Goal: Task Accomplishment & Management: Manage account settings

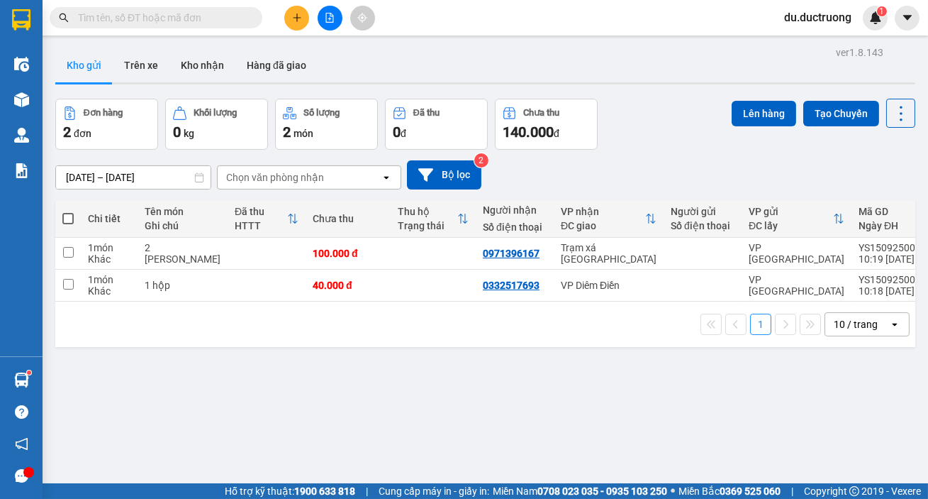
click at [69, 213] on span at bounding box center [67, 218] width 11 height 11
click at [68, 211] on input "checkbox" at bounding box center [68, 211] width 0 height 0
checkbox input "true"
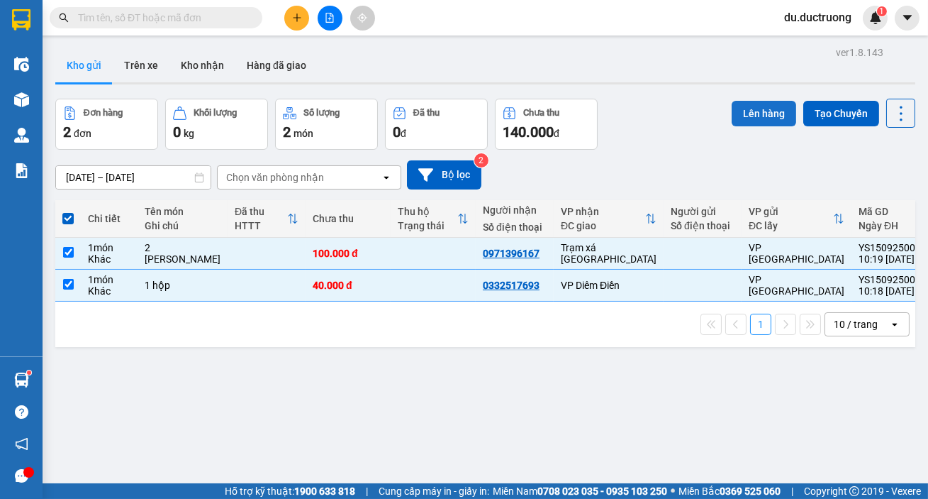
click at [755, 111] on button "Lên hàng" at bounding box center [764, 114] width 65 height 26
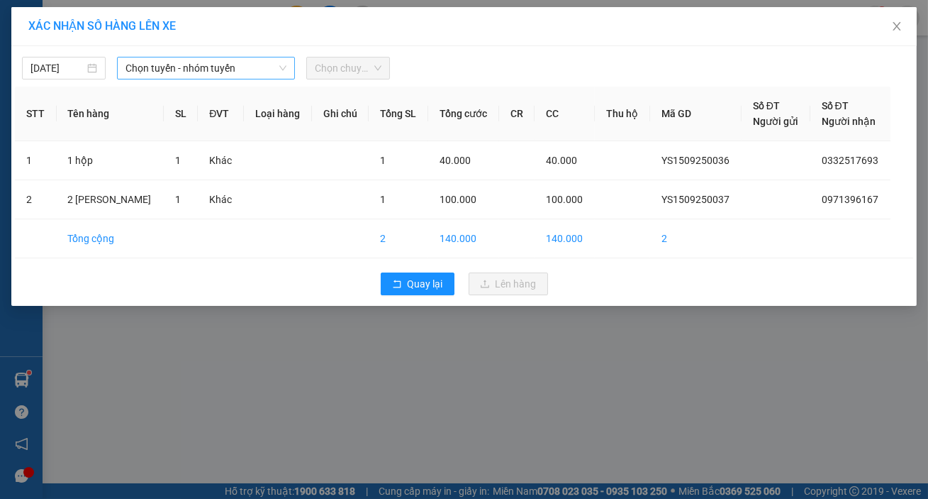
click at [165, 65] on span "Chọn tuyến - nhóm tuyến" at bounding box center [206, 67] width 161 height 21
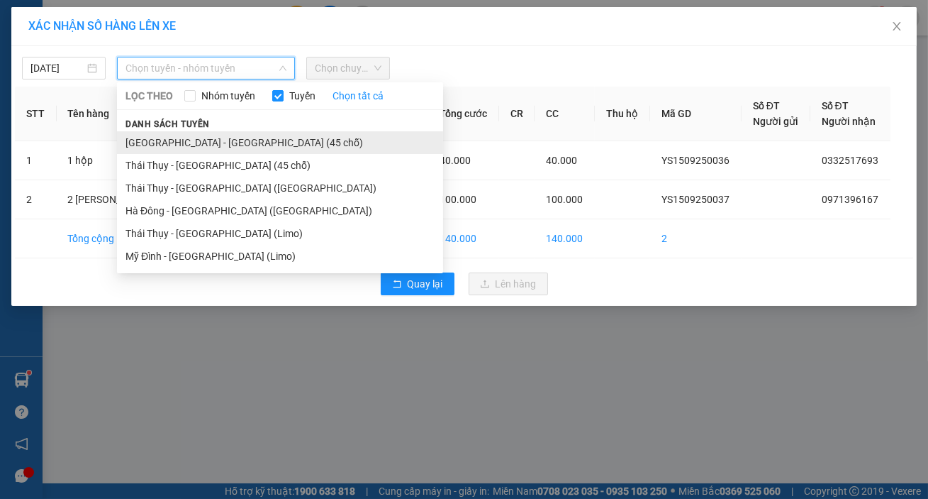
click at [201, 138] on li "[GEOGRAPHIC_DATA] - [GEOGRAPHIC_DATA] (45 chỗ)" at bounding box center [280, 142] width 326 height 23
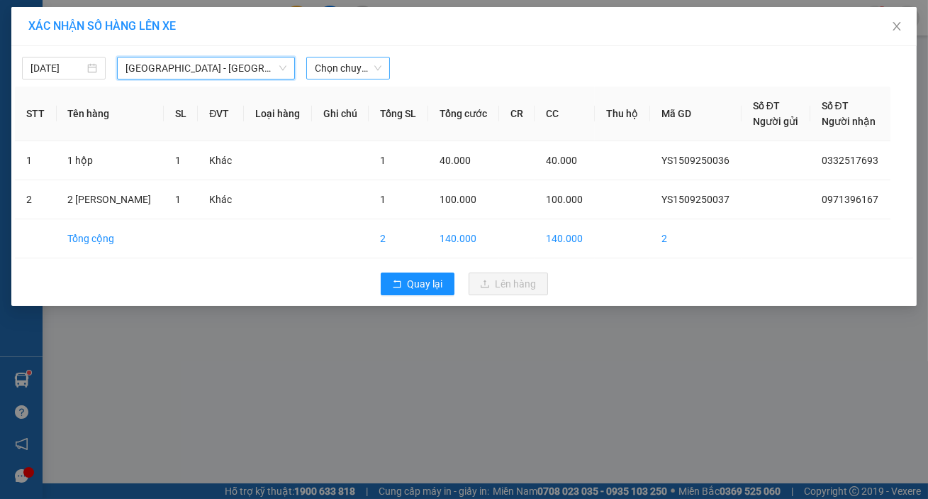
click at [357, 72] on span "Chọn chuyến" at bounding box center [348, 67] width 67 height 21
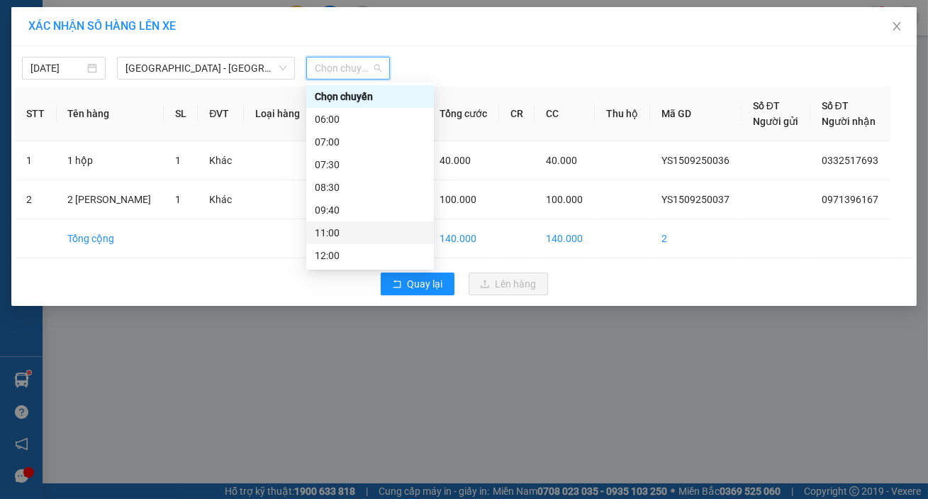
click at [349, 230] on div "11:00" at bounding box center [370, 233] width 111 height 16
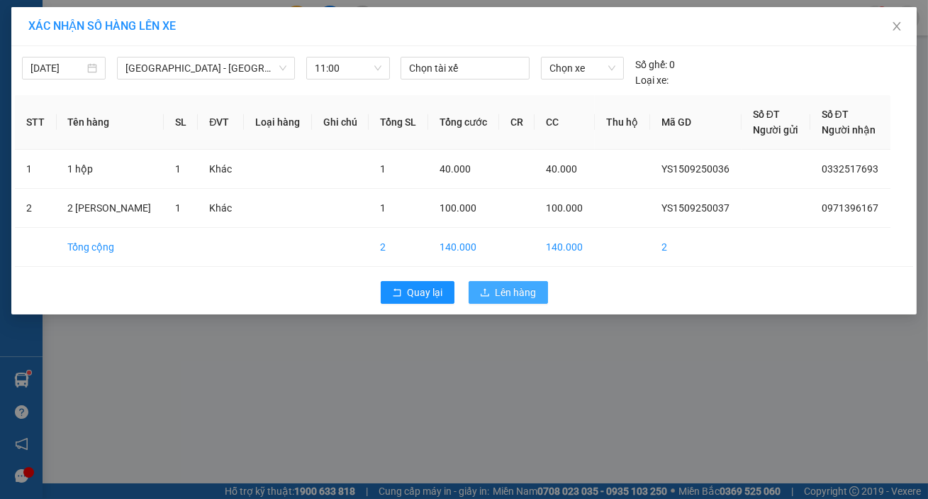
click at [504, 292] on span "Lên hàng" at bounding box center [516, 292] width 41 height 16
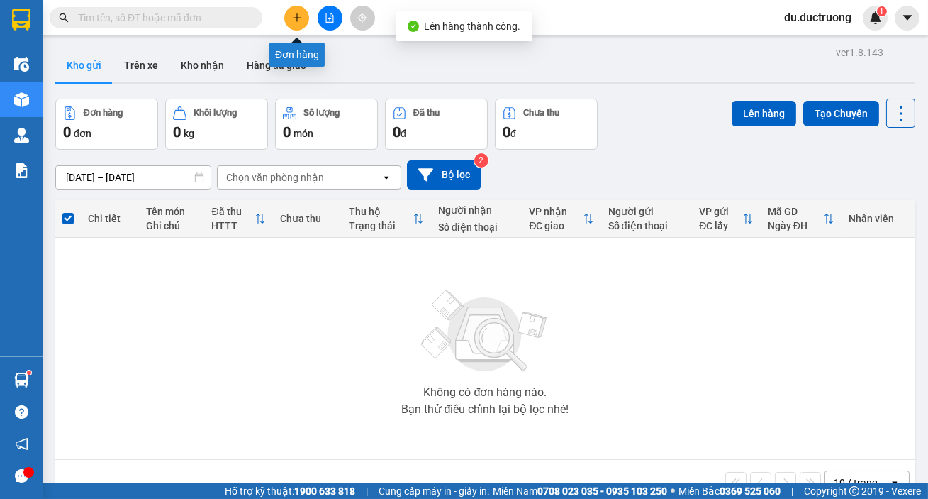
click at [297, 13] on icon "plus" at bounding box center [297, 18] width 10 height 10
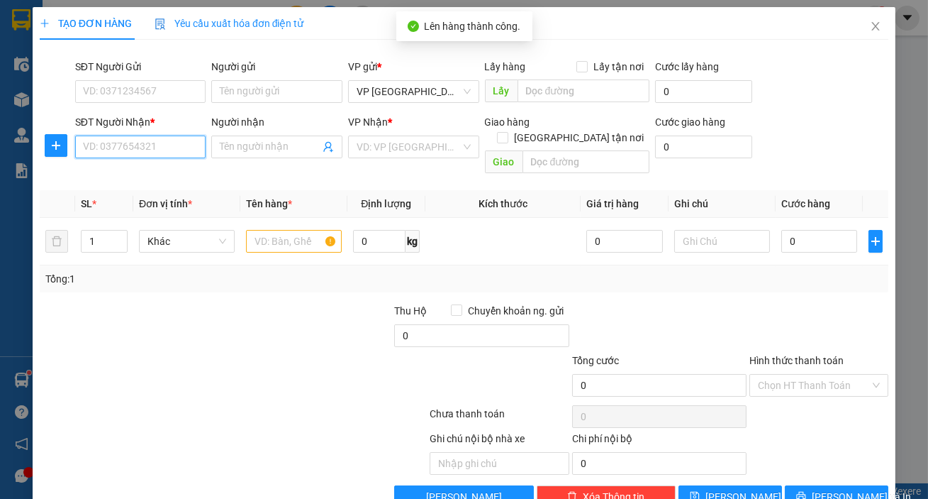
click at [162, 151] on input "SĐT Người Nhận *" at bounding box center [140, 146] width 131 height 23
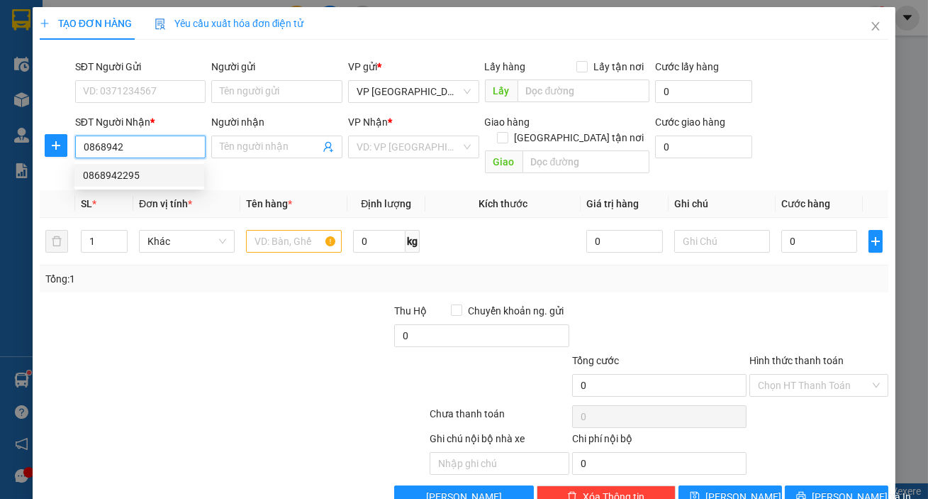
click at [148, 171] on div "0868942295" at bounding box center [139, 175] width 113 height 16
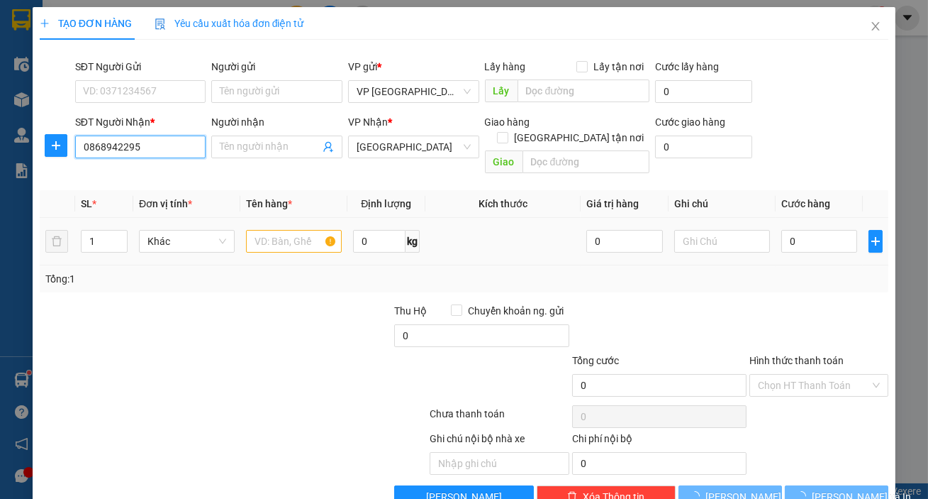
type input "0868942295"
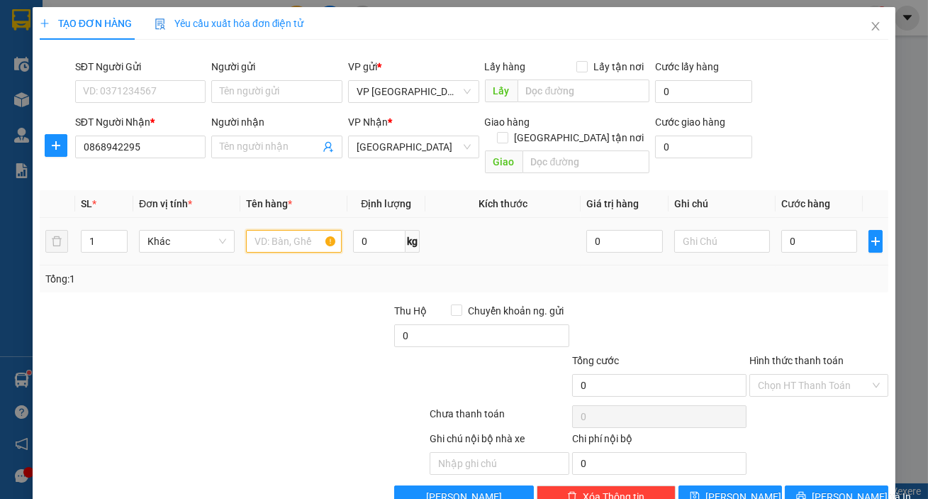
click at [318, 234] on input "text" at bounding box center [294, 241] width 96 height 23
type input "1 xốp"
click at [824, 230] on input "0" at bounding box center [820, 241] width 77 height 23
type input "005"
type input "5"
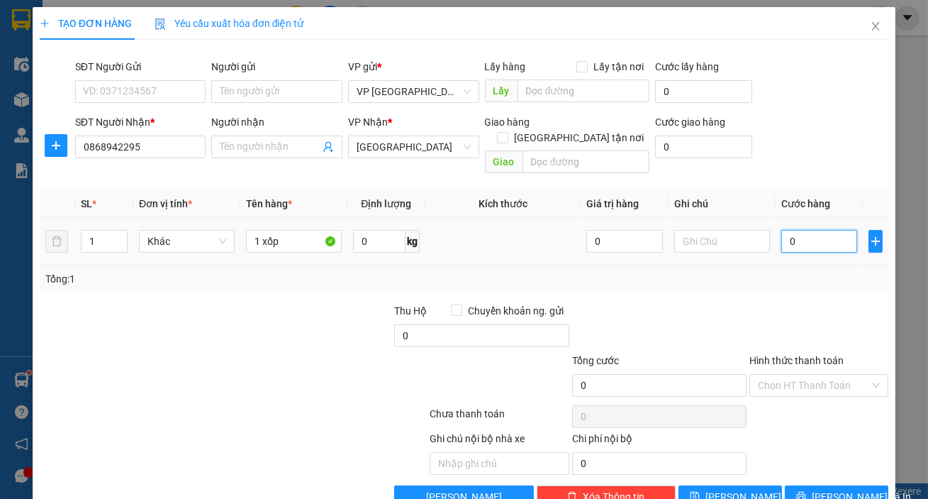
type input "5"
type input "0.050"
type input "50"
type input "50.000"
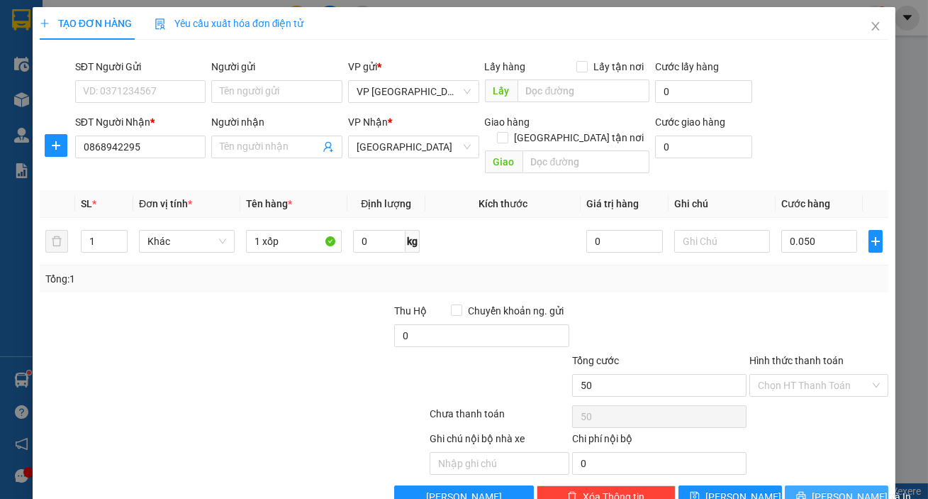
type input "50.000"
click at [824, 489] on span "[PERSON_NAME] và In" at bounding box center [861, 497] width 99 height 16
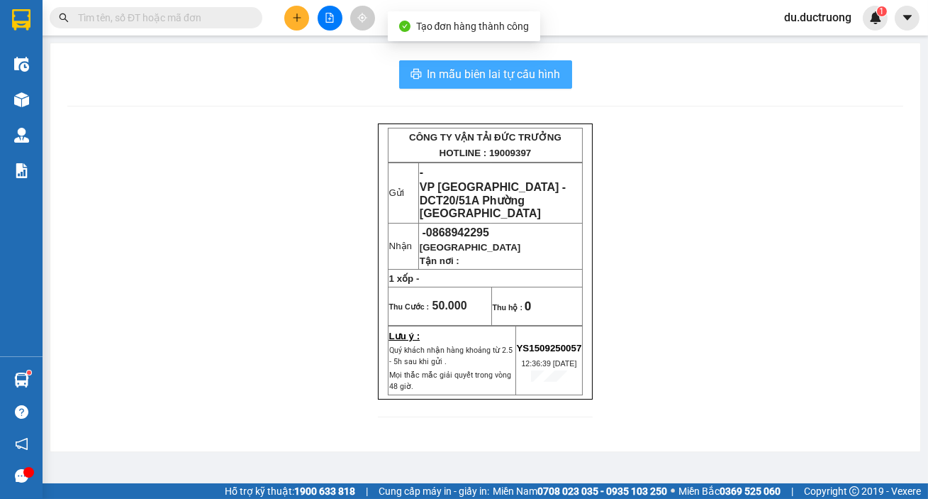
drag, startPoint x: 498, startPoint y: 72, endPoint x: 532, endPoint y: 90, distance: 38.7
click at [498, 71] on span "In mẫu biên lai tự cấu hình" at bounding box center [494, 74] width 133 height 18
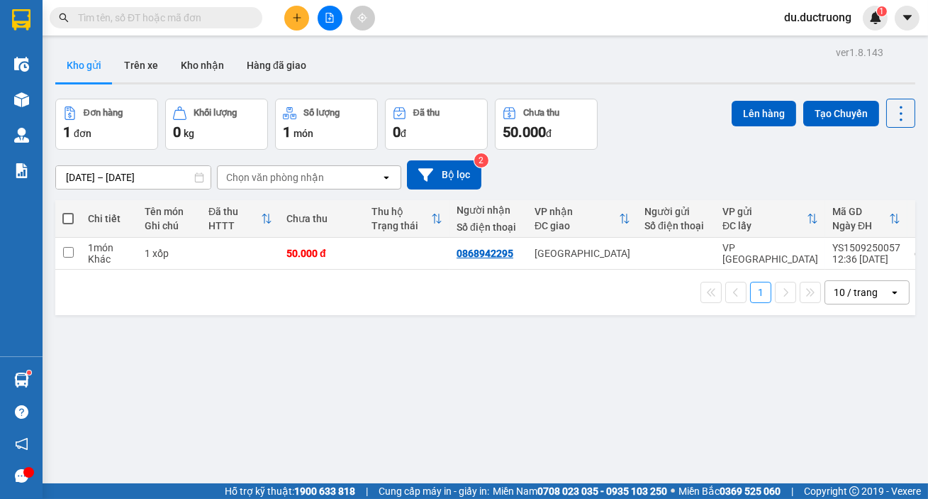
click at [295, 19] on icon "plus" at bounding box center [297, 18] width 10 height 10
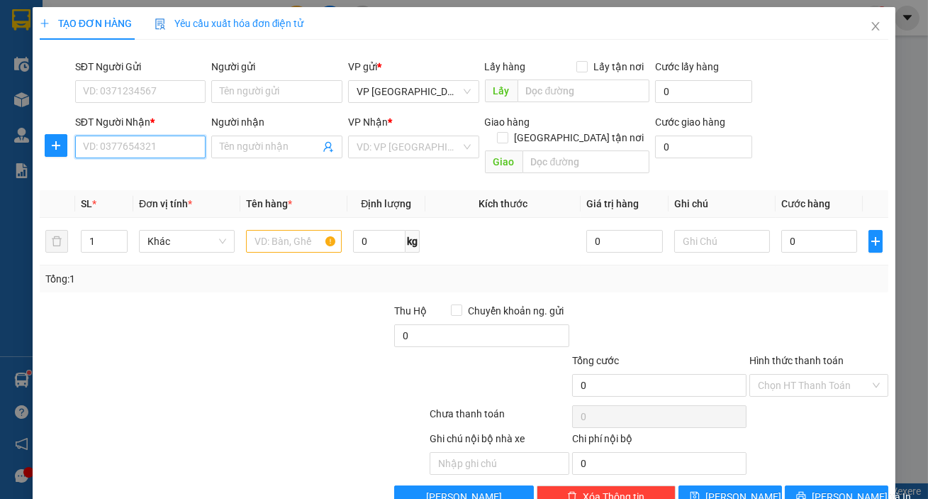
click at [173, 148] on input "SĐT Người Nhận *" at bounding box center [140, 146] width 131 height 23
click at [156, 177] on div "0344887296" at bounding box center [139, 175] width 113 height 16
type input "0344887296"
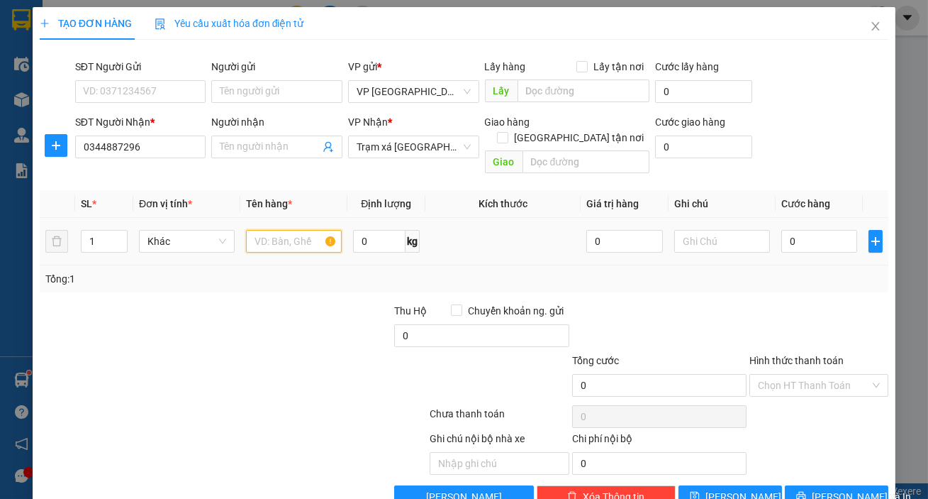
click at [294, 230] on input "text" at bounding box center [294, 241] width 96 height 23
type input "1 hộp"
click at [823, 234] on input "0" at bounding box center [820, 241] width 77 height 23
type input "003"
type input "3"
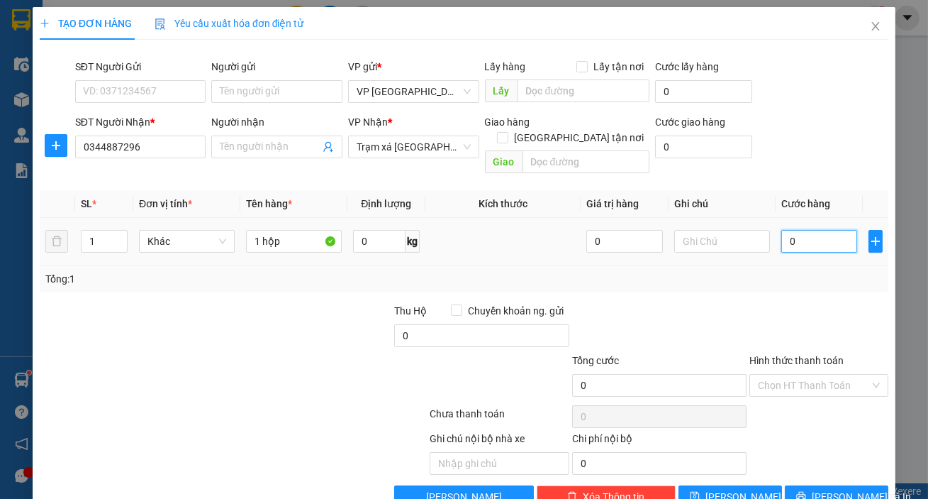
type input "3"
type input "0.030"
type input "30"
type input "30.000"
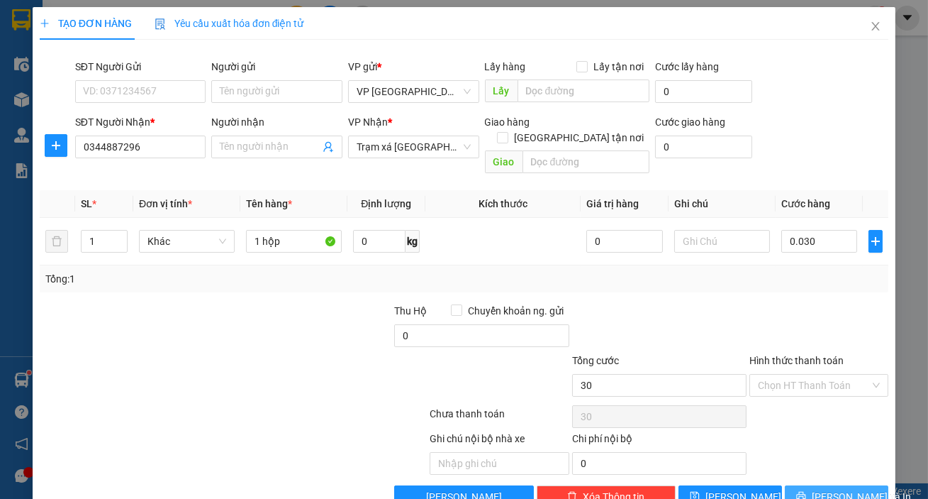
type input "30.000"
click at [808, 485] on button "[PERSON_NAME] và In" at bounding box center [837, 496] width 104 height 23
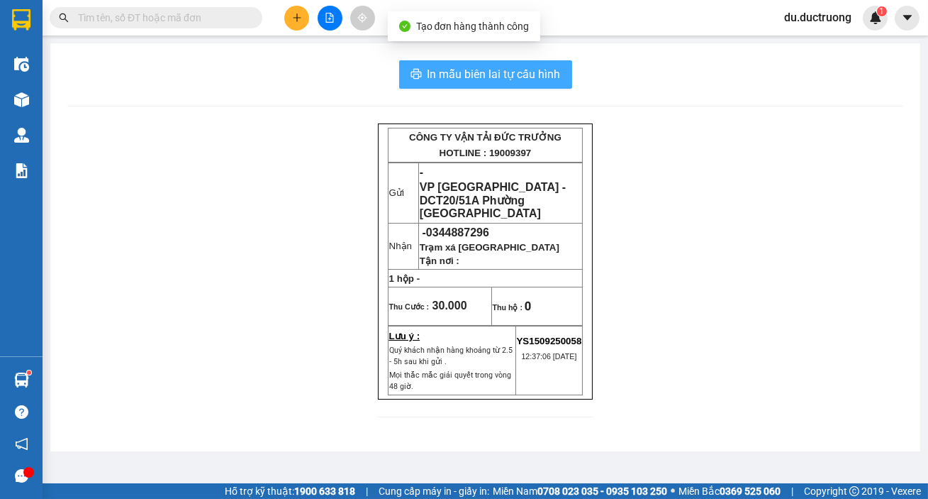
drag, startPoint x: 430, startPoint y: 68, endPoint x: 465, endPoint y: 98, distance: 46.3
click at [432, 68] on span "In mẫu biên lai tự cấu hình" at bounding box center [494, 74] width 133 height 18
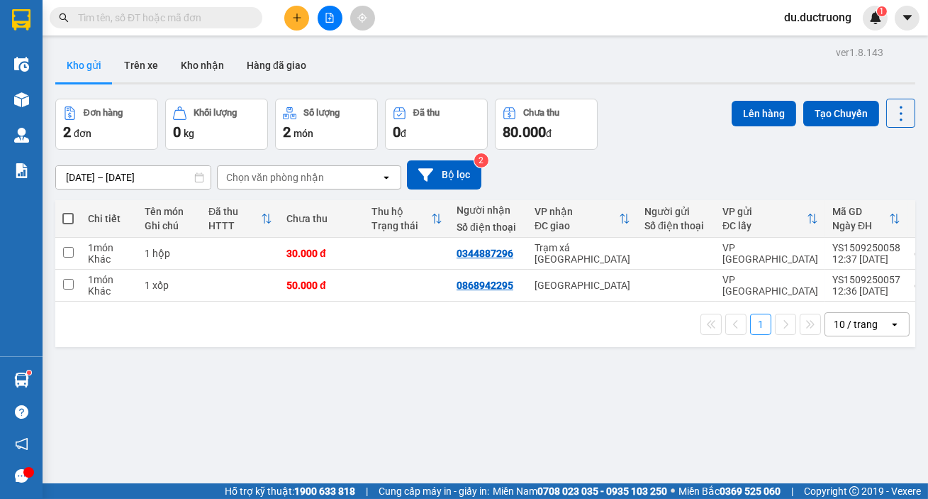
click at [292, 13] on icon "plus" at bounding box center [297, 18] width 10 height 10
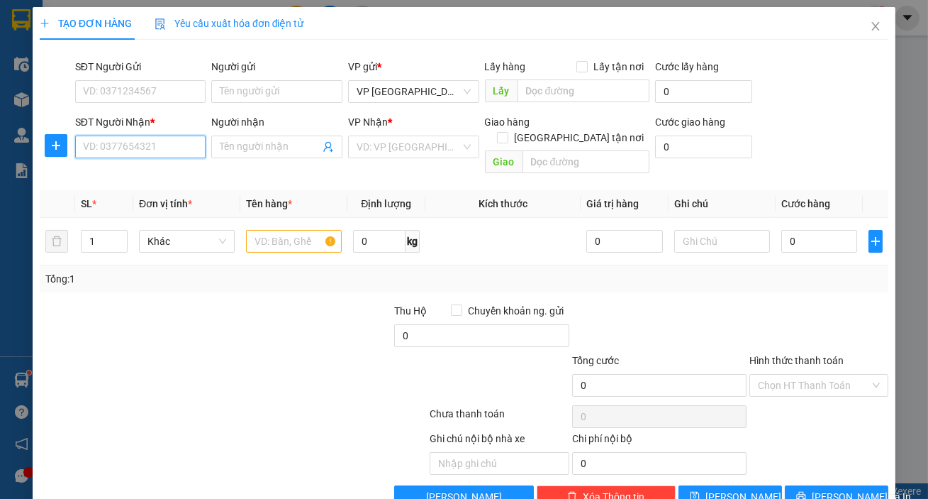
click at [183, 140] on input "SĐT Người Nhận *" at bounding box center [140, 146] width 131 height 23
type input "0"
click at [131, 174] on div "0913623078" at bounding box center [139, 175] width 113 height 16
type input "0913623078"
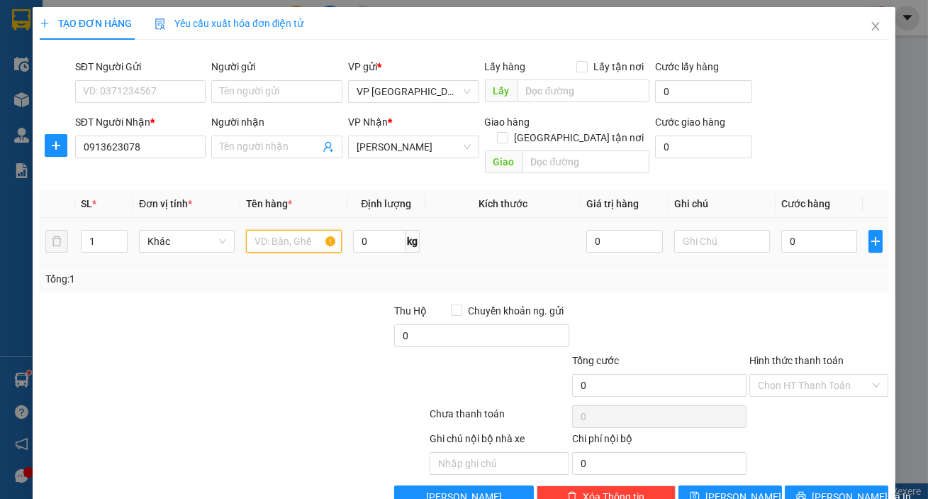
click at [313, 230] on input "text" at bounding box center [294, 241] width 96 height 23
type input "1 [PERSON_NAME]"
click at [796, 230] on input "0" at bounding box center [820, 241] width 77 height 23
type input "005"
type input "5"
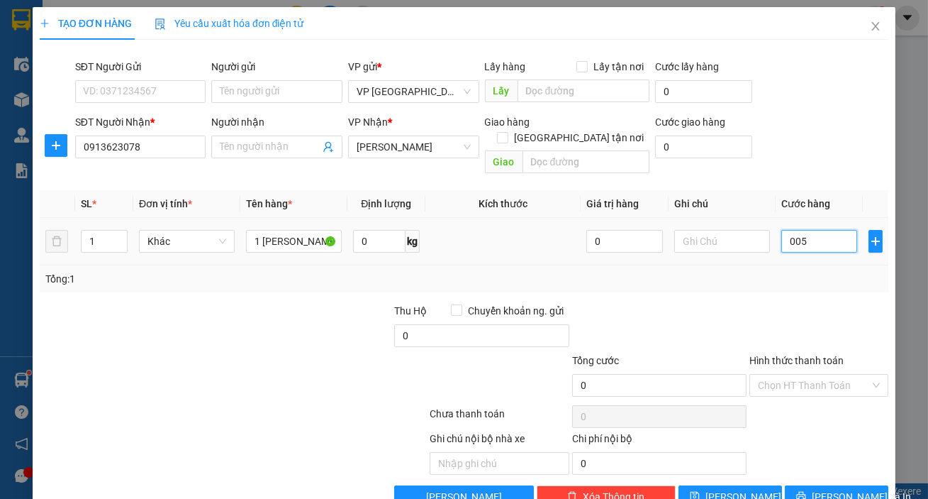
type input "5"
type input "0.050"
type input "50"
click at [814, 485] on button "[PERSON_NAME] và In" at bounding box center [837, 496] width 104 height 23
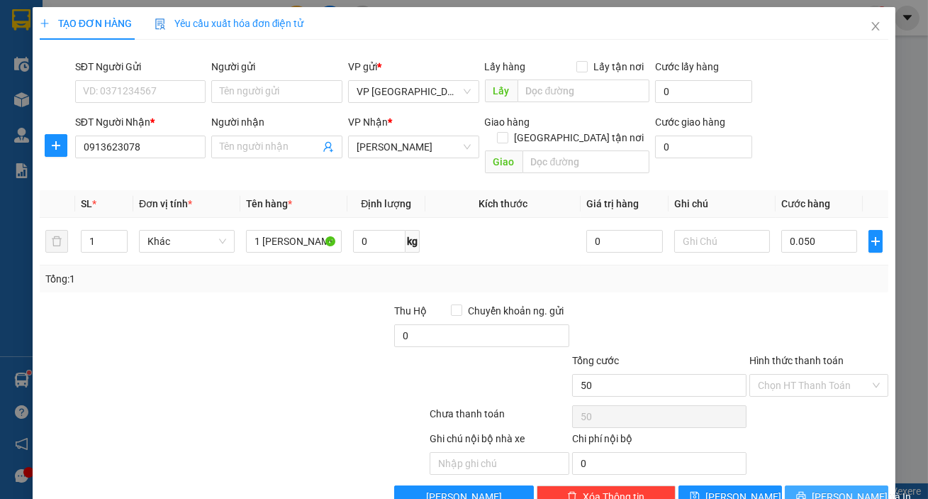
type input "50.000"
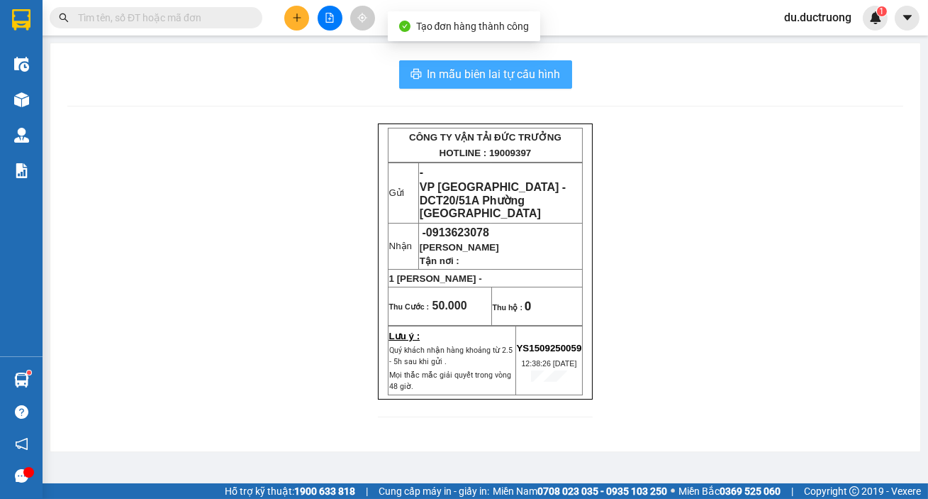
drag, startPoint x: 486, startPoint y: 65, endPoint x: 500, endPoint y: 77, distance: 18.2
click at [489, 65] on span "In mẫu biên lai tự cấu hình" at bounding box center [494, 74] width 133 height 18
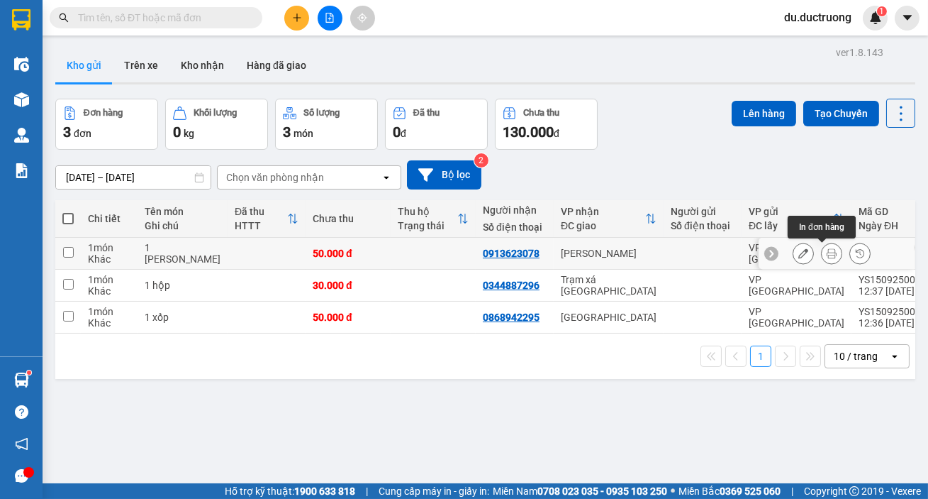
click at [827, 256] on button at bounding box center [832, 253] width 20 height 25
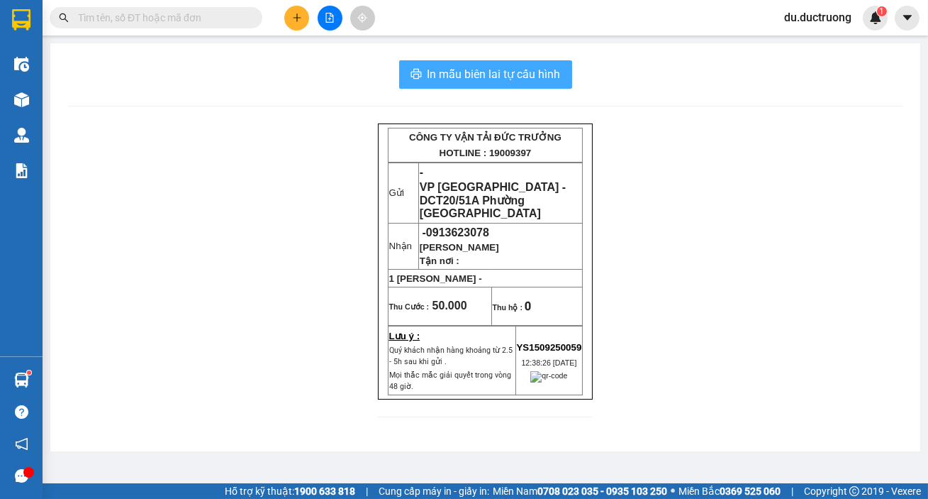
click at [494, 73] on span "In mẫu biên lai tự cấu hình" at bounding box center [494, 74] width 133 height 18
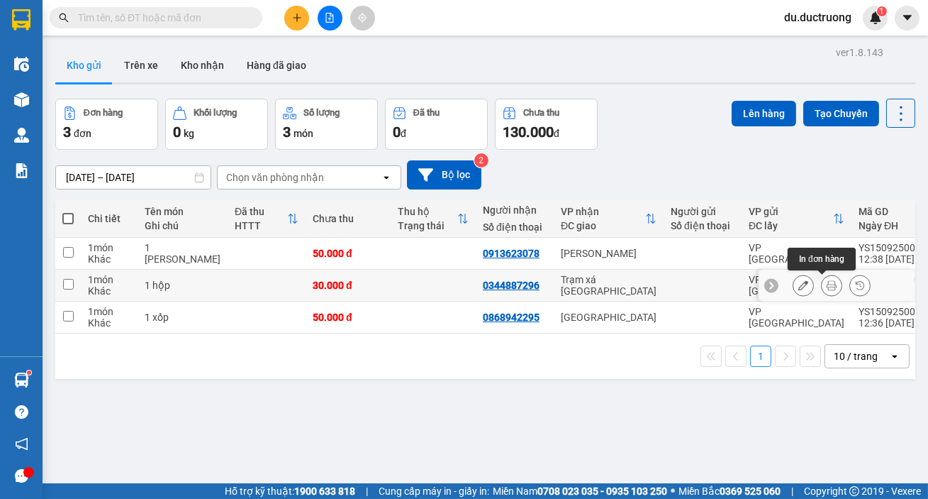
click at [827, 286] on icon at bounding box center [832, 285] width 10 height 10
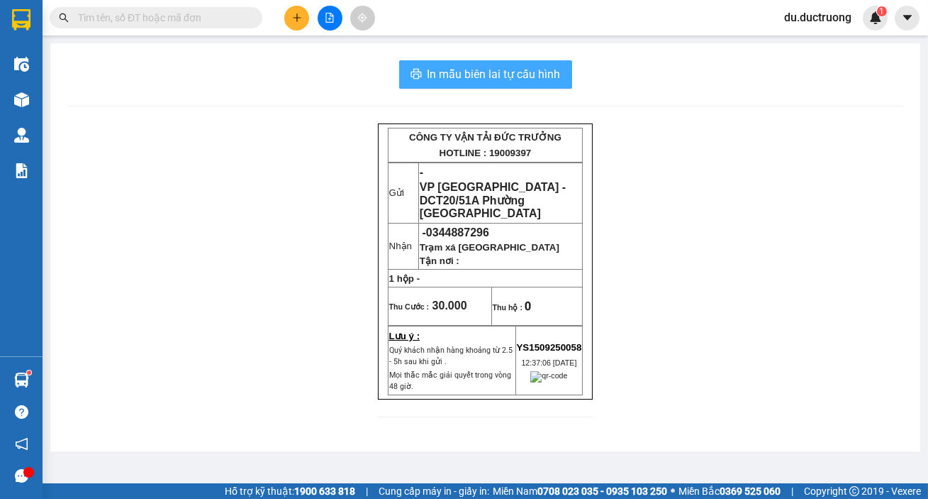
click at [482, 66] on span "In mẫu biên lai tự cấu hình" at bounding box center [494, 74] width 133 height 18
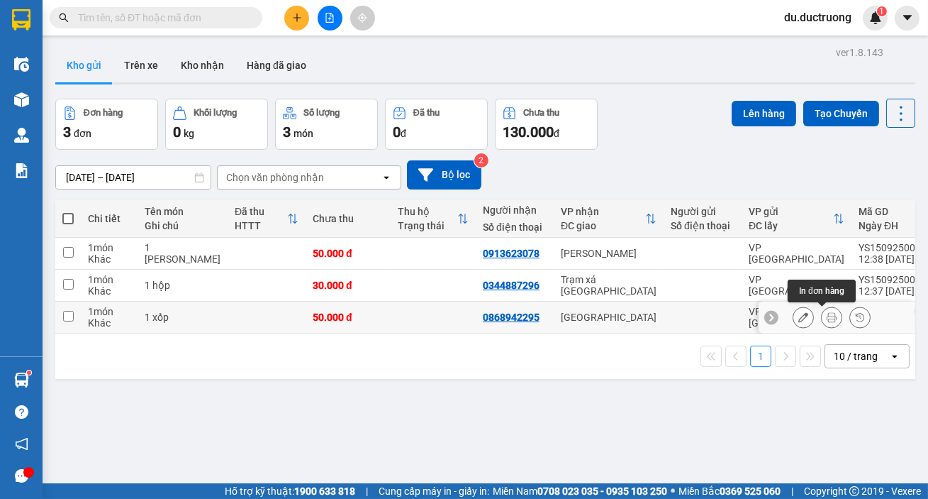
click at [827, 313] on icon at bounding box center [832, 317] width 10 height 10
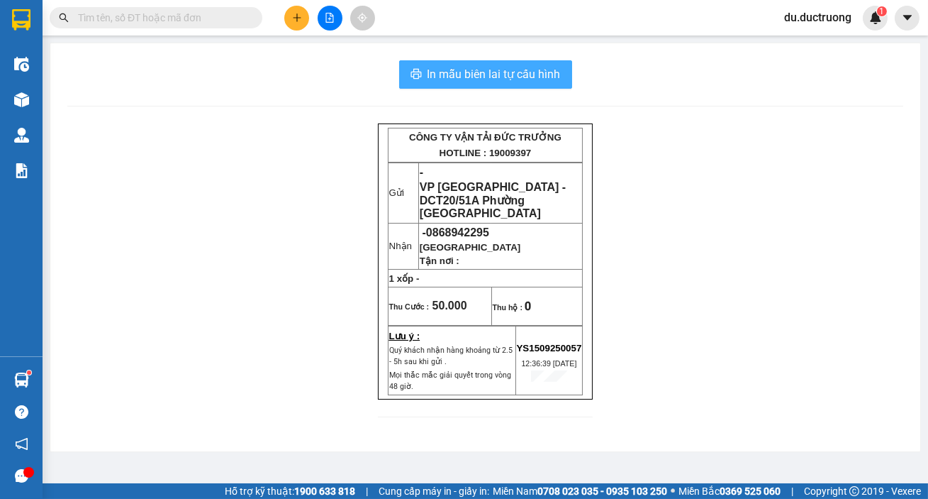
click at [515, 72] on span "In mẫu biên lai tự cấu hình" at bounding box center [494, 74] width 133 height 18
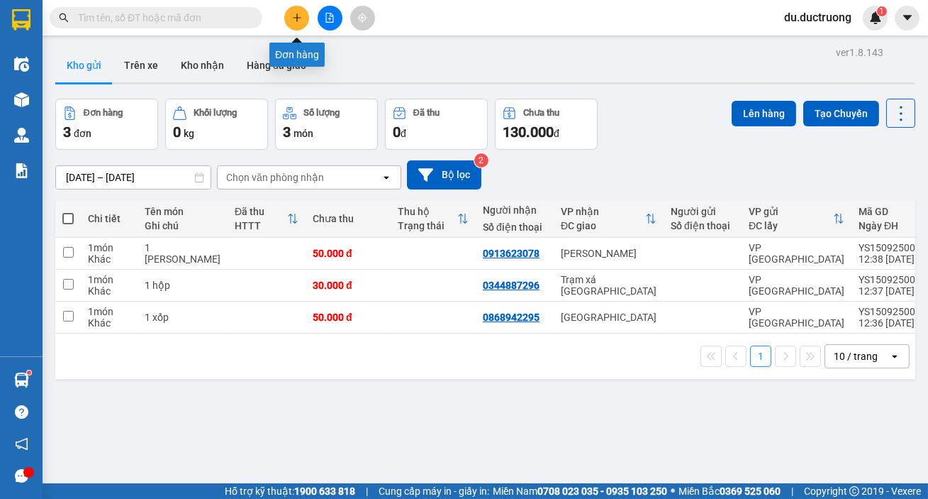
click at [292, 19] on icon "plus" at bounding box center [297, 18] width 10 height 10
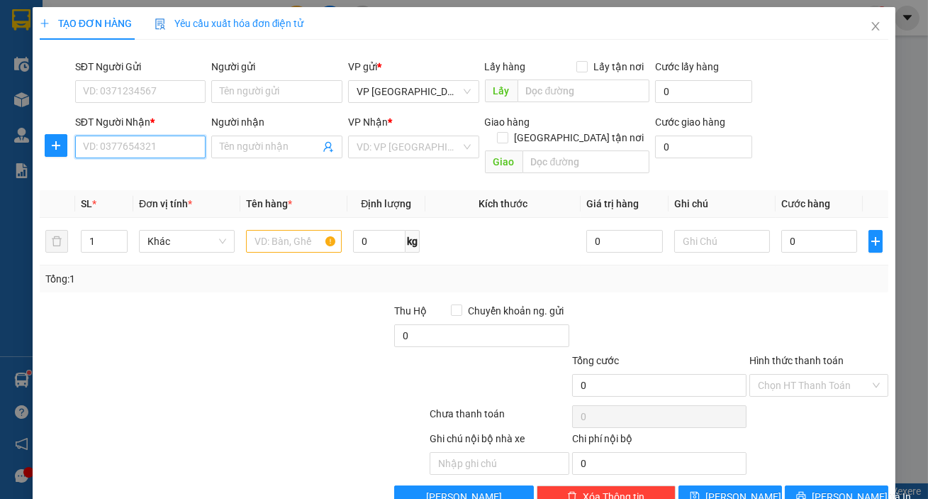
click at [165, 145] on input "SĐT Người Nhận *" at bounding box center [140, 146] width 131 height 23
type input "0901001388"
click at [159, 171] on div "0901001388 - 0908878355" at bounding box center [143, 175] width 121 height 16
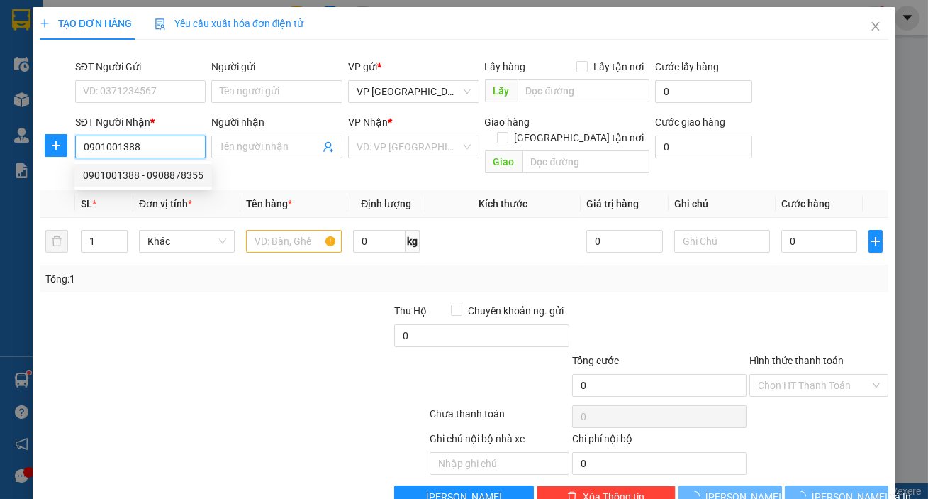
type input "0908878355"
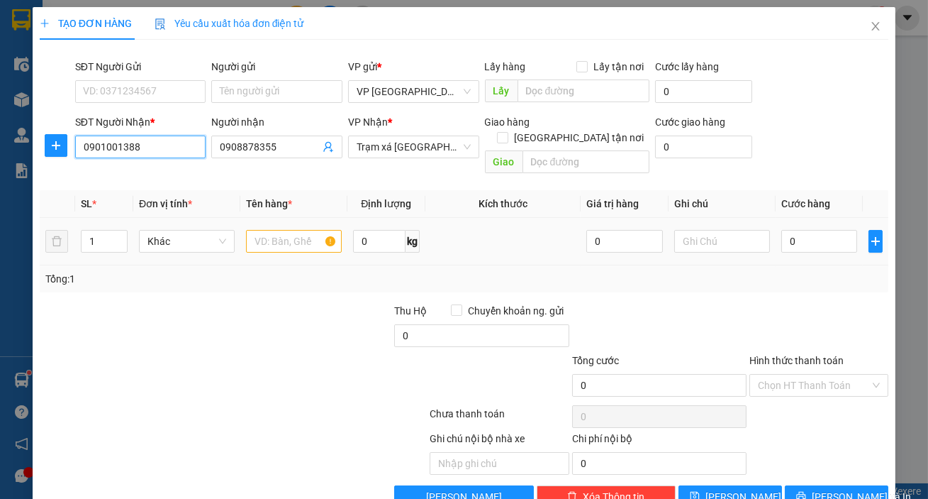
type input "0901001388"
click at [306, 230] on input "text" at bounding box center [294, 241] width 96 height 23
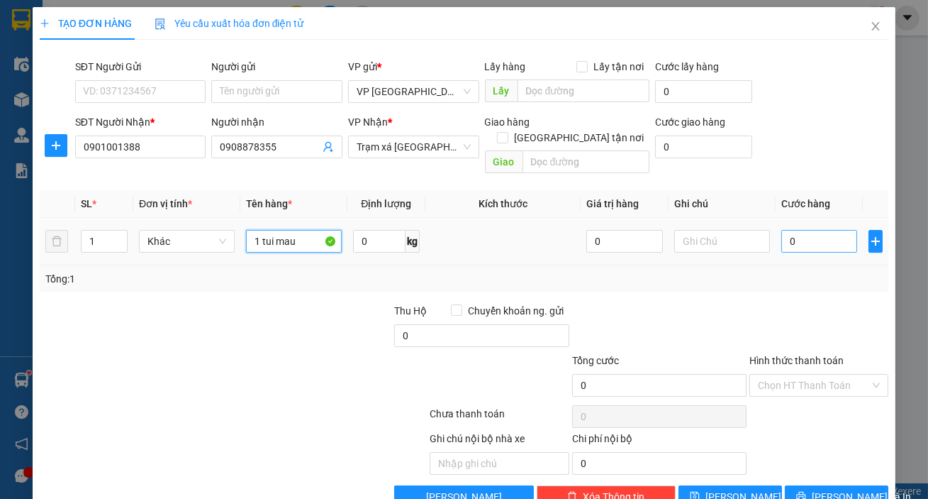
type input "1 tui mau"
click at [812, 230] on input "0" at bounding box center [820, 241] width 77 height 23
type input "003"
type input "3"
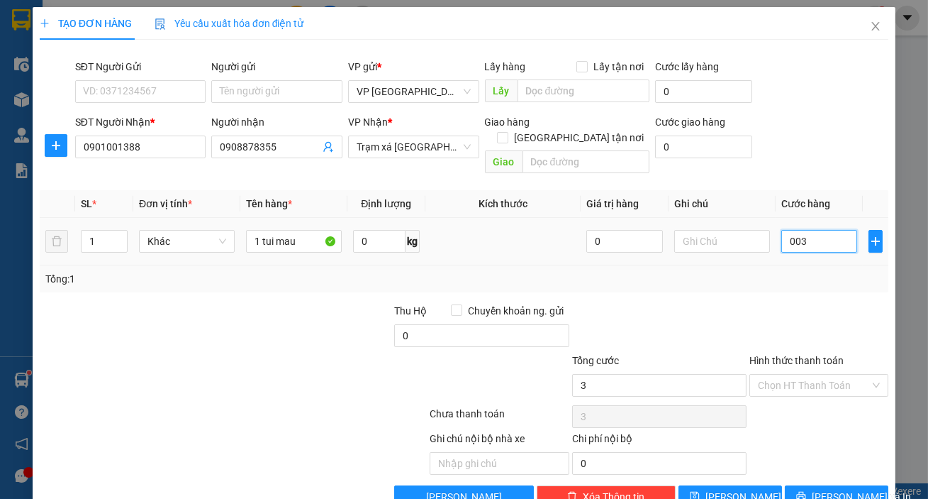
type input "0.030"
type input "30"
type input "00.300"
type input "300"
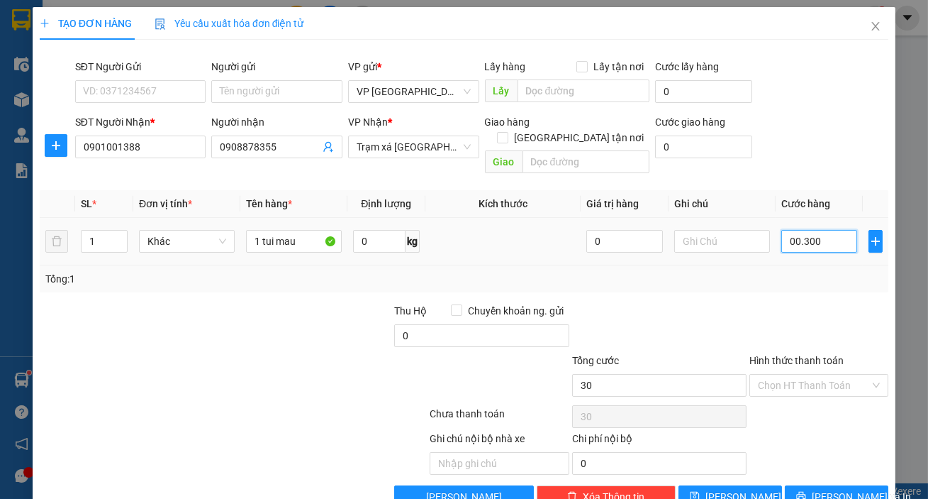
type input "300"
type input "0.003.000"
type input "3.000"
type input "000.030.000"
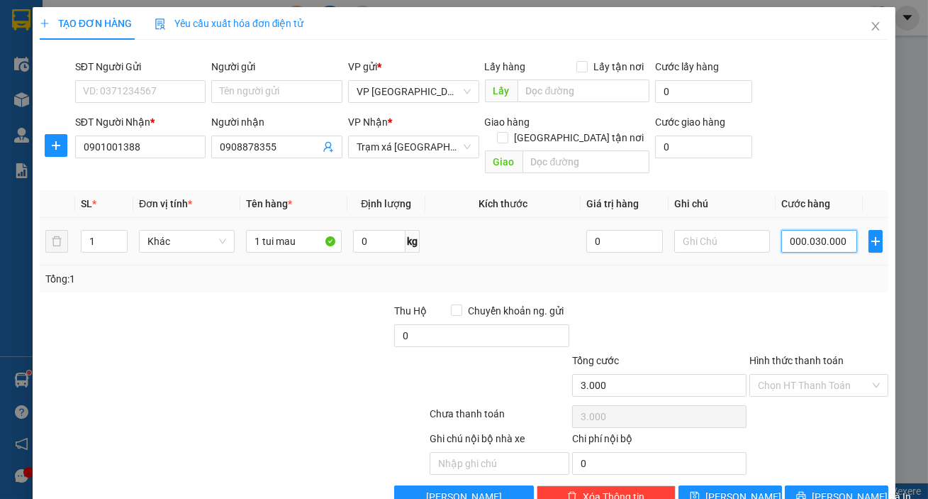
type input "30.000"
type input "0.030.000"
type input "30.000"
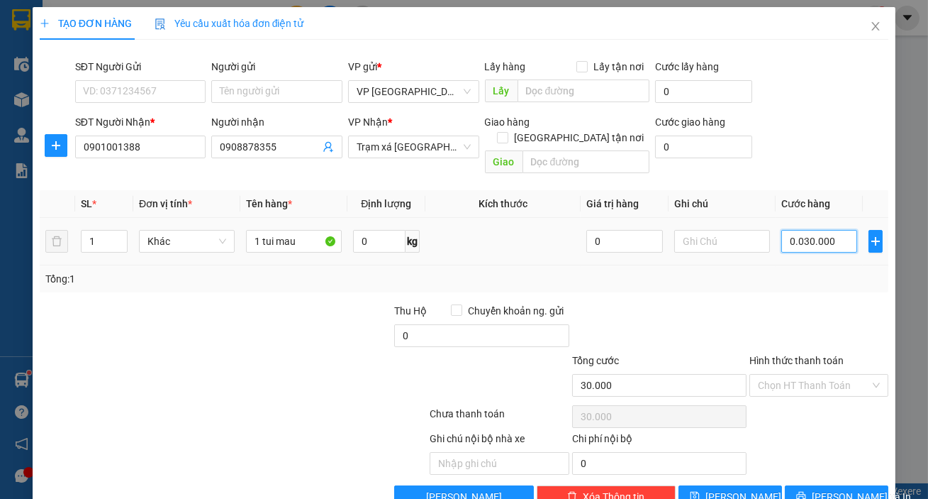
click at [784, 230] on input "0.030.000" at bounding box center [820, 241] width 77 height 23
type input "30.000"
click at [802, 374] on input "Hình thức thanh toán" at bounding box center [814, 384] width 112 height 21
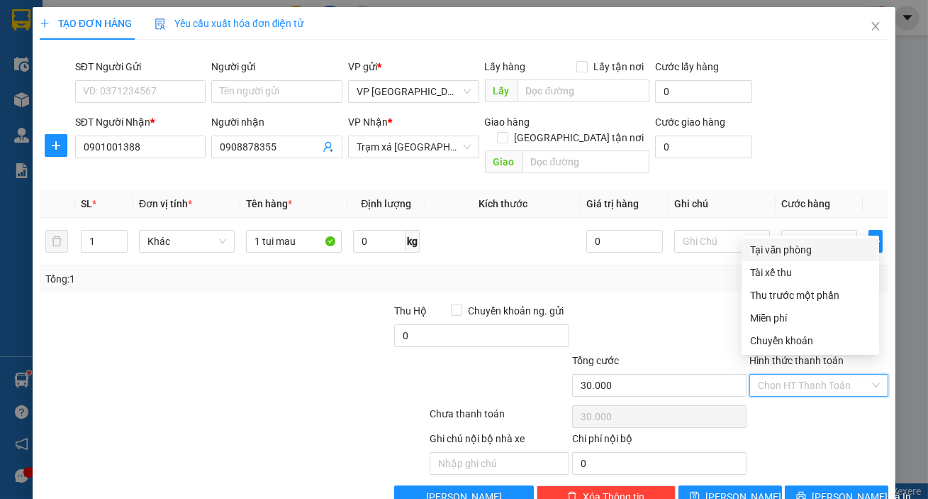
click at [785, 254] on div "Tại văn phòng" at bounding box center [810, 250] width 121 height 16
type input "0"
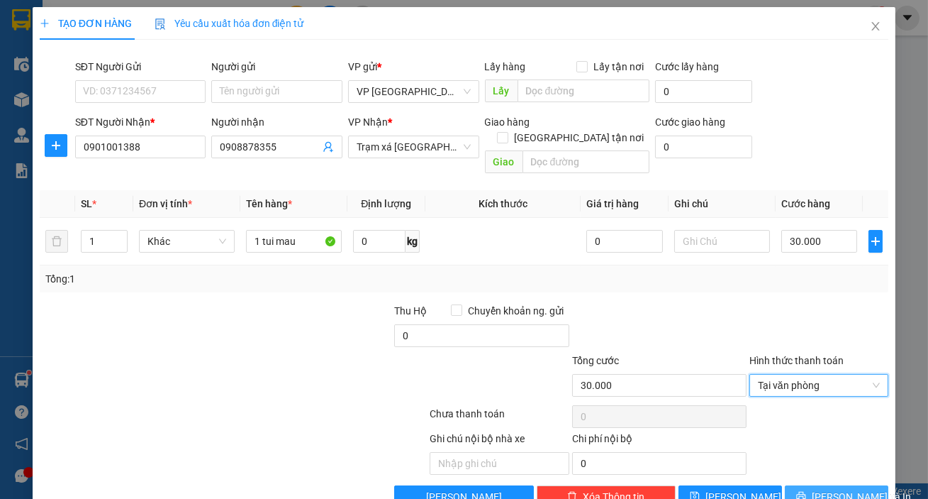
click at [823, 489] on span "[PERSON_NAME] và In" at bounding box center [861, 497] width 99 height 16
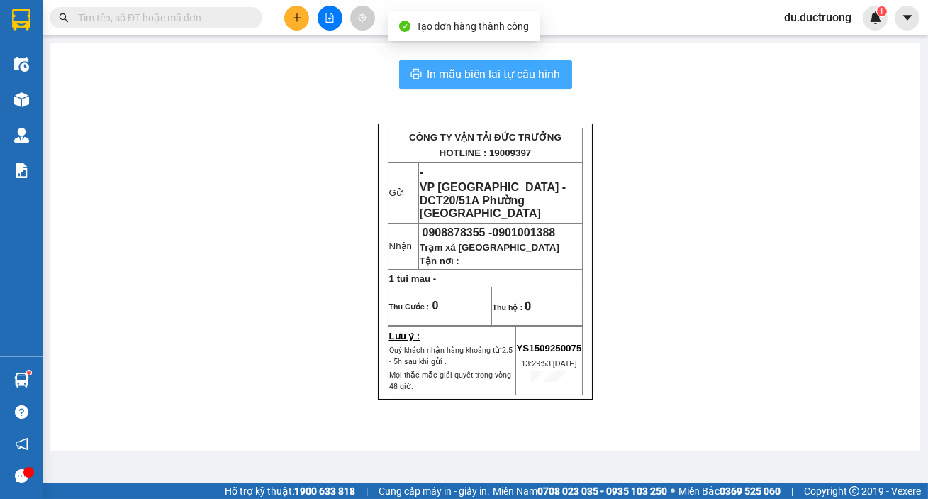
click at [497, 76] on span "In mẫu biên lai tự cấu hình" at bounding box center [494, 74] width 133 height 18
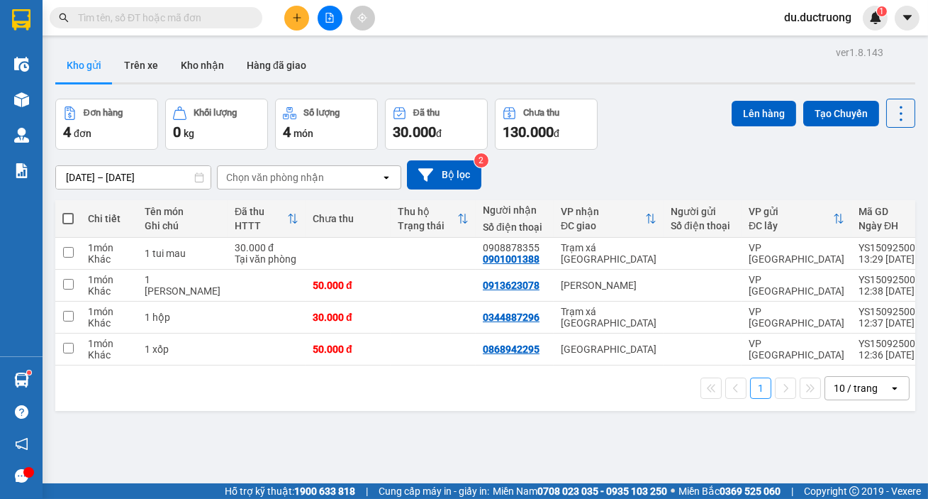
scroll to position [92, 0]
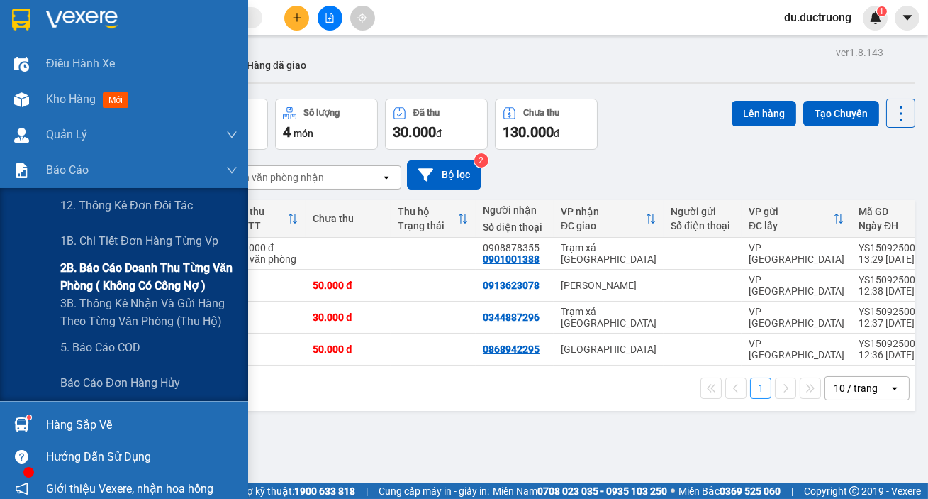
click at [127, 272] on span "2B. Báo cáo doanh thu từng văn phòng ( không có công nợ )" at bounding box center [148, 276] width 177 height 35
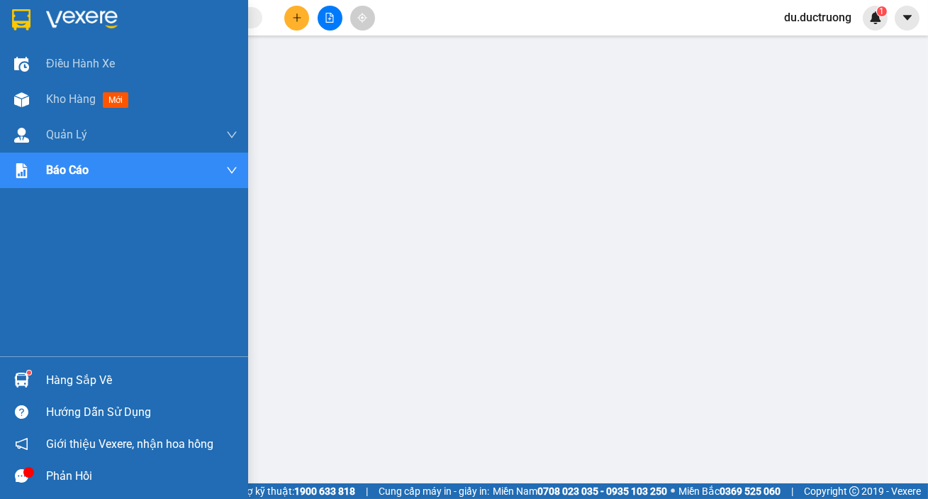
click at [28, 16] on img at bounding box center [21, 19] width 18 height 21
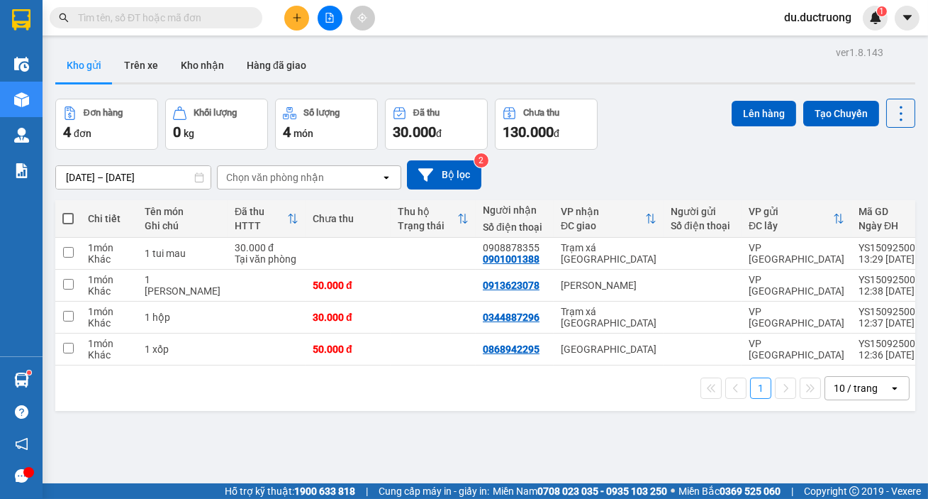
click at [65, 219] on span at bounding box center [67, 218] width 11 height 11
click at [68, 211] on input "checkbox" at bounding box center [68, 211] width 0 height 0
checkbox input "true"
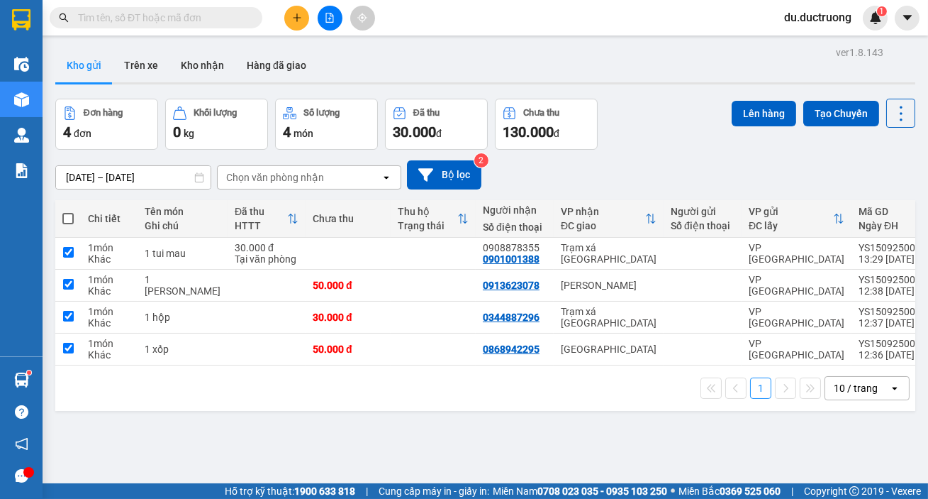
checkbox input "true"
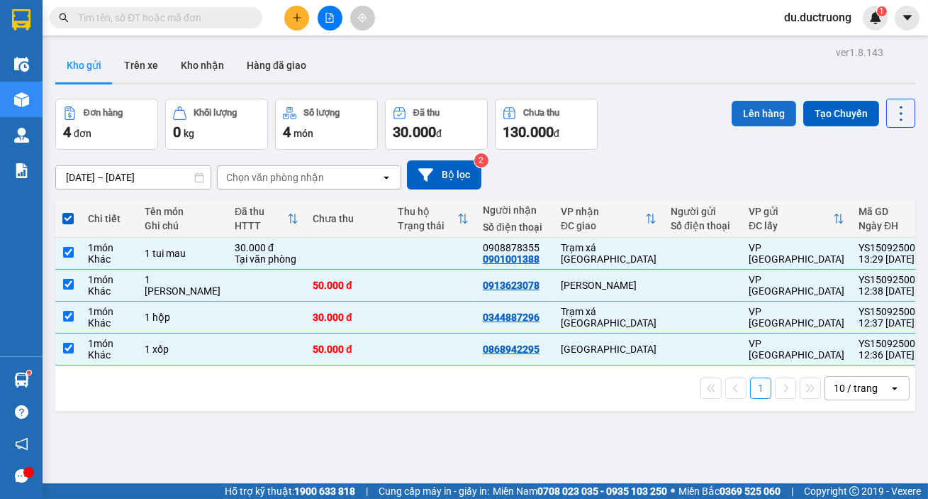
click at [734, 111] on button "Lên hàng" at bounding box center [764, 114] width 65 height 26
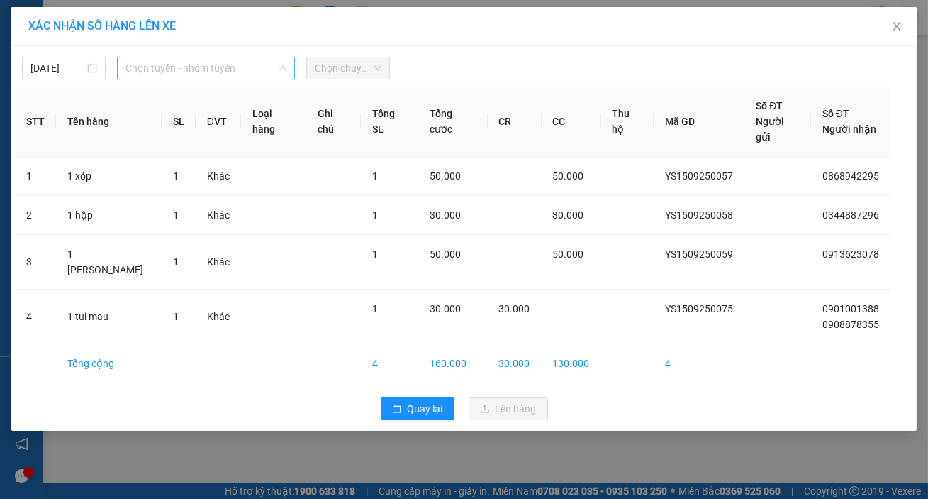
click at [218, 63] on span "Chọn tuyến - nhóm tuyến" at bounding box center [206, 67] width 161 height 21
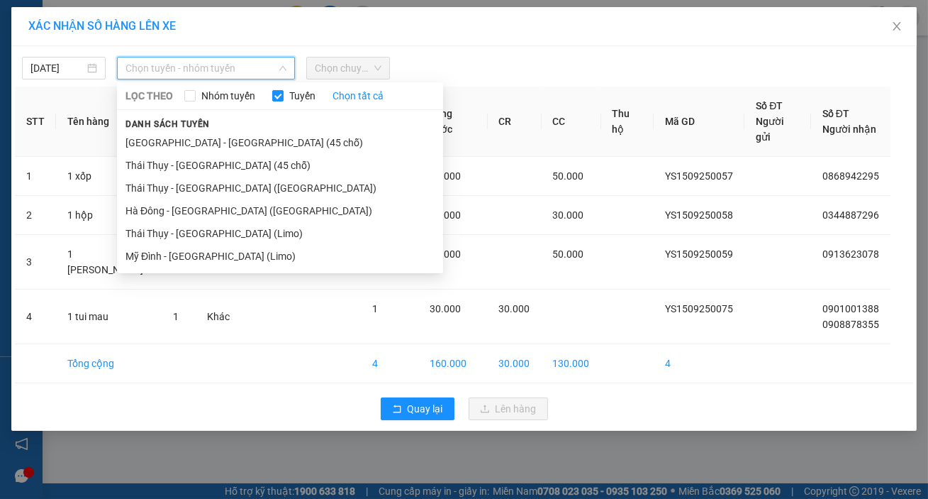
drag, startPoint x: 212, startPoint y: 136, endPoint x: 248, endPoint y: 116, distance: 41.3
click at [214, 135] on li "[GEOGRAPHIC_DATA] - [GEOGRAPHIC_DATA] (45 chỗ)" at bounding box center [280, 142] width 326 height 23
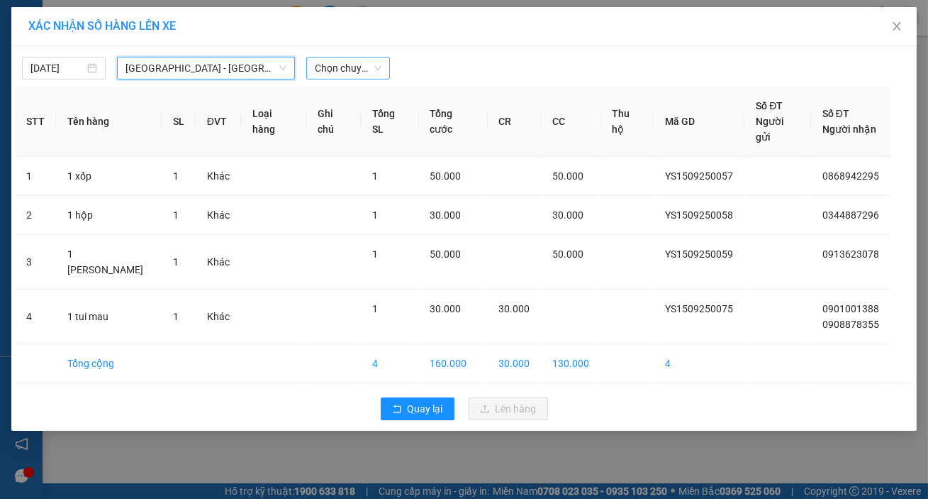
click at [353, 62] on span "Chọn chuyến" at bounding box center [348, 67] width 67 height 21
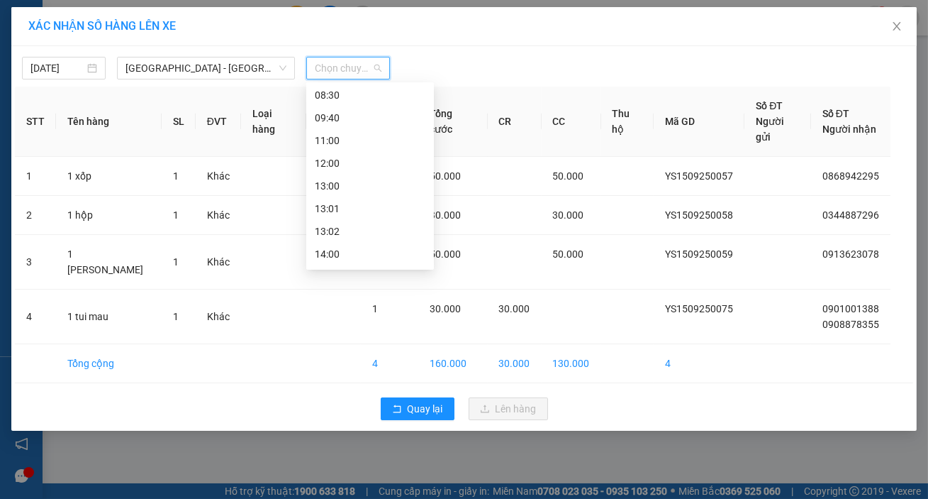
scroll to position [91, 0]
click at [347, 184] on div "13:00" at bounding box center [370, 187] width 111 height 16
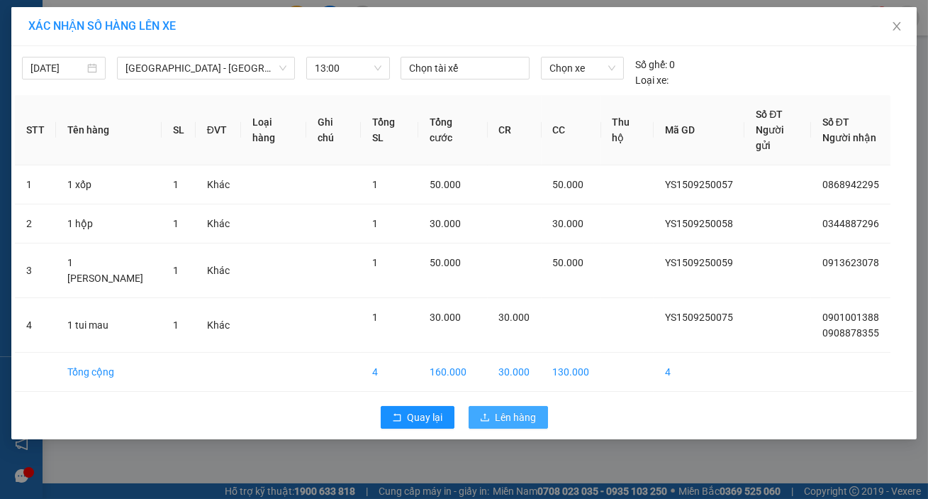
click at [508, 406] on button "Lên hàng" at bounding box center [508, 417] width 79 height 23
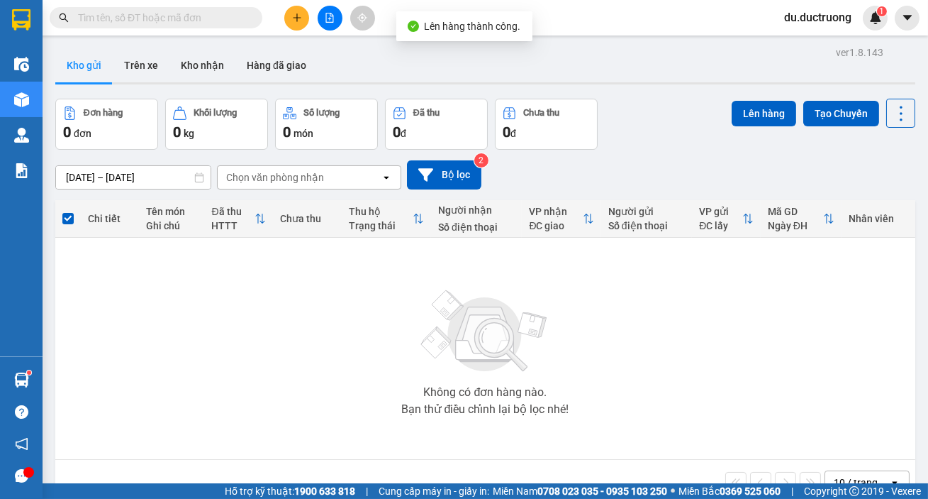
drag, startPoint x: 116, startPoint y: 285, endPoint x: 12, endPoint y: 196, distance: 136.3
click at [114, 284] on div "Không có đơn hàng nào. Bạn thử điều chỉnh lại bộ lọc nhé!" at bounding box center [485, 348] width 846 height 213
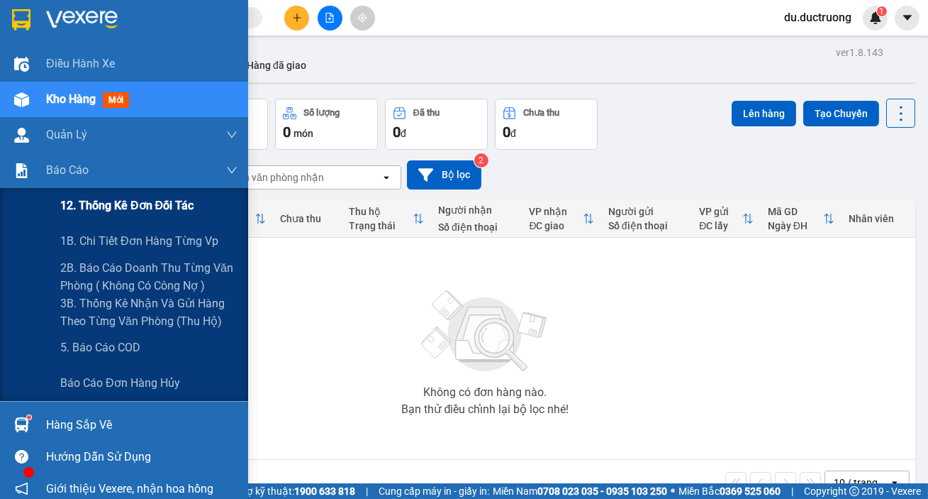
drag, startPoint x: 126, startPoint y: 272, endPoint x: 229, endPoint y: 201, distance: 125.3
click at [127, 272] on span "2B. Báo cáo doanh thu từng văn phòng ( không có công nợ )" at bounding box center [148, 276] width 177 height 35
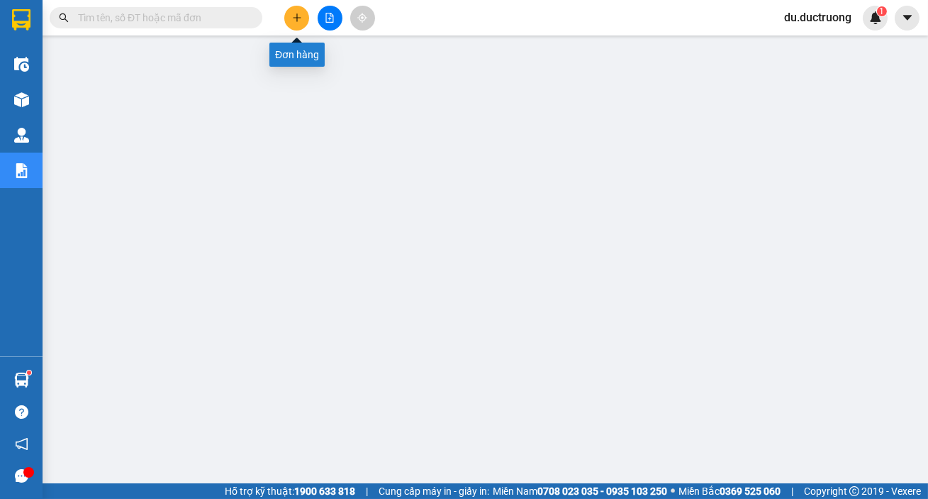
click at [299, 19] on icon "plus" at bounding box center [297, 18] width 10 height 10
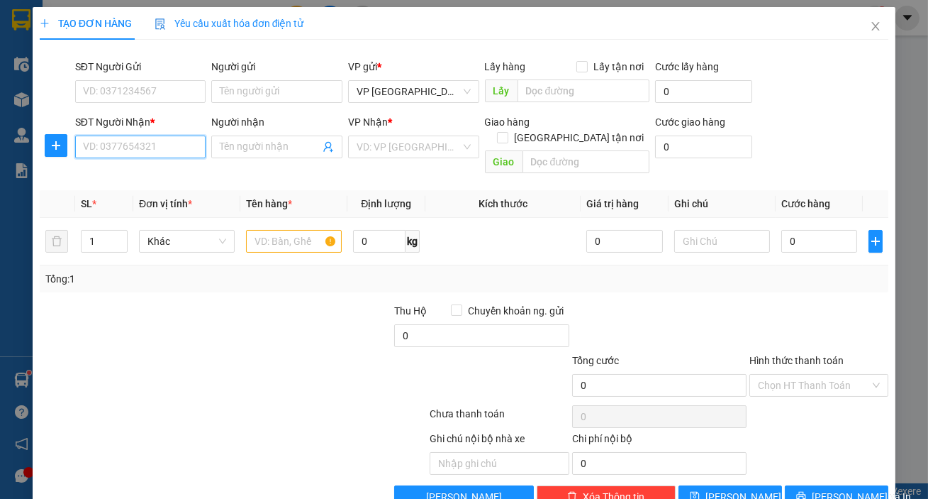
click at [133, 147] on input "SĐT Người Nhận *" at bounding box center [140, 146] width 131 height 23
type input "0397736101"
click at [407, 146] on input "search" at bounding box center [409, 146] width 104 height 21
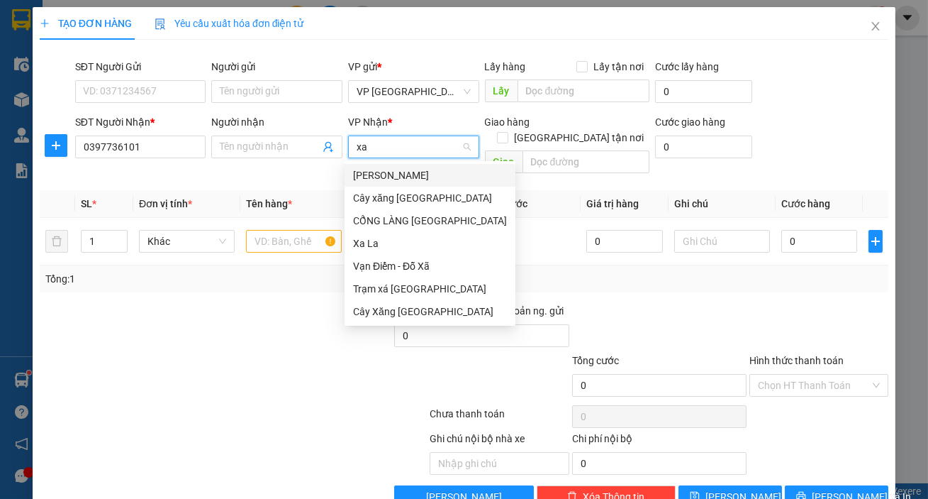
type input "x"
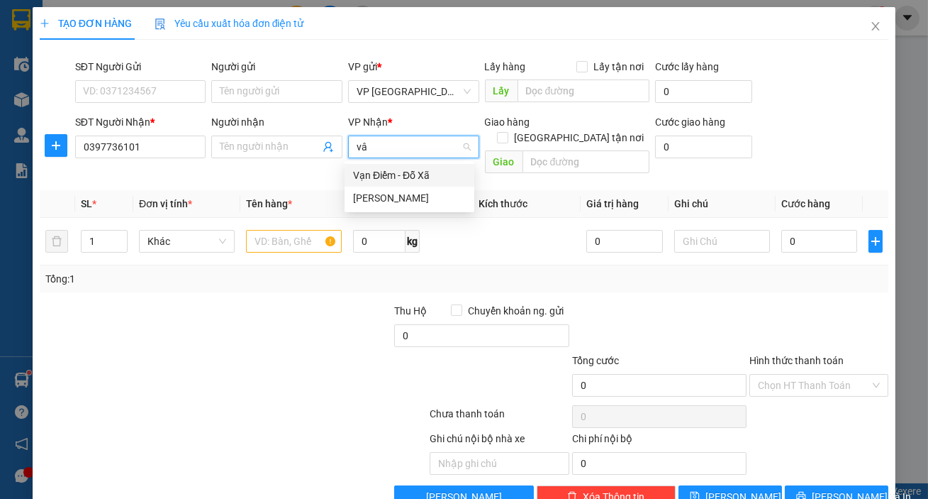
type input "v"
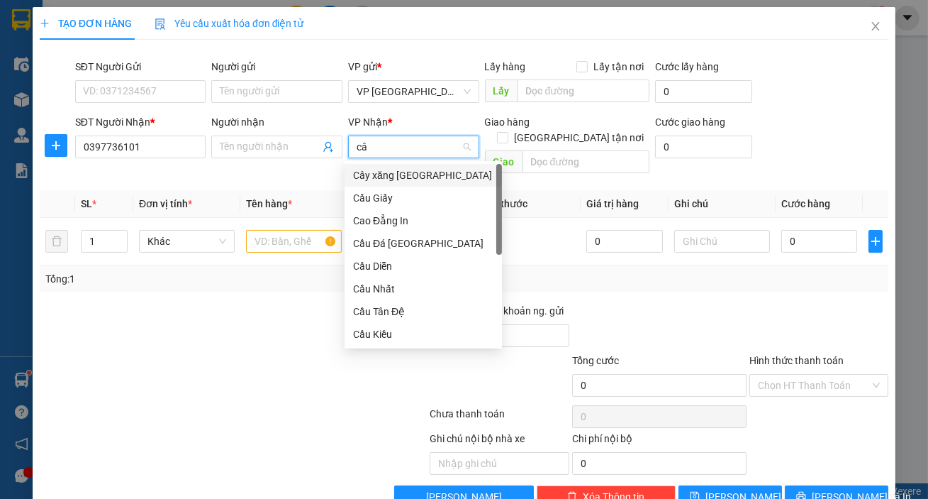
type input "cây"
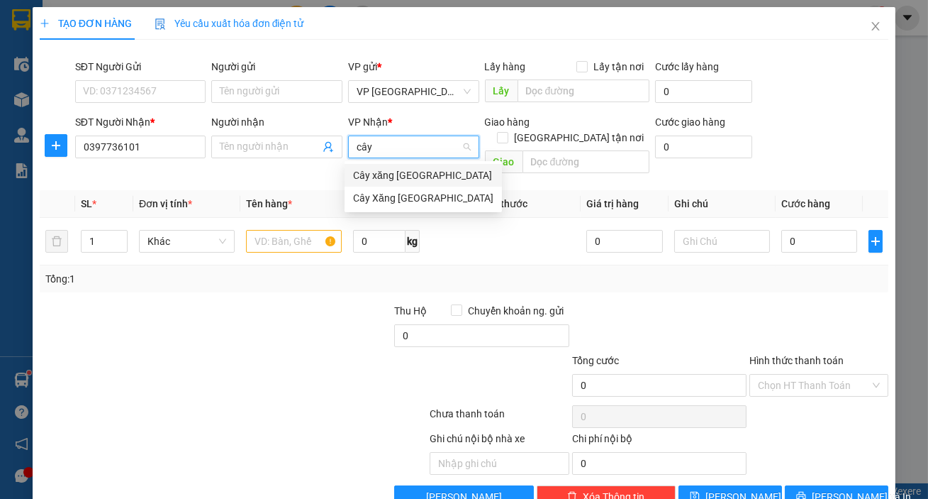
click at [413, 199] on div "Cây Xăng [GEOGRAPHIC_DATA]" at bounding box center [423, 198] width 140 height 16
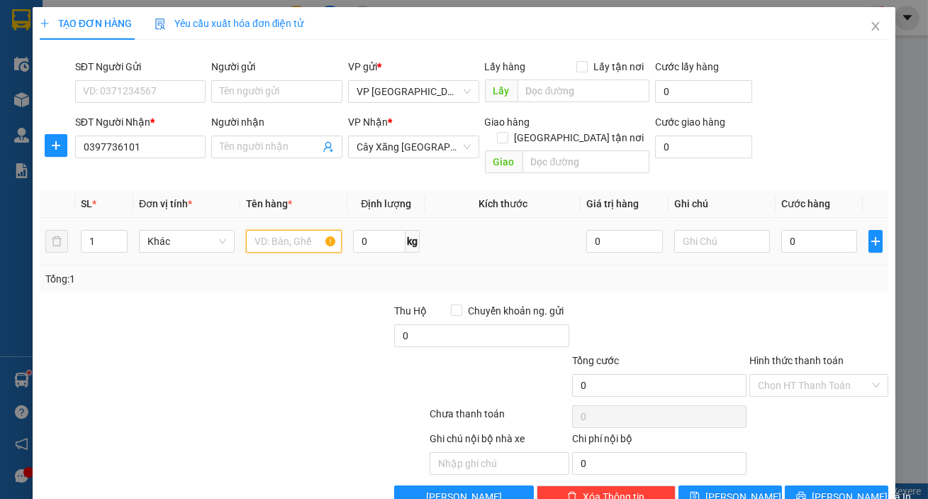
click at [252, 230] on input "text" at bounding box center [294, 241] width 96 height 23
type input "1 bọc đen"
click at [790, 234] on input "0" at bounding box center [820, 241] width 77 height 23
type input "003"
type input "3"
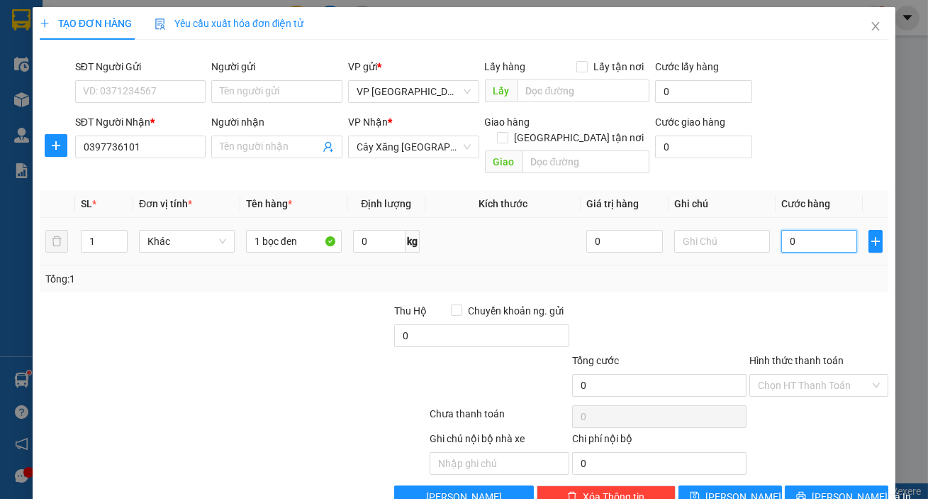
type input "3"
type input "0.030"
type input "30"
type input "30.000"
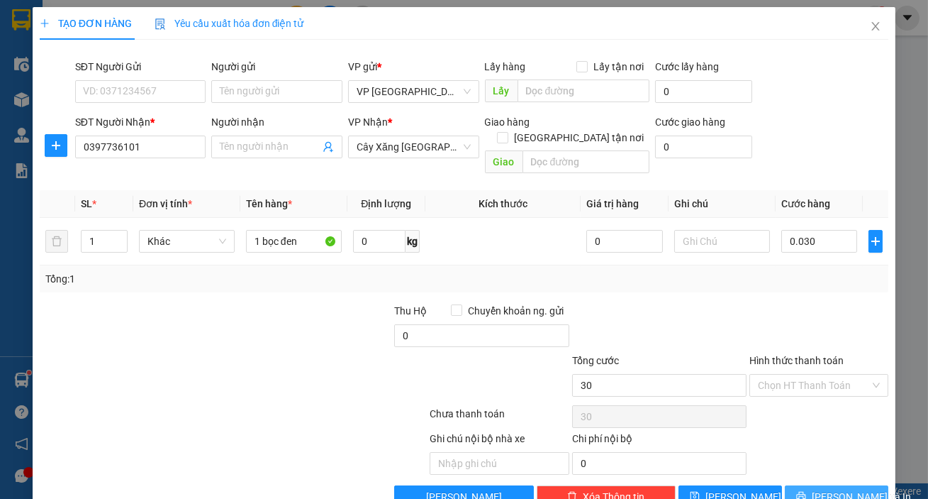
type input "30.000"
click at [823, 489] on span "[PERSON_NAME] và In" at bounding box center [861, 497] width 99 height 16
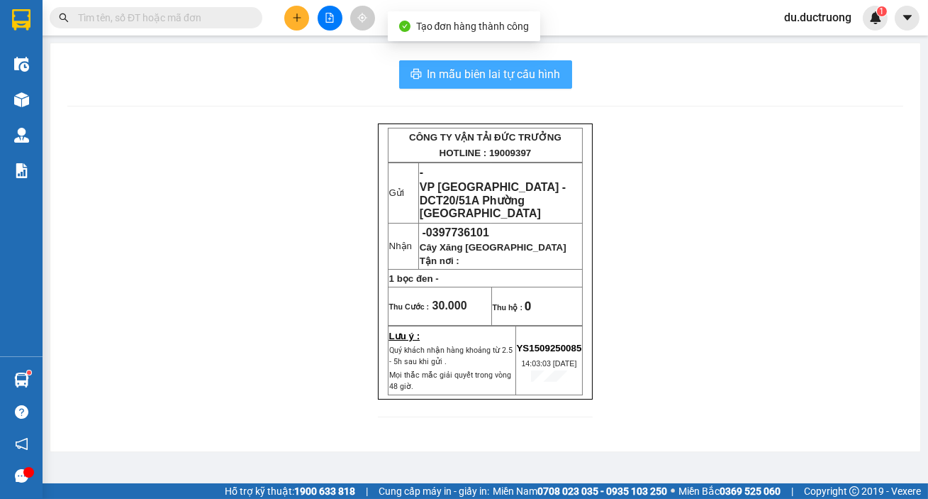
drag, startPoint x: 478, startPoint y: 61, endPoint x: 501, endPoint y: 71, distance: 24.8
click at [479, 61] on button "In mẫu biên lai tự cấu hình" at bounding box center [485, 74] width 173 height 28
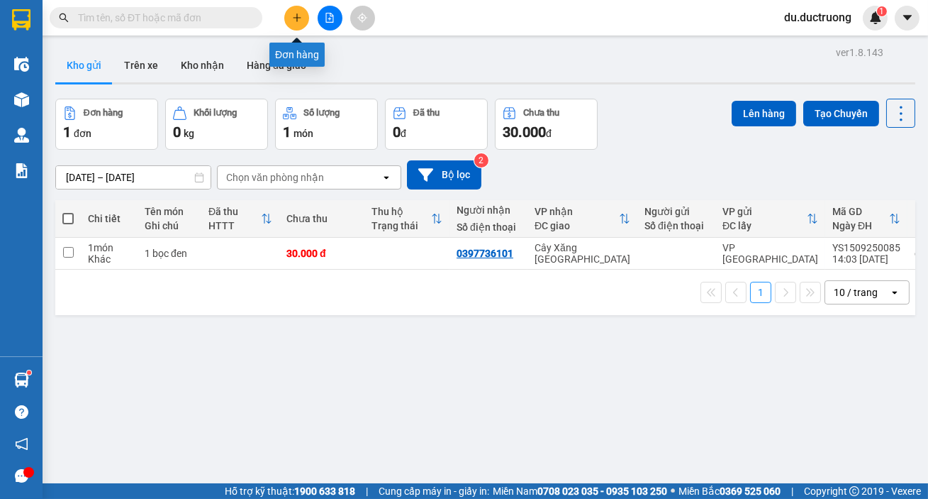
click at [292, 18] on icon "plus" at bounding box center [297, 18] width 10 height 10
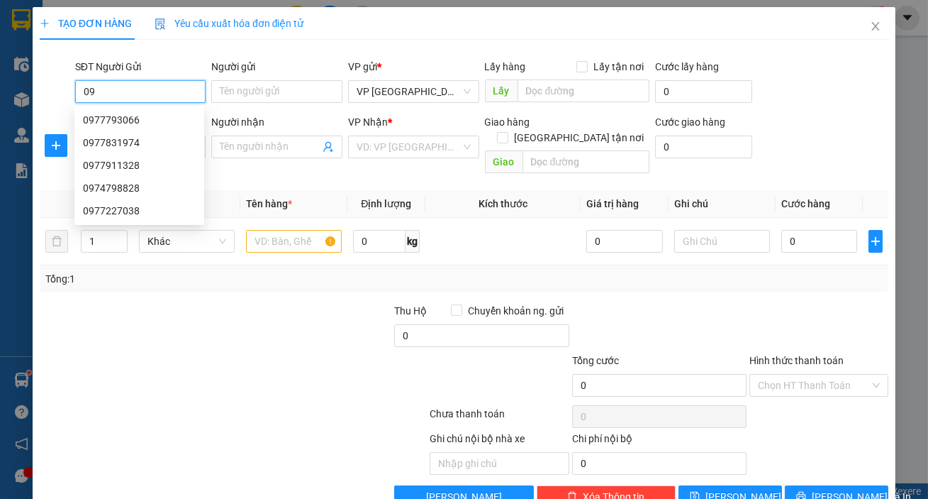
type input "0"
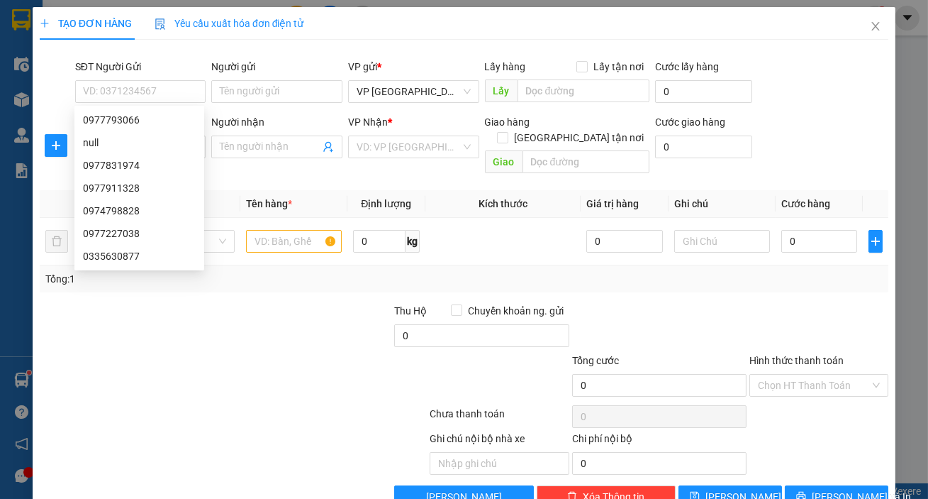
click at [343, 352] on div at bounding box center [358, 377] width 142 height 50
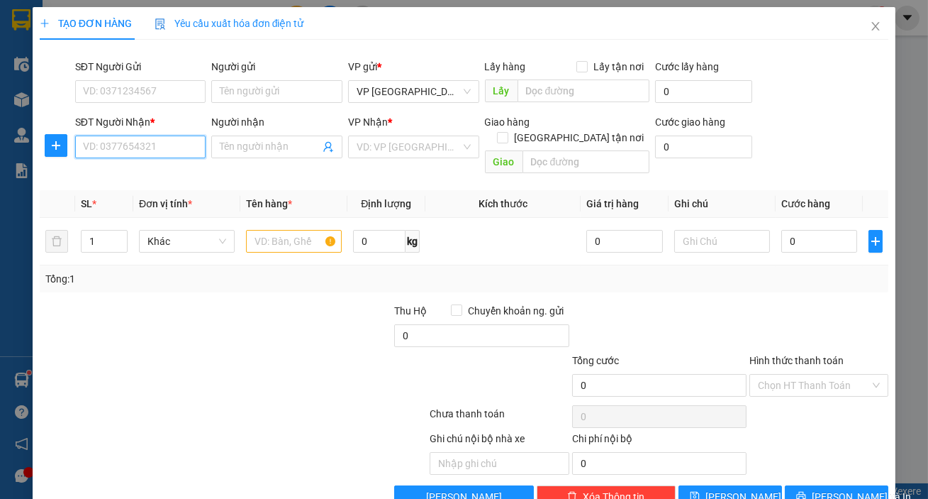
click at [128, 148] on input "SĐT Người Nhận *" at bounding box center [140, 146] width 131 height 23
type input "0977932869"
click at [372, 146] on input "search" at bounding box center [409, 146] width 104 height 21
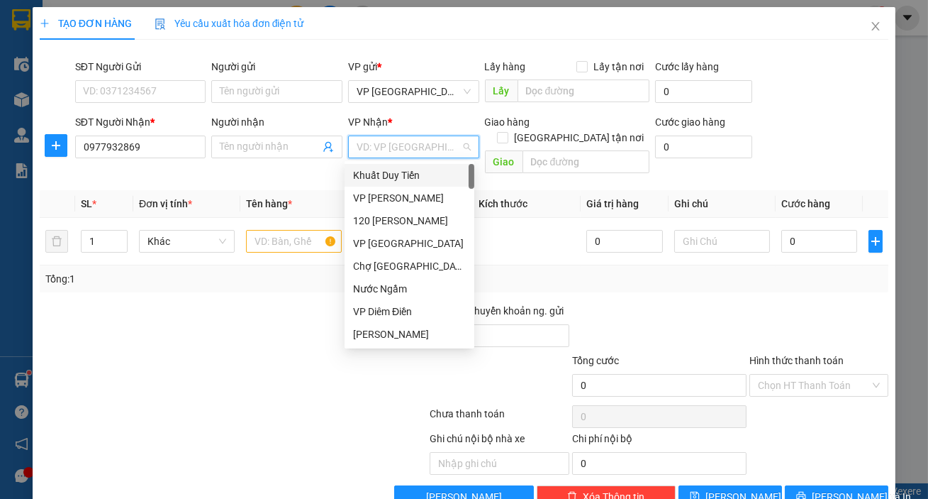
drag, startPoint x: 374, startPoint y: 146, endPoint x: 359, endPoint y: 150, distance: 16.2
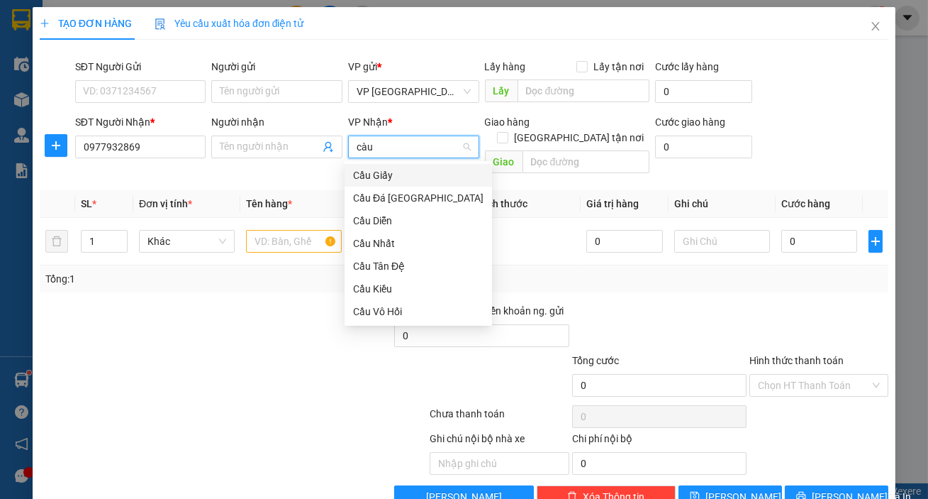
type input "cầu"
drag, startPoint x: 359, startPoint y: 150, endPoint x: 316, endPoint y: 250, distance: 109.0
drag, startPoint x: 316, startPoint y: 250, endPoint x: 418, endPoint y: 307, distance: 117.8
click at [418, 307] on div "Cầu Vô Hối" at bounding box center [418, 312] width 130 height 16
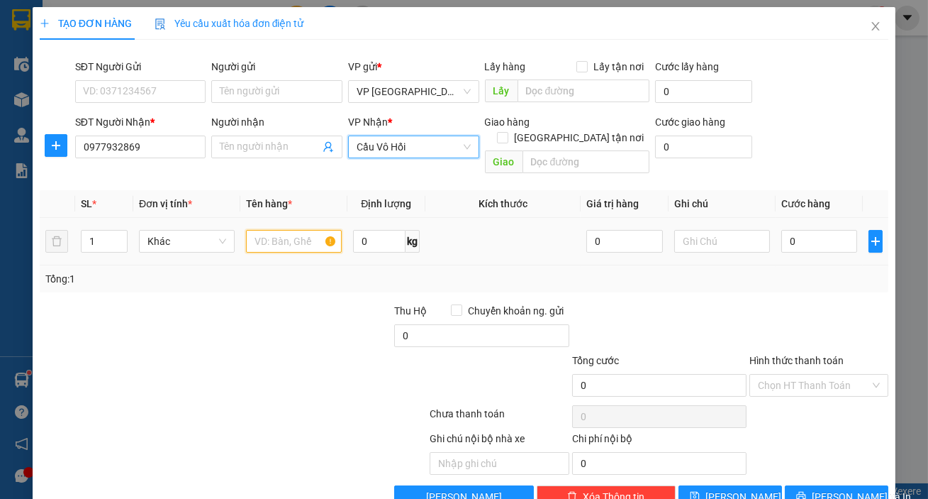
click at [287, 230] on input "text" at bounding box center [294, 241] width 96 height 23
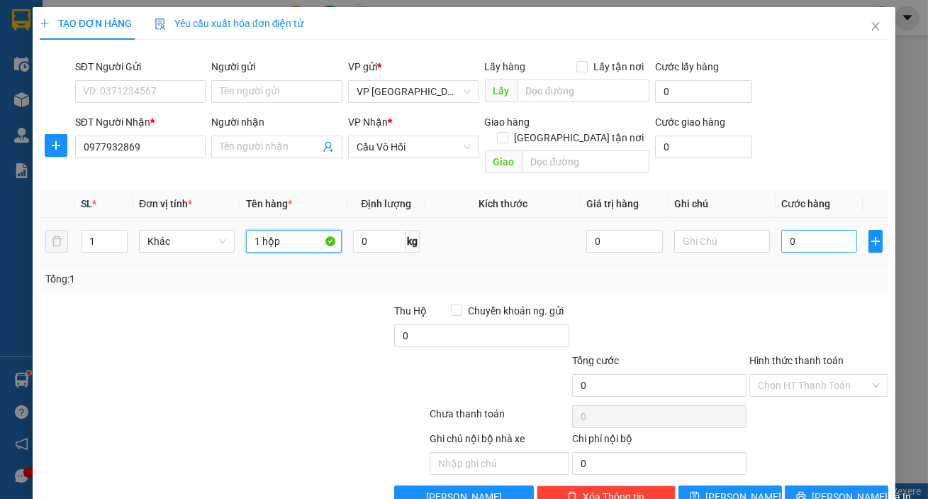
type input "1 hộp"
type input "004"
type input "4"
type input "00"
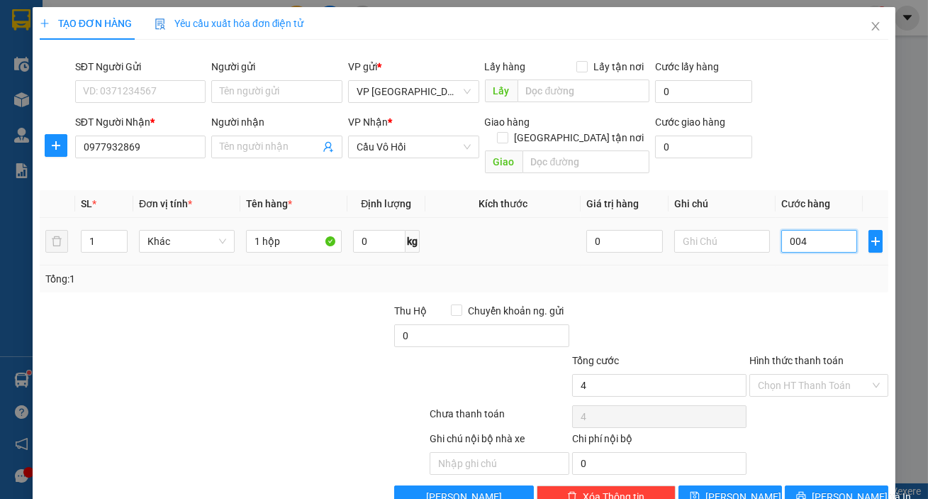
type input "0"
type input "005"
type input "5"
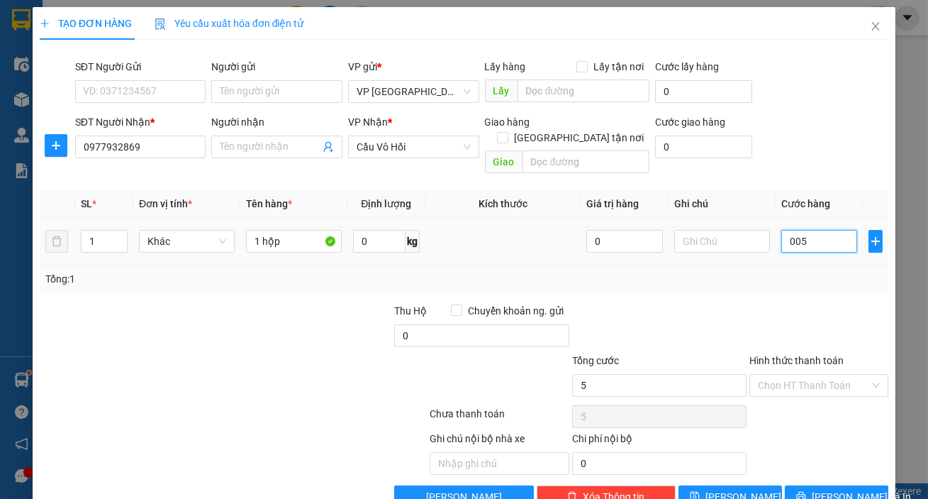
type input "0.050"
type input "50"
type input "50.000"
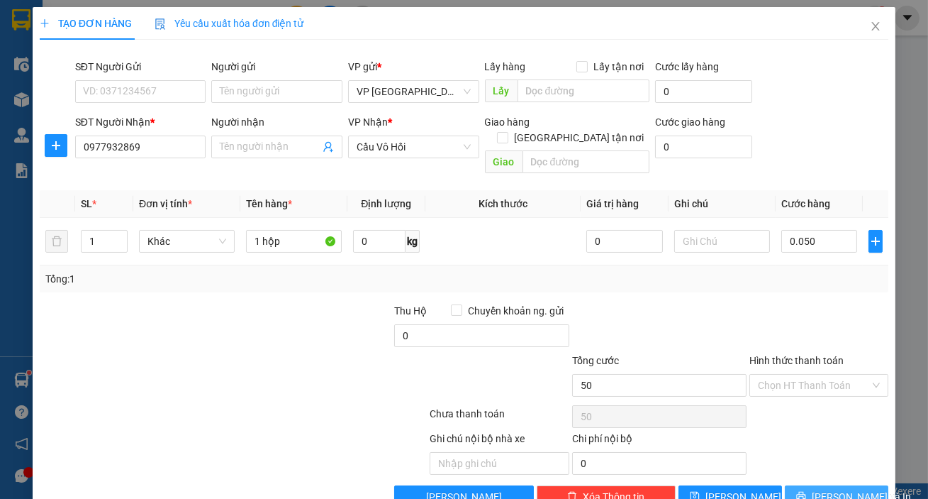
type input "50.000"
click at [826, 485] on button "[PERSON_NAME] và In" at bounding box center [837, 496] width 104 height 23
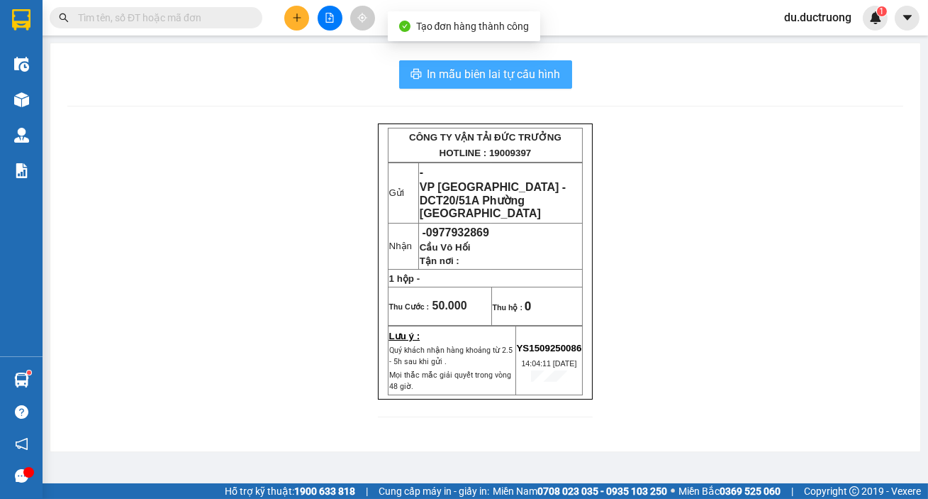
click at [501, 68] on span "In mẫu biên lai tự cấu hình" at bounding box center [494, 74] width 133 height 18
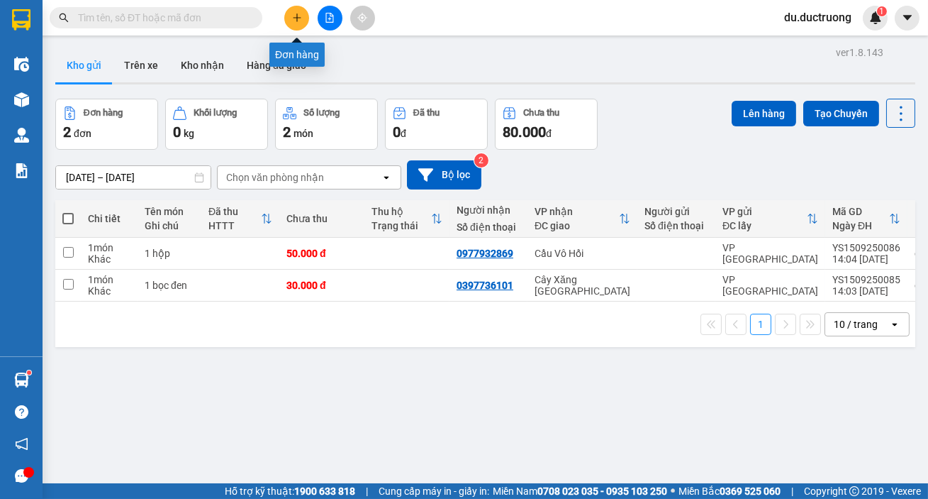
click at [301, 21] on icon "plus" at bounding box center [297, 18] width 10 height 10
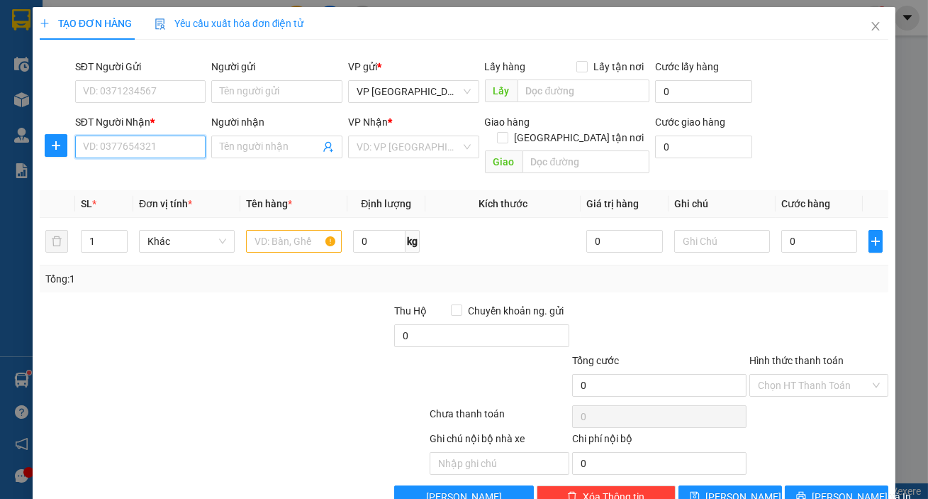
click at [155, 143] on input "SĐT Người Nhận *" at bounding box center [140, 146] width 131 height 23
drag, startPoint x: 123, startPoint y: 146, endPoint x: 138, endPoint y: 146, distance: 15.6
click at [126, 146] on input "SĐT Người Nhận *" at bounding box center [140, 146] width 131 height 23
click at [129, 172] on div "0347670796" at bounding box center [139, 175] width 113 height 16
type input "0347670796"
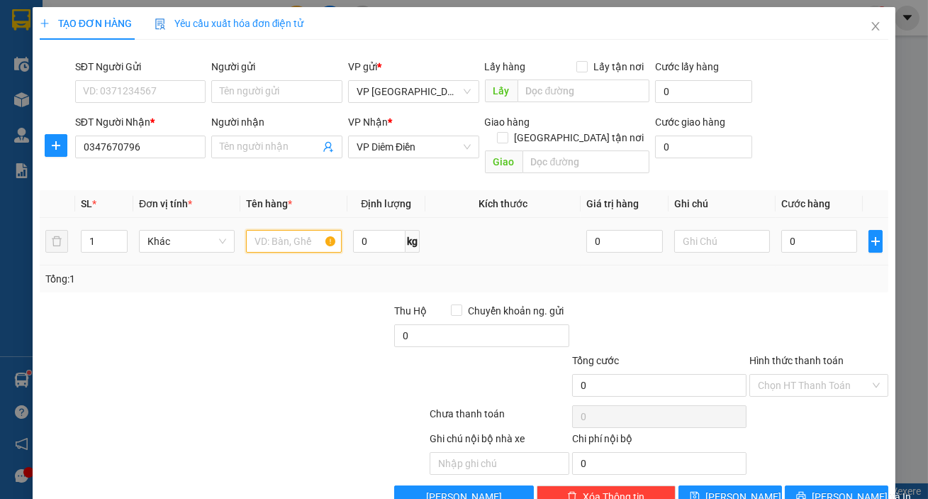
click at [291, 230] on input "text" at bounding box center [294, 241] width 96 height 23
type input "1 [PERSON_NAME]"
click at [822, 230] on input "0" at bounding box center [820, 241] width 77 height 23
type input "005"
type input "5"
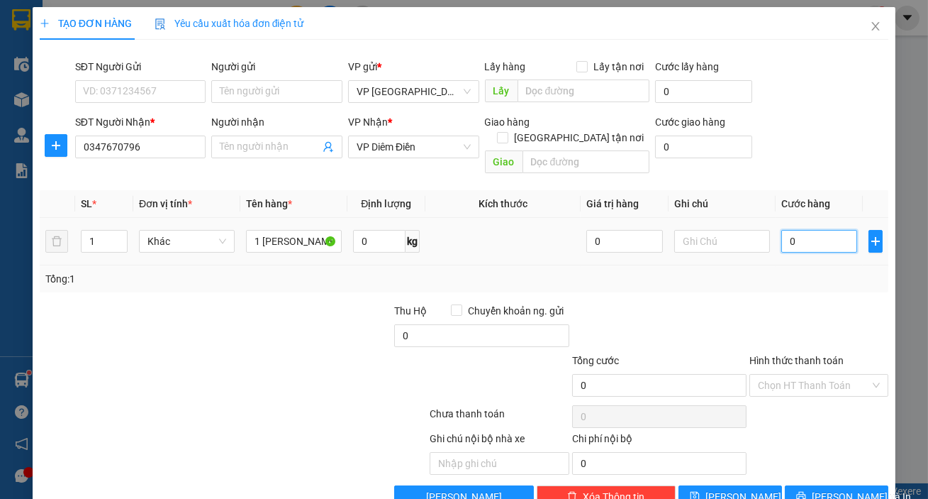
type input "5"
type input "0.050"
type input "50"
type input "50.000"
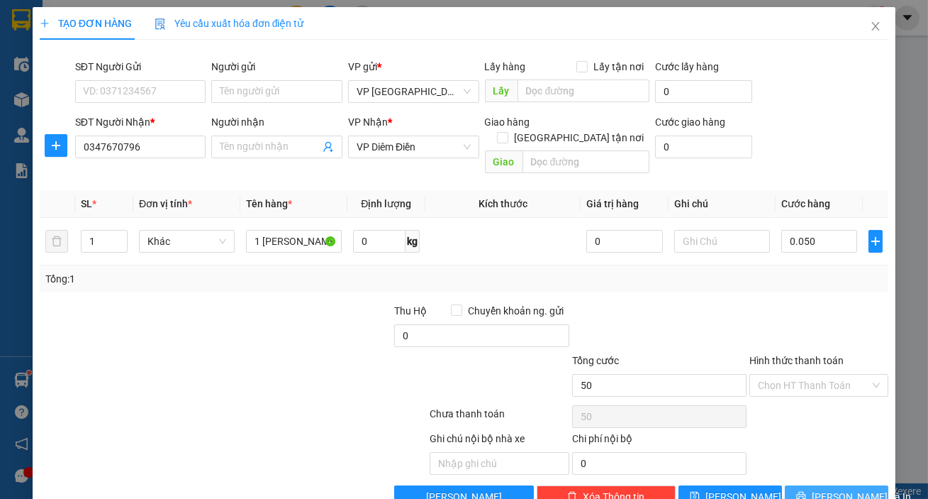
type input "50.000"
click at [826, 489] on button "[PERSON_NAME] và In" at bounding box center [837, 496] width 104 height 23
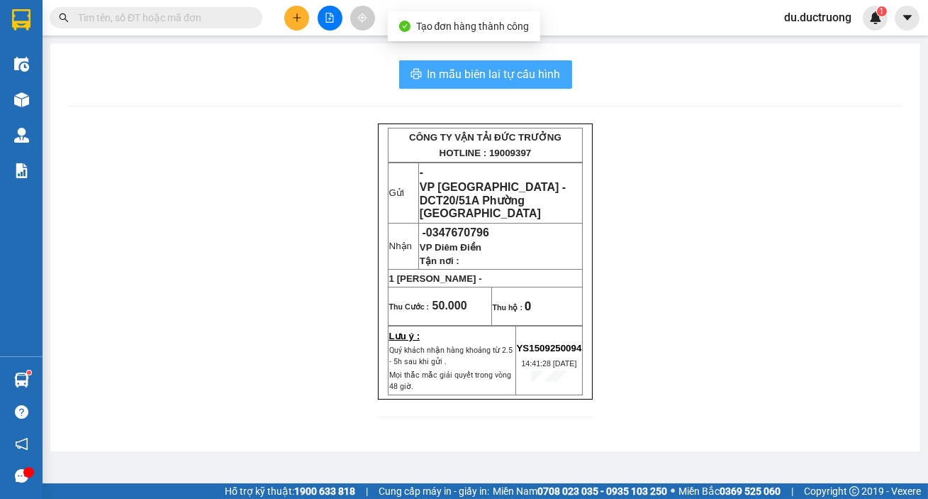
click at [504, 62] on button "In mẫu biên lai tự cấu hình" at bounding box center [485, 74] width 173 height 28
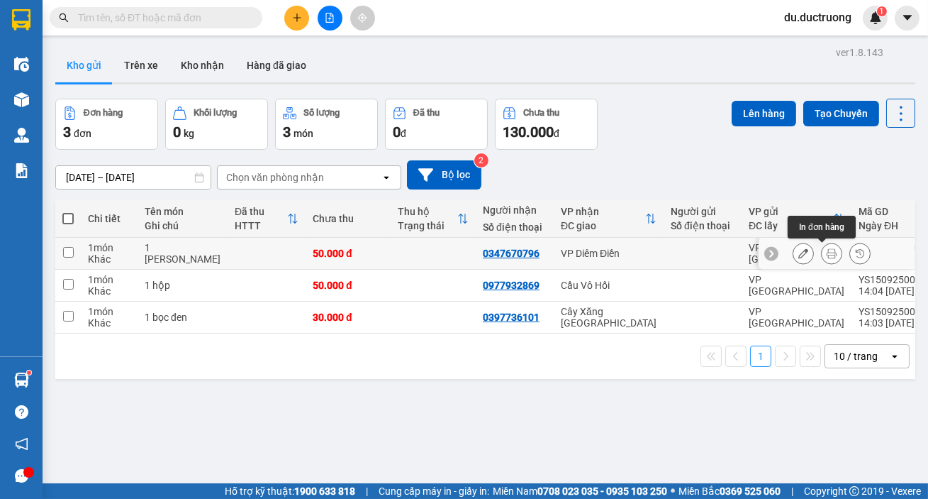
click at [827, 250] on icon at bounding box center [832, 253] width 10 height 10
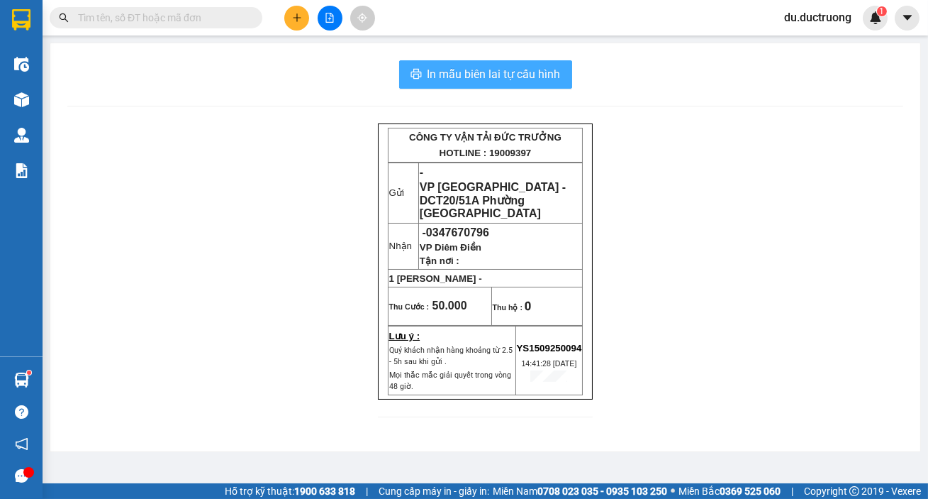
click at [515, 72] on span "In mẫu biên lai tự cấu hình" at bounding box center [494, 74] width 133 height 18
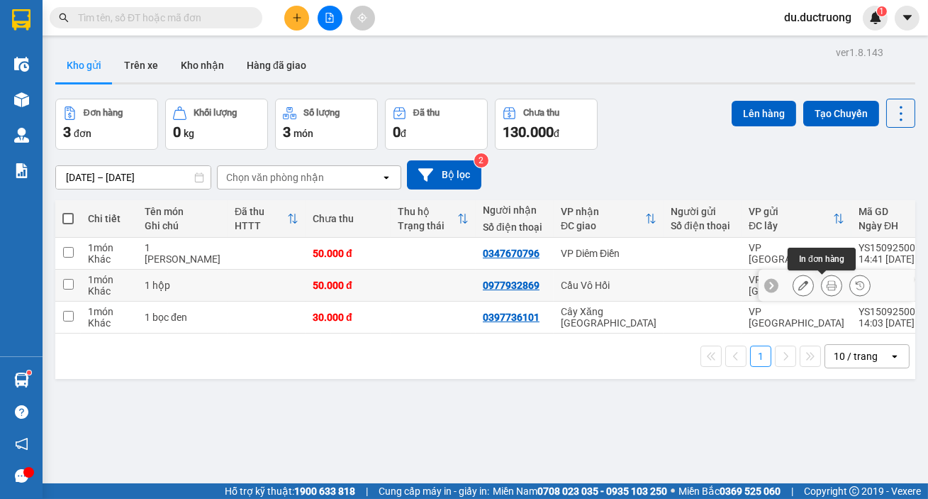
click at [827, 283] on icon at bounding box center [832, 285] width 10 height 10
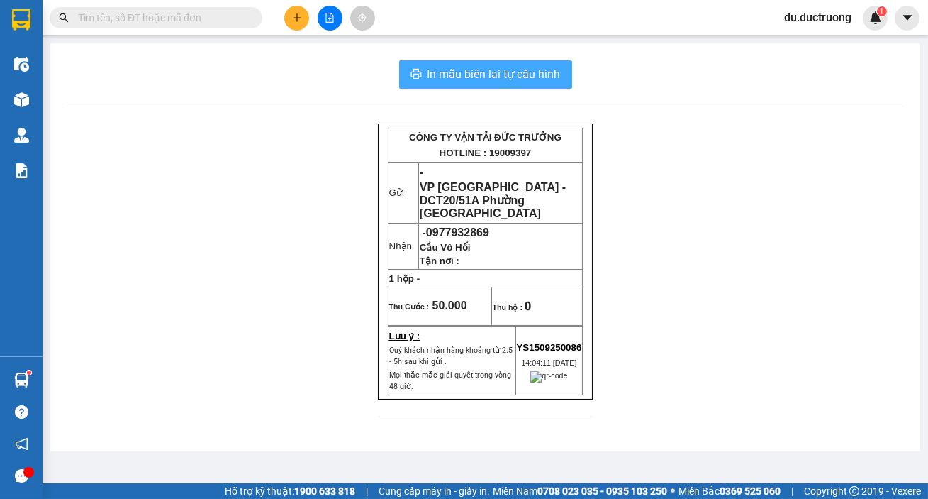
drag, startPoint x: 468, startPoint y: 71, endPoint x: 572, endPoint y: 162, distance: 138.7
click at [472, 72] on span "In mẫu biên lai tự cấu hình" at bounding box center [494, 74] width 133 height 18
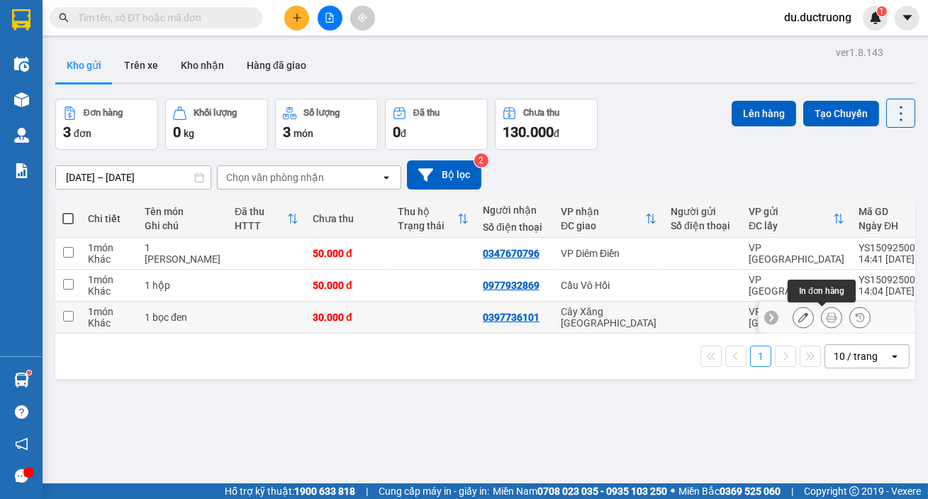
click at [827, 318] on icon at bounding box center [832, 317] width 10 height 10
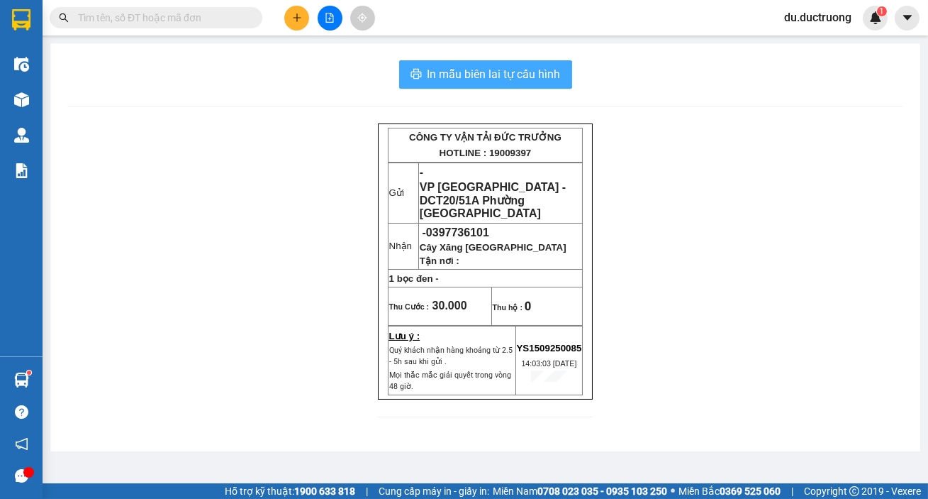
click at [445, 68] on span "In mẫu biên lai tự cấu hình" at bounding box center [494, 74] width 133 height 18
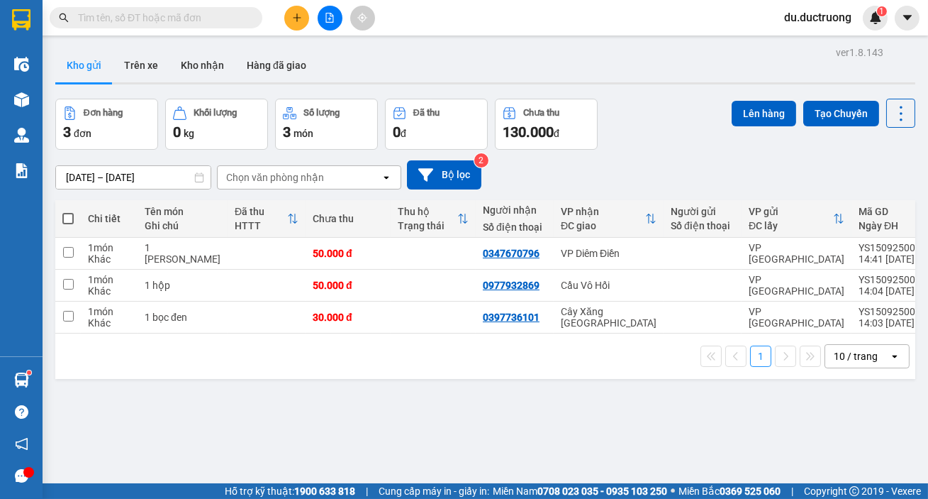
click at [69, 221] on span at bounding box center [67, 218] width 11 height 11
click at [68, 211] on input "checkbox" at bounding box center [68, 211] width 0 height 0
checkbox input "true"
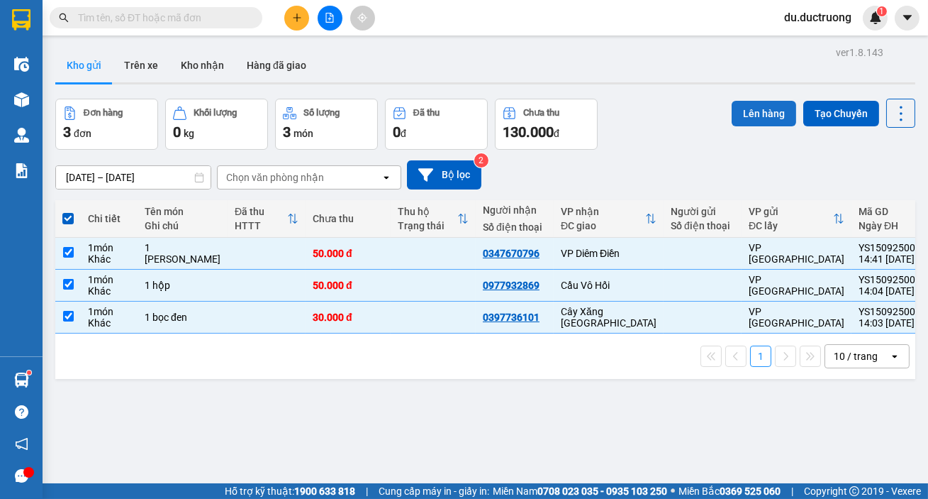
click at [752, 110] on button "Lên hàng" at bounding box center [764, 114] width 65 height 26
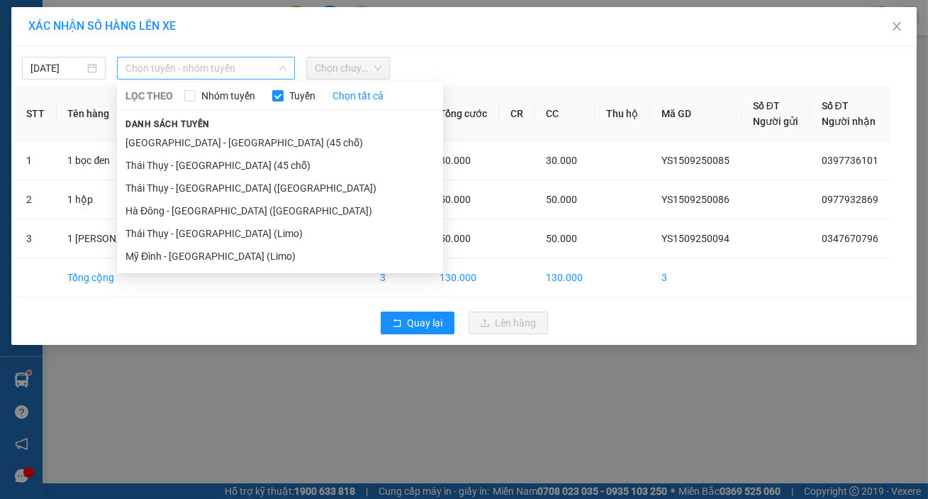
click at [220, 67] on span "Chọn tuyến - nhóm tuyến" at bounding box center [206, 67] width 161 height 21
click at [213, 143] on li "[GEOGRAPHIC_DATA] - [GEOGRAPHIC_DATA] (45 chỗ)" at bounding box center [280, 142] width 326 height 23
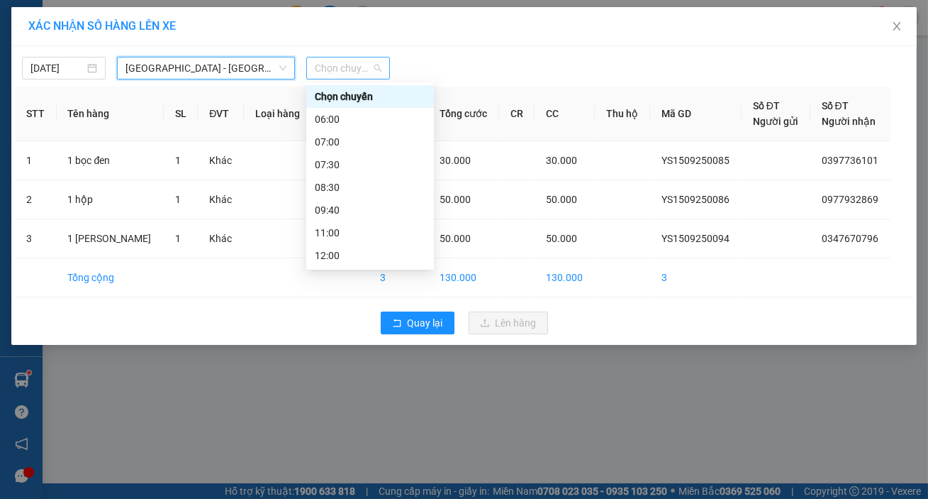
click at [358, 67] on span "Chọn chuyến" at bounding box center [348, 67] width 67 height 21
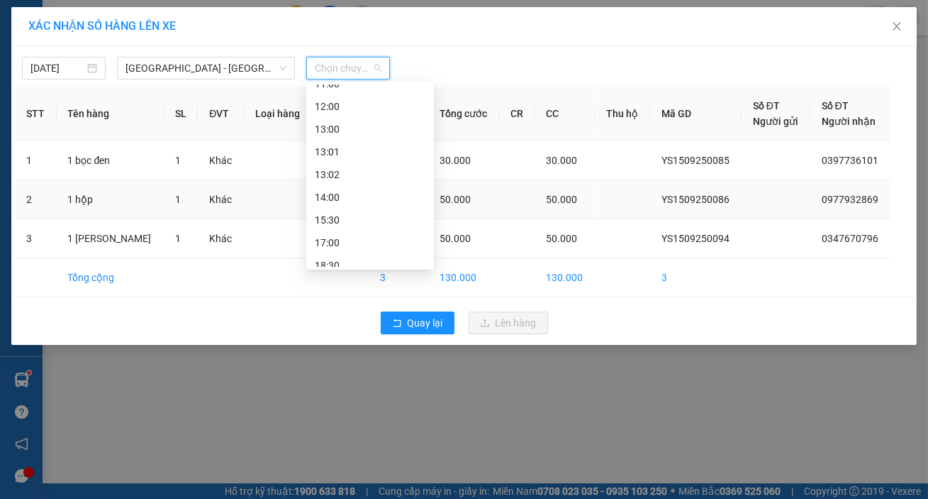
scroll to position [153, 0]
click at [364, 218] on div "15:30" at bounding box center [370, 216] width 111 height 16
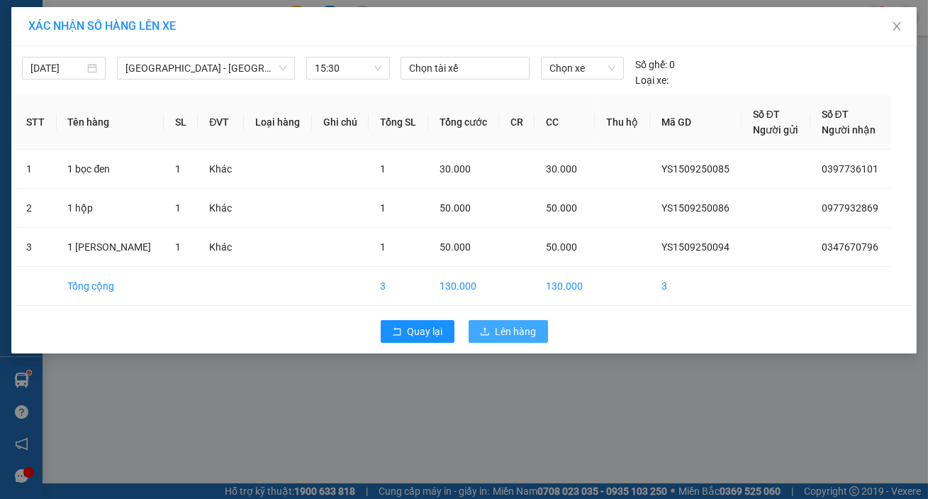
click at [511, 321] on button "Lên hàng" at bounding box center [508, 331] width 79 height 23
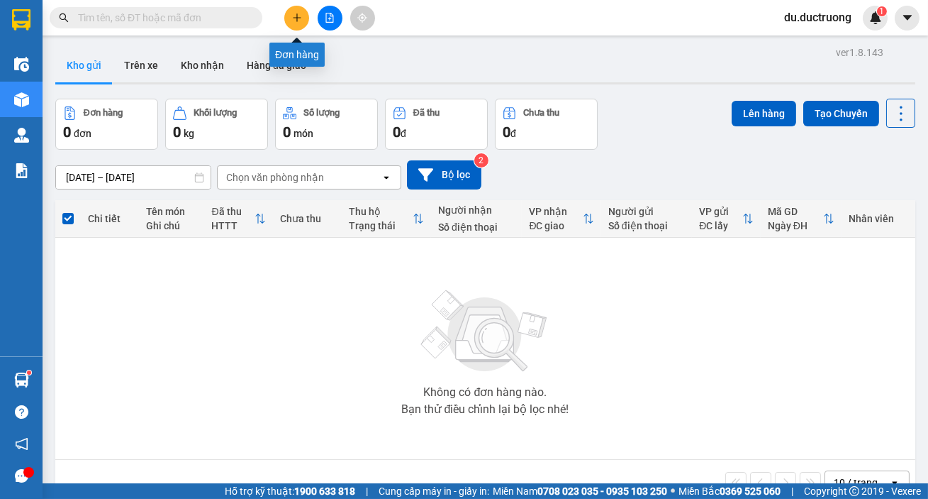
click at [296, 14] on icon "plus" at bounding box center [296, 17] width 1 height 8
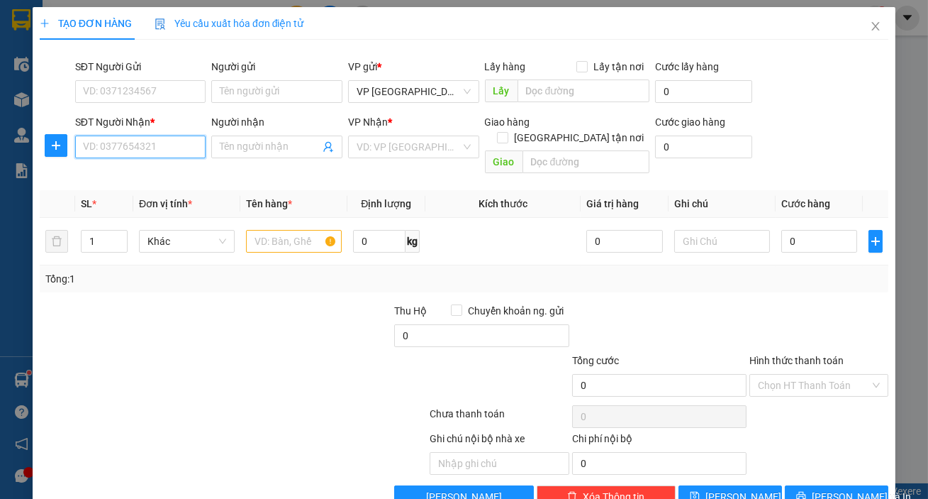
click at [163, 143] on input "SĐT Người Nhận *" at bounding box center [140, 146] width 131 height 23
click at [144, 172] on div "0352120345 - cánh đồng miêu" at bounding box center [150, 175] width 134 height 16
type input "0352120345"
type input "cánh đồng miêu"
type input "0352120345"
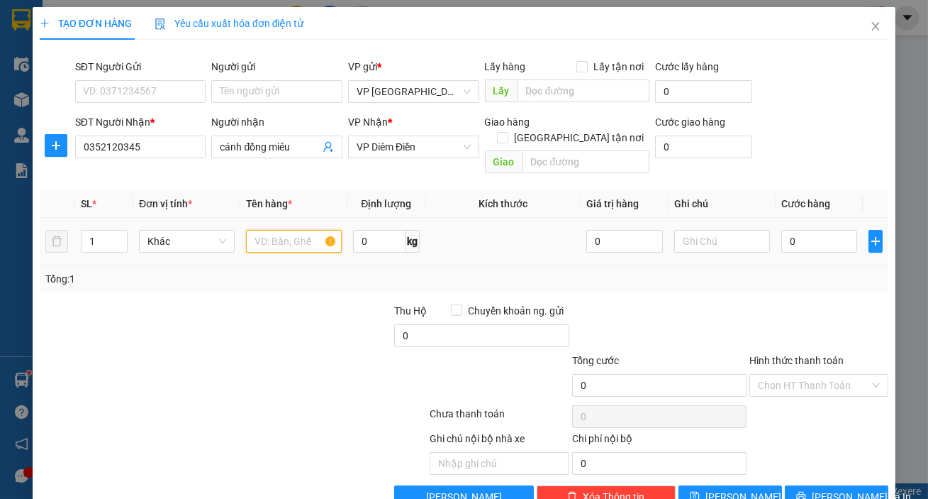
click at [300, 230] on input "text" at bounding box center [294, 241] width 96 height 23
type input "1 xốp"
click at [815, 230] on input "0" at bounding box center [820, 241] width 77 height 23
type input "005"
type input "5"
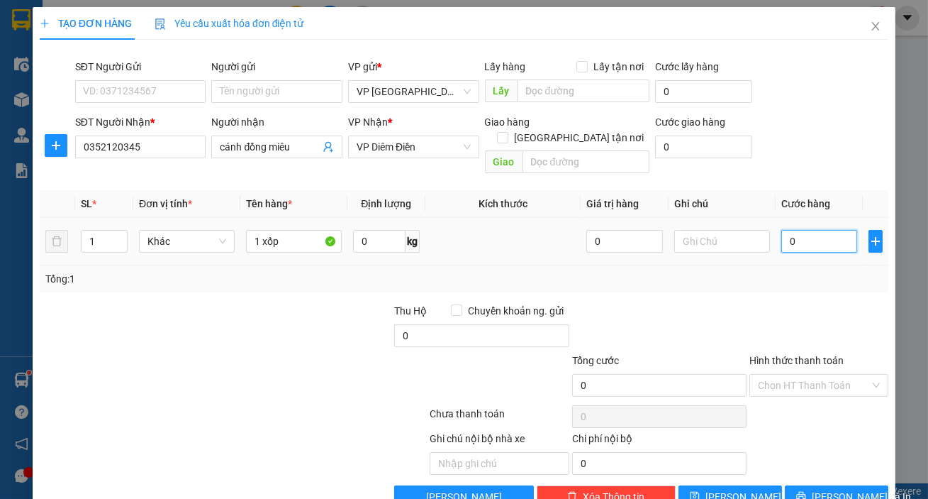
type input "5"
type input "0.050"
type input "50"
type input "50.000"
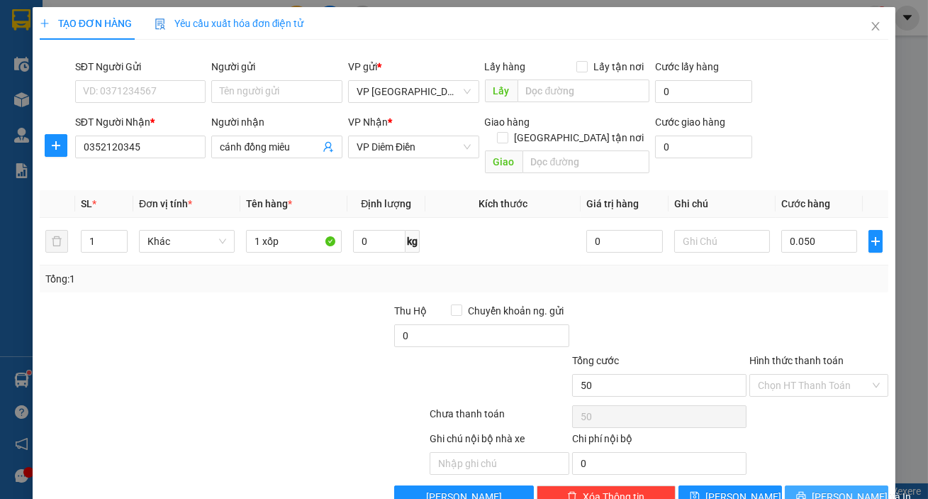
type input "50.000"
click at [823, 489] on span "[PERSON_NAME] và In" at bounding box center [861, 497] width 99 height 16
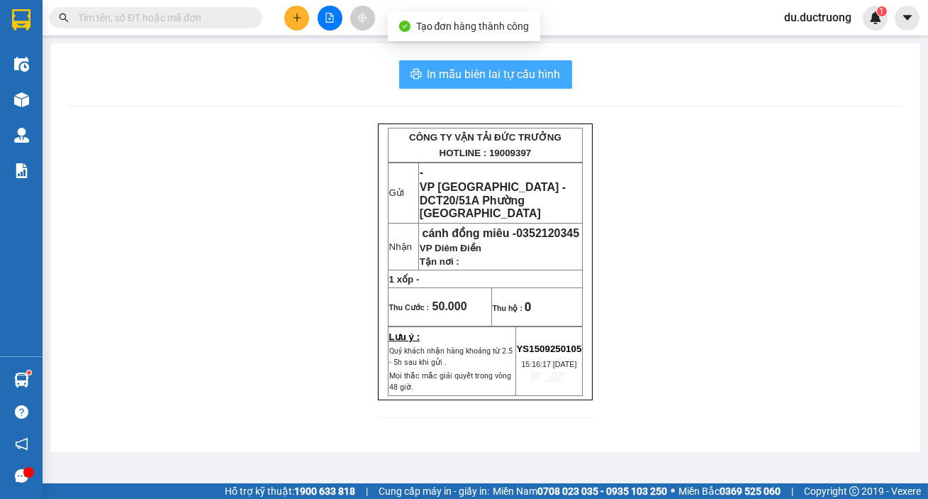
click at [454, 60] on button "In mẫu biên lai tự cấu hình" at bounding box center [485, 74] width 173 height 28
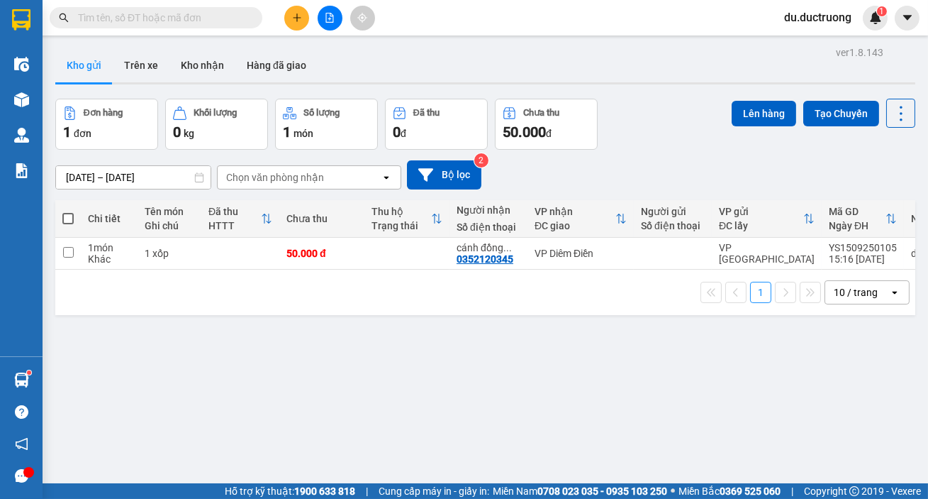
click at [299, 11] on button at bounding box center [296, 18] width 25 height 25
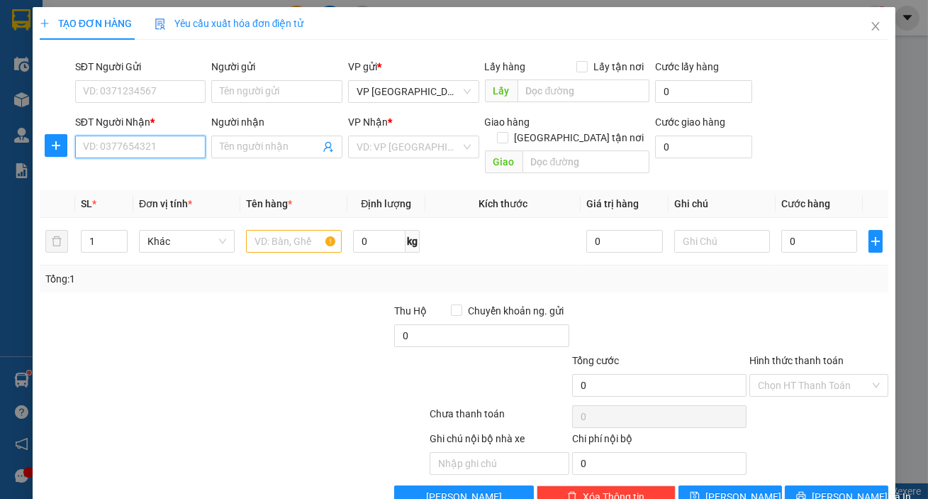
click at [180, 143] on input "SĐT Người Nhận *" at bounding box center [140, 146] width 131 height 23
click at [121, 174] on div "0888888059" at bounding box center [139, 175] width 113 height 16
type input "0"
click at [173, 169] on div "0966250520 - c trang" at bounding box center [139, 175] width 113 height 16
type input "0966250520"
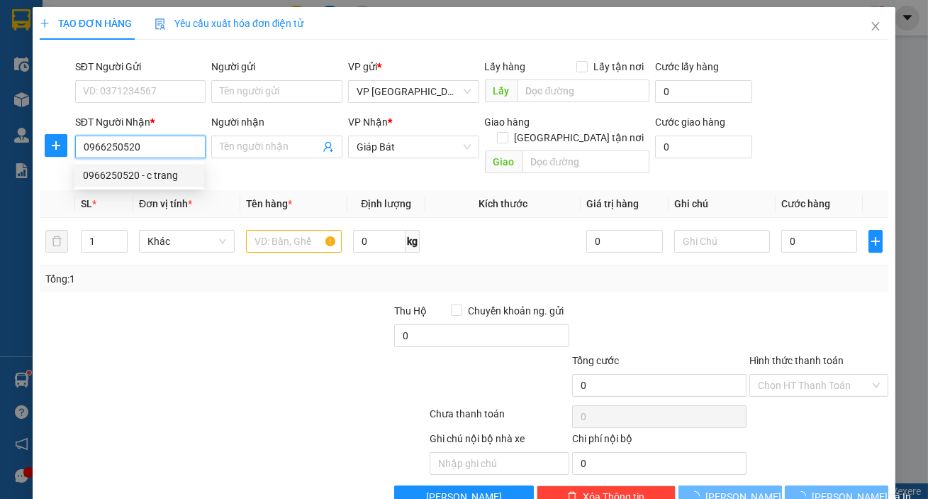
type input "c trang"
type input "0"
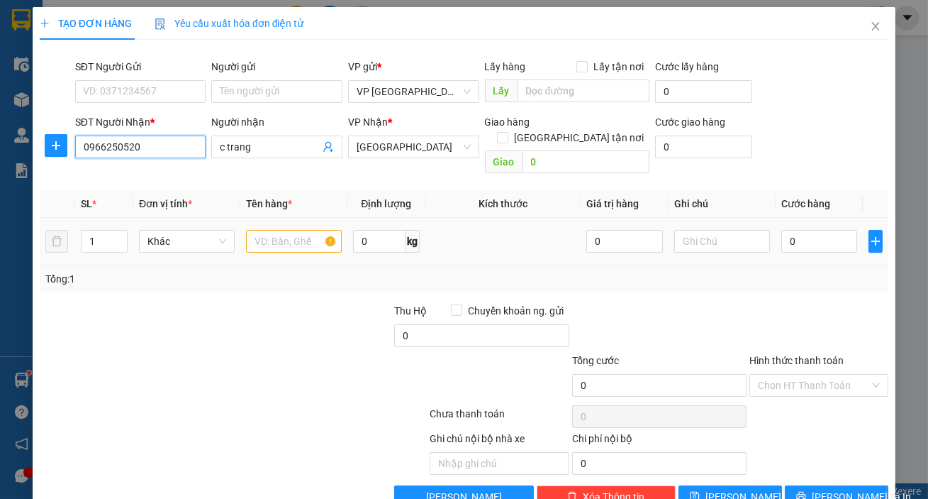
type input "0966250520"
click at [277, 232] on input "text" at bounding box center [294, 241] width 96 height 23
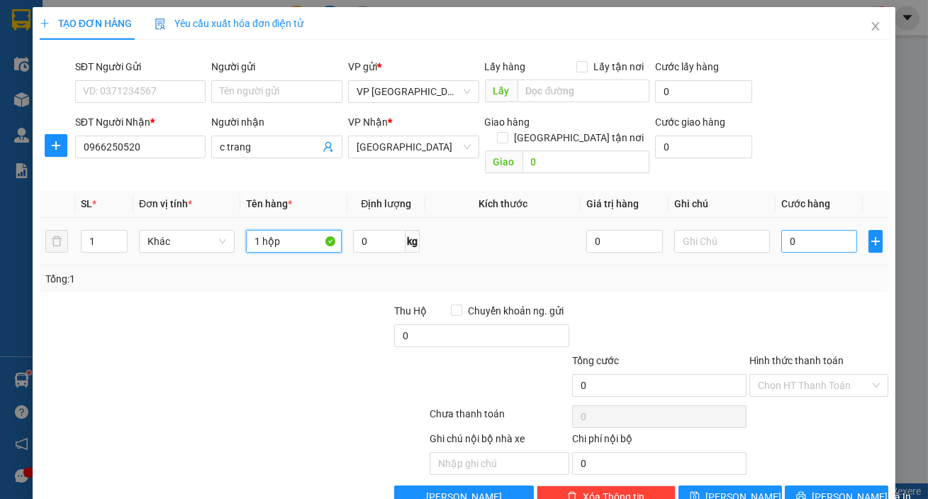
type input "1 hộp"
click at [808, 230] on input "0" at bounding box center [820, 241] width 77 height 23
type input "005"
type input "5"
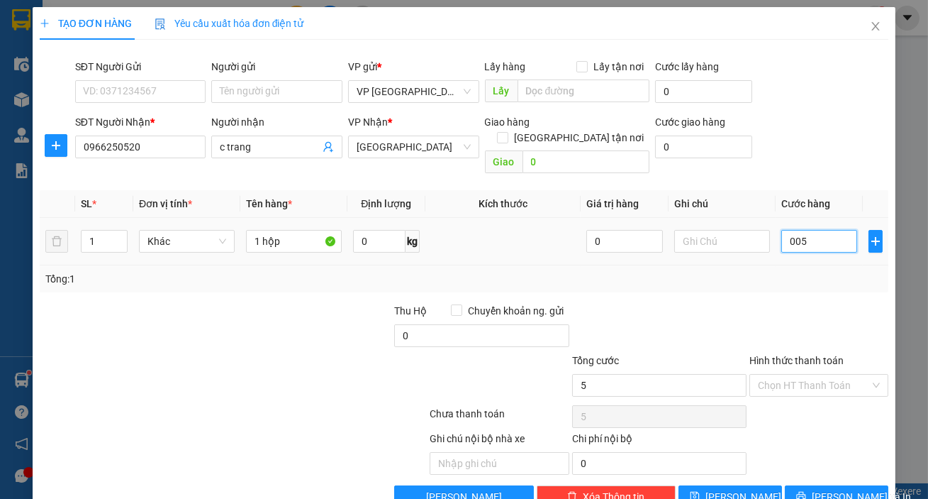
type input "0.050"
type input "50"
type input "50.000"
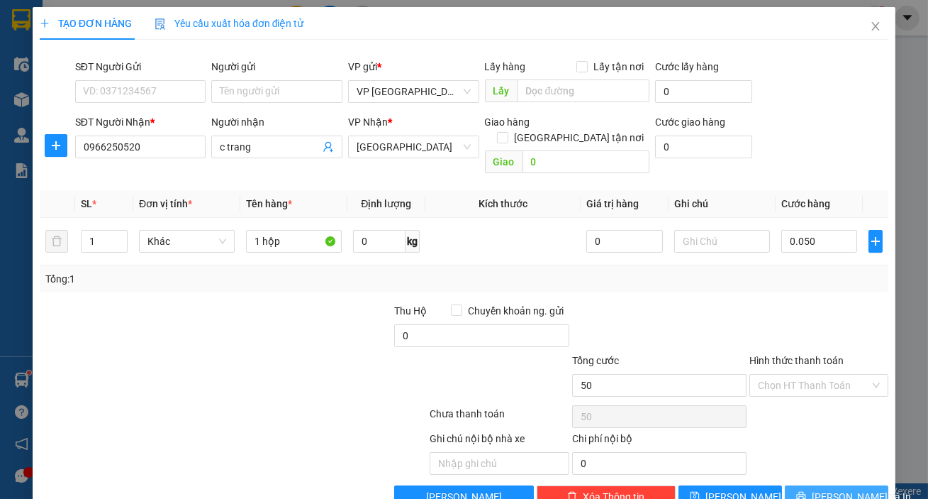
type input "50.000"
click at [830, 489] on span "[PERSON_NAME] và In" at bounding box center [861, 497] width 99 height 16
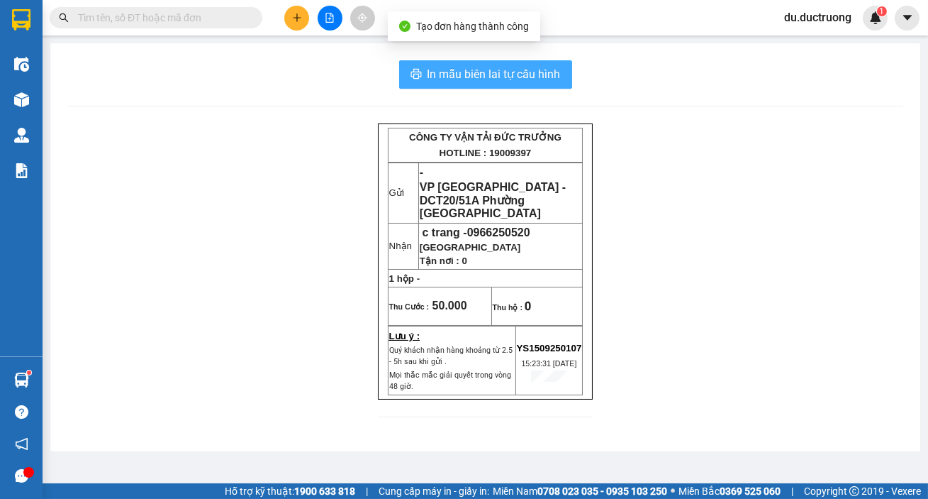
click at [510, 70] on span "In mẫu biên lai tự cấu hình" at bounding box center [494, 74] width 133 height 18
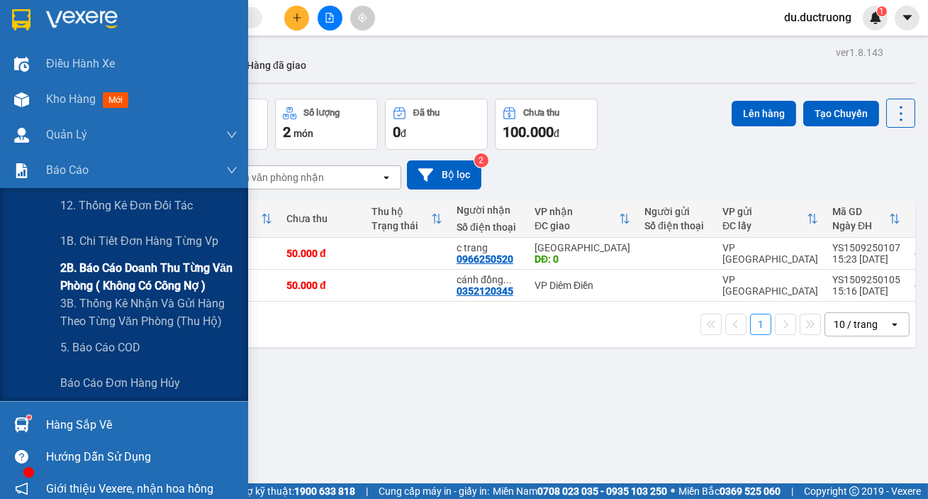
click at [96, 282] on span "2B. Báo cáo doanh thu từng văn phòng ( không có công nợ )" at bounding box center [148, 276] width 177 height 35
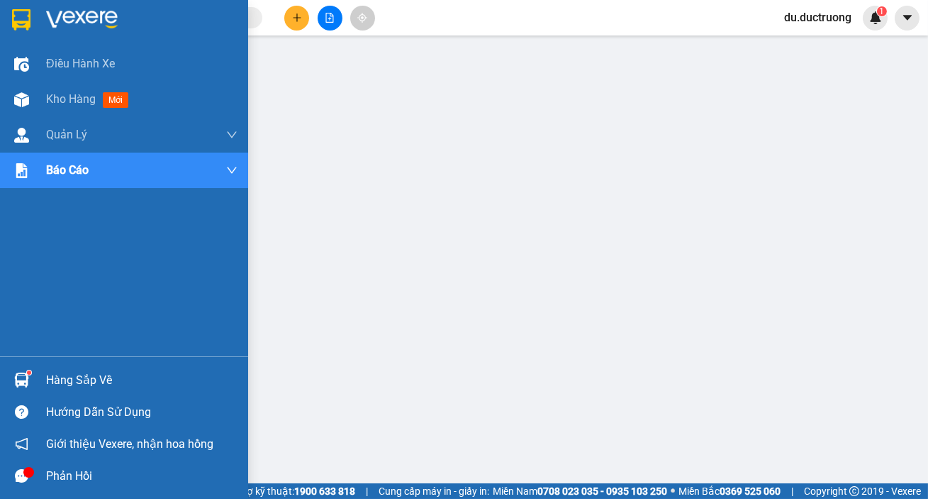
click at [28, 21] on img at bounding box center [21, 19] width 18 height 21
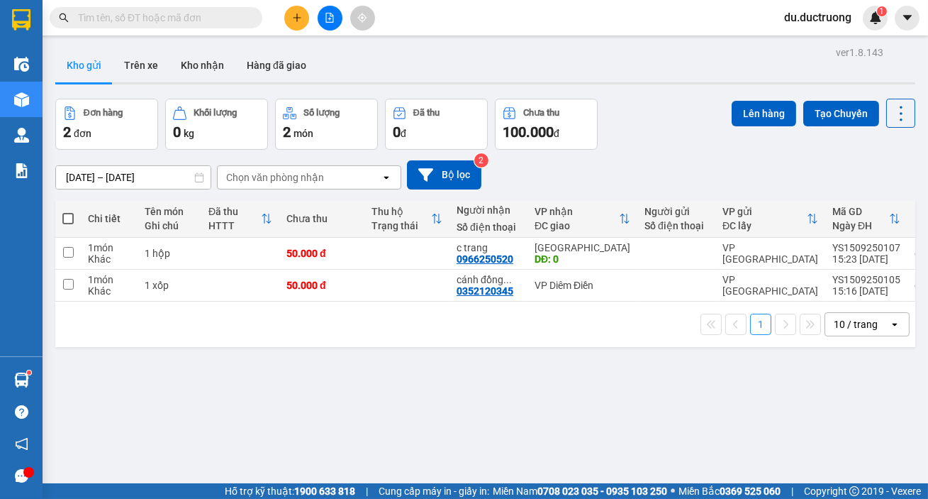
click at [72, 214] on span at bounding box center [67, 218] width 11 height 11
click at [68, 211] on input "checkbox" at bounding box center [68, 211] width 0 height 0
checkbox input "true"
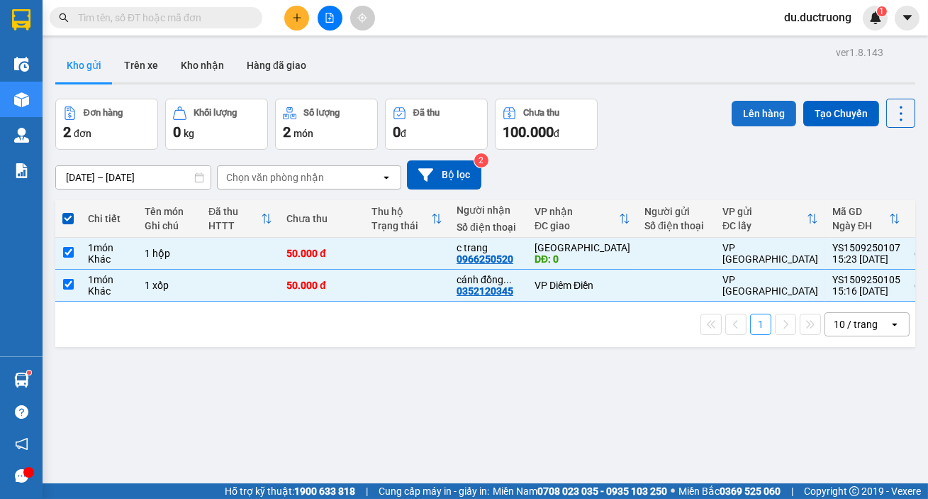
click at [751, 106] on button "Lên hàng" at bounding box center [764, 114] width 65 height 26
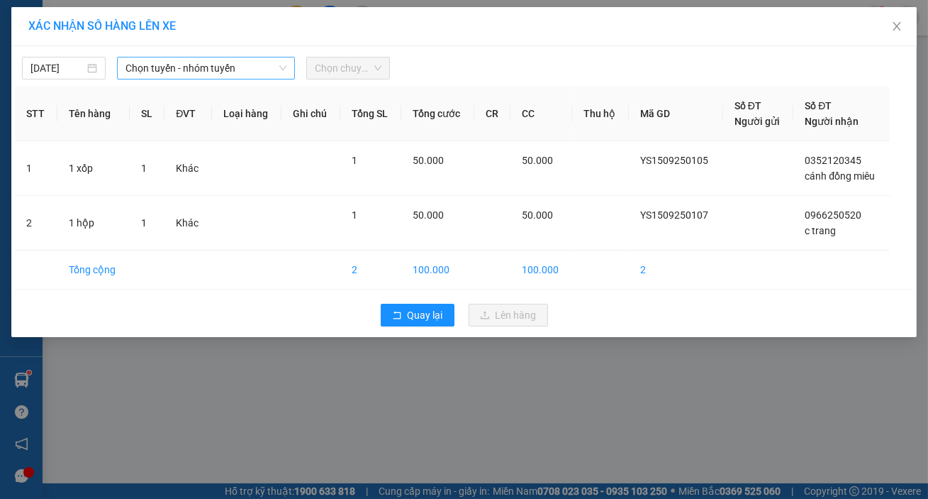
click at [204, 71] on span "Chọn tuyến - nhóm tuyến" at bounding box center [206, 67] width 161 height 21
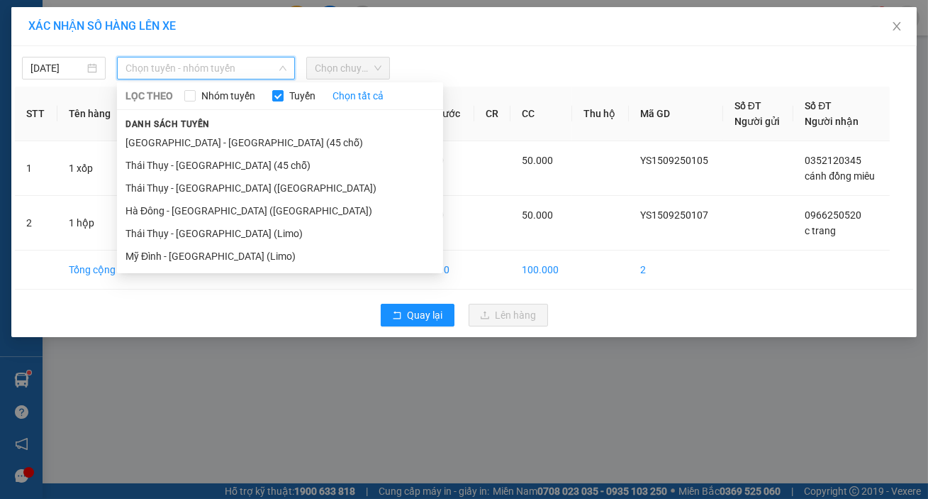
drag, startPoint x: 228, startPoint y: 134, endPoint x: 259, endPoint y: 102, distance: 44.6
click at [228, 134] on li "[GEOGRAPHIC_DATA] - [GEOGRAPHIC_DATA] (45 chỗ)" at bounding box center [280, 142] width 326 height 23
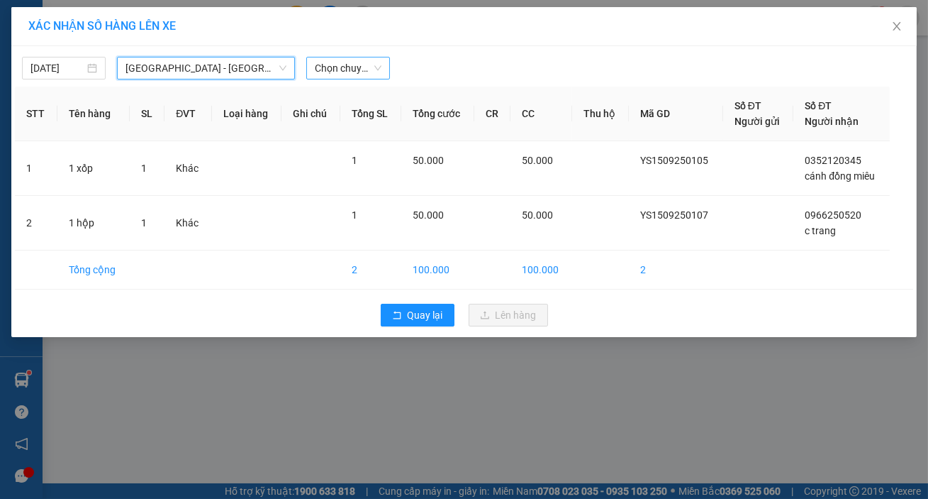
click at [317, 64] on span "Chọn chuyến" at bounding box center [348, 67] width 67 height 21
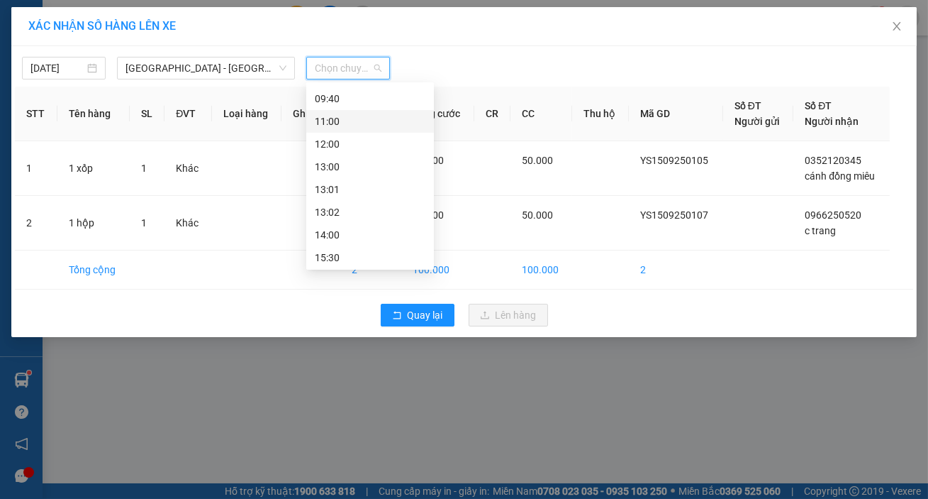
scroll to position [130, 0]
click at [363, 215] on div "14:00" at bounding box center [370, 216] width 111 height 16
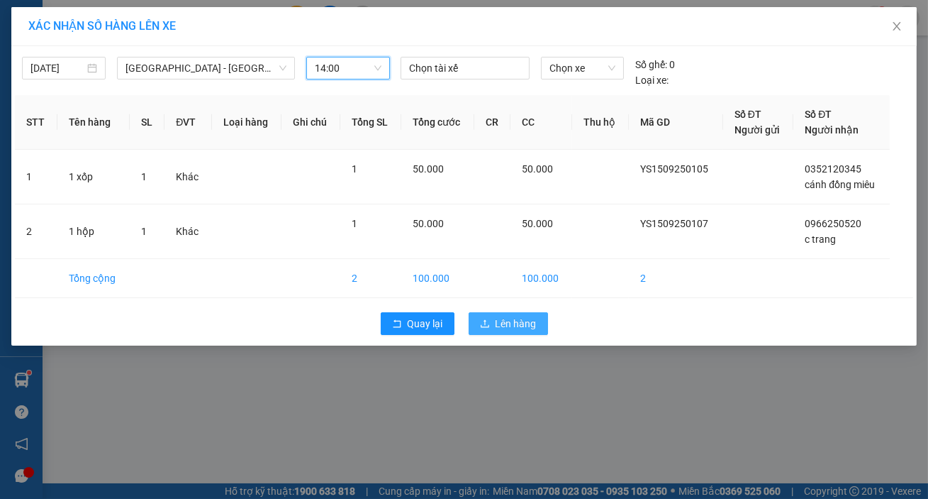
click at [506, 316] on span "Lên hàng" at bounding box center [516, 324] width 41 height 16
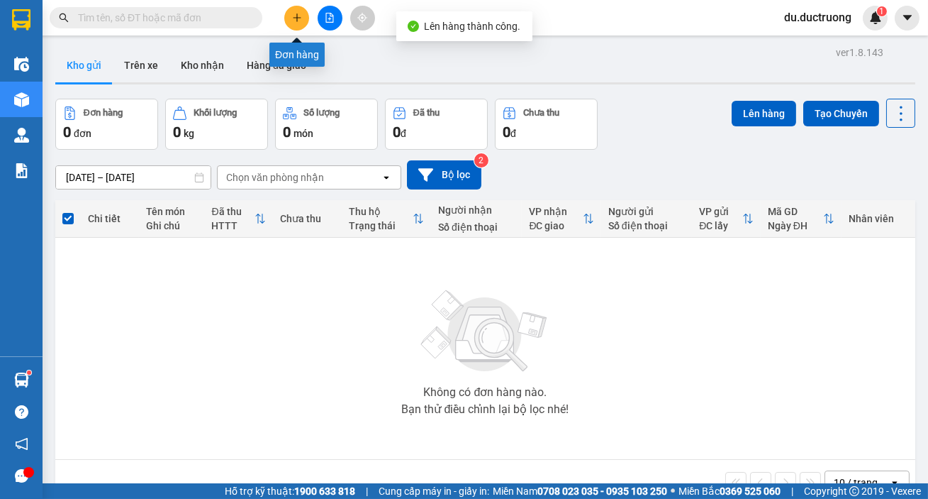
click at [294, 23] on button at bounding box center [296, 18] width 25 height 25
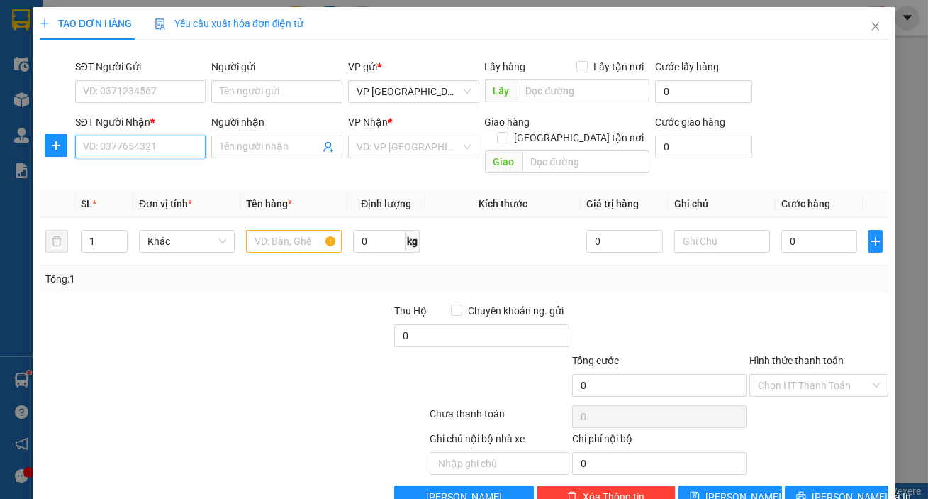
click at [176, 152] on input "SĐT Người Nhận *" at bounding box center [140, 146] width 131 height 23
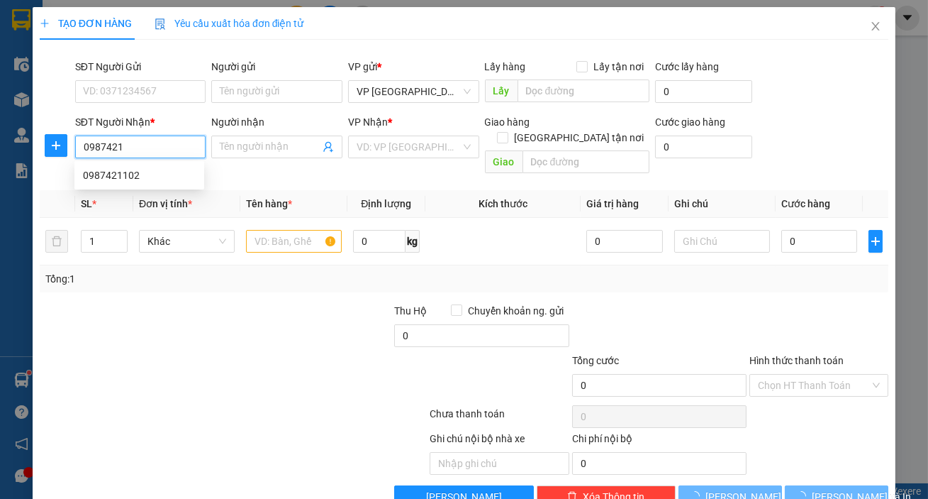
click at [159, 174] on div "0987421102" at bounding box center [139, 175] width 113 height 16
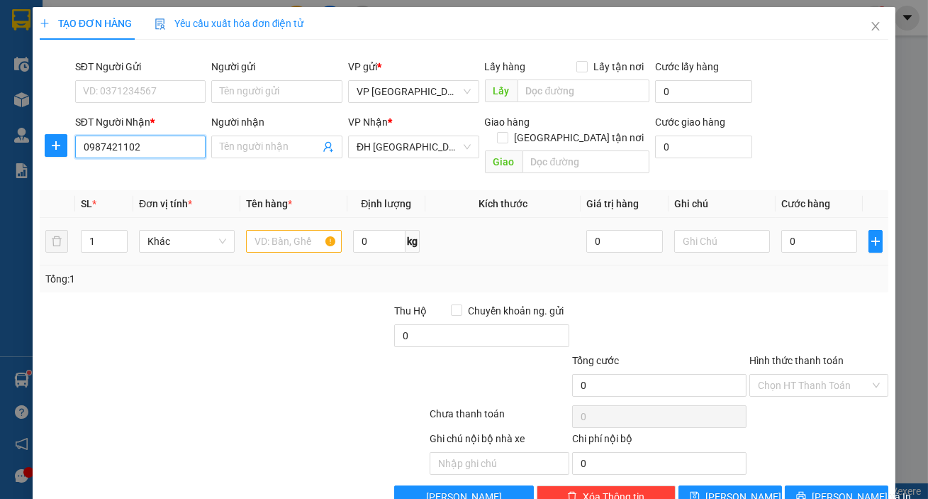
type input "0987421102"
click at [309, 233] on input "text" at bounding box center [294, 241] width 96 height 23
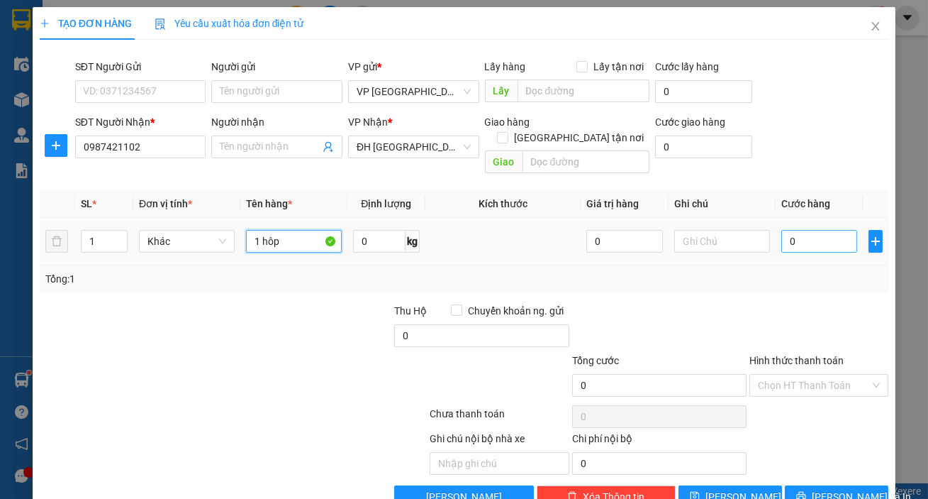
type input "1 hôp"
click at [785, 230] on input "0" at bounding box center [820, 241] width 77 height 23
type input "005"
type input "5"
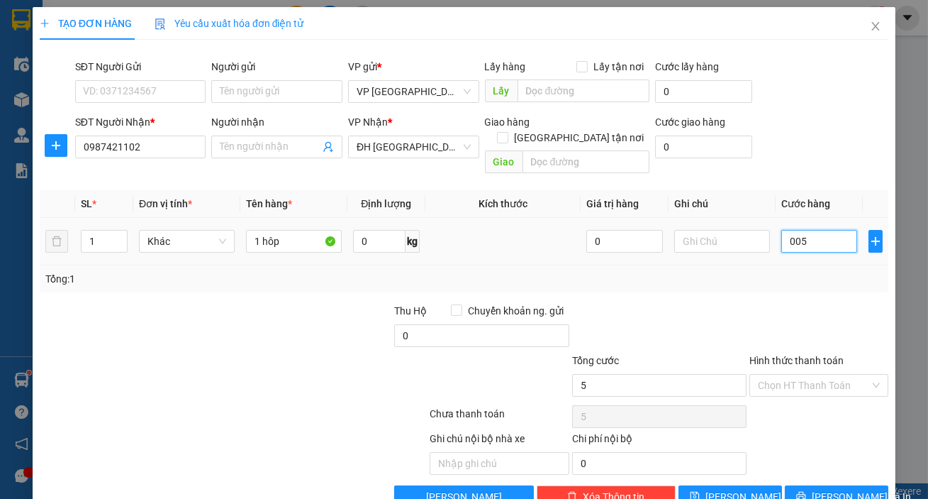
type input "0.050"
type input "50"
click at [830, 485] on button "[PERSON_NAME] và In" at bounding box center [837, 496] width 104 height 23
type input "50.000"
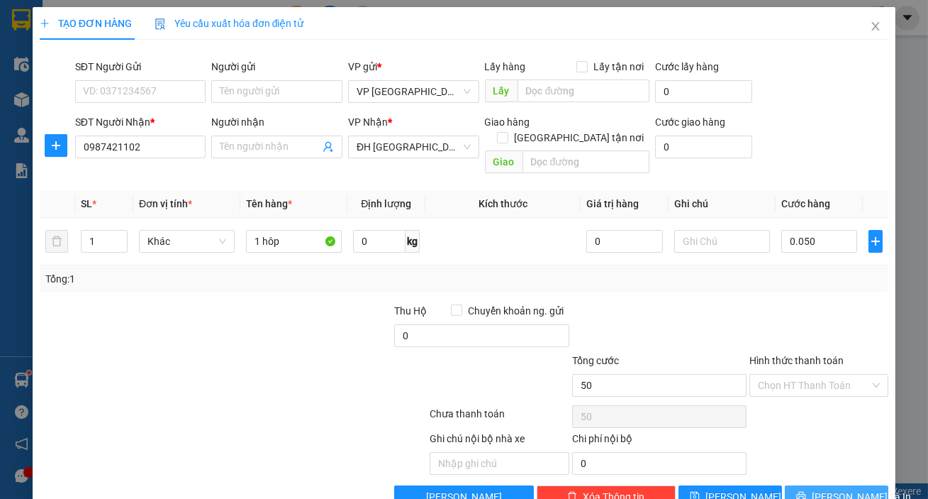
type input "50.000"
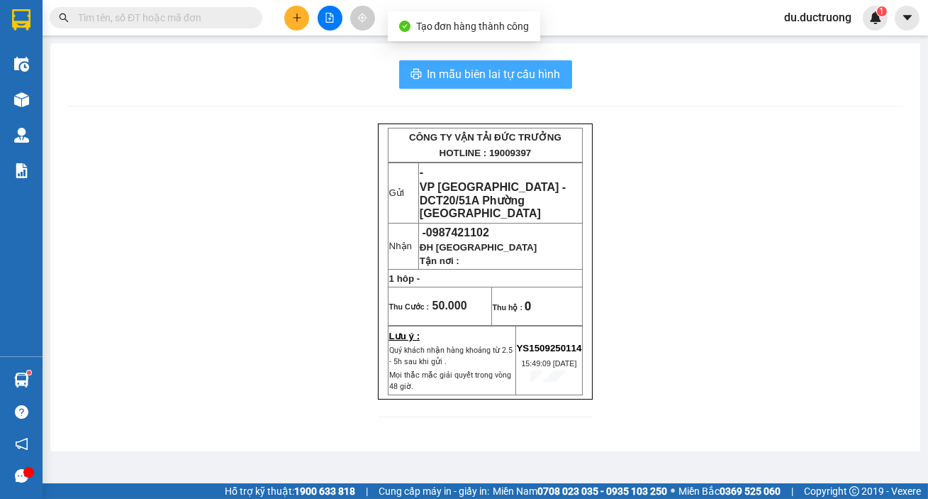
click at [518, 72] on span "In mẫu biên lai tự cấu hình" at bounding box center [494, 74] width 133 height 18
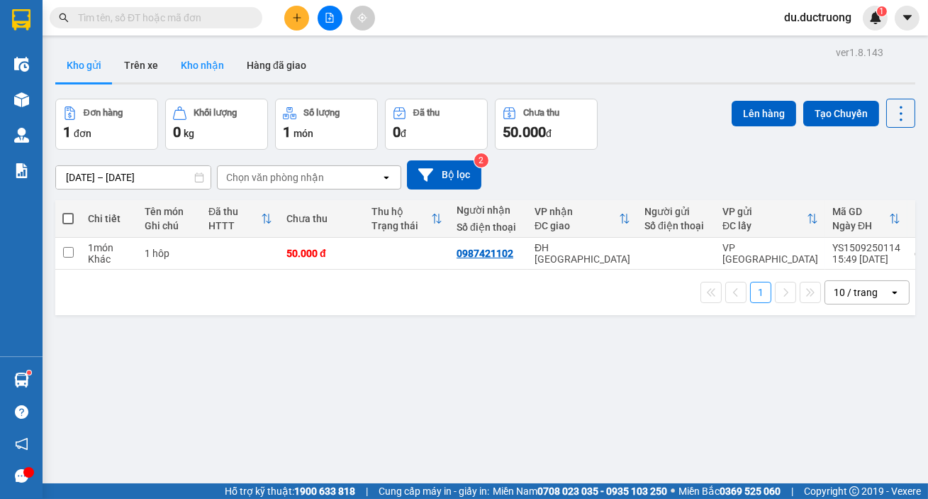
click at [189, 69] on button "Kho nhận" at bounding box center [202, 65] width 66 height 34
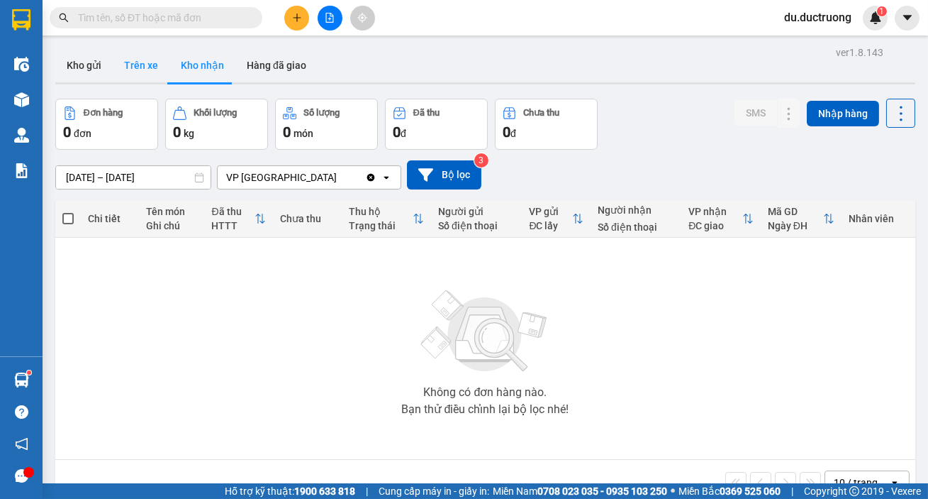
click at [144, 67] on button "Trên xe" at bounding box center [141, 65] width 57 height 34
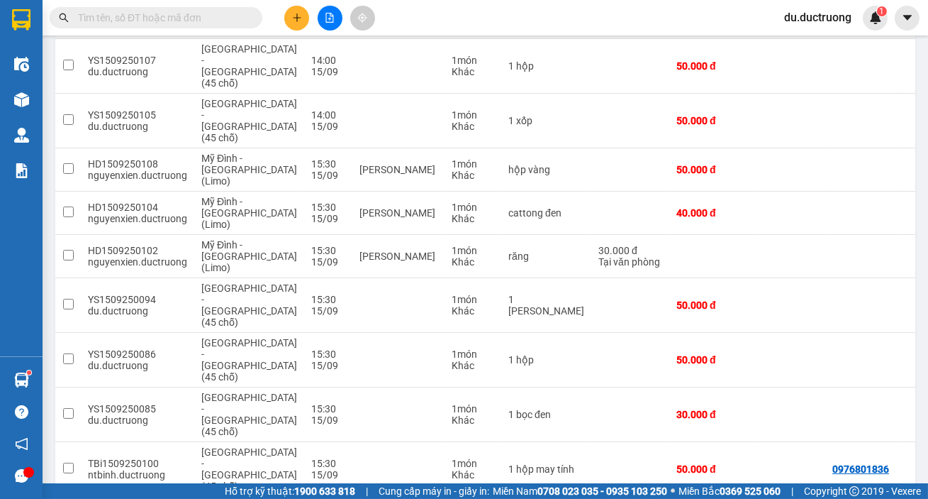
scroll to position [200, 0]
drag, startPoint x: 724, startPoint y: 458, endPoint x: 784, endPoint y: 464, distance: 59.8
checkbox input "true"
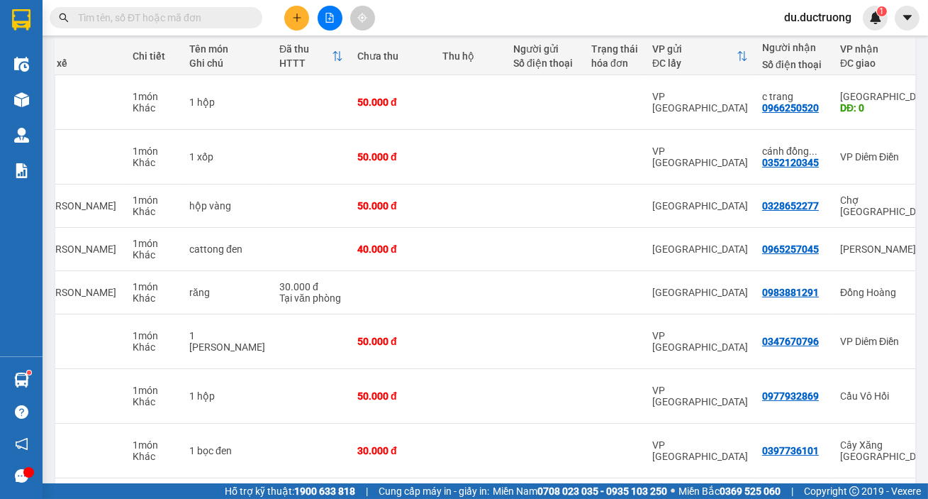
scroll to position [160, 0]
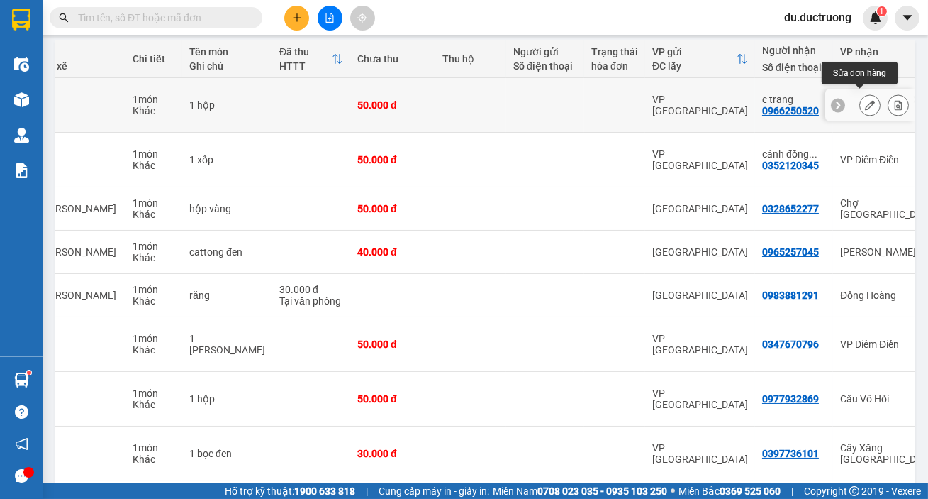
click at [865, 102] on icon at bounding box center [870, 105] width 10 height 10
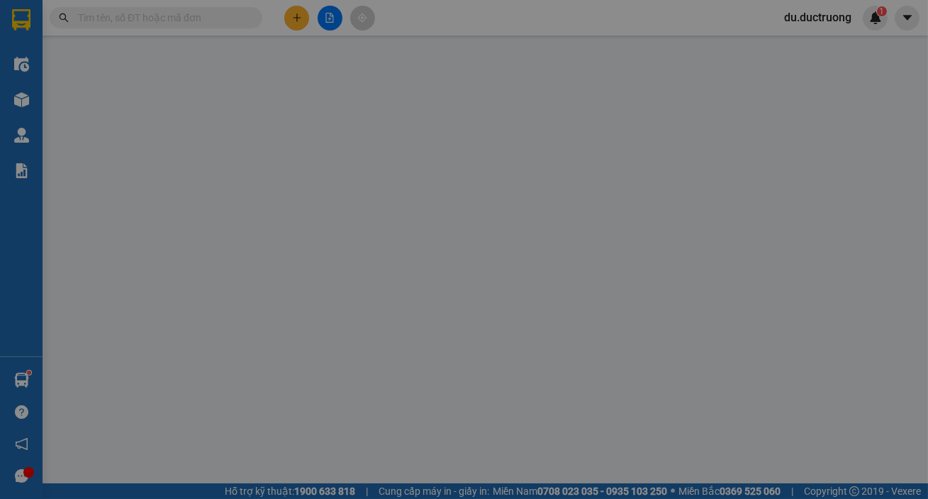
type input "0966250520"
type input "c trang"
type input "0"
type input "50.000"
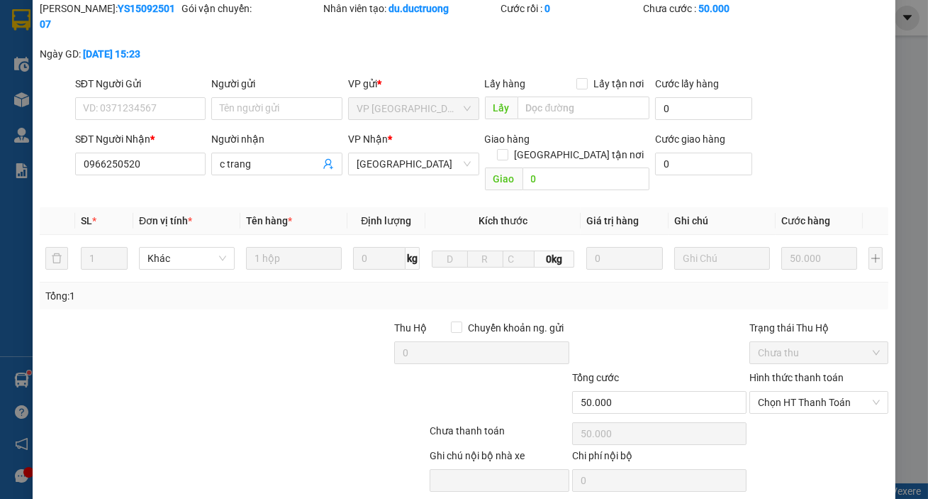
scroll to position [106, 0]
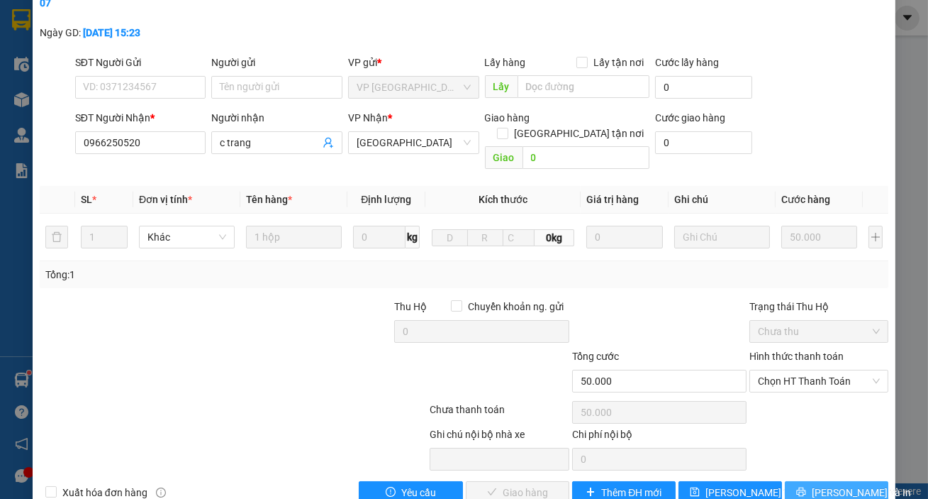
click at [844, 484] on span "[PERSON_NAME] và In" at bounding box center [861, 492] width 99 height 16
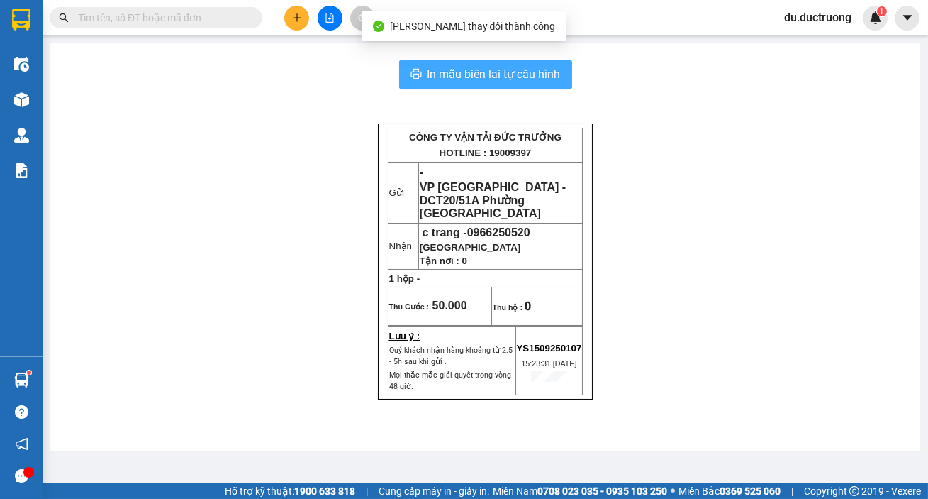
click at [440, 67] on span "In mẫu biên lai tự cấu hình" at bounding box center [494, 74] width 133 height 18
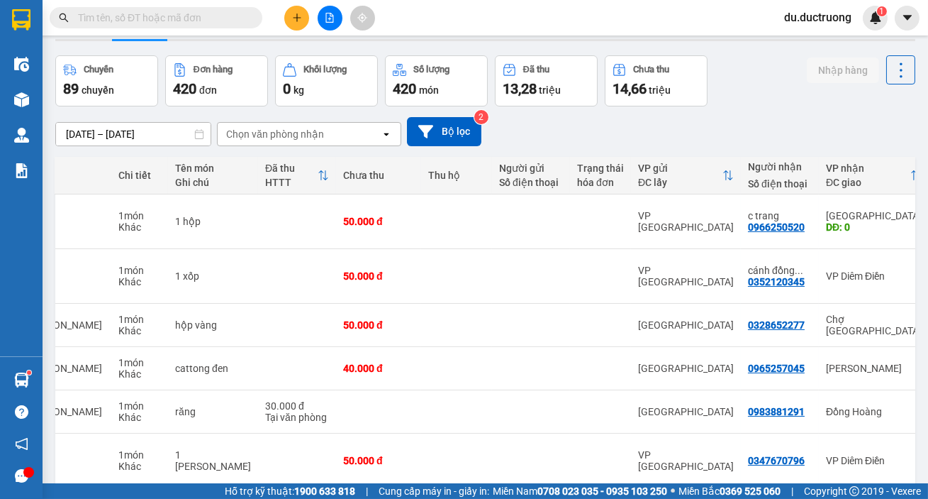
scroll to position [53, 0]
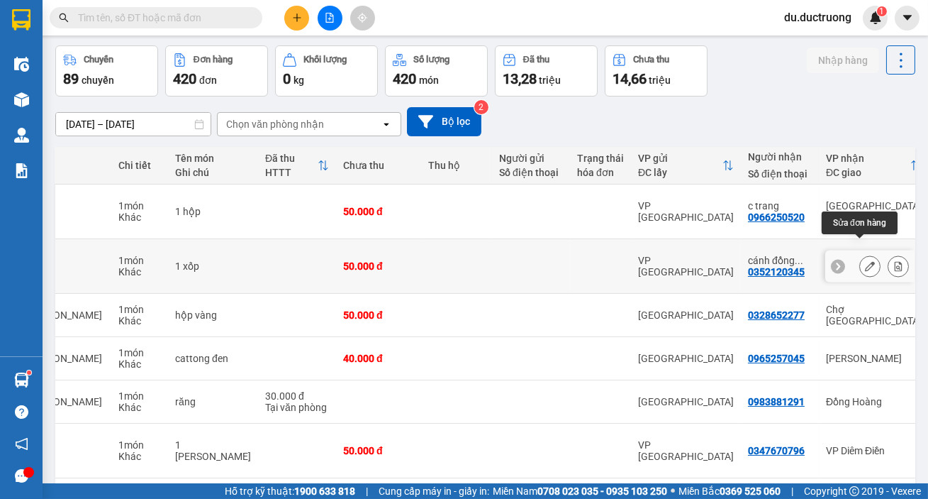
click at [865, 261] on icon at bounding box center [870, 266] width 10 height 10
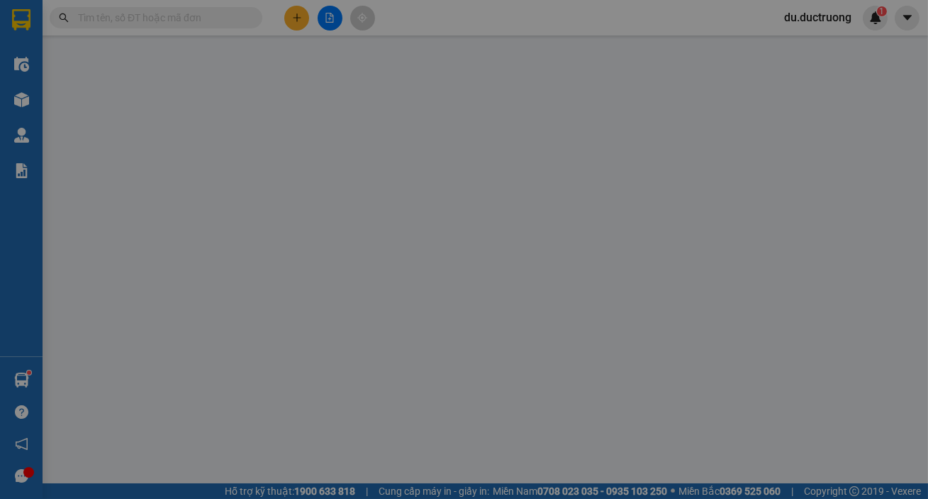
type input "0352120345"
type input "cánh đồng miêu"
type input "50.000"
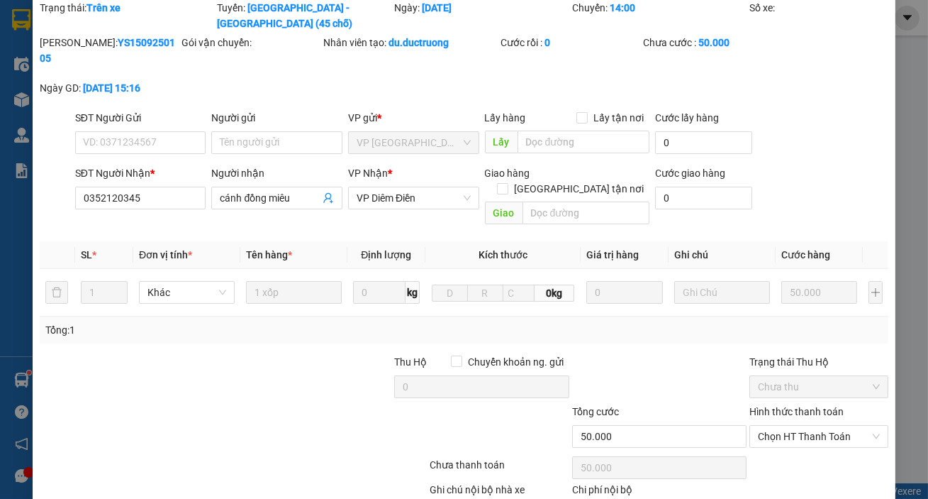
scroll to position [106, 0]
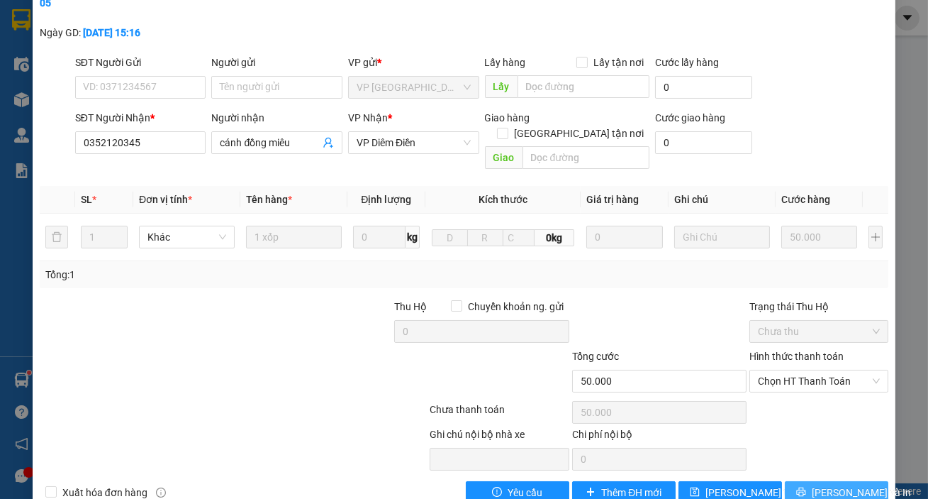
click at [830, 484] on span "[PERSON_NAME] và In" at bounding box center [861, 492] width 99 height 16
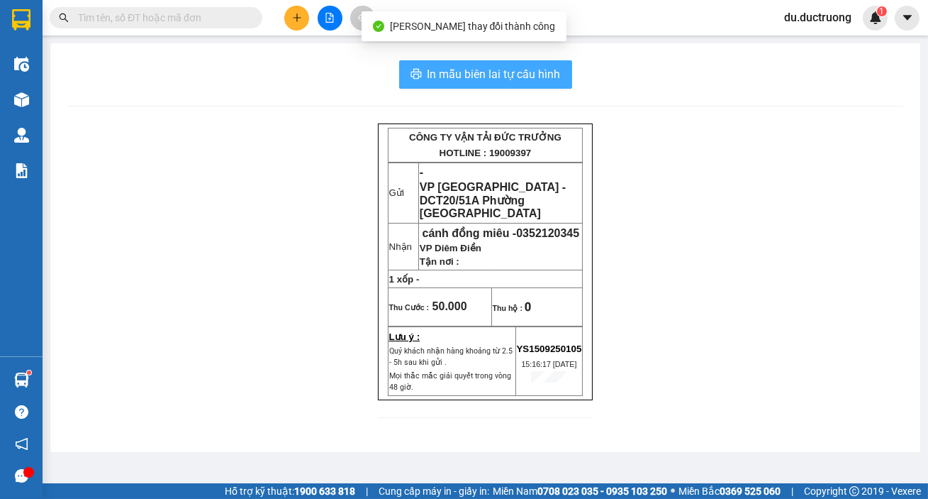
click at [476, 72] on span "In mẫu biên lai tự cấu hình" at bounding box center [494, 74] width 133 height 18
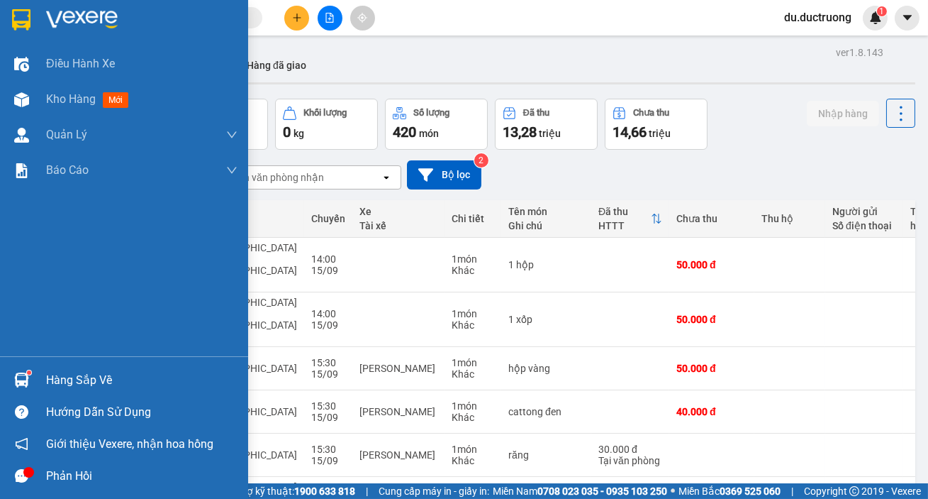
click at [21, 17] on img at bounding box center [21, 19] width 18 height 21
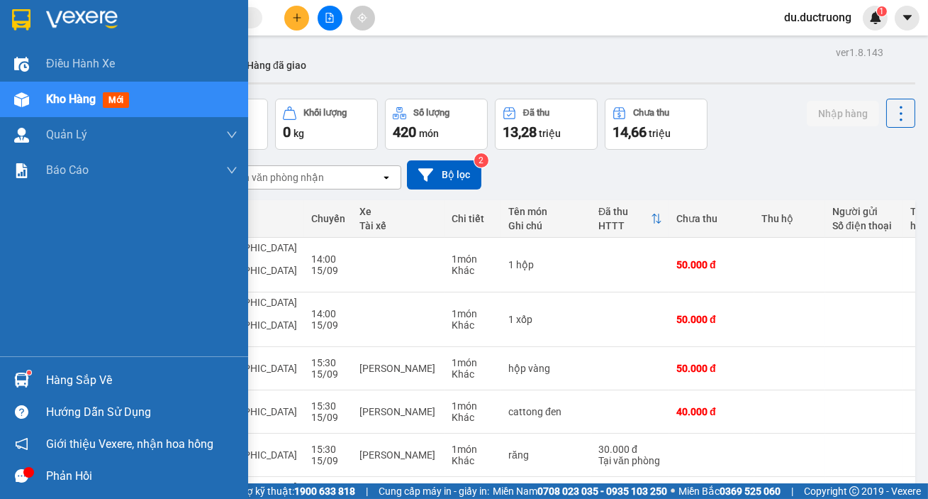
click at [7, 28] on div at bounding box center [124, 23] width 248 height 46
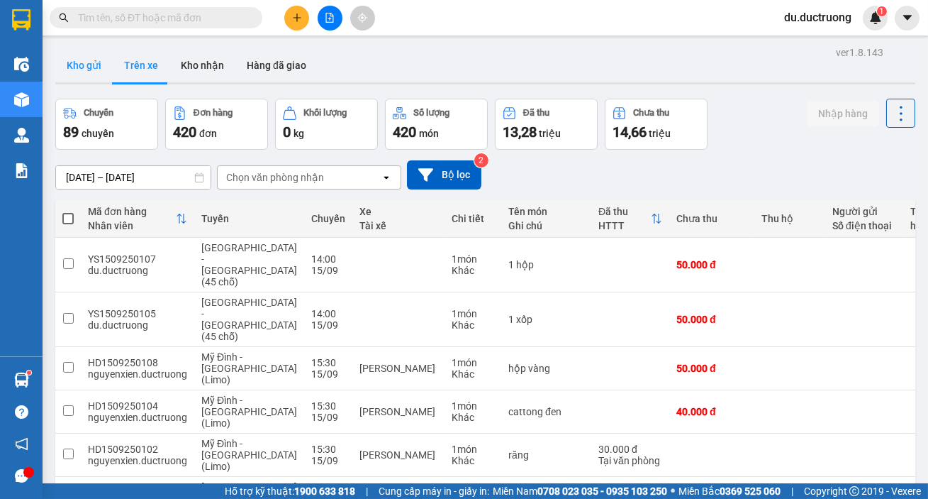
click at [80, 65] on button "Kho gửi" at bounding box center [83, 65] width 57 height 34
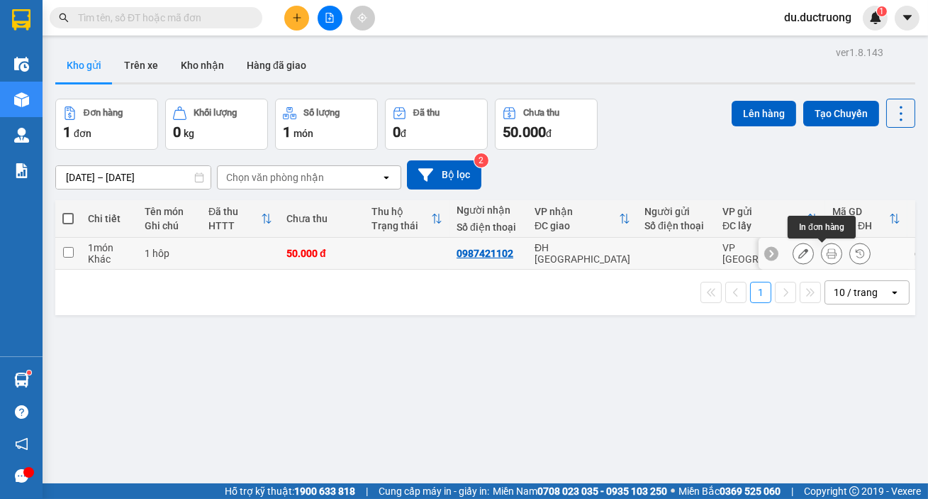
click at [827, 249] on icon at bounding box center [832, 253] width 10 height 10
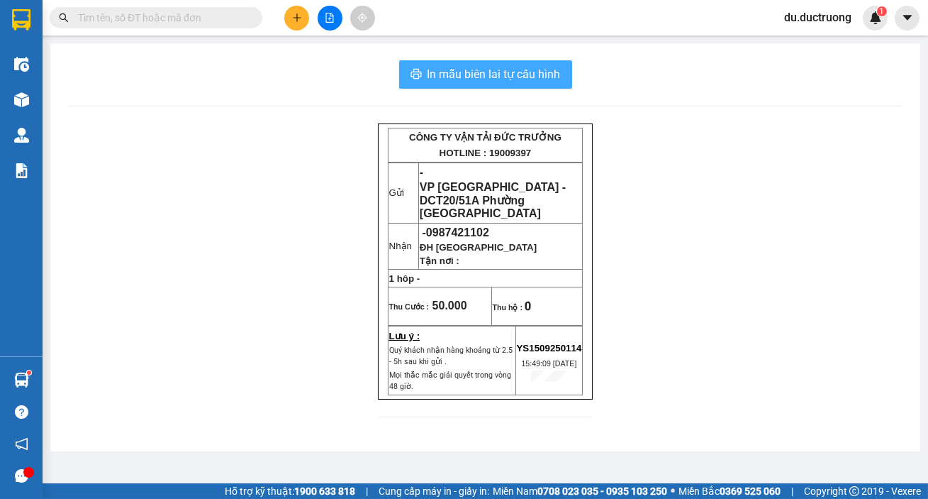
click at [518, 69] on span "In mẫu biên lai tự cấu hình" at bounding box center [494, 74] width 133 height 18
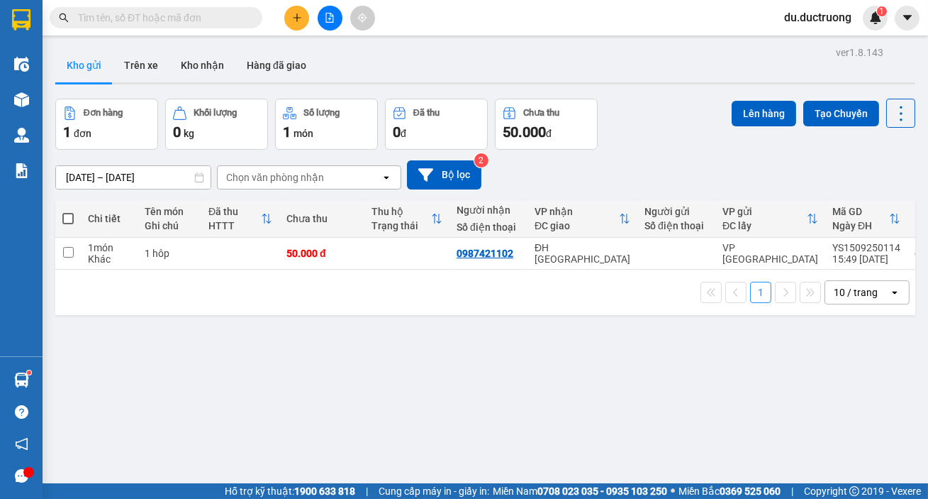
click at [72, 217] on span at bounding box center [67, 218] width 11 height 11
click at [68, 211] on input "checkbox" at bounding box center [68, 211] width 0 height 0
checkbox input "true"
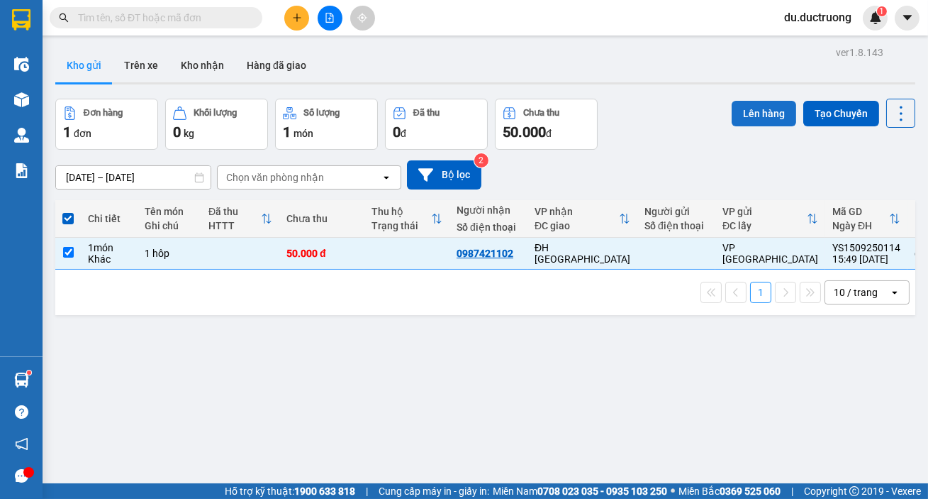
click at [739, 104] on button "Lên hàng" at bounding box center [764, 114] width 65 height 26
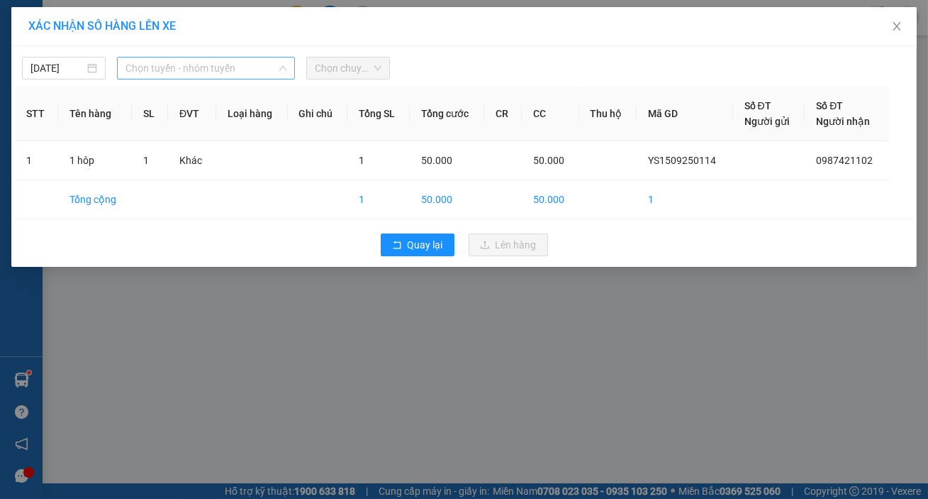
click at [221, 63] on span "Chọn tuyến - nhóm tuyến" at bounding box center [206, 67] width 161 height 21
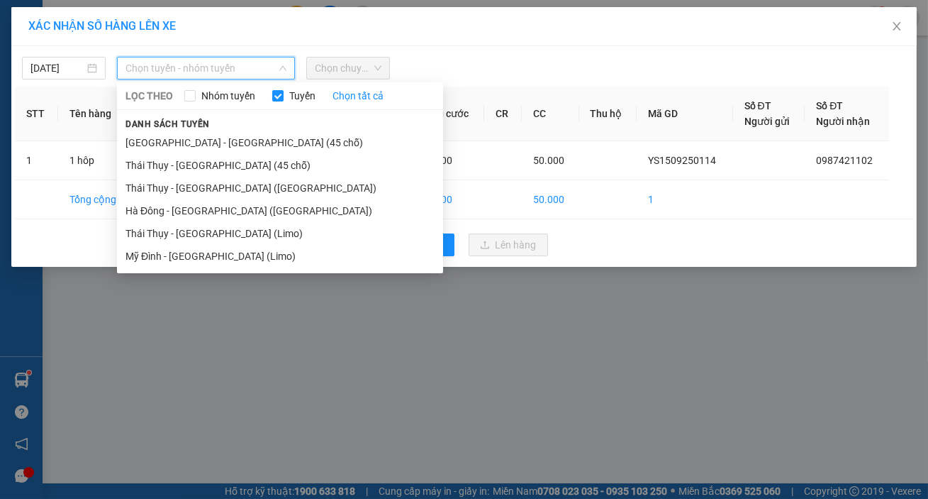
click at [208, 139] on li "[GEOGRAPHIC_DATA] - [GEOGRAPHIC_DATA] (45 chỗ)" at bounding box center [280, 142] width 326 height 23
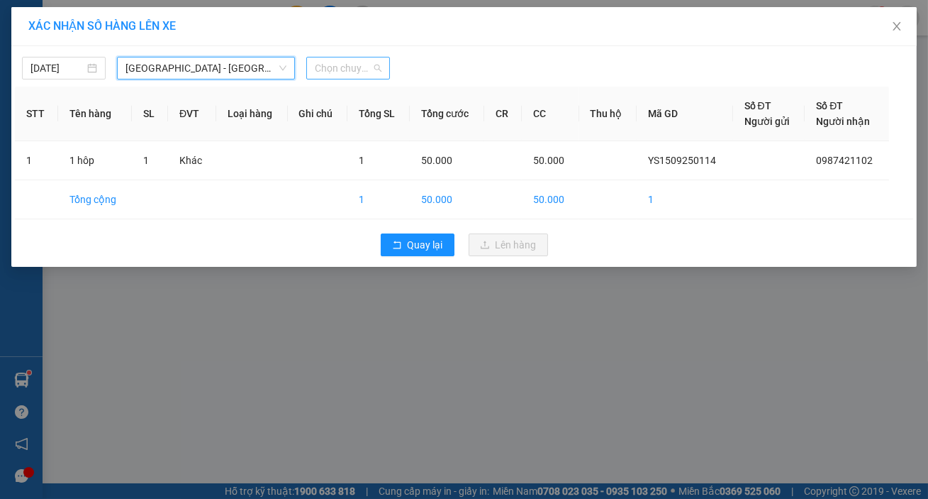
click at [350, 69] on span "Chọn chuyến" at bounding box center [348, 67] width 67 height 21
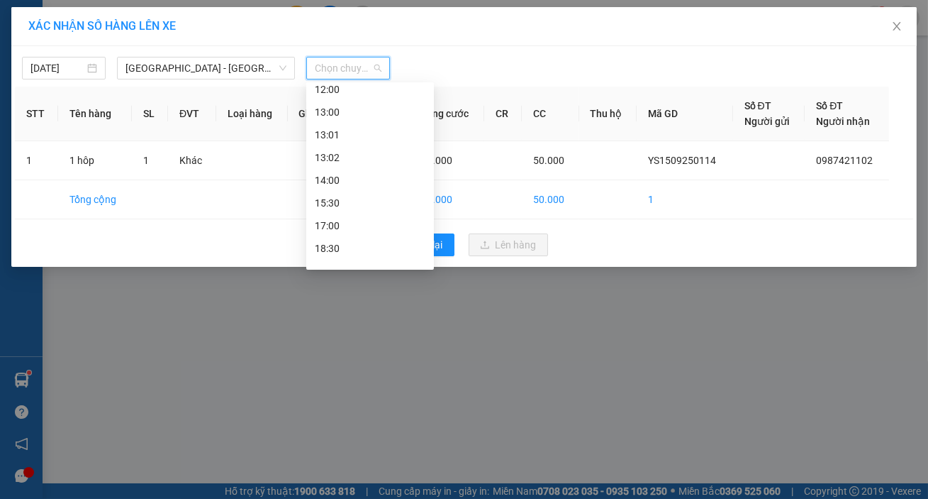
scroll to position [177, 0]
click at [360, 191] on div "15:30" at bounding box center [370, 192] width 111 height 16
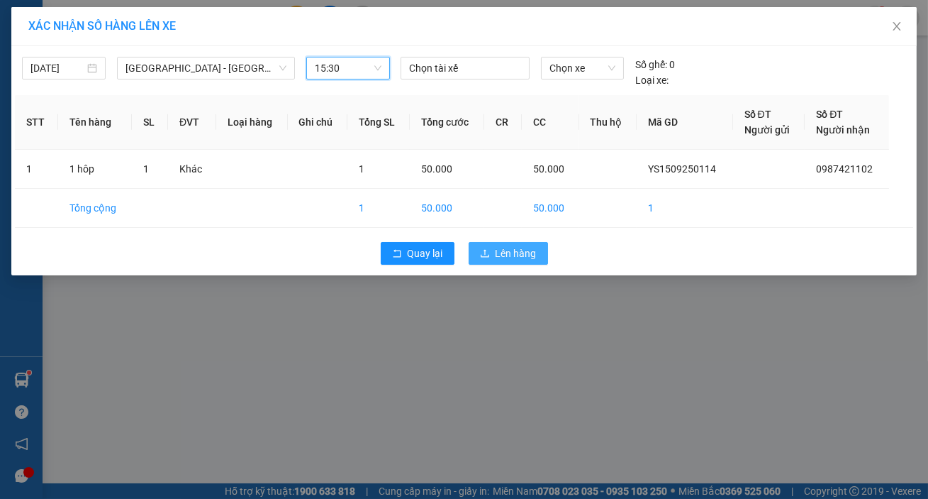
click at [504, 263] on button "Lên hàng" at bounding box center [508, 253] width 79 height 23
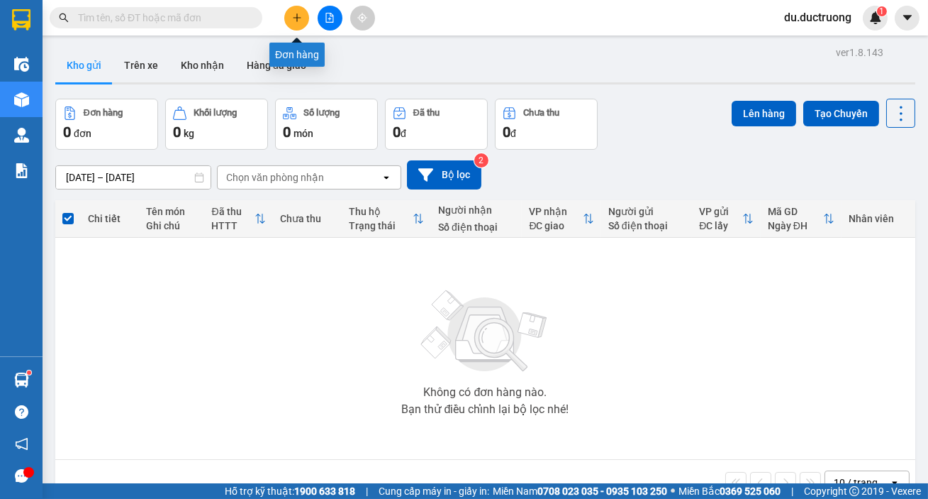
click at [296, 15] on icon "plus" at bounding box center [297, 18] width 10 height 10
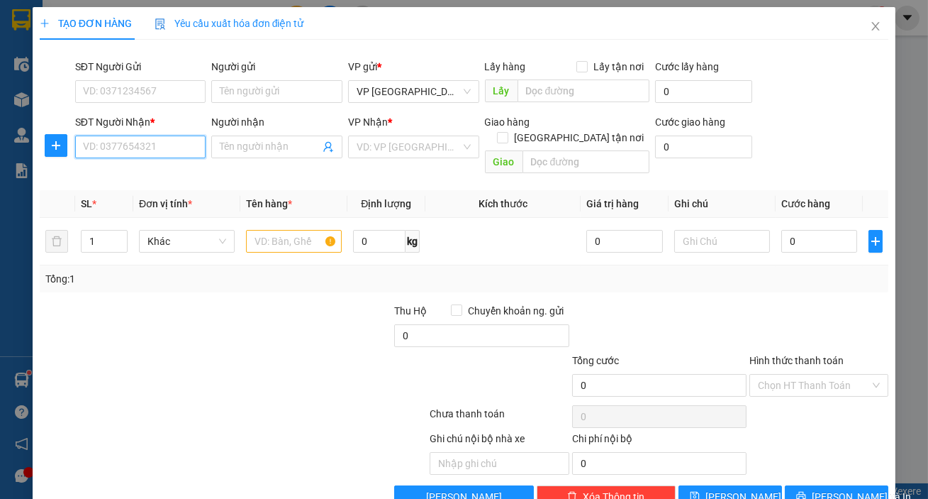
click at [130, 143] on input "SĐT Người Nhận *" at bounding box center [140, 146] width 131 height 23
type input "0365825988"
click at [284, 230] on input "text" at bounding box center [294, 241] width 96 height 23
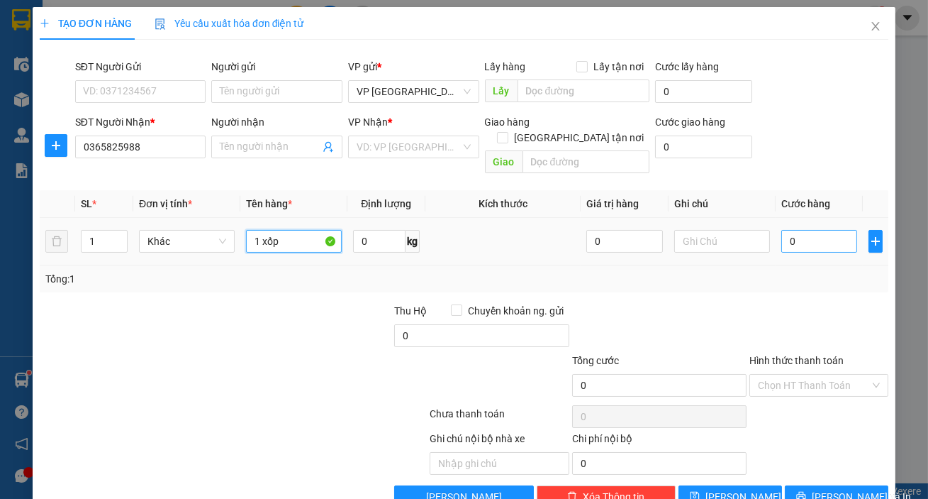
type input "1 xốp"
click at [783, 230] on input "0" at bounding box center [820, 241] width 77 height 23
type input "005"
type input "5"
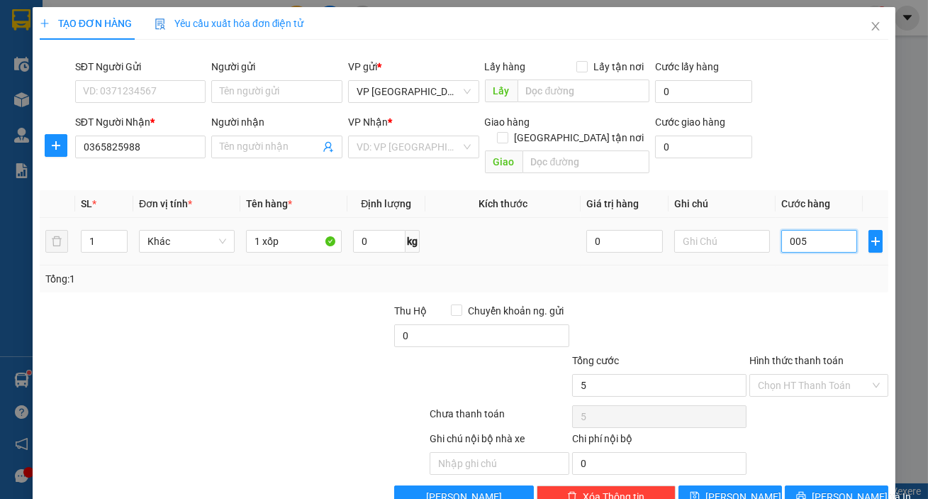
type input "00"
type input "0"
type input "004"
type input "4"
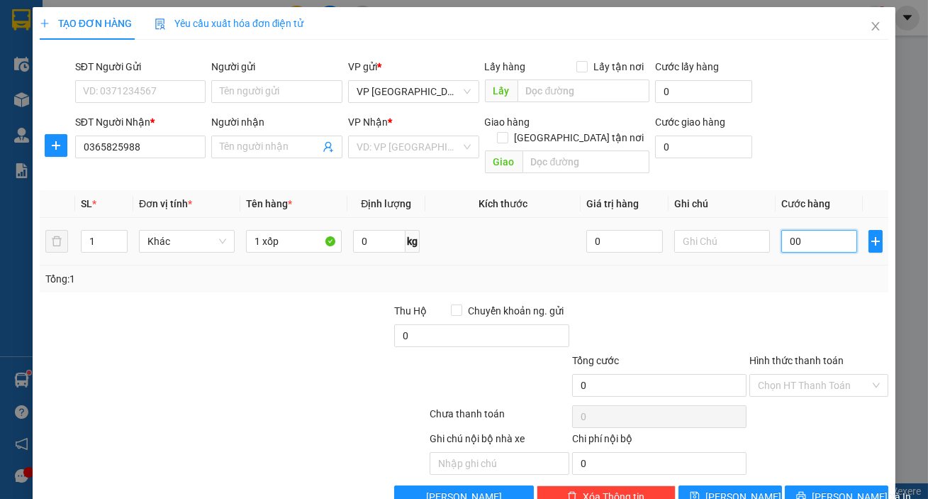
type input "4"
type input "0.040"
type input "40"
type input "40.000"
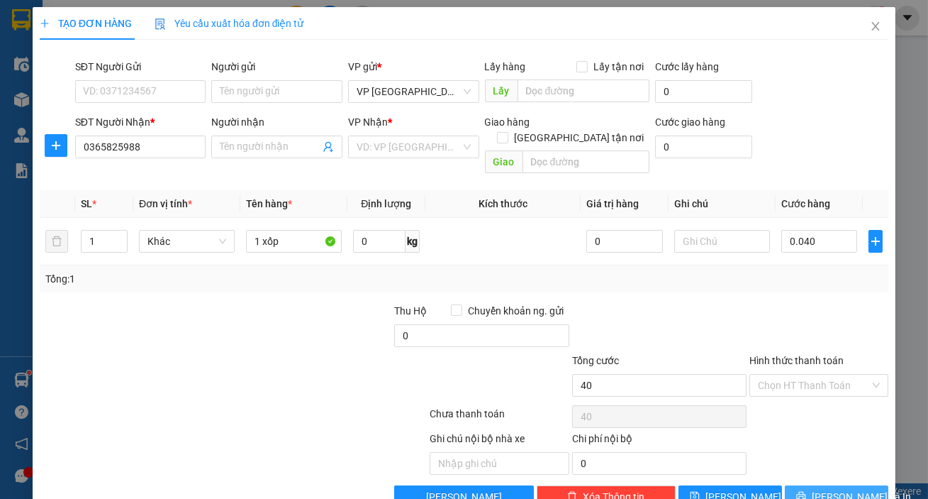
type input "40.000"
click at [839, 489] on span "[PERSON_NAME] và In" at bounding box center [861, 497] width 99 height 16
click at [410, 154] on input "search" at bounding box center [409, 146] width 104 height 21
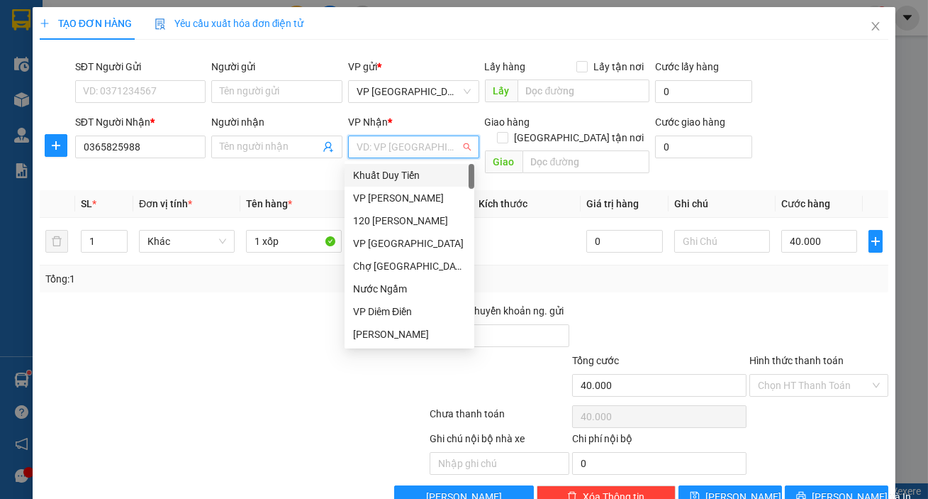
type input "b"
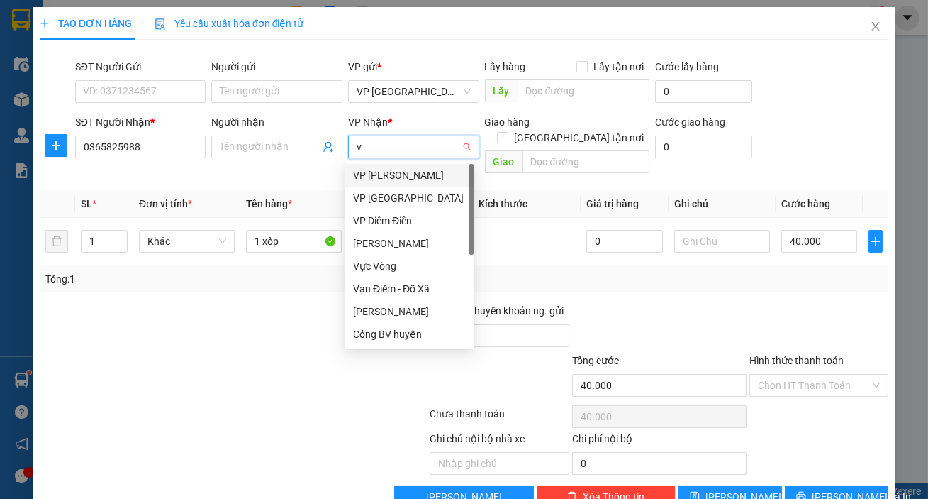
type input "vp"
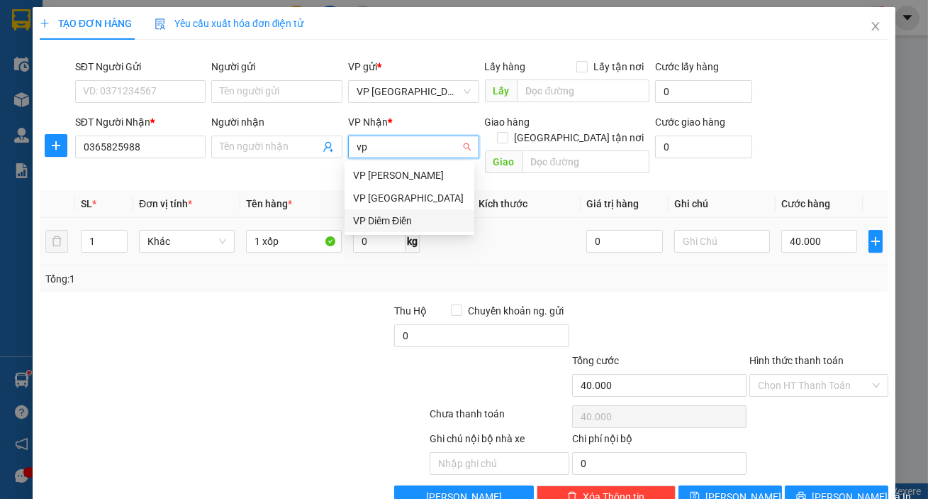
click at [408, 225] on div "VP Diêm Điền" at bounding box center [409, 221] width 113 height 16
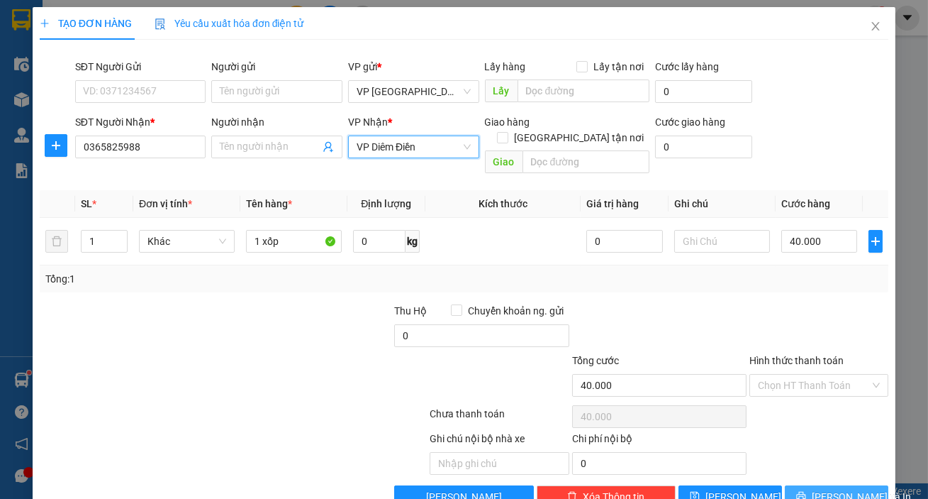
click at [826, 485] on button "[PERSON_NAME] và In" at bounding box center [837, 496] width 104 height 23
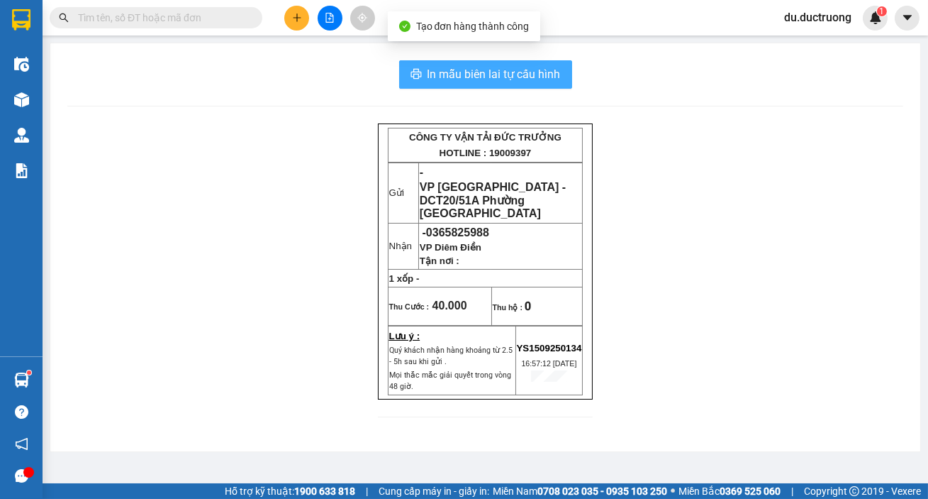
click at [482, 72] on span "In mẫu biên lai tự cấu hình" at bounding box center [494, 74] width 133 height 18
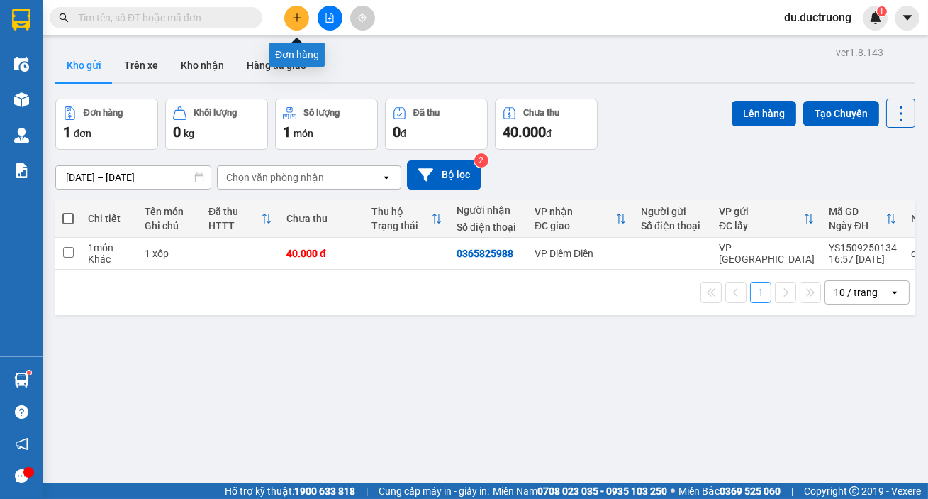
click at [294, 18] on icon "plus" at bounding box center [297, 18] width 10 height 10
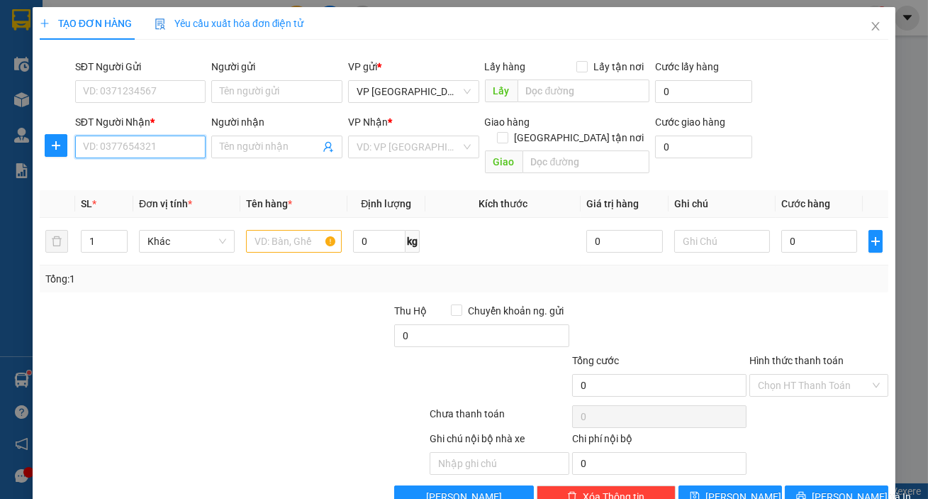
click at [120, 148] on input "SĐT Người Nhận *" at bounding box center [140, 146] width 131 height 23
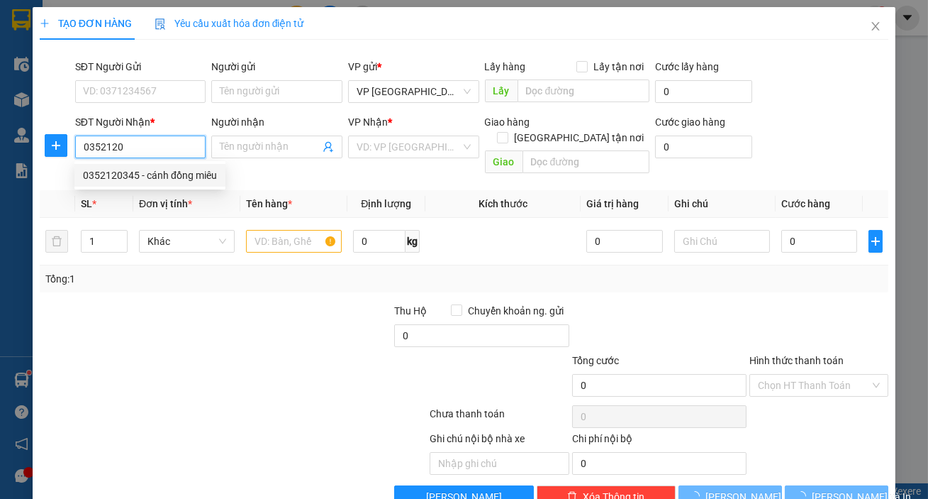
click at [121, 174] on div "0352120345 - cánh đồng miêu" at bounding box center [150, 175] width 134 height 16
type input "0352120345"
type input "cánh đồng miêu"
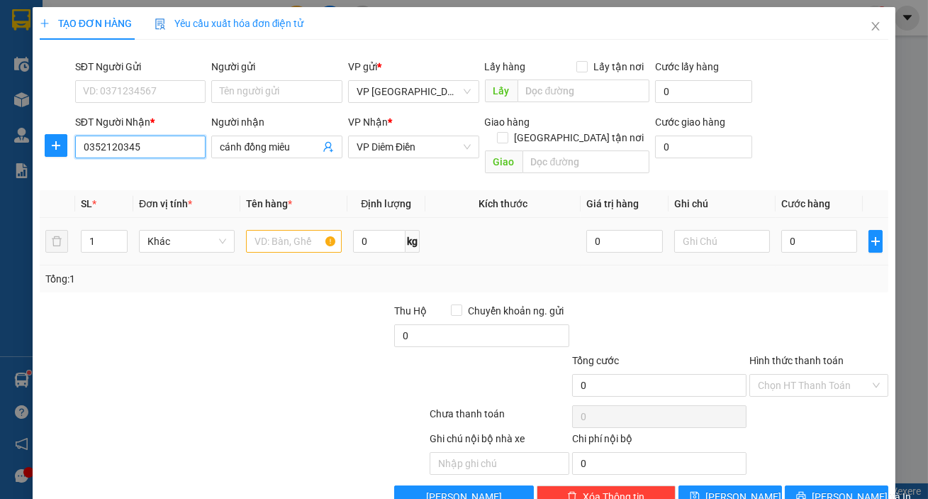
type input "0352120345"
click at [265, 230] on input "text" at bounding box center [294, 241] width 96 height 23
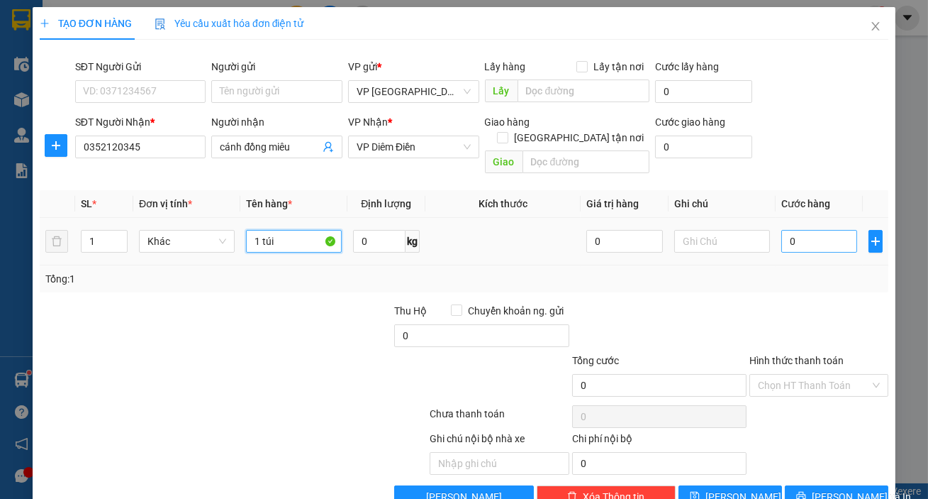
type input "1 túi"
click at [801, 230] on input "0" at bounding box center [820, 241] width 77 height 23
type input "004"
type input "4"
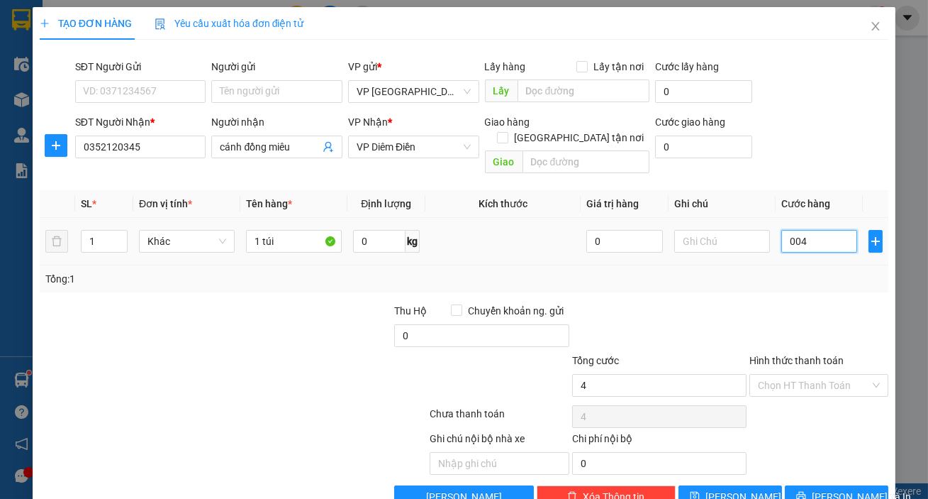
type input "0.040"
type input "40"
click at [805, 485] on button "[PERSON_NAME] và In" at bounding box center [837, 496] width 104 height 23
type input "40.000"
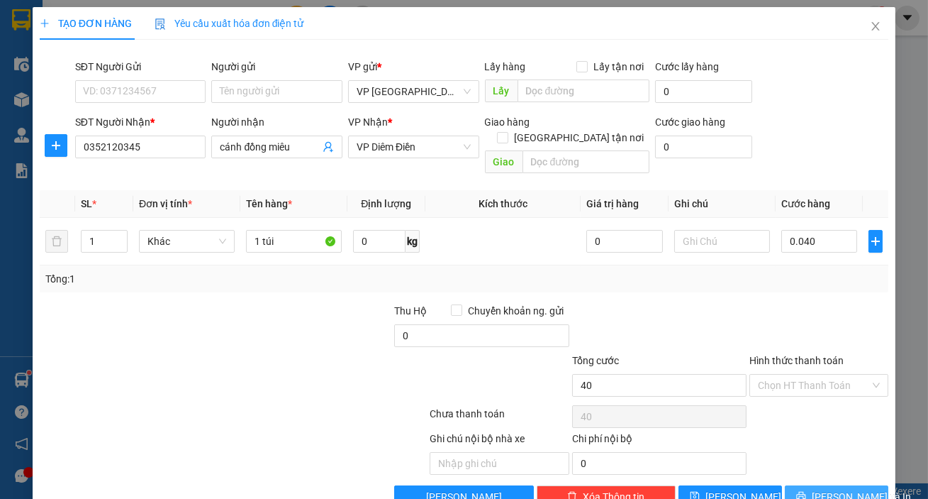
type input "40.000"
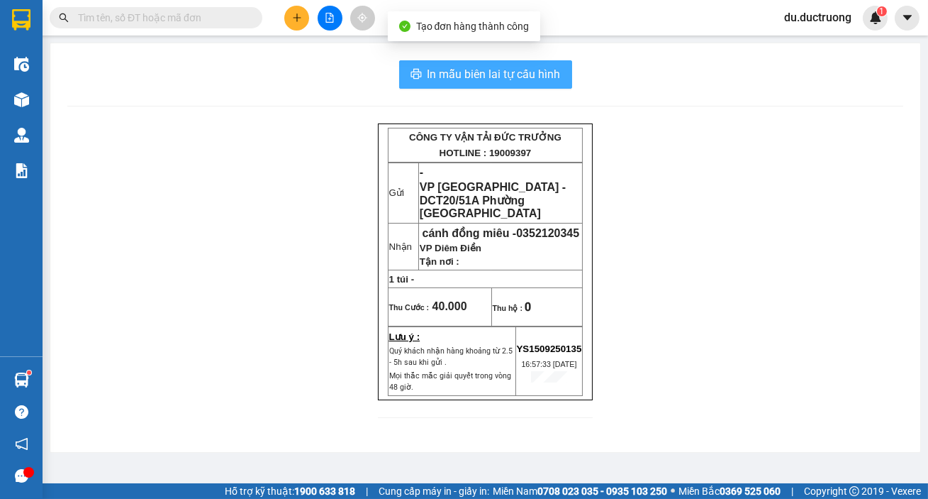
drag, startPoint x: 424, startPoint y: 79, endPoint x: 447, endPoint y: 79, distance: 22.7
click at [426, 79] on button "In mẫu biên lai tự cấu hình" at bounding box center [485, 74] width 173 height 28
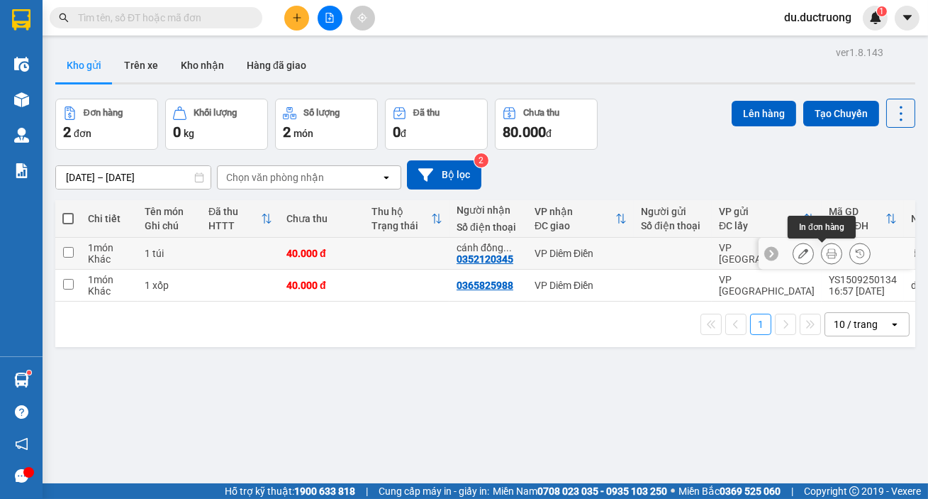
click at [827, 252] on icon at bounding box center [832, 253] width 10 height 10
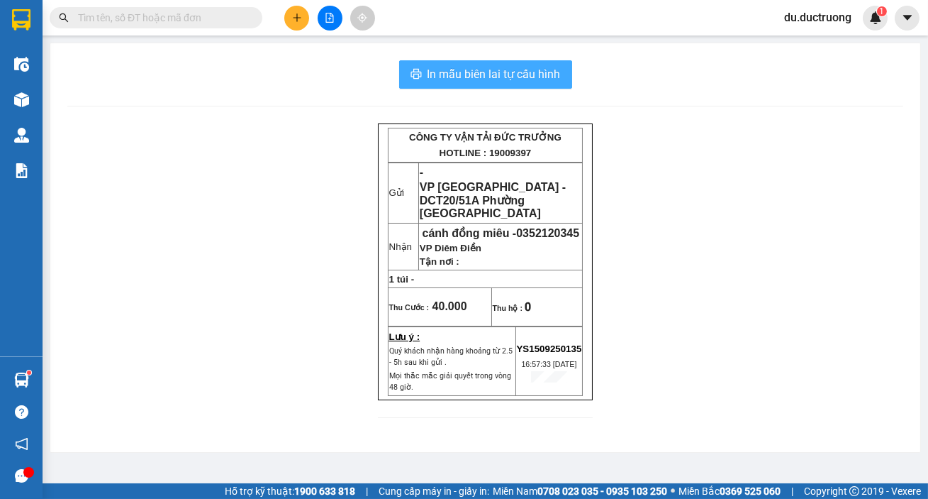
drag, startPoint x: 501, startPoint y: 69, endPoint x: 506, endPoint y: 75, distance: 8.1
click at [506, 73] on span "In mẫu biên lai tự cấu hình" at bounding box center [494, 74] width 133 height 18
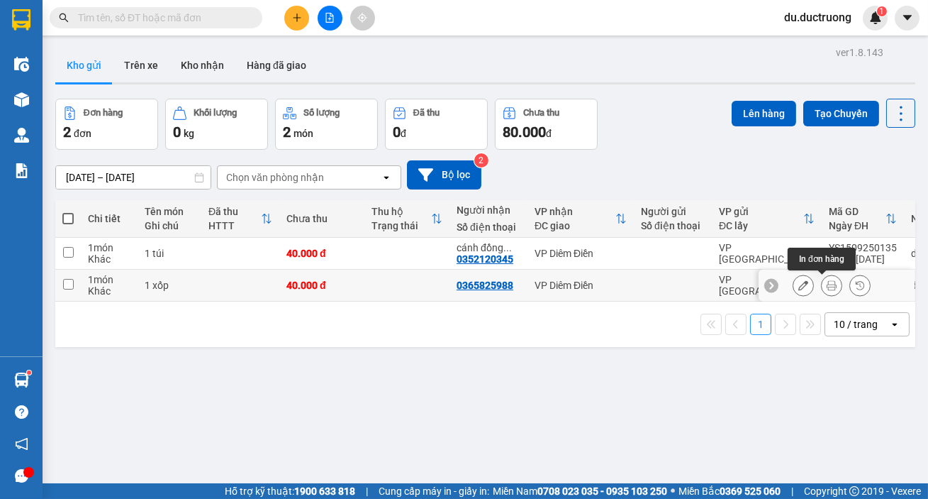
click at [827, 283] on icon at bounding box center [832, 285] width 10 height 10
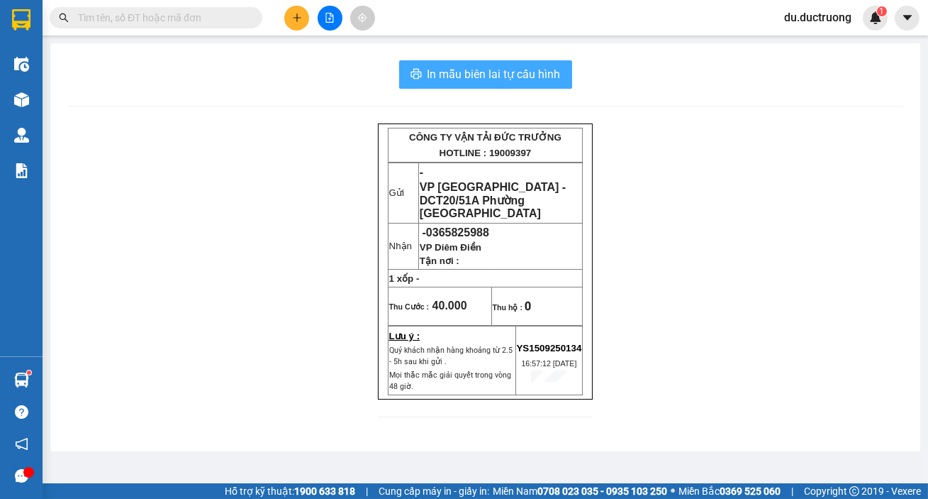
click at [455, 72] on span "In mẫu biên lai tự cấu hình" at bounding box center [494, 74] width 133 height 18
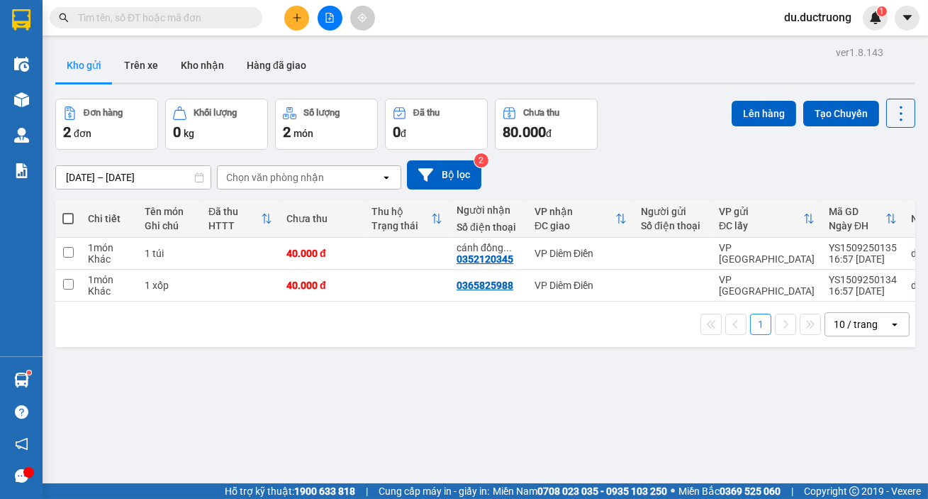
click at [69, 217] on span at bounding box center [67, 218] width 11 height 11
click at [68, 211] on input "checkbox" at bounding box center [68, 211] width 0 height 0
checkbox input "true"
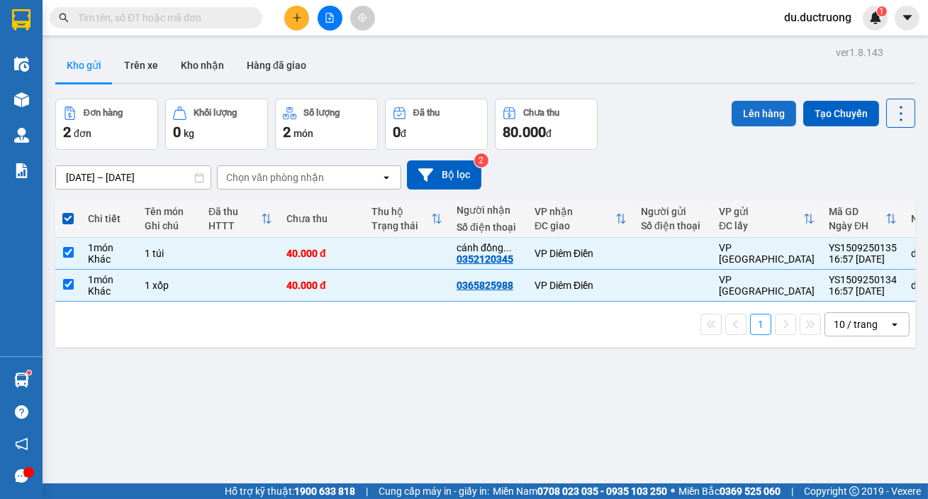
click at [752, 114] on button "Lên hàng" at bounding box center [764, 114] width 65 height 26
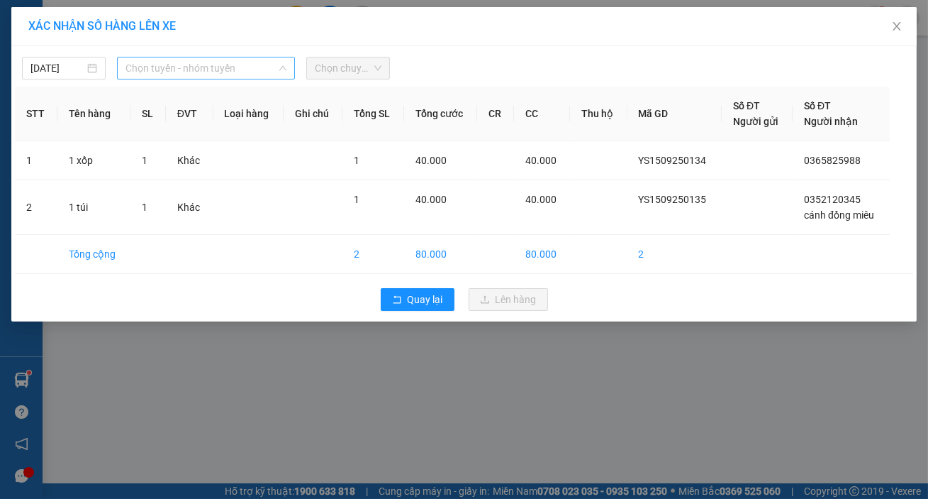
drag, startPoint x: 185, startPoint y: 69, endPoint x: 200, endPoint y: 98, distance: 32.7
click at [185, 69] on span "Chọn tuyến - nhóm tuyến" at bounding box center [206, 67] width 161 height 21
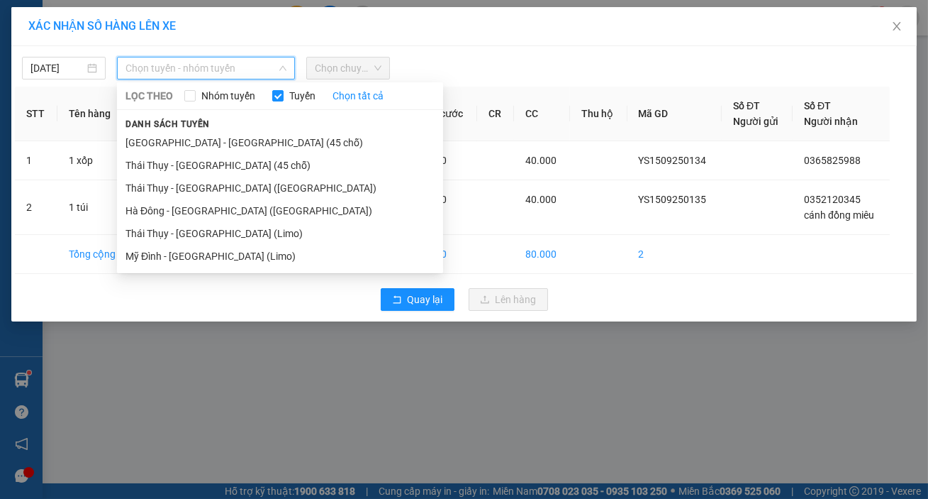
drag, startPoint x: 222, startPoint y: 145, endPoint x: 256, endPoint y: 111, distance: 48.1
click at [226, 146] on li "[GEOGRAPHIC_DATA] - [GEOGRAPHIC_DATA] (45 chỗ)" at bounding box center [280, 142] width 326 height 23
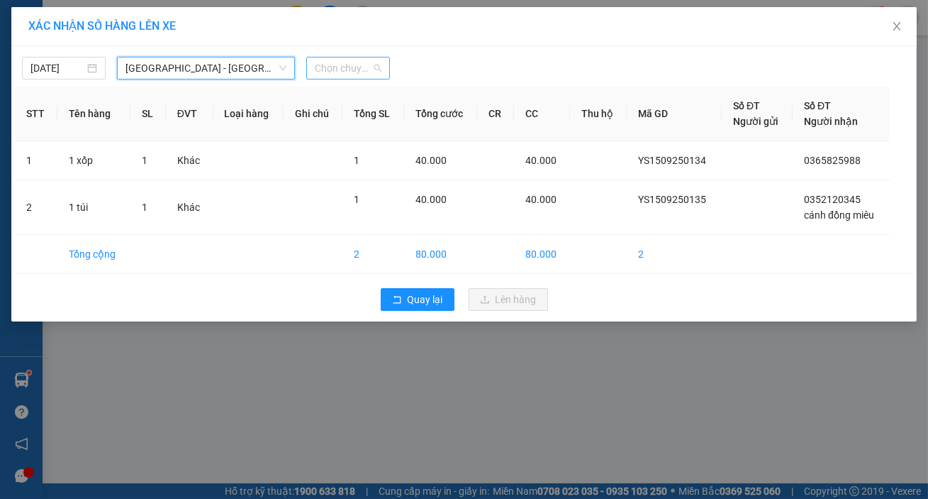
click at [340, 69] on span "Chọn chuyến" at bounding box center [348, 67] width 67 height 21
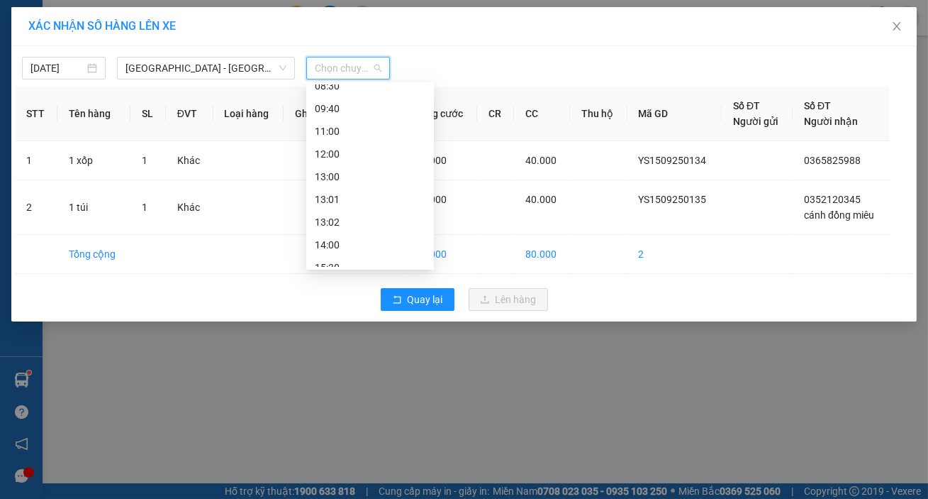
scroll to position [106, 0]
click at [344, 204] on div "15:30" at bounding box center [370, 203] width 111 height 16
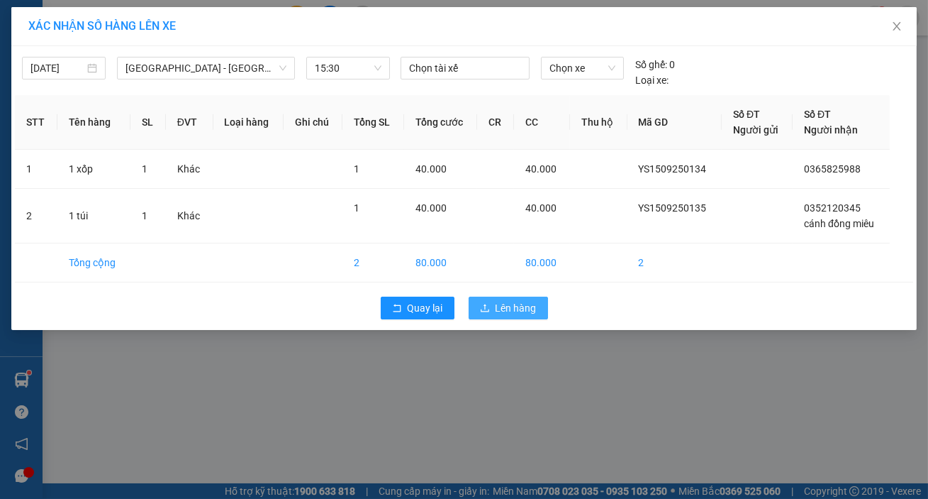
click at [506, 304] on span "Lên hàng" at bounding box center [516, 308] width 41 height 16
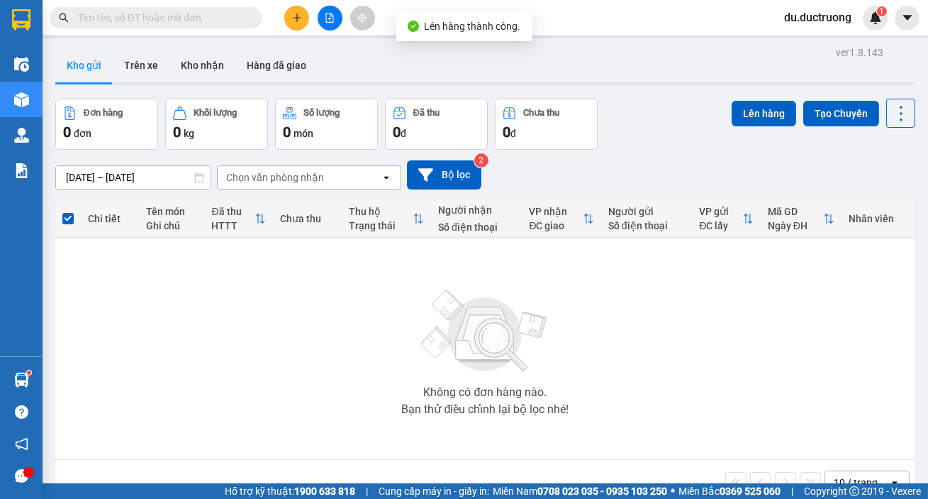
click at [306, 8] on div at bounding box center [330, 18] width 106 height 25
click at [301, 14] on icon "plus" at bounding box center [297, 18] width 10 height 10
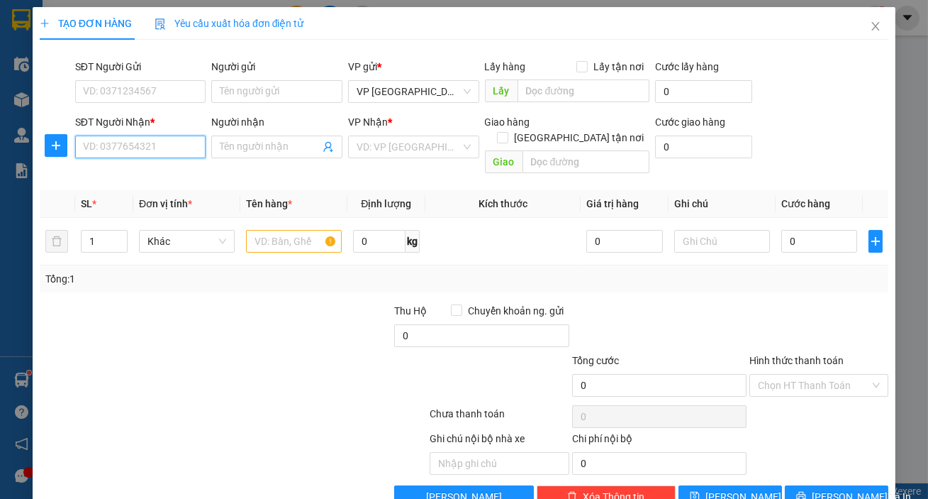
click at [173, 155] on input "SĐT Người Nhận *" at bounding box center [140, 146] width 131 height 23
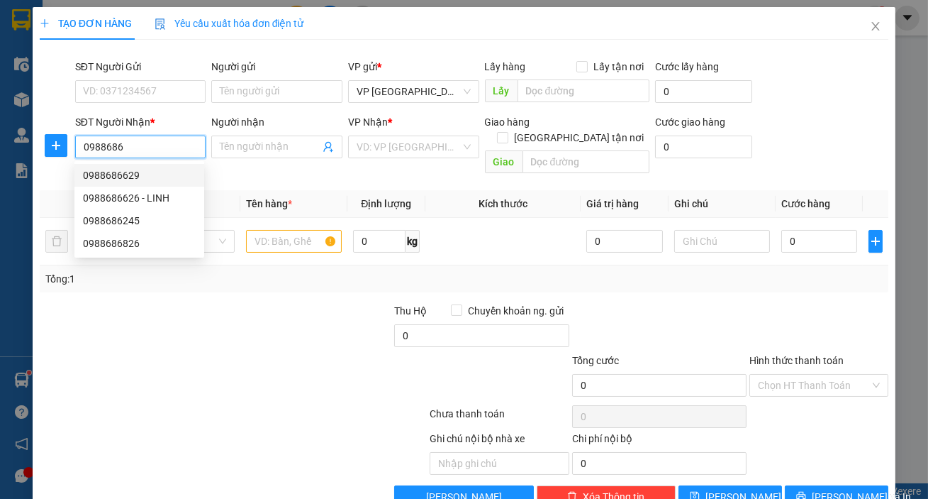
click at [155, 177] on div "0988686629" at bounding box center [139, 175] width 113 height 16
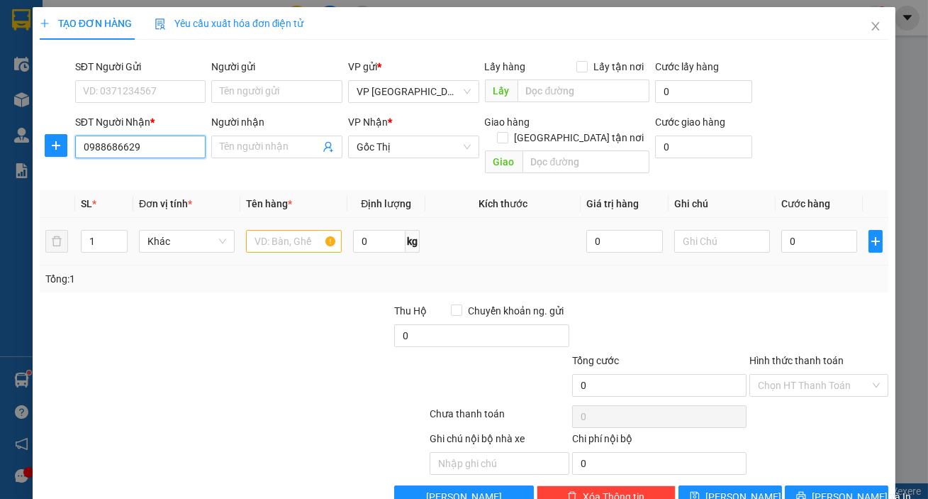
type input "0988686629"
click at [264, 230] on input "text" at bounding box center [294, 241] width 96 height 23
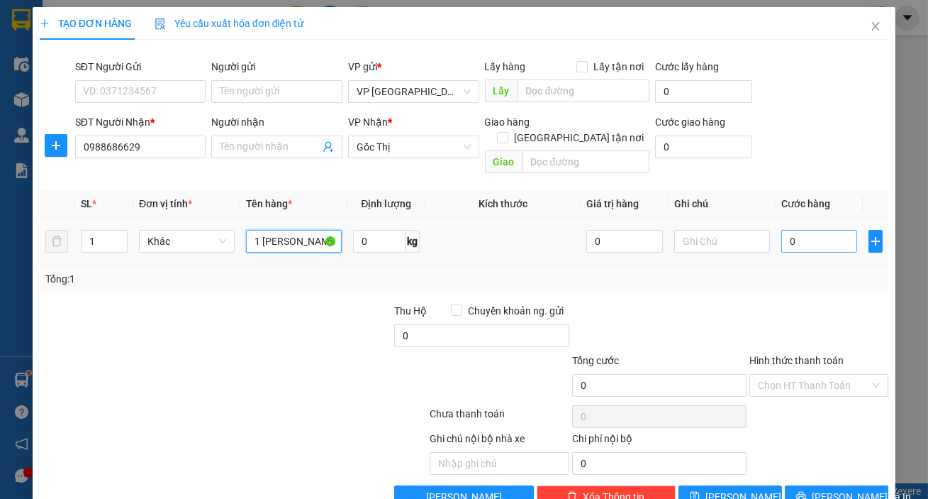
type input "1 [PERSON_NAME]"
click at [839, 230] on input "0" at bounding box center [820, 241] width 77 height 23
type input "005"
type input "5"
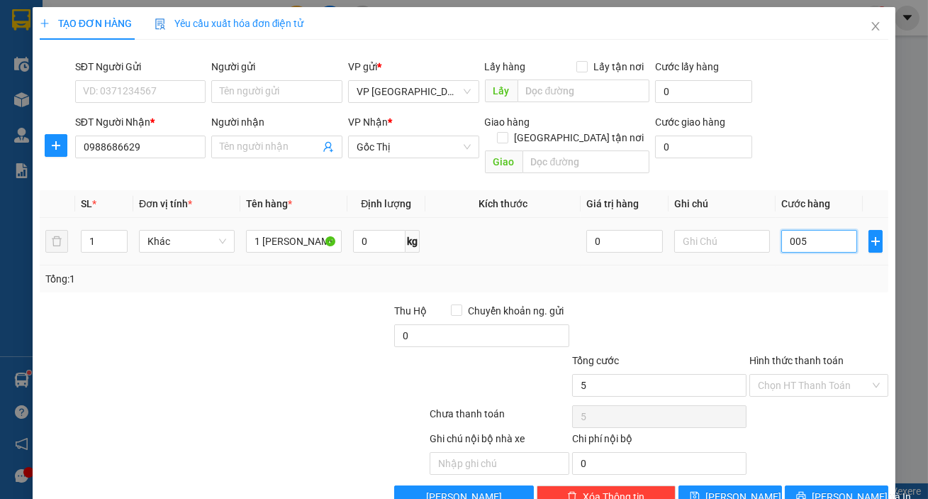
type input "0.050"
type input "50"
type input "50.000"
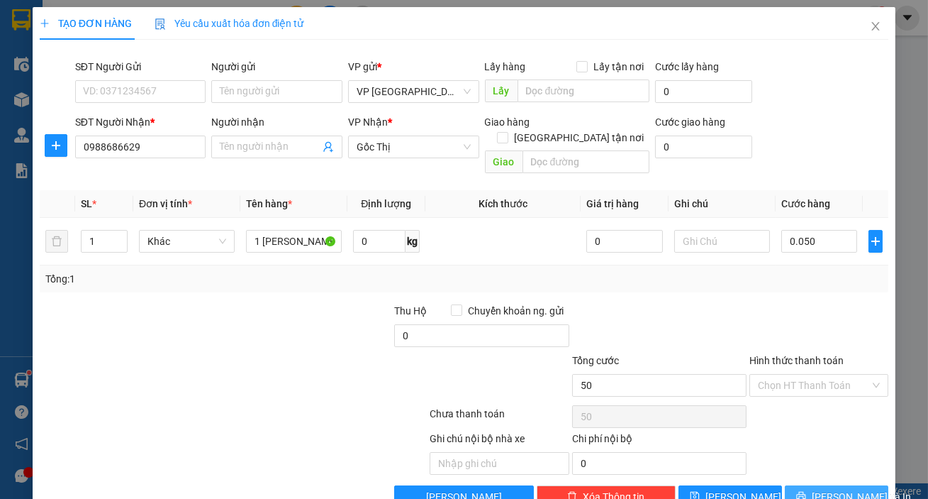
type input "50.000"
click at [851, 489] on span "[PERSON_NAME] và In" at bounding box center [861, 497] width 99 height 16
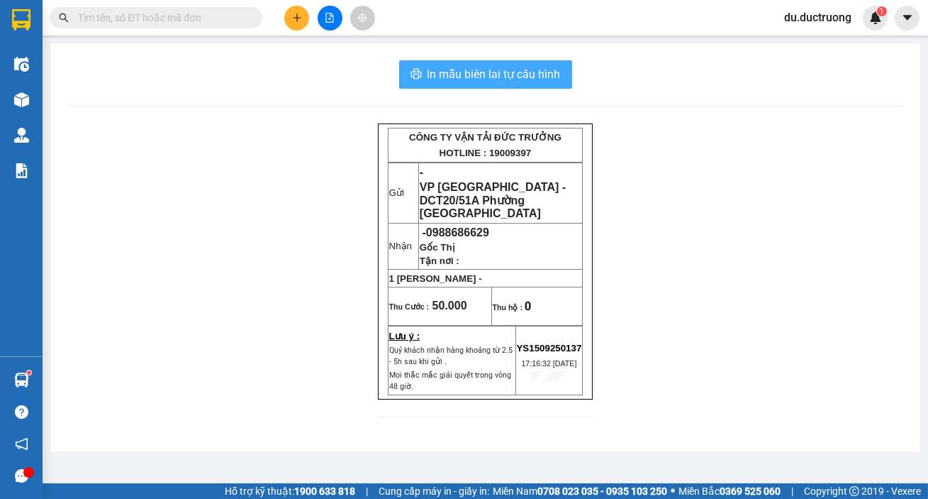
drag, startPoint x: 516, startPoint y: 71, endPoint x: 531, endPoint y: 75, distance: 16.2
click at [516, 71] on span "In mẫu biên lai tự cấu hình" at bounding box center [494, 74] width 133 height 18
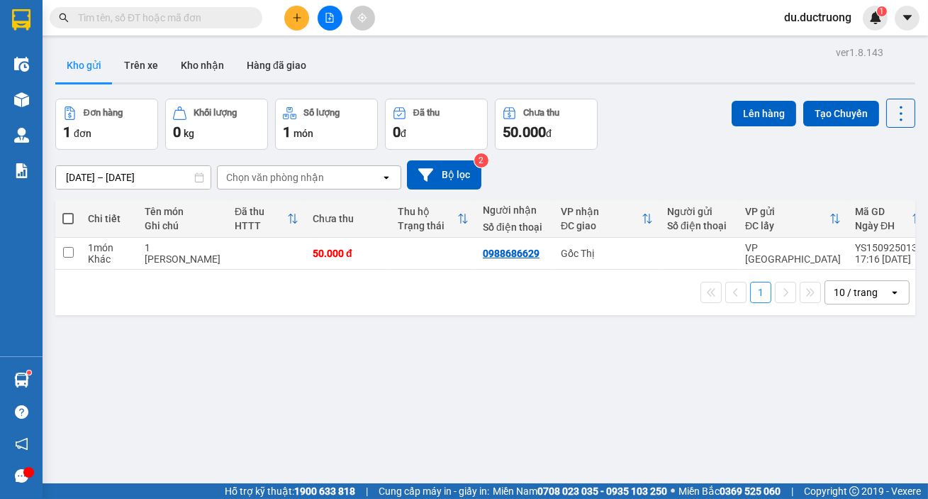
click at [305, 23] on button at bounding box center [296, 18] width 25 height 25
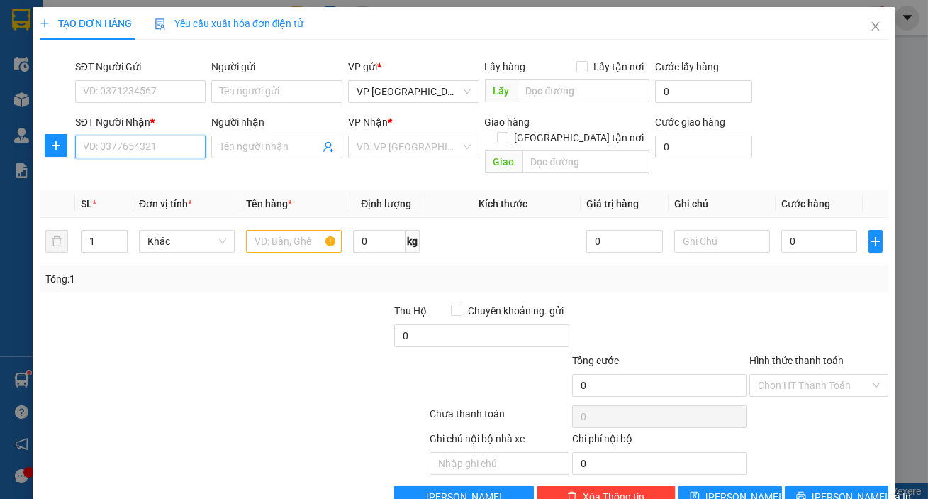
click at [178, 155] on input "SĐT Người Nhận *" at bounding box center [140, 146] width 131 height 23
click at [171, 173] on div "0339258662 - cống thóc" at bounding box center [139, 175] width 113 height 16
type input "0339258662"
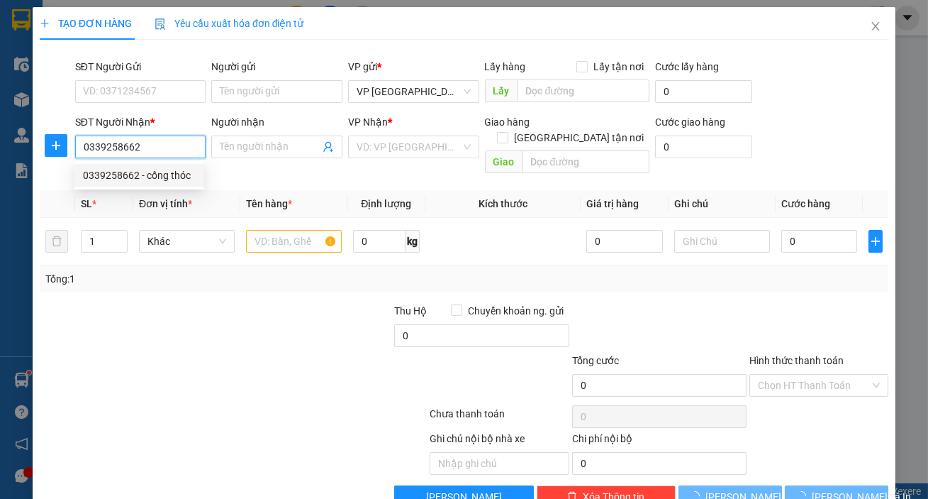
type input "cống thóc"
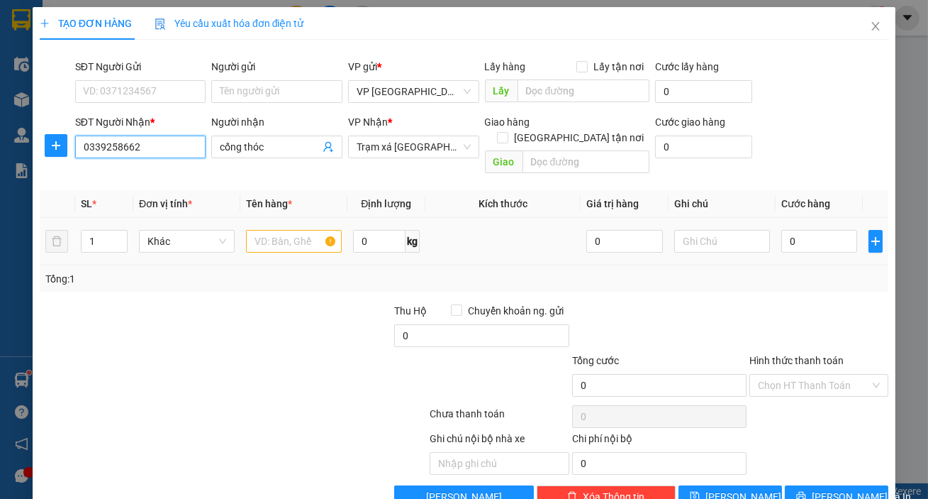
type input "0339258662"
click at [269, 230] on input "text" at bounding box center [294, 241] width 96 height 23
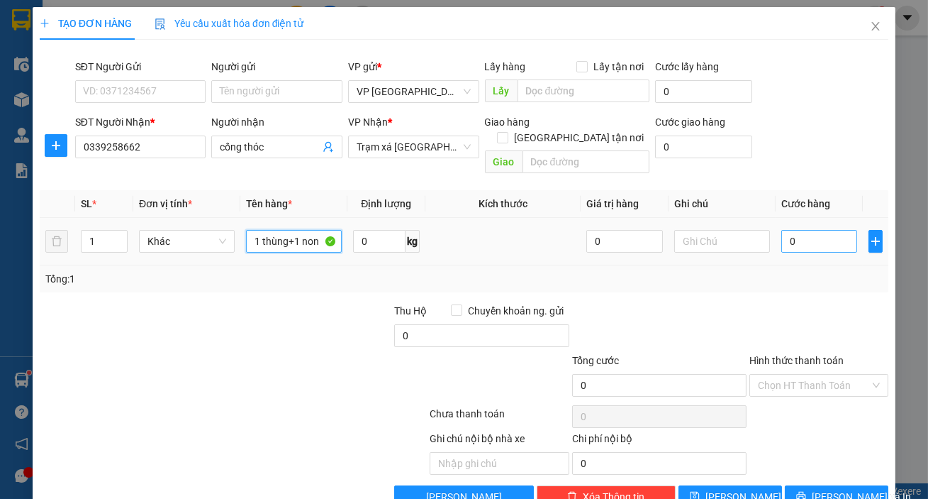
type input "1 thùng+1 non"
click at [800, 230] on input "0" at bounding box center [820, 241] width 77 height 23
type input "005"
type input "5"
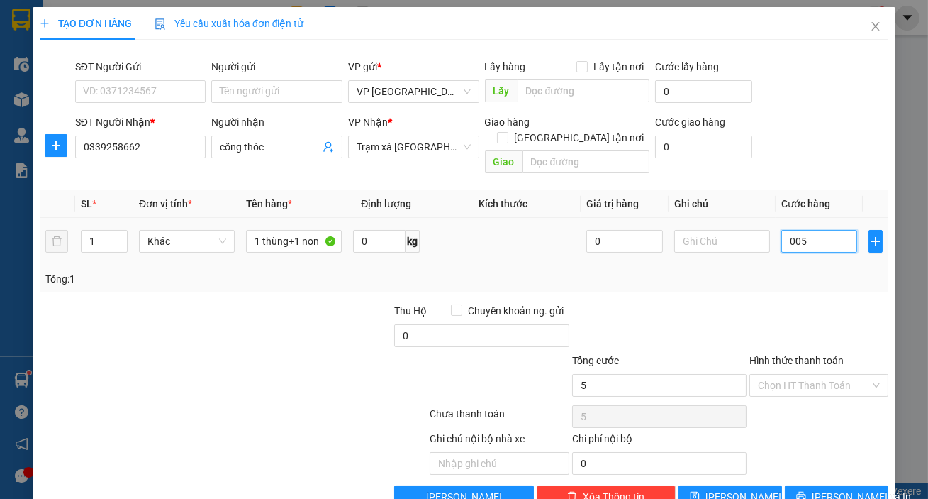
type input "0.050"
type input "50"
type input "50.000"
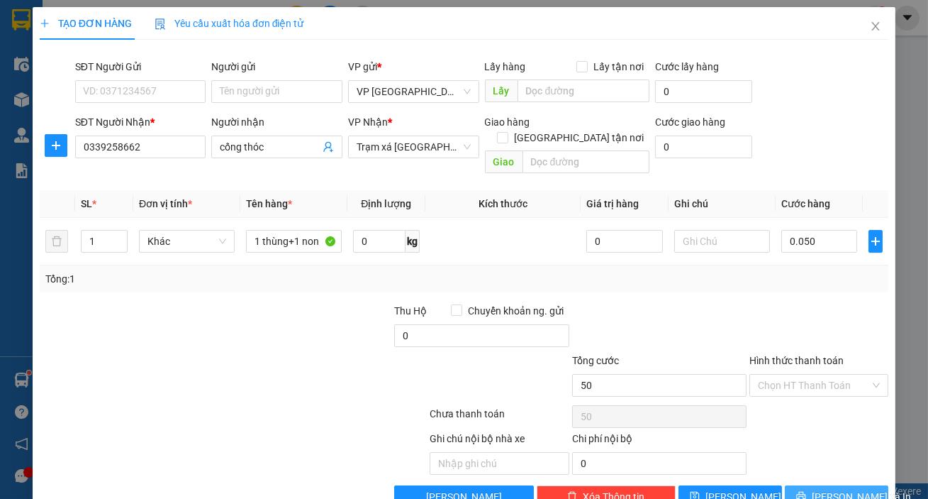
type input "50.000"
click at [835, 489] on span "[PERSON_NAME] và In" at bounding box center [861, 497] width 99 height 16
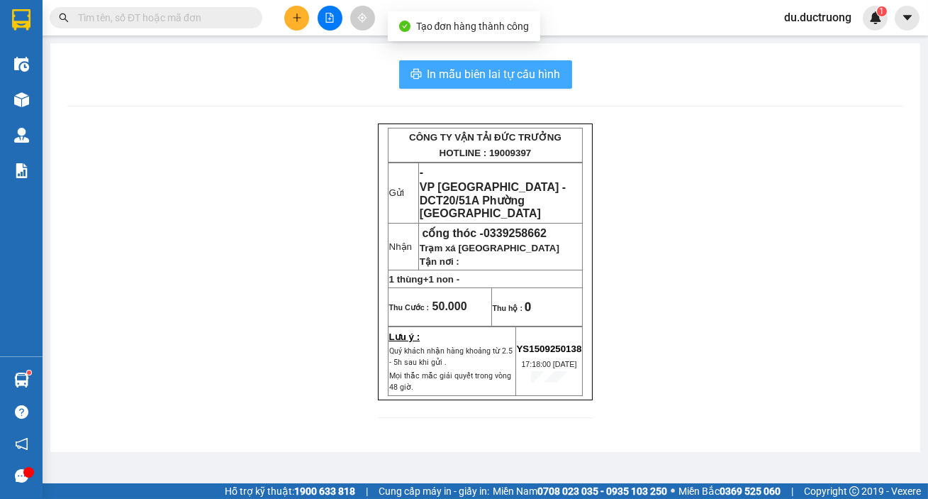
click at [461, 64] on button "In mẫu biên lai tự cấu hình" at bounding box center [485, 74] width 173 height 28
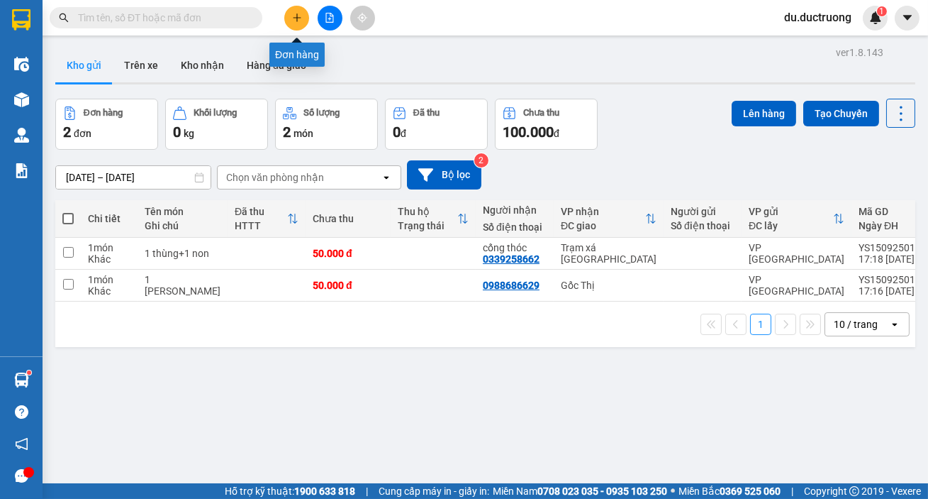
click at [295, 23] on button at bounding box center [296, 18] width 25 height 25
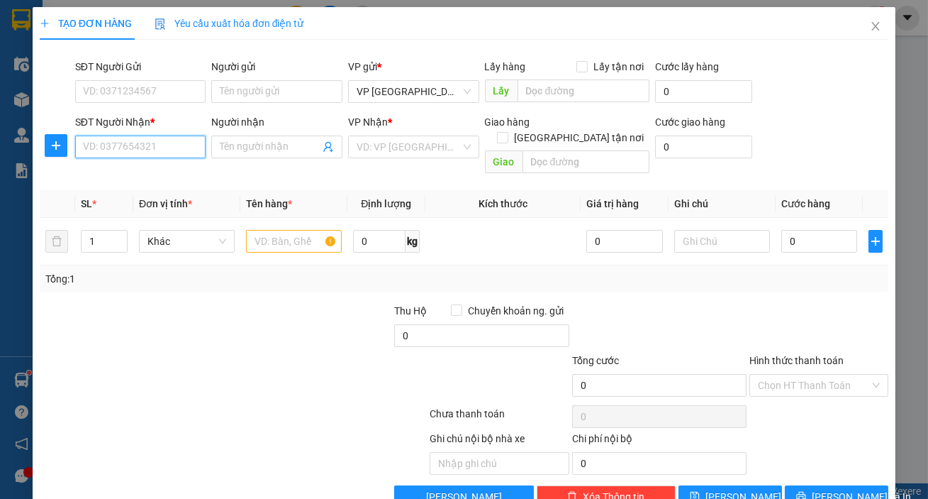
click at [179, 155] on input "SĐT Người Nhận *" at bounding box center [140, 146] width 131 height 23
type input "0365322601"
click at [174, 177] on div "0365322601 - hùng" at bounding box center [139, 175] width 113 height 16
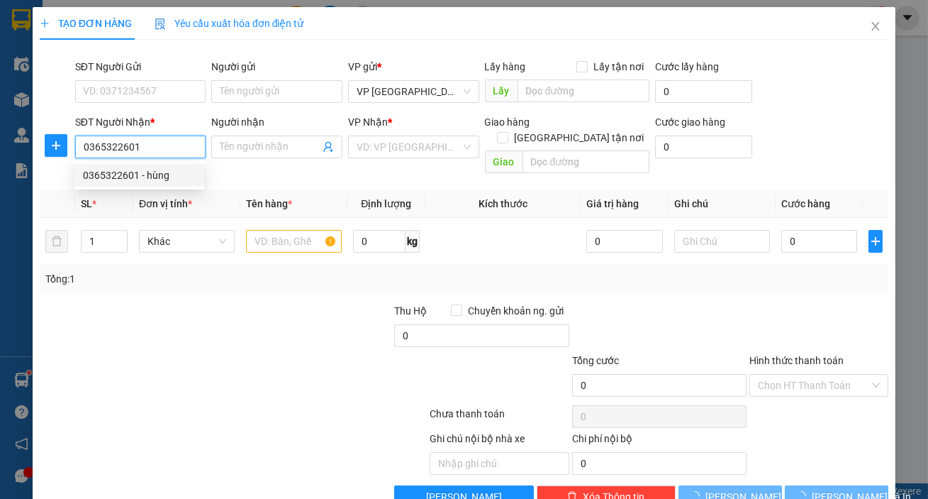
type input "hùng"
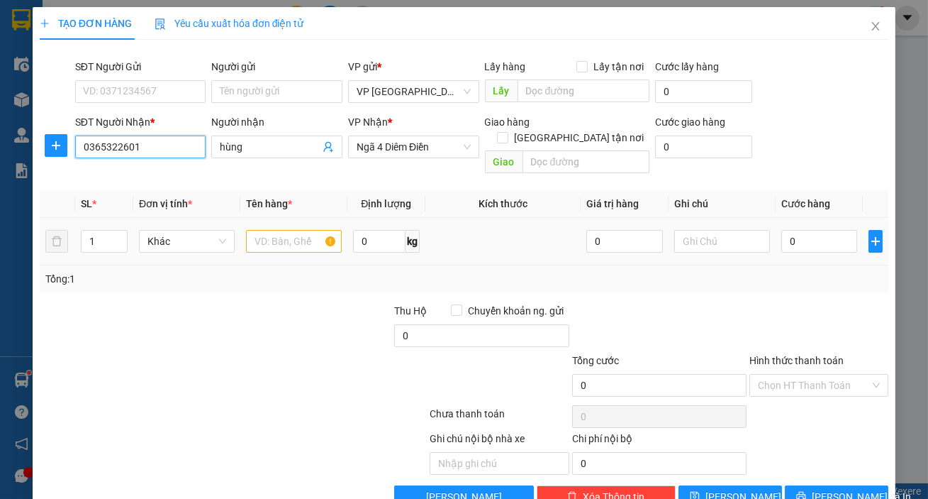
type input "0365322601"
click at [295, 232] on input "text" at bounding box center [294, 241] width 96 height 23
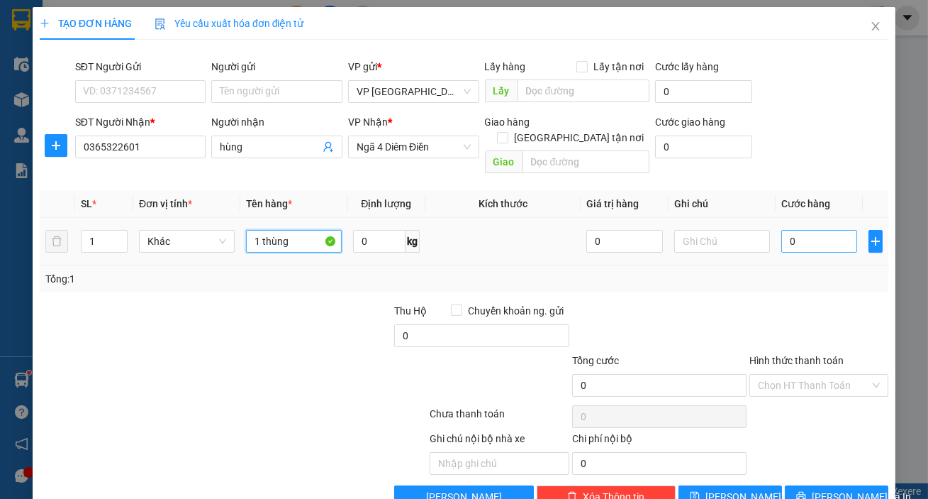
type input "1 thùng"
click at [787, 230] on input "0" at bounding box center [820, 241] width 77 height 23
type input "005"
type input "5"
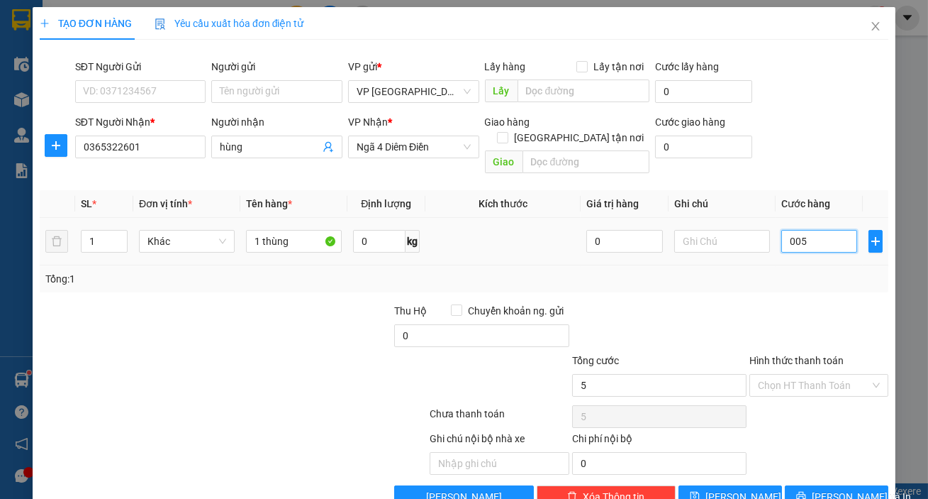
type input "0.050"
type input "50"
type input "50.000"
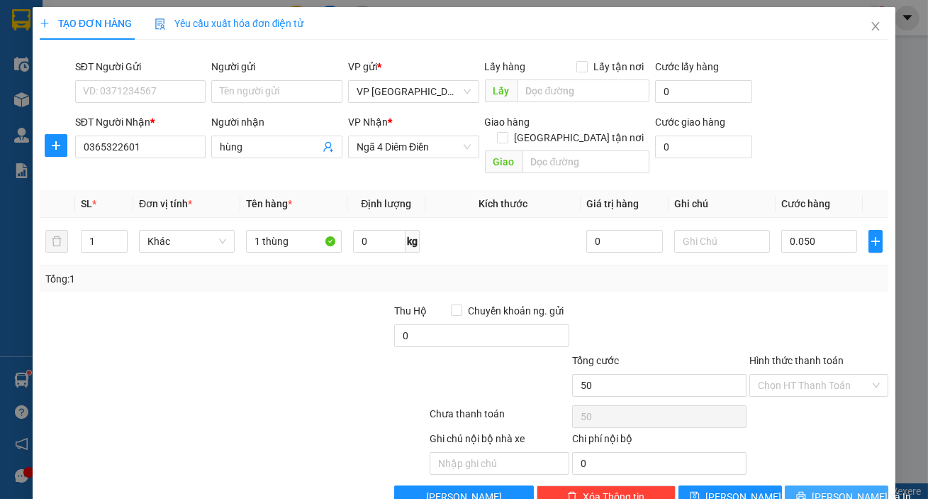
type input "50.000"
click at [838, 489] on span "[PERSON_NAME] và In" at bounding box center [861, 497] width 99 height 16
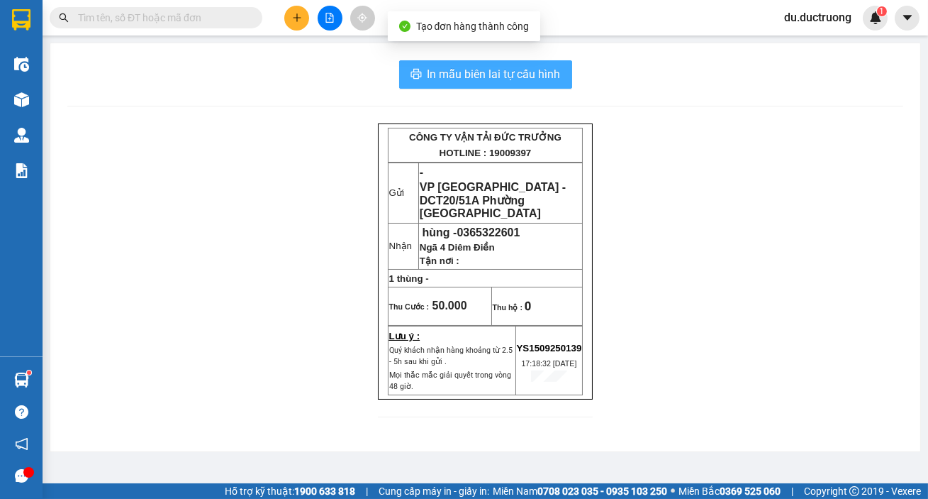
drag, startPoint x: 451, startPoint y: 69, endPoint x: 461, endPoint y: 70, distance: 10.0
click at [452, 69] on span "In mẫu biên lai tự cấu hình" at bounding box center [494, 74] width 133 height 18
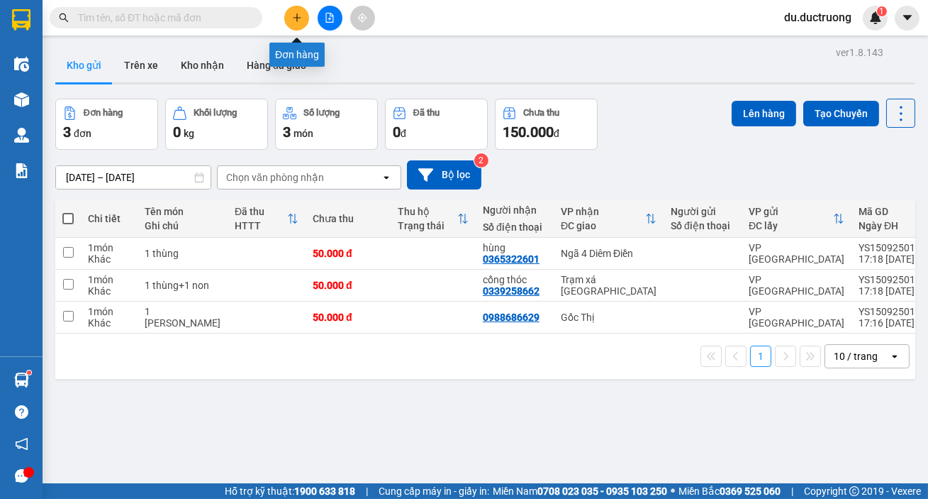
click at [304, 18] on button at bounding box center [296, 18] width 25 height 25
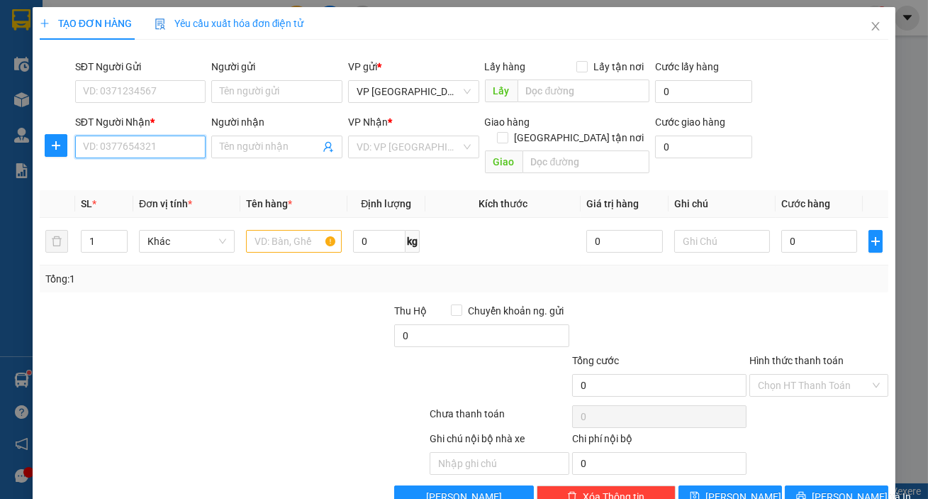
click at [169, 154] on input "SĐT Người Nhận *" at bounding box center [140, 146] width 131 height 23
click at [146, 169] on div "0346333545" at bounding box center [139, 175] width 113 height 16
type input "0346333545"
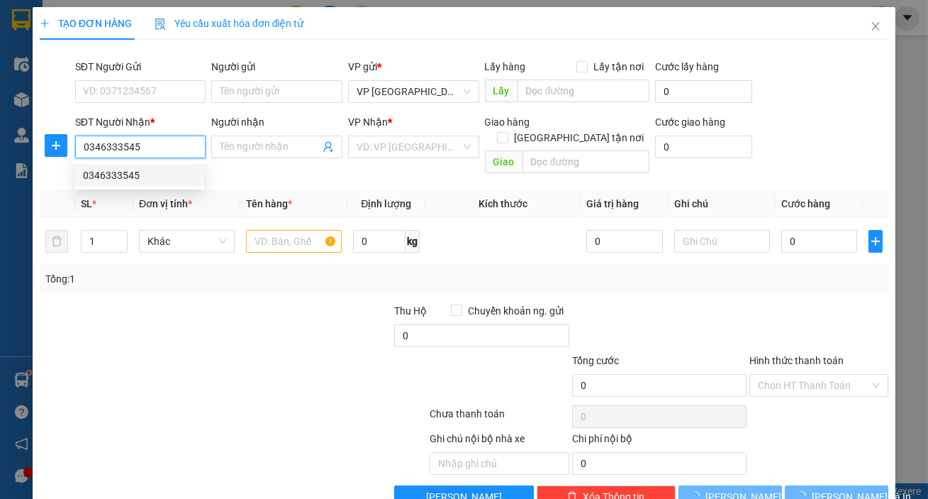
type input "0"
type input "10.000"
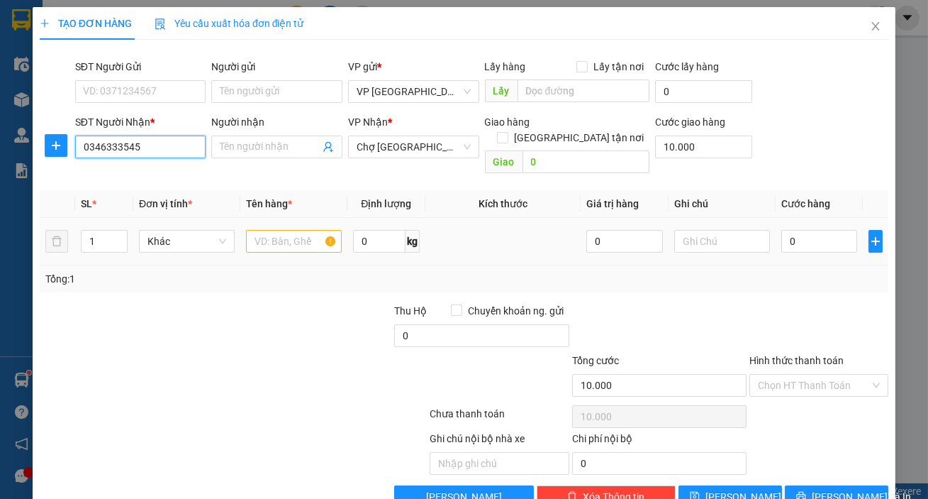
type input "0346333545"
click at [291, 230] on input "text" at bounding box center [294, 241] width 96 height 23
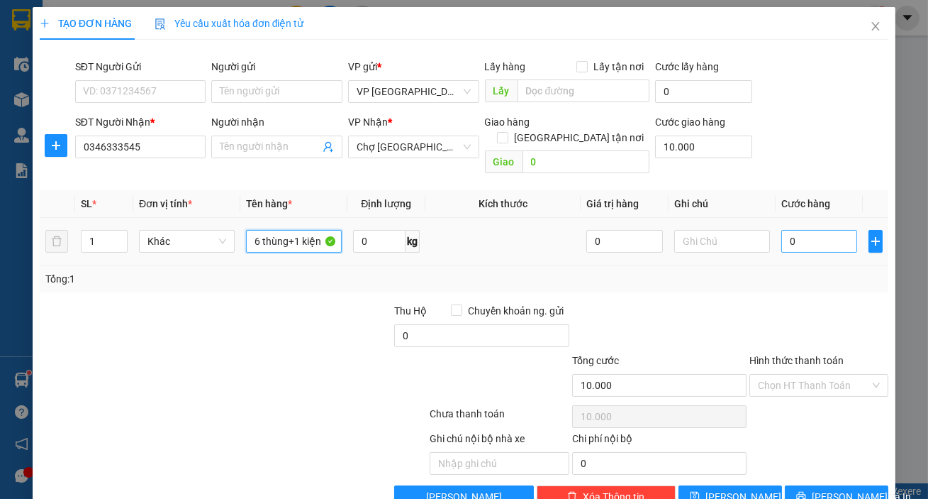
type input "6 thùng+1 kiện"
click at [820, 230] on input "0" at bounding box center [820, 241] width 77 height 23
type input "002"
type input "10.002"
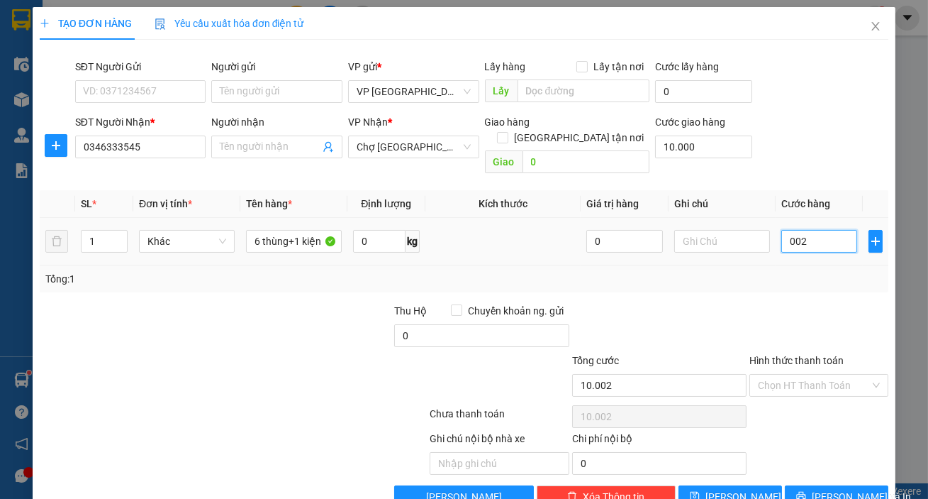
type input "0.020"
type input "10.020"
type input "00.200"
type input "10.200"
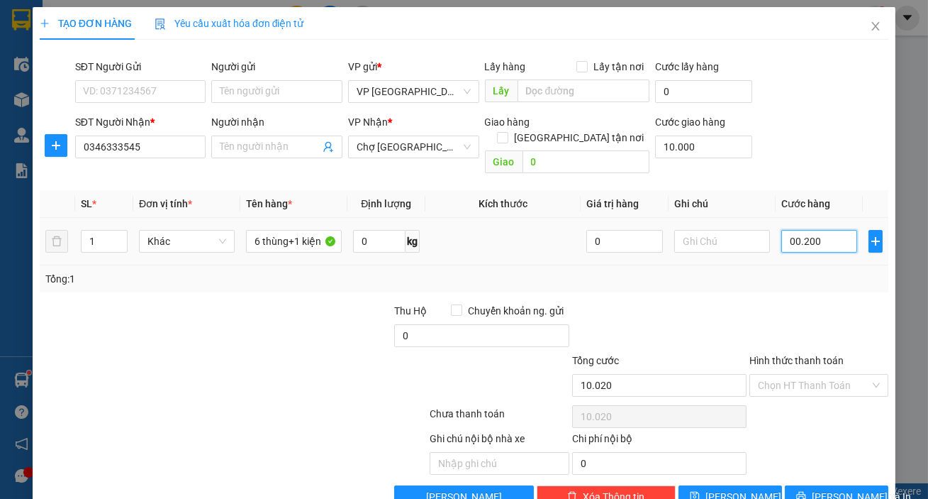
type input "10.200"
type input "200.000"
type input "210.000"
click at [837, 489] on span "[PERSON_NAME] và In" at bounding box center [861, 497] width 99 height 16
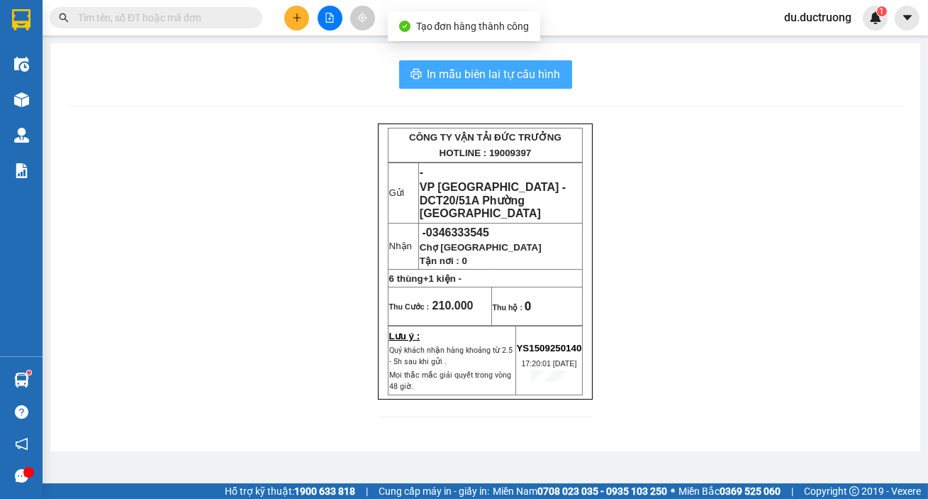
click at [496, 64] on button "In mẫu biên lai tự cấu hình" at bounding box center [485, 74] width 173 height 28
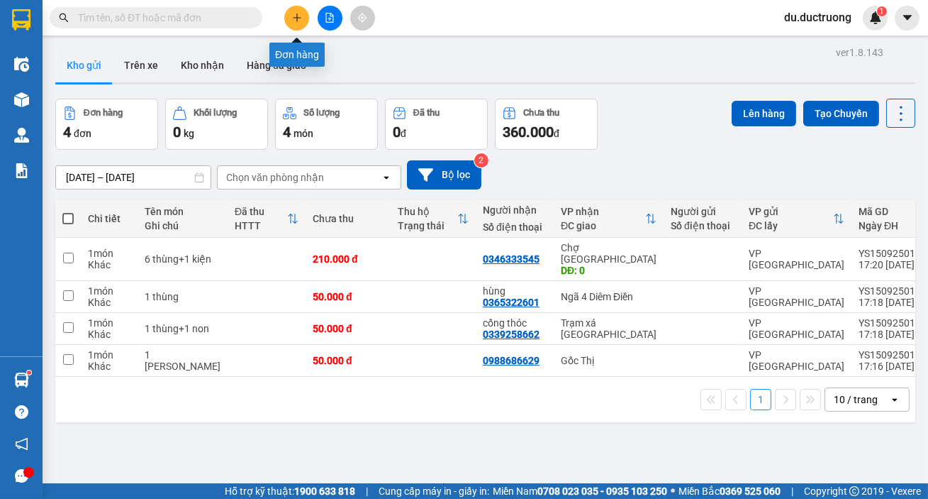
click at [289, 14] on button at bounding box center [296, 18] width 25 height 25
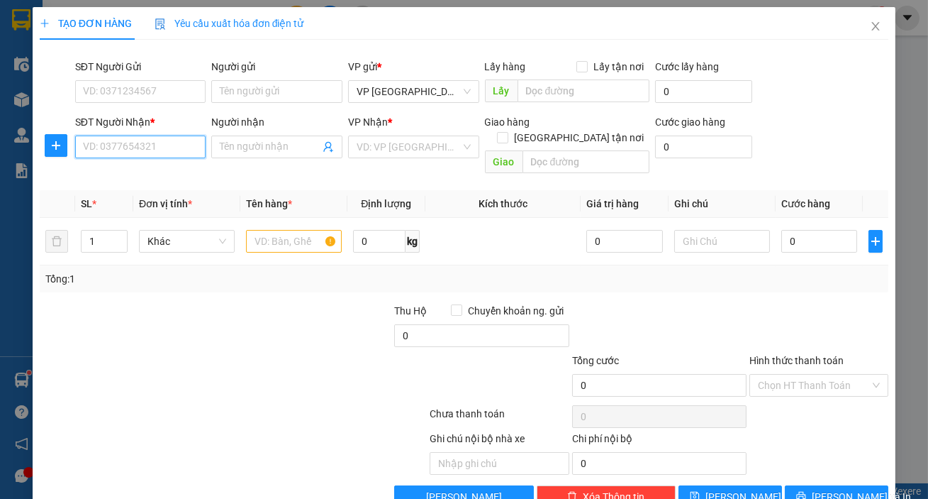
click at [169, 144] on input "SĐT Người Nhận *" at bounding box center [140, 146] width 131 height 23
click at [138, 179] on div "0782333789" at bounding box center [139, 175] width 113 height 16
type input "0782333789"
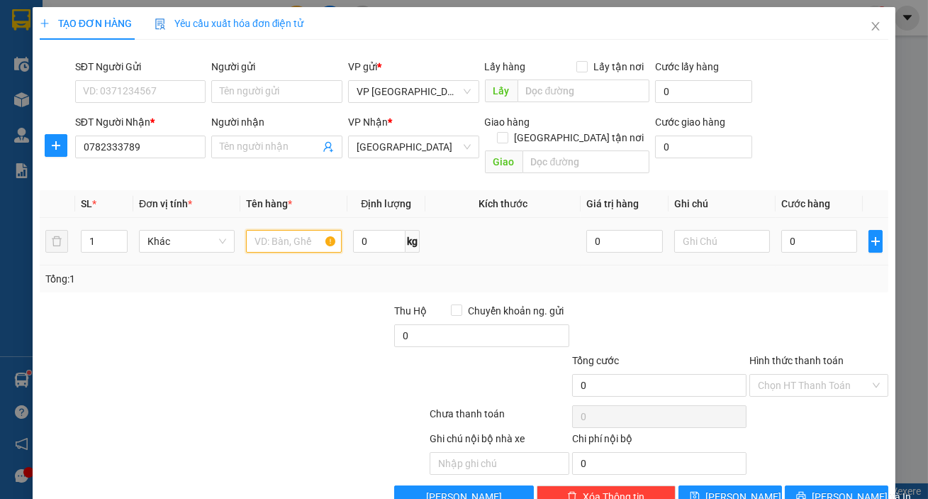
click at [295, 230] on input "text" at bounding box center [294, 241] width 96 height 23
type input "1 hộp"
drag, startPoint x: 788, startPoint y: 226, endPoint x: 796, endPoint y: 227, distance: 7.8
click at [790, 230] on input "0" at bounding box center [820, 241] width 77 height 23
type input "003"
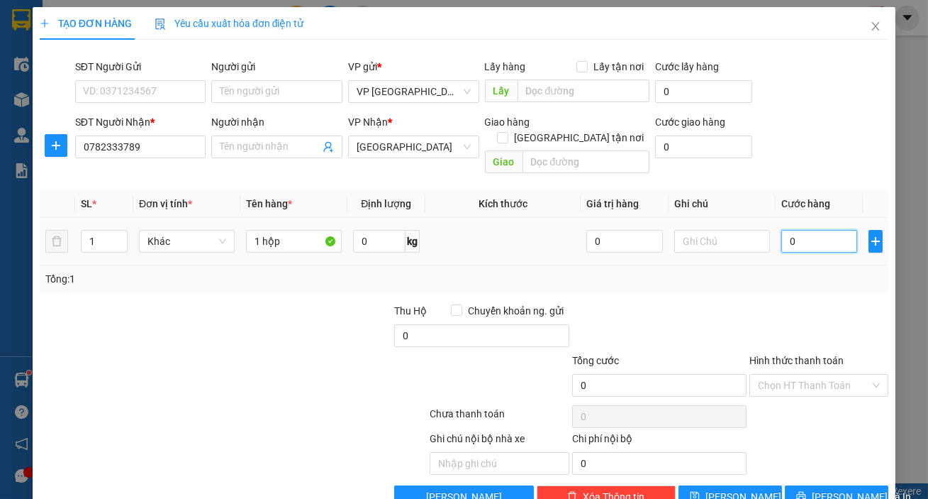
type input "3"
type input "0.030"
type input "30"
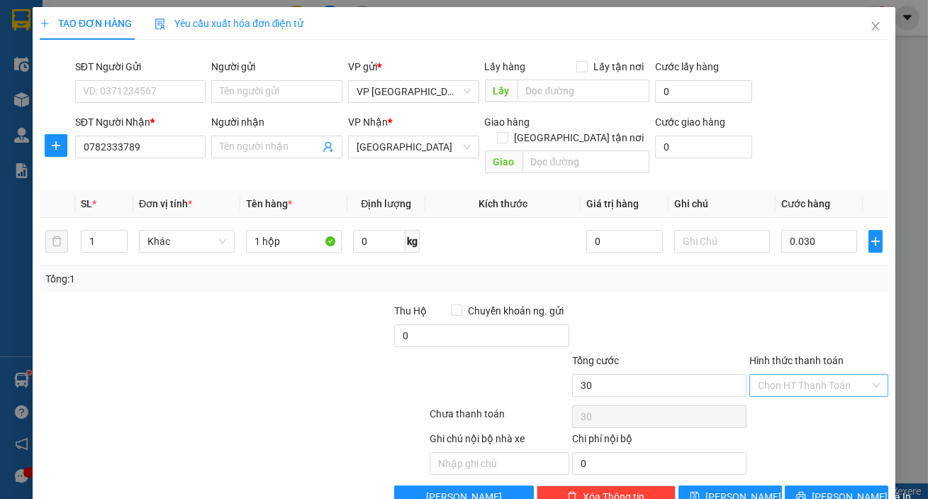
click at [792, 374] on input "Hình thức thanh toán" at bounding box center [814, 384] width 112 height 21
type input "30.000"
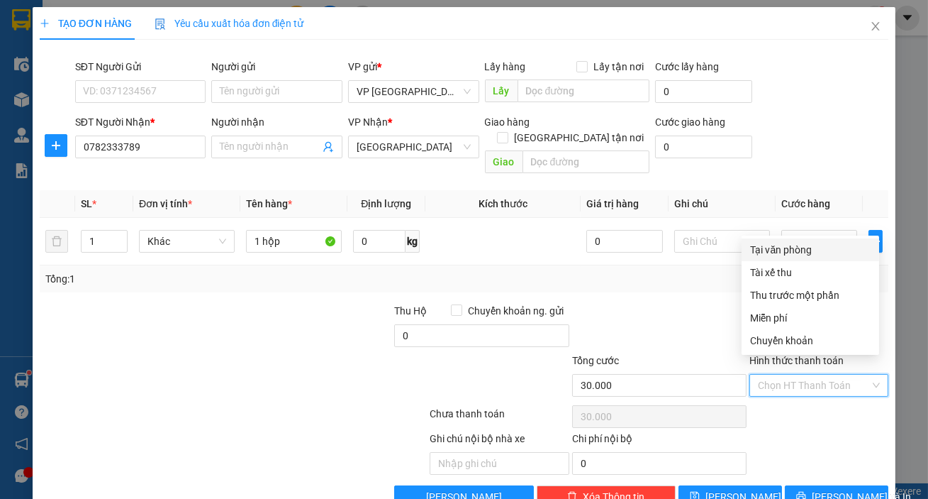
click at [793, 246] on div "Tại văn phòng" at bounding box center [810, 250] width 121 height 16
type input "0"
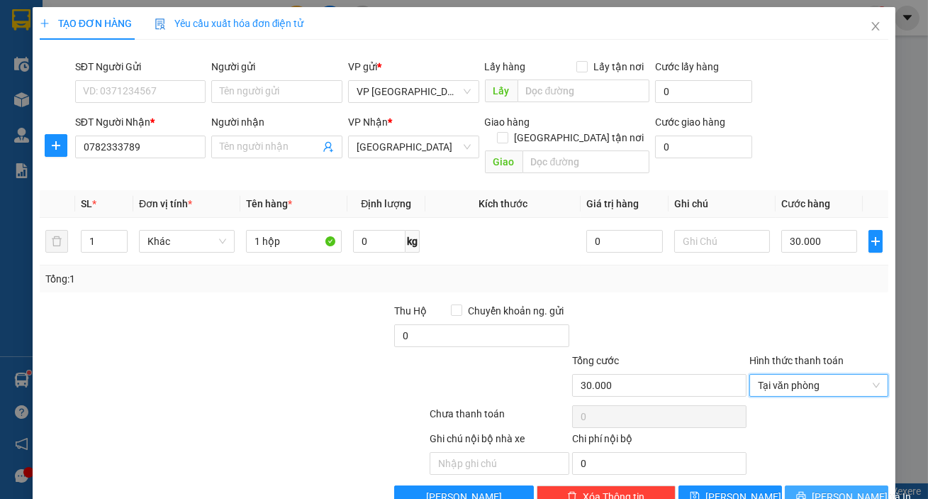
click at [823, 485] on button "[PERSON_NAME] và In" at bounding box center [837, 496] width 104 height 23
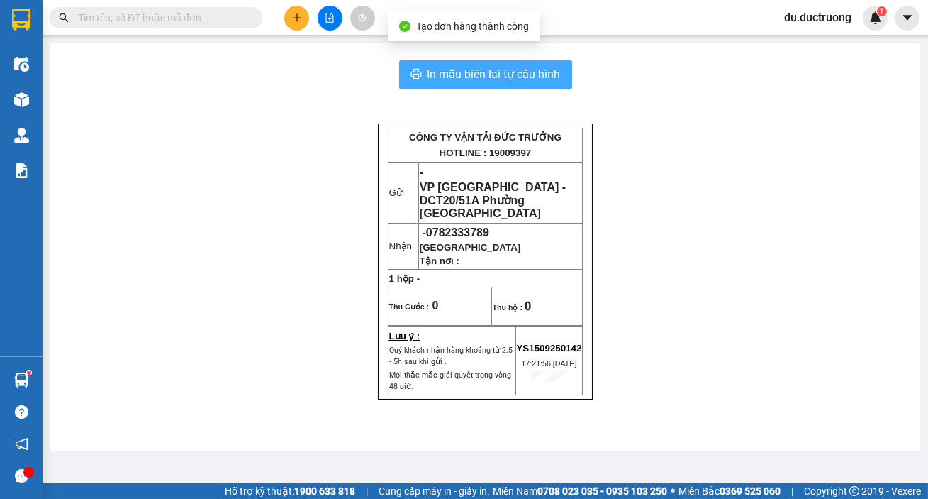
click at [458, 68] on span "In mẫu biên lai tự cấu hình" at bounding box center [494, 74] width 133 height 18
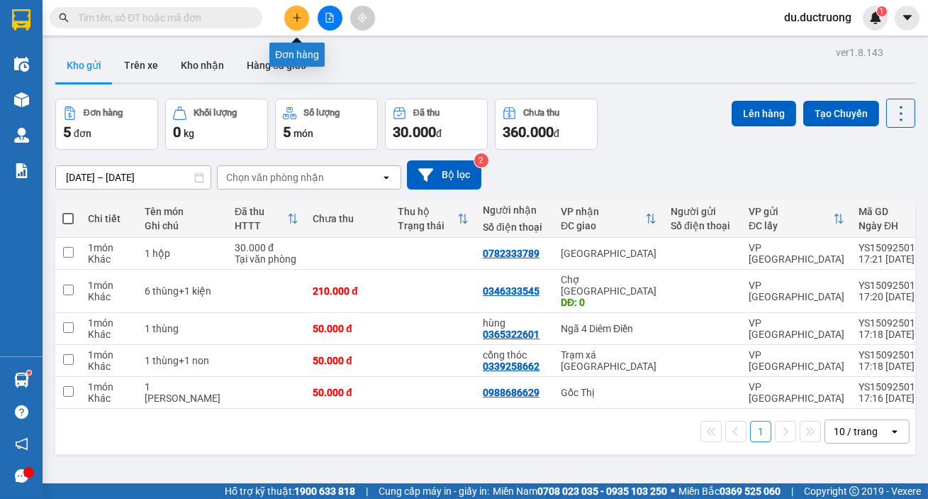
click at [301, 13] on icon "plus" at bounding box center [297, 18] width 10 height 10
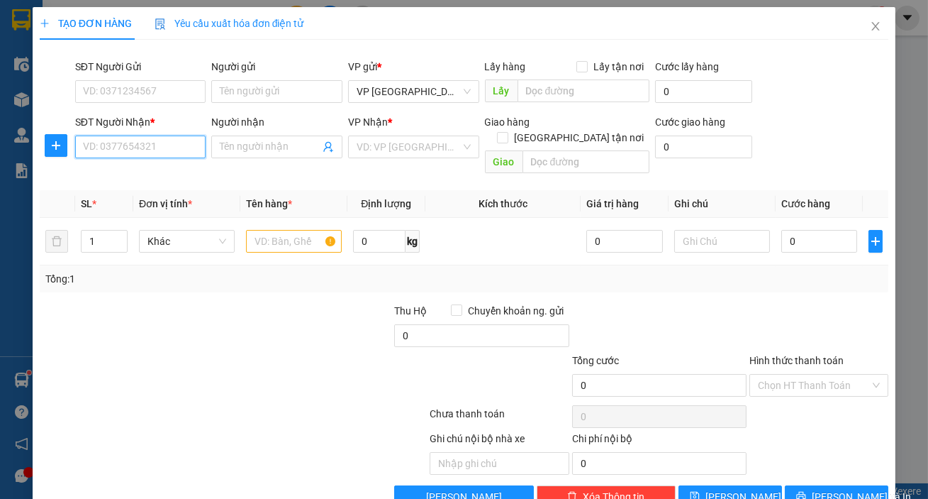
click at [182, 155] on input "SĐT Người Nhận *" at bounding box center [140, 146] width 131 height 23
click at [143, 168] on div "0961056618" at bounding box center [143, 175] width 121 height 16
type input "0961056618"
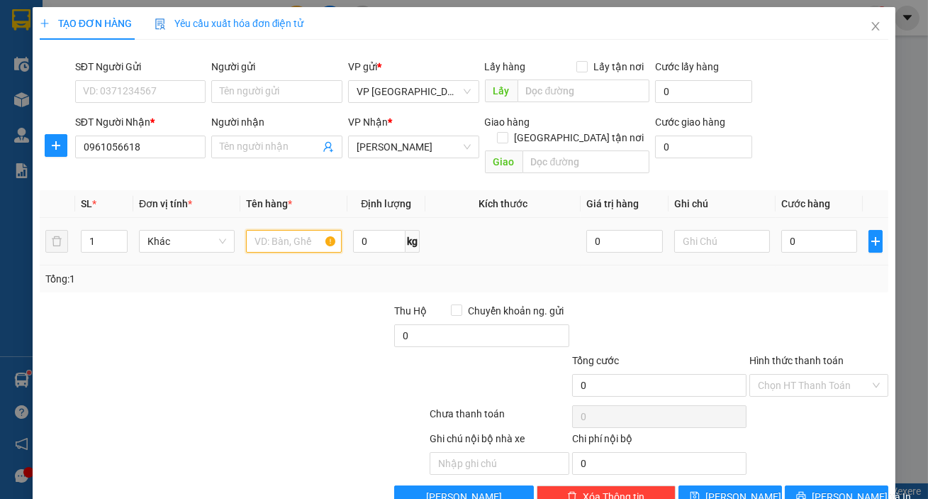
click at [279, 230] on input "text" at bounding box center [294, 241] width 96 height 23
type input "1 hôp"
click at [808, 233] on input "0" at bounding box center [820, 241] width 77 height 23
type input "003"
type input "3"
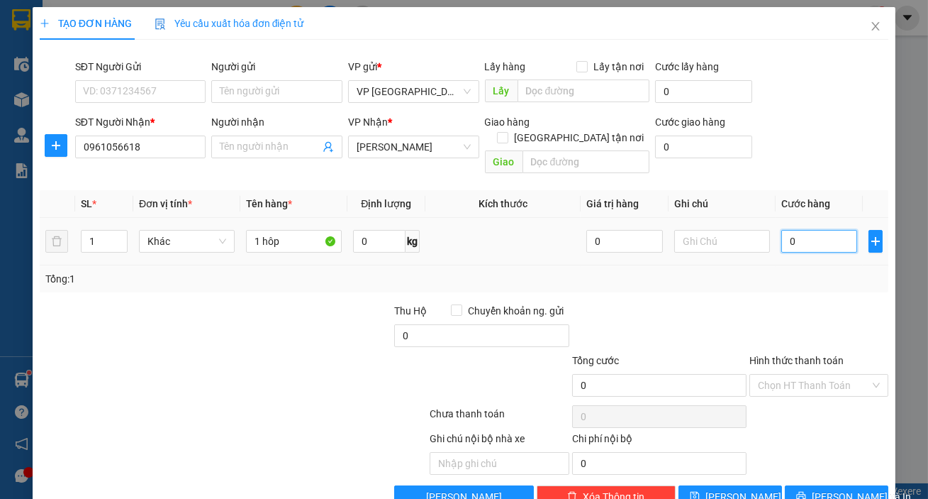
type input "3"
type input "0.030"
type input "30"
type input "30.000"
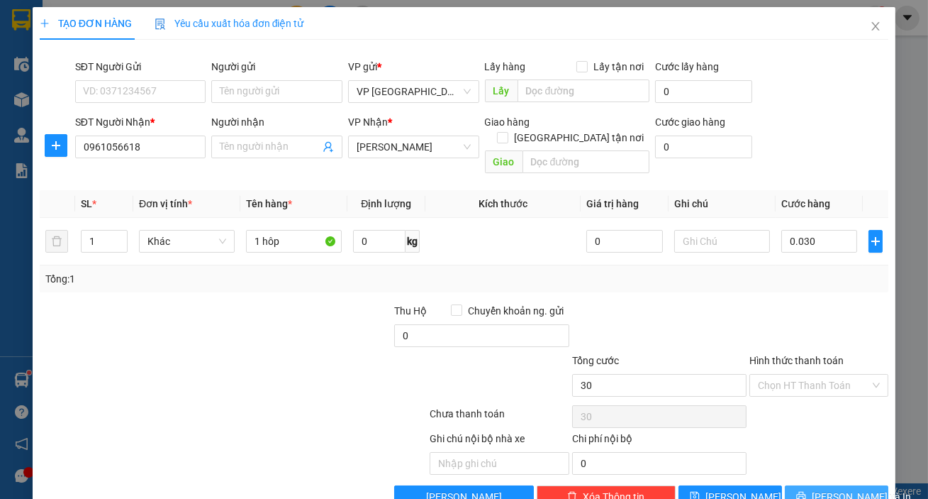
type input "30.000"
click at [826, 485] on button "[PERSON_NAME] và In" at bounding box center [837, 496] width 104 height 23
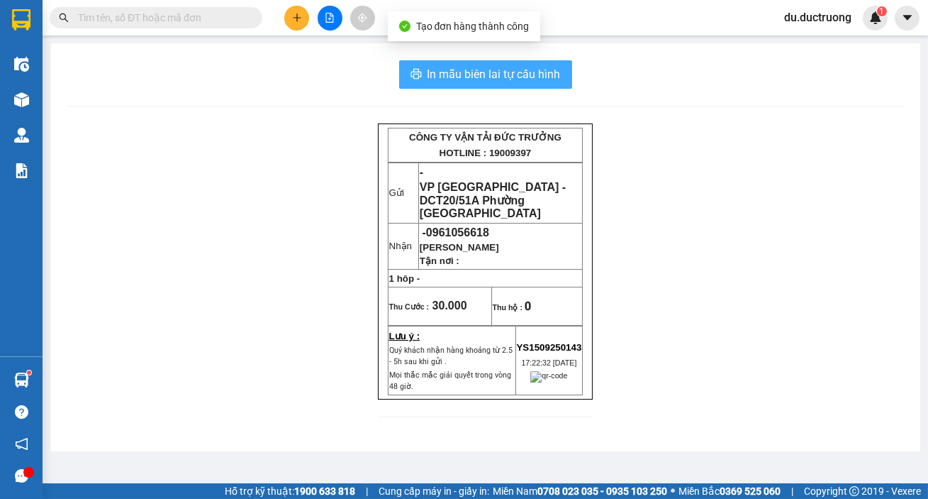
click at [463, 71] on span "In mẫu biên lai tự cấu hình" at bounding box center [494, 74] width 133 height 18
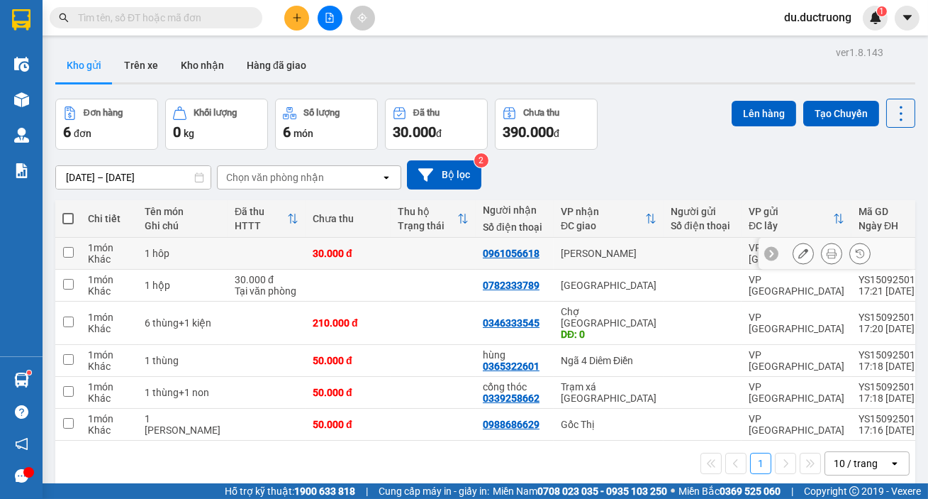
click at [827, 249] on icon at bounding box center [832, 253] width 10 height 10
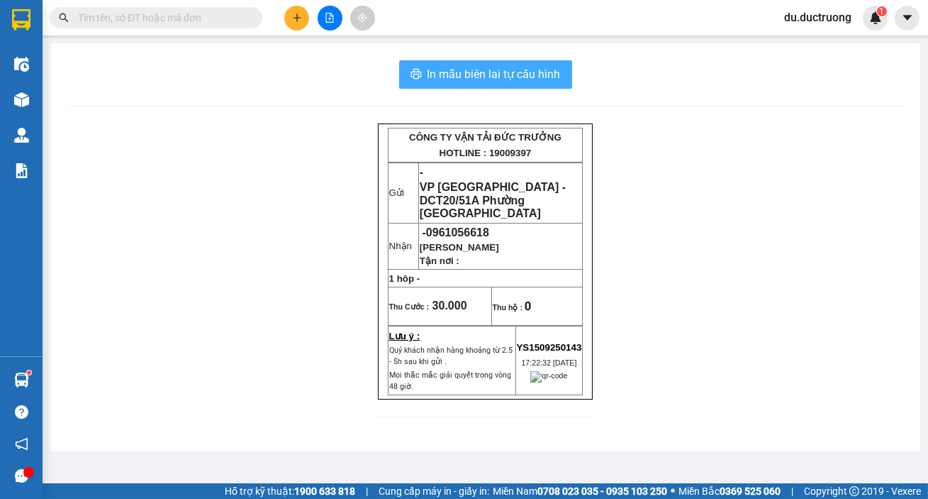
click at [518, 77] on span "In mẫu biên lai tự cấu hình" at bounding box center [494, 74] width 133 height 18
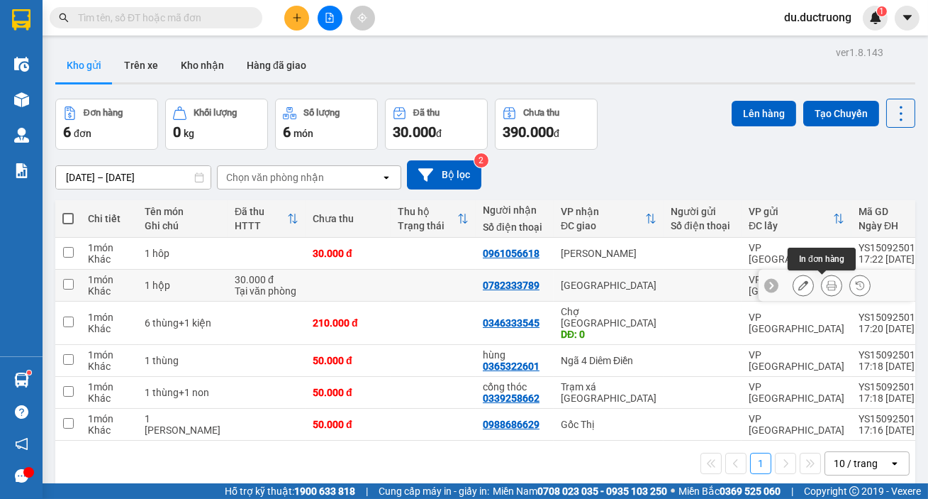
click at [827, 287] on icon at bounding box center [832, 285] width 10 height 10
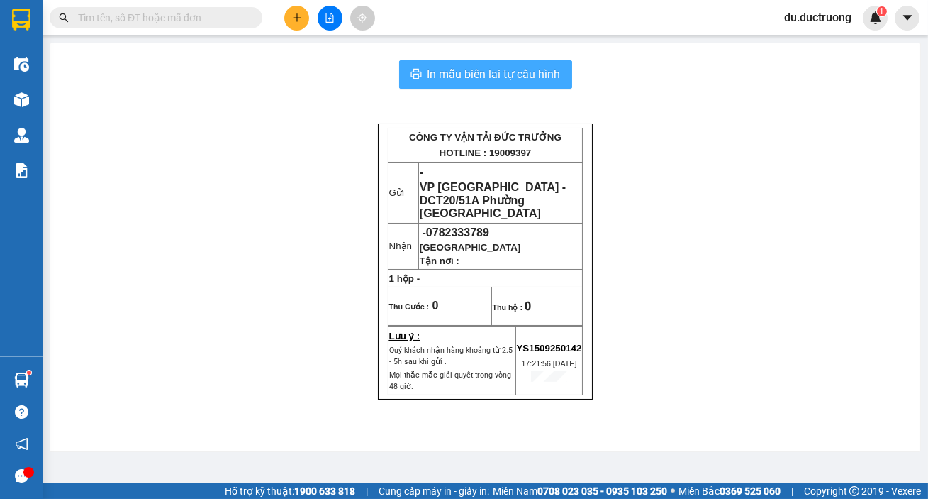
drag, startPoint x: 533, startPoint y: 71, endPoint x: 575, endPoint y: 147, distance: 86.7
click at [533, 71] on span "In mẫu biên lai tự cấu hình" at bounding box center [494, 74] width 133 height 18
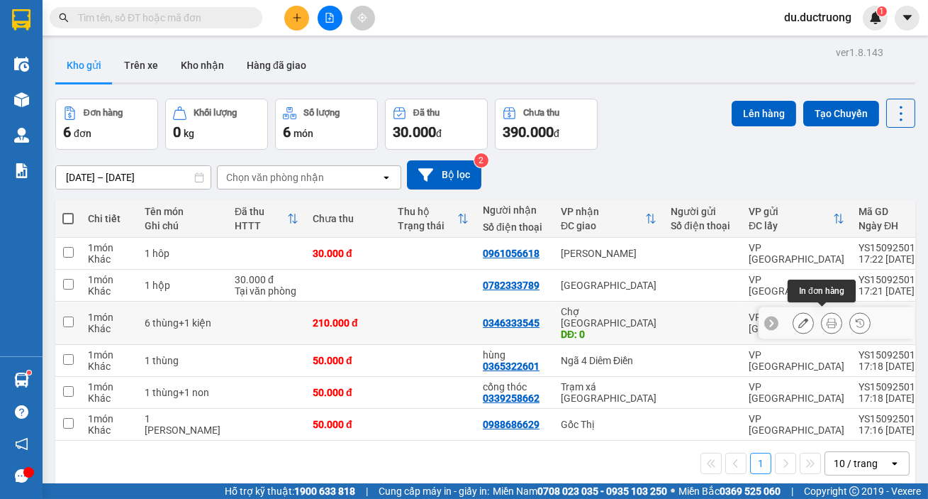
click at [822, 318] on button at bounding box center [832, 323] width 20 height 25
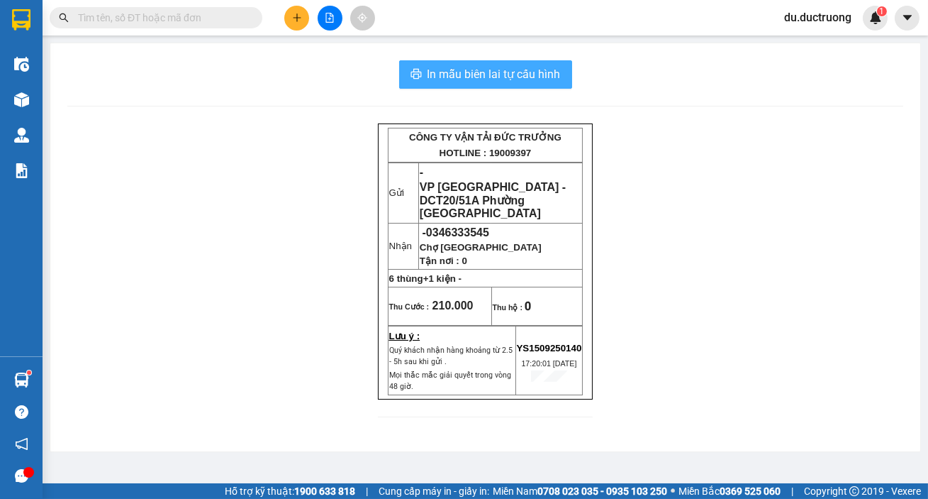
click at [470, 74] on span "In mẫu biên lai tự cấu hình" at bounding box center [494, 74] width 133 height 18
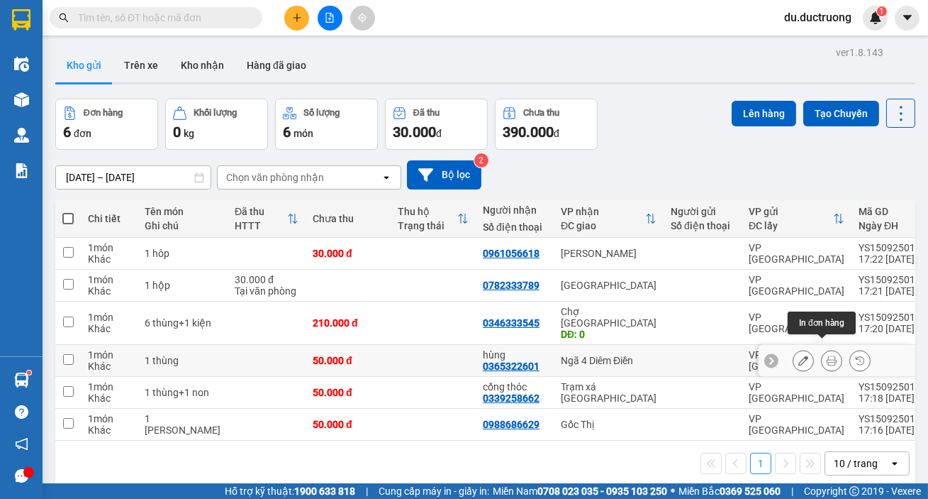
click at [822, 348] on button at bounding box center [832, 360] width 20 height 25
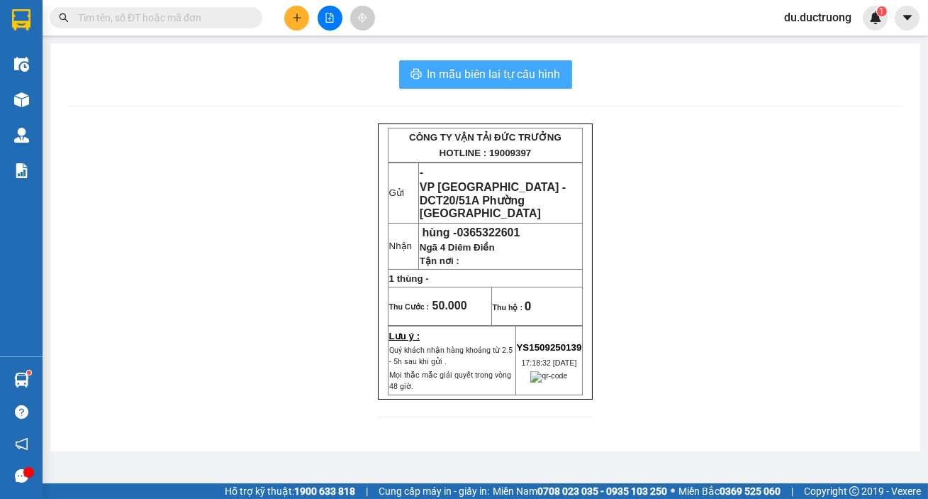
click at [528, 74] on span "In mẫu biên lai tự cấu hình" at bounding box center [494, 74] width 133 height 18
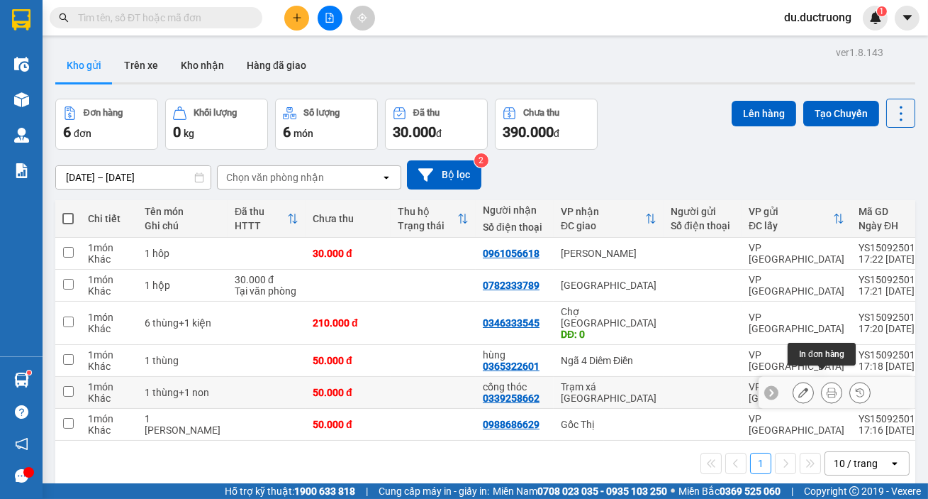
click at [828, 382] on button at bounding box center [832, 392] width 20 height 25
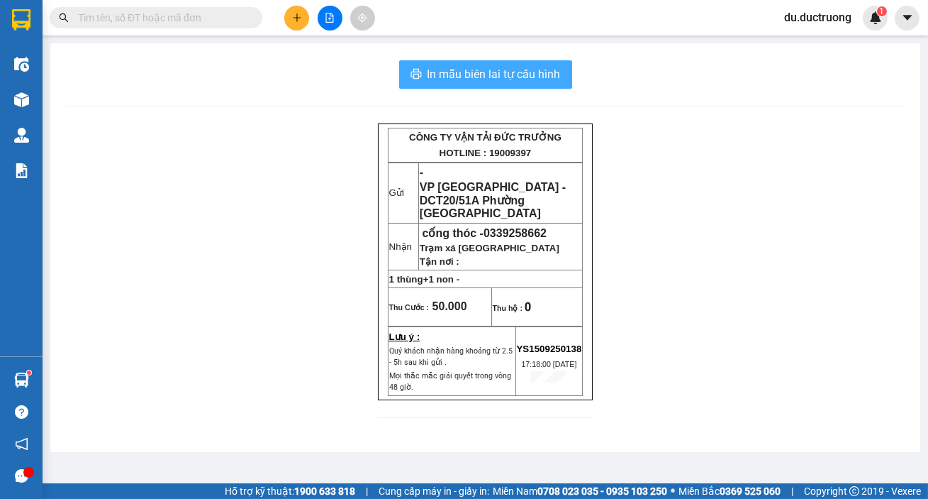
click at [519, 75] on span "In mẫu biên lai tự cấu hình" at bounding box center [494, 74] width 133 height 18
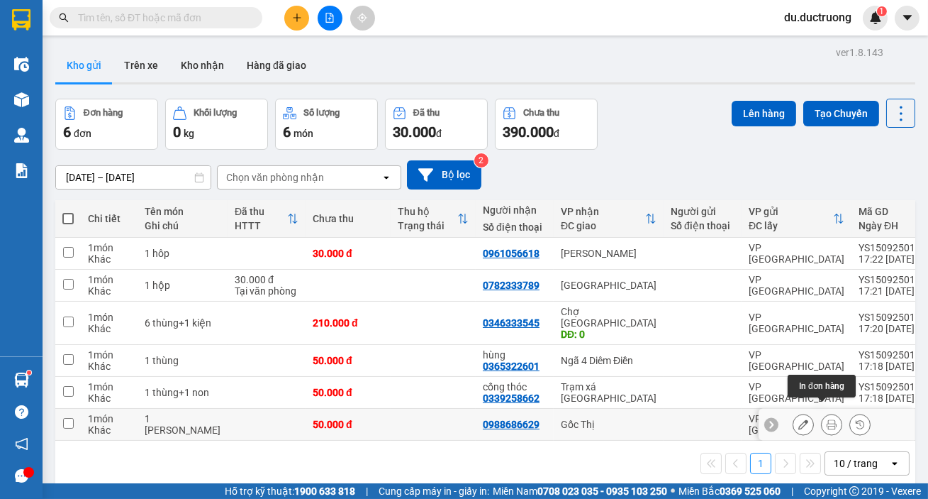
click at [827, 419] on icon at bounding box center [832, 424] width 10 height 10
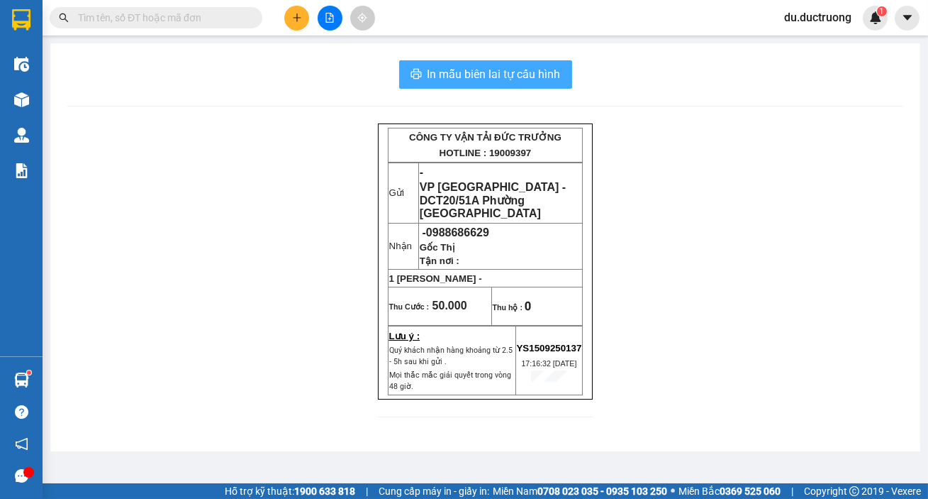
click at [513, 73] on span "In mẫu biên lai tự cấu hình" at bounding box center [494, 74] width 133 height 18
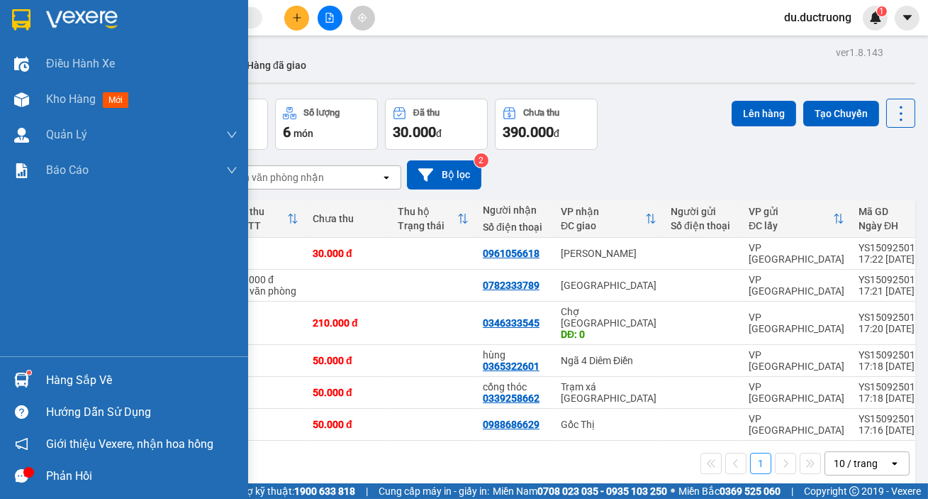
click at [26, 12] on img at bounding box center [21, 19] width 18 height 21
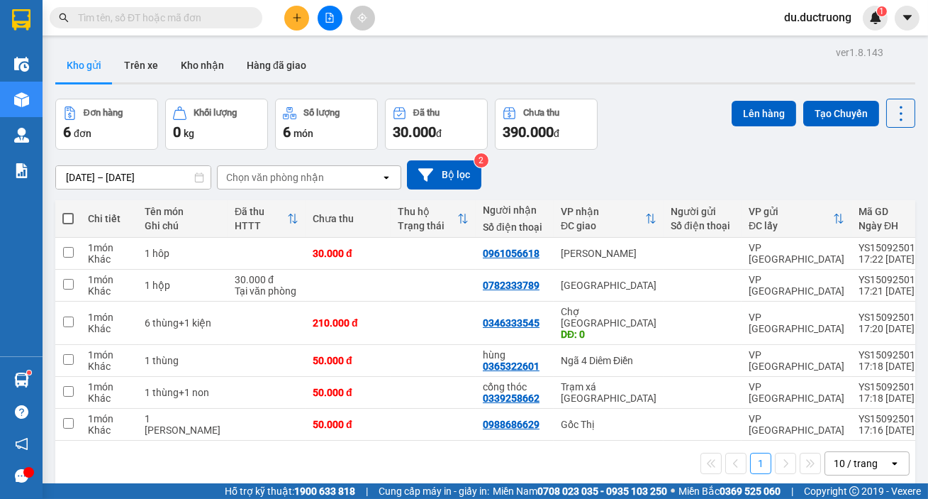
click at [146, 12] on input "text" at bounding box center [161, 18] width 167 height 16
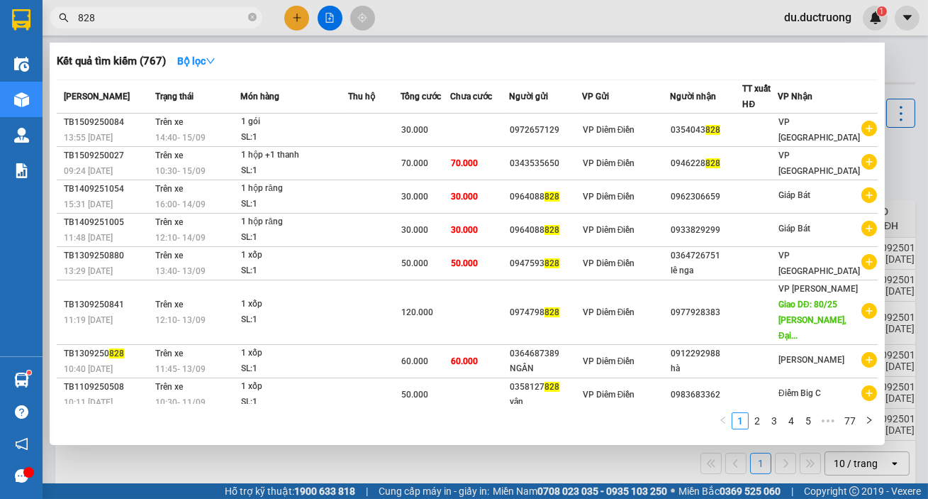
type input "828"
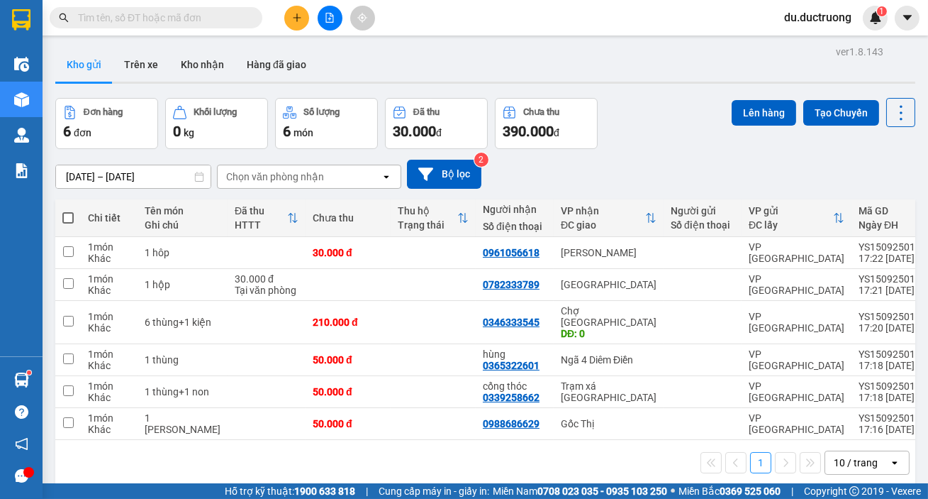
scroll to position [3, 0]
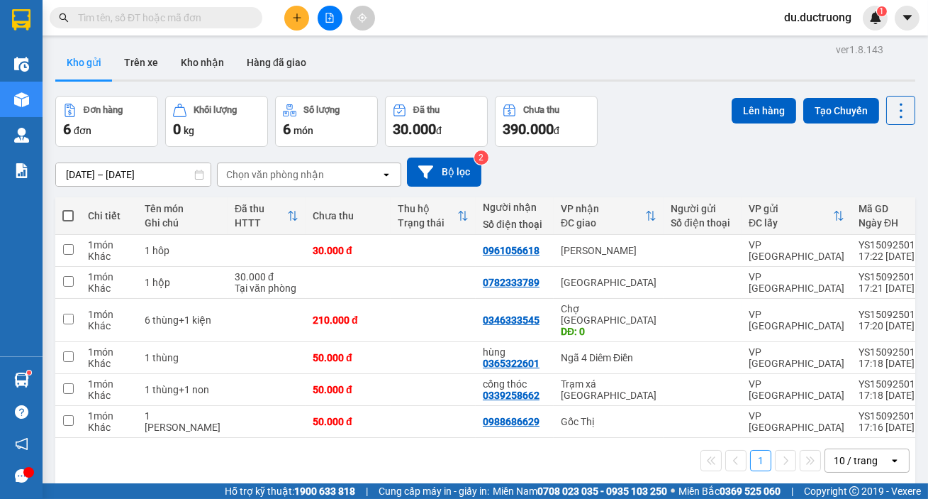
click at [291, 16] on button at bounding box center [296, 18] width 25 height 25
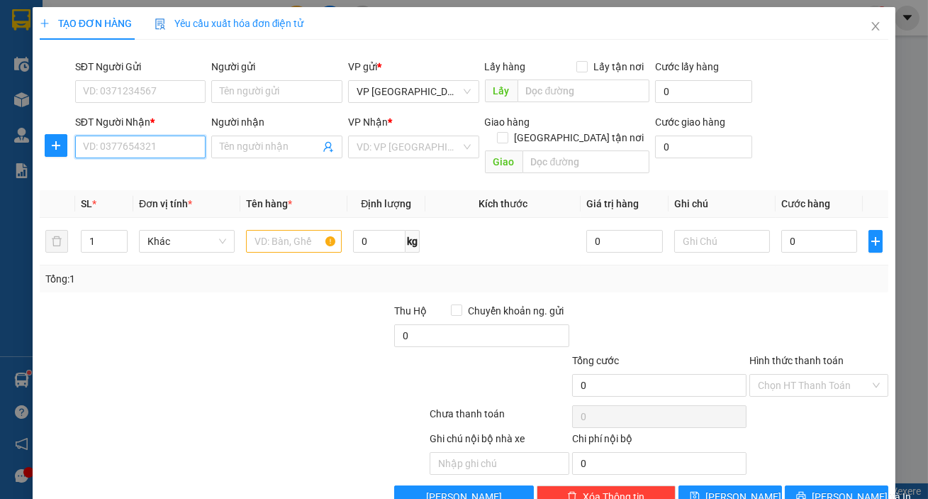
click at [129, 152] on input "SĐT Người Nhận *" at bounding box center [140, 146] width 131 height 23
click at [145, 180] on div "0917968388" at bounding box center [139, 175] width 113 height 16
type input "0917968388"
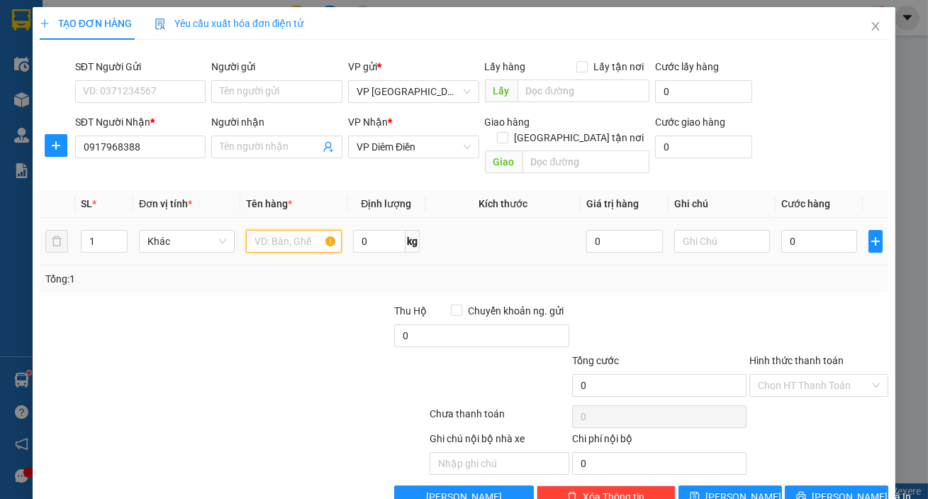
click at [274, 230] on input "text" at bounding box center [294, 241] width 96 height 23
type input "1 hộp"
click at [798, 230] on input "0" at bounding box center [820, 241] width 77 height 23
type input "004"
type input "4"
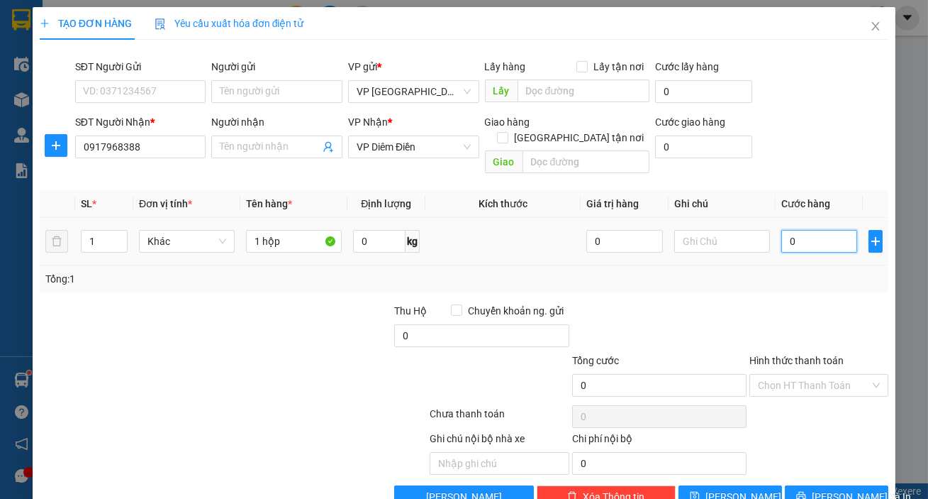
type input "4"
type input "0.040"
type input "40"
type input "40.000"
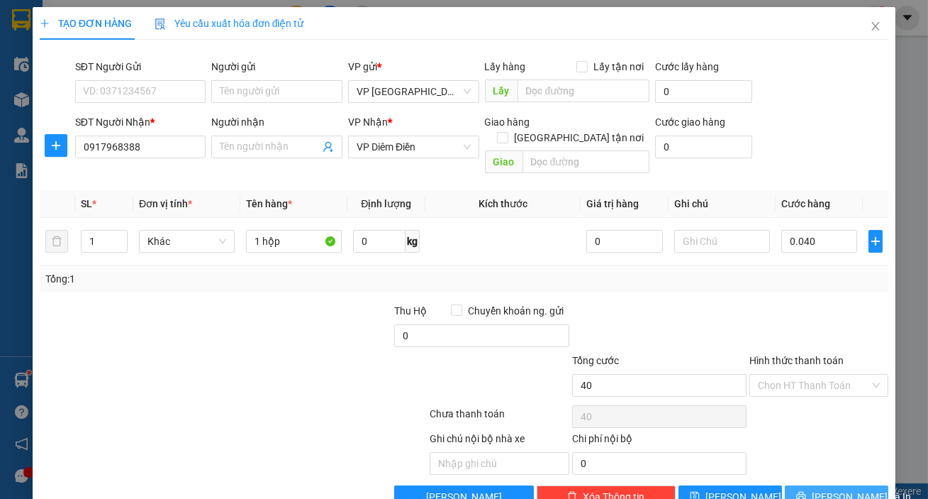
type input "40.000"
click at [824, 489] on span "[PERSON_NAME] và In" at bounding box center [861, 497] width 99 height 16
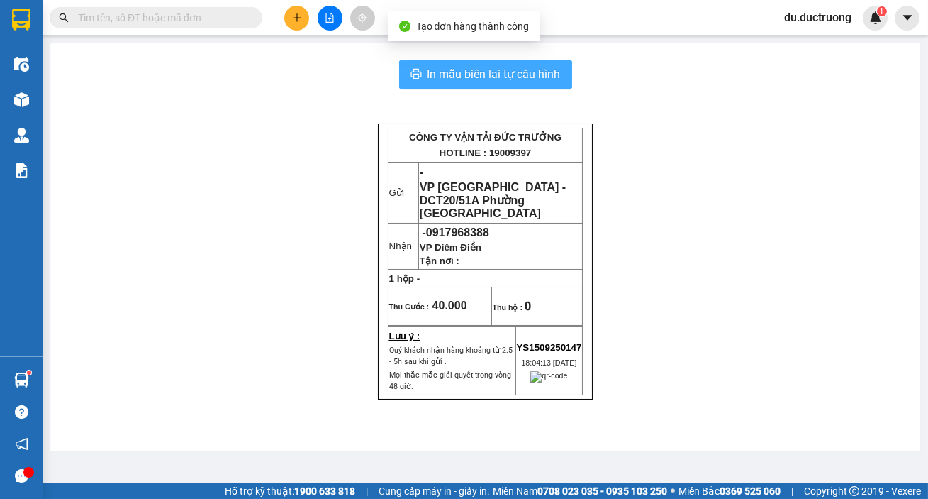
click at [511, 66] on span "In mẫu biên lai tự cấu hình" at bounding box center [494, 74] width 133 height 18
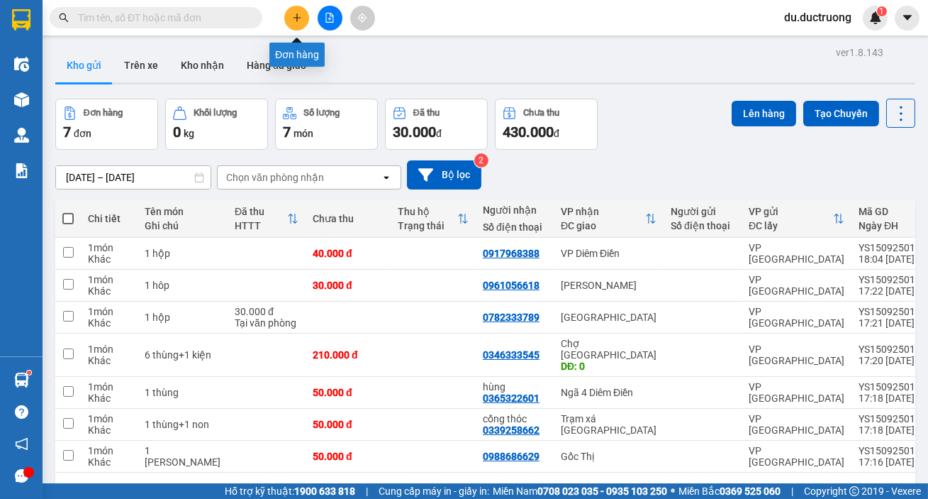
click at [297, 11] on button at bounding box center [296, 18] width 25 height 25
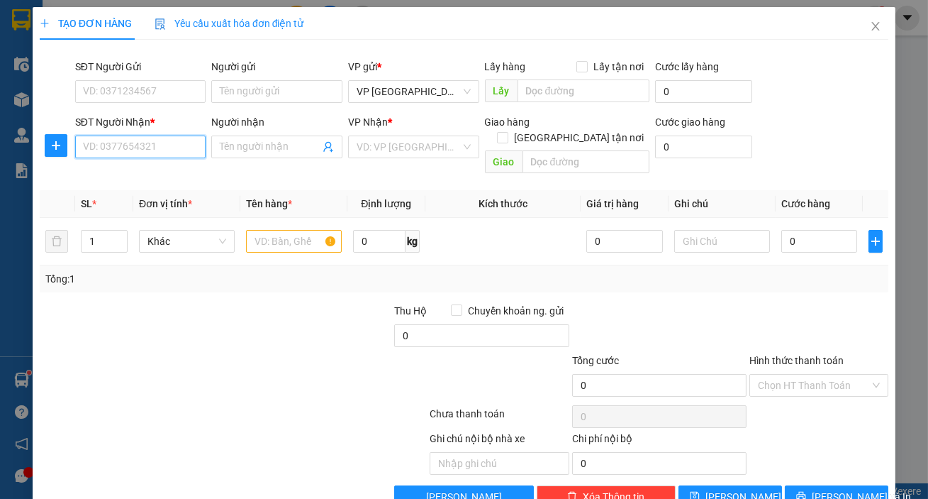
drag, startPoint x: 177, startPoint y: 140, endPoint x: 187, endPoint y: 142, distance: 9.3
click at [179, 140] on input "SĐT Người Nhận *" at bounding box center [140, 146] width 131 height 23
click at [147, 175] on div "0978527536" at bounding box center [139, 175] width 113 height 16
type input "0978527536"
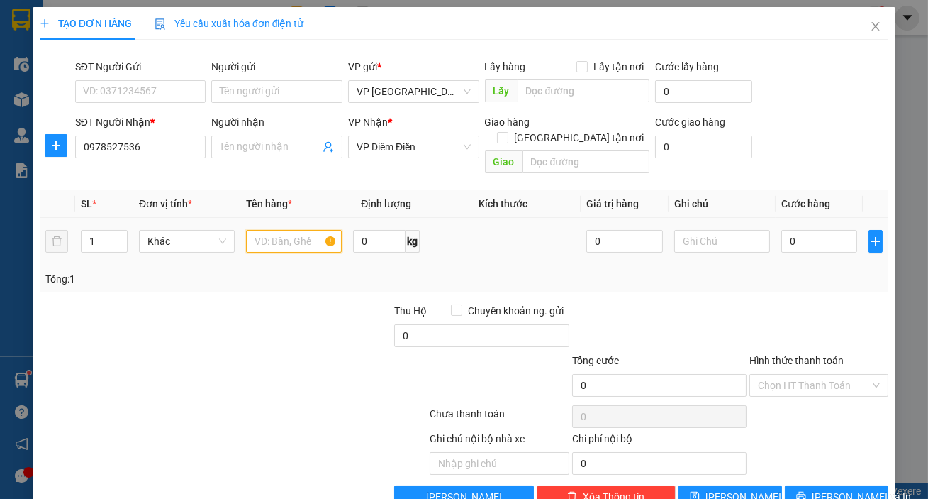
click at [304, 230] on input "text" at bounding box center [294, 241] width 96 height 23
type input "1 hộp"
click at [800, 230] on input "0" at bounding box center [820, 241] width 77 height 23
type input "003"
type input "3"
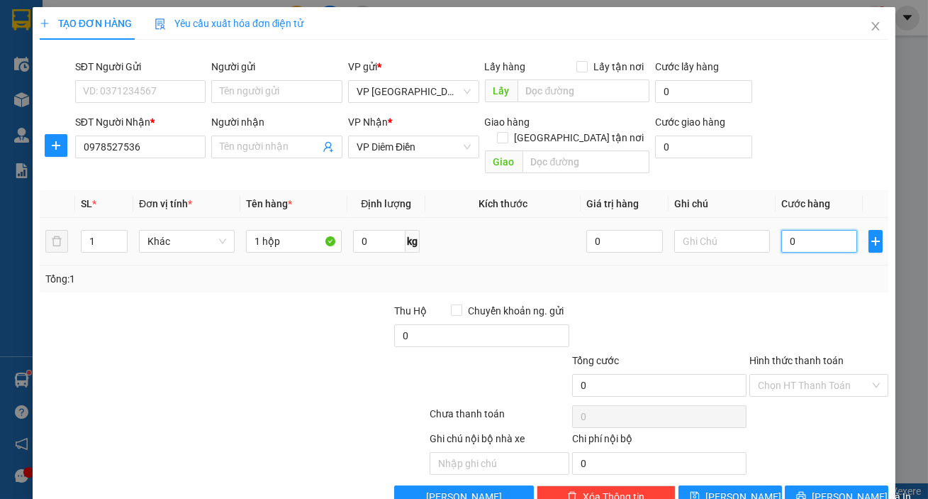
type input "3"
type input "0.030"
type input "30"
type input "30.000"
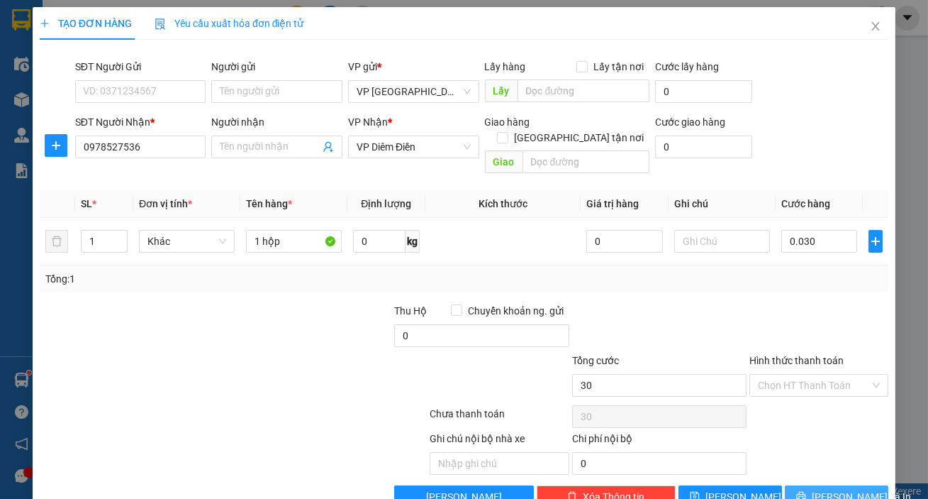
type input "30.000"
click at [847, 489] on span "[PERSON_NAME] và In" at bounding box center [861, 497] width 99 height 16
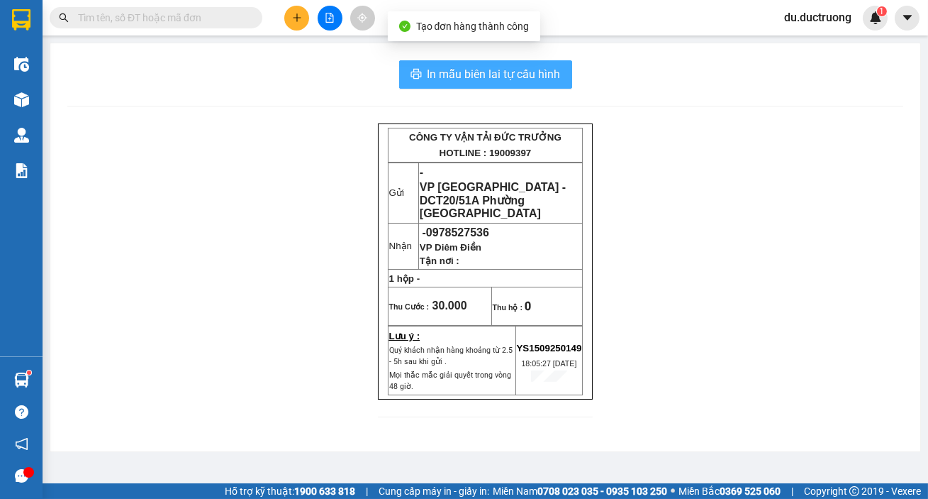
click at [506, 71] on span "In mẫu biên lai tự cấu hình" at bounding box center [494, 74] width 133 height 18
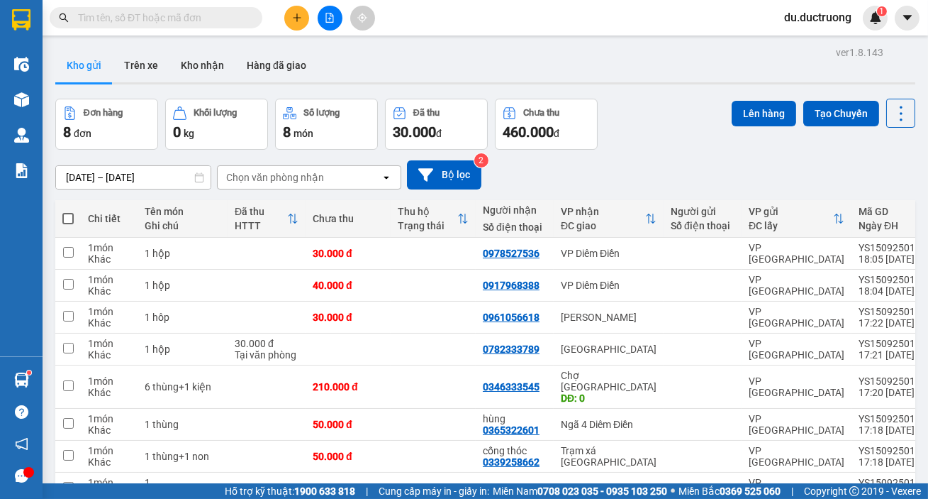
click at [296, 19] on icon "plus" at bounding box center [297, 18] width 10 height 10
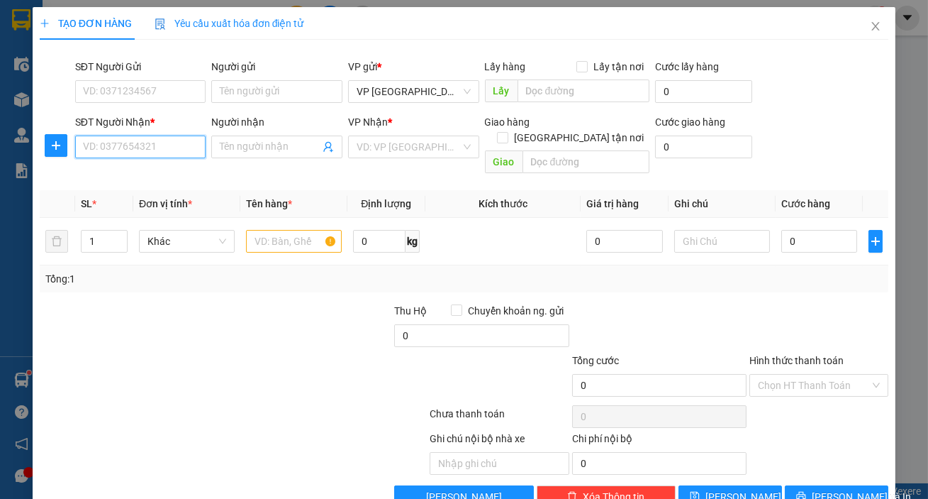
click at [159, 145] on input "SĐT Người Nhận *" at bounding box center [140, 146] width 131 height 23
type input "0949778512"
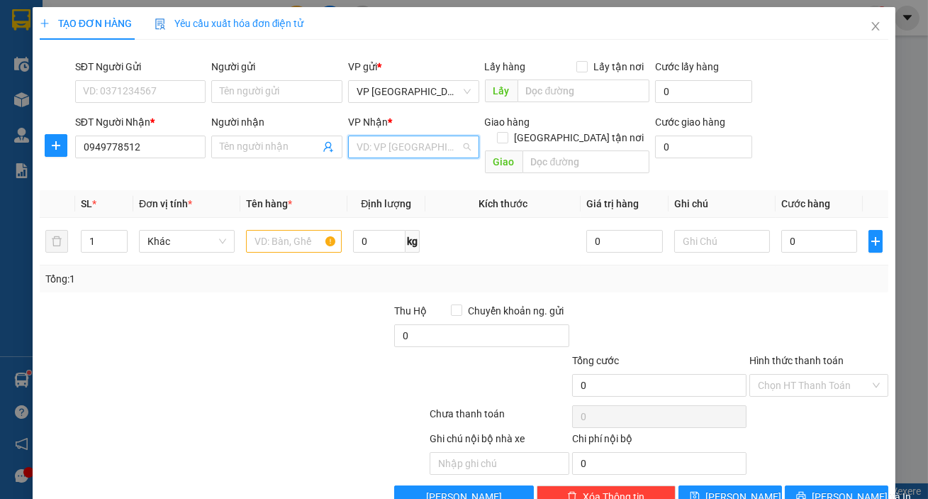
drag, startPoint x: 401, startPoint y: 147, endPoint x: 404, endPoint y: 162, distance: 15.9
click at [401, 146] on input "search" at bounding box center [409, 146] width 104 height 21
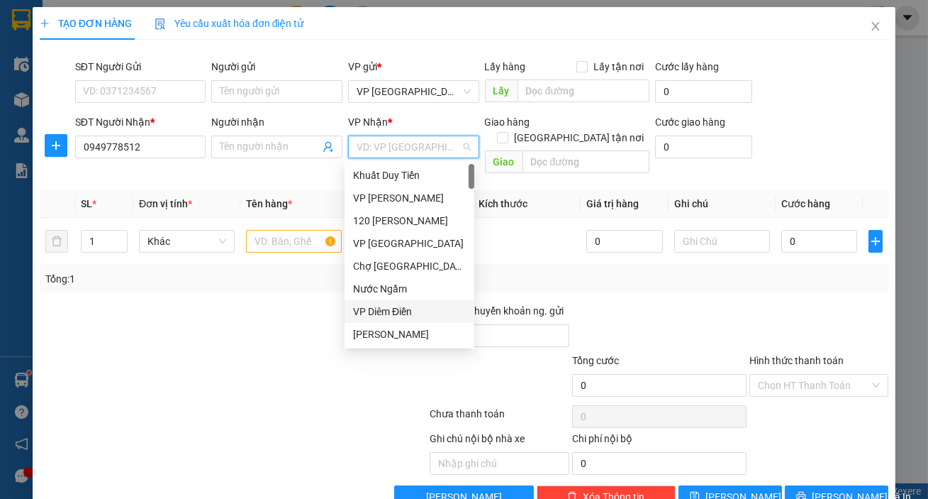
click at [397, 311] on div "VP Diêm Điền" at bounding box center [409, 312] width 113 height 16
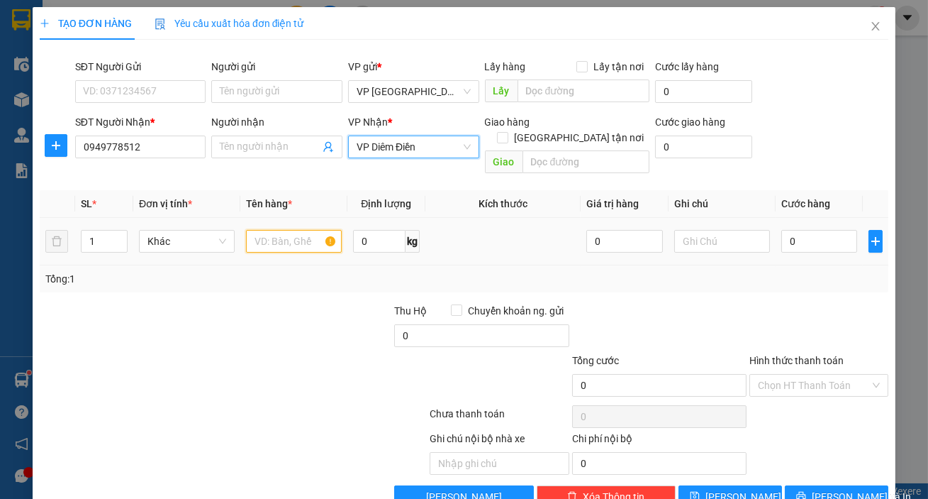
click at [289, 230] on input "text" at bounding box center [294, 241] width 96 height 23
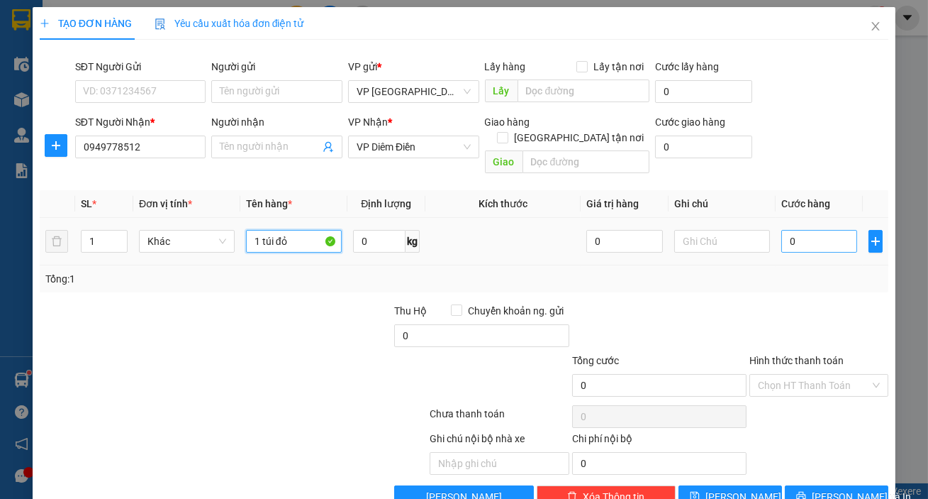
type input "1 túi đỏ"
click at [786, 230] on input "0" at bounding box center [820, 241] width 77 height 23
type input "003"
type input "3"
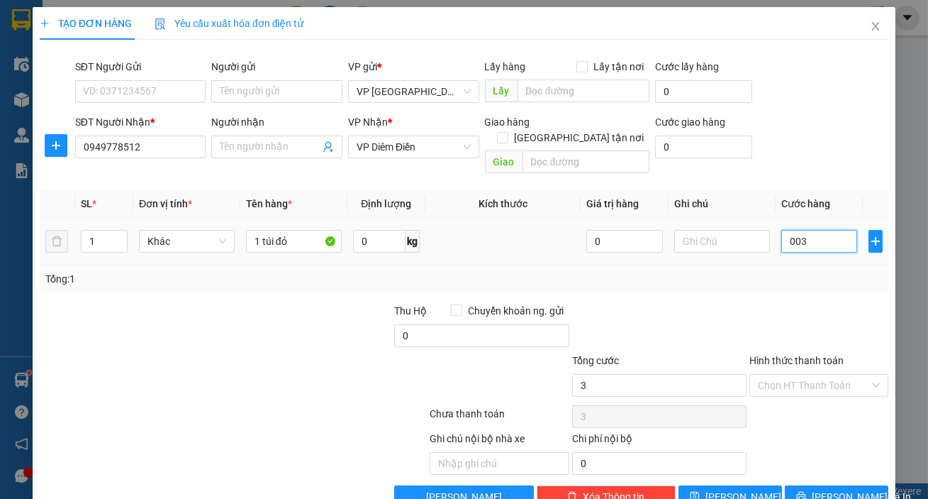
type input "0.030"
type input "30"
type input "30.000"
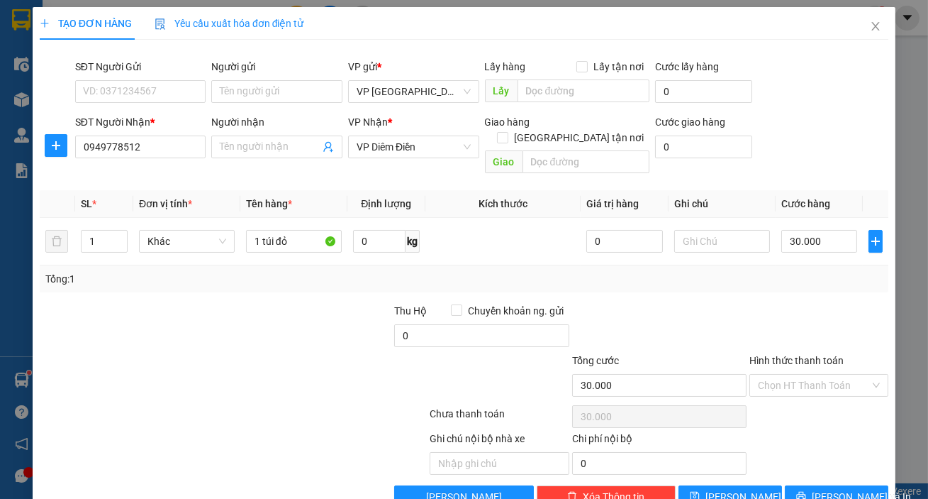
click at [786, 382] on div "Hình thức thanh toán Chọn HT Thanh Toán" at bounding box center [819, 377] width 139 height 50
click at [779, 374] on input "Hình thức thanh toán" at bounding box center [814, 384] width 112 height 21
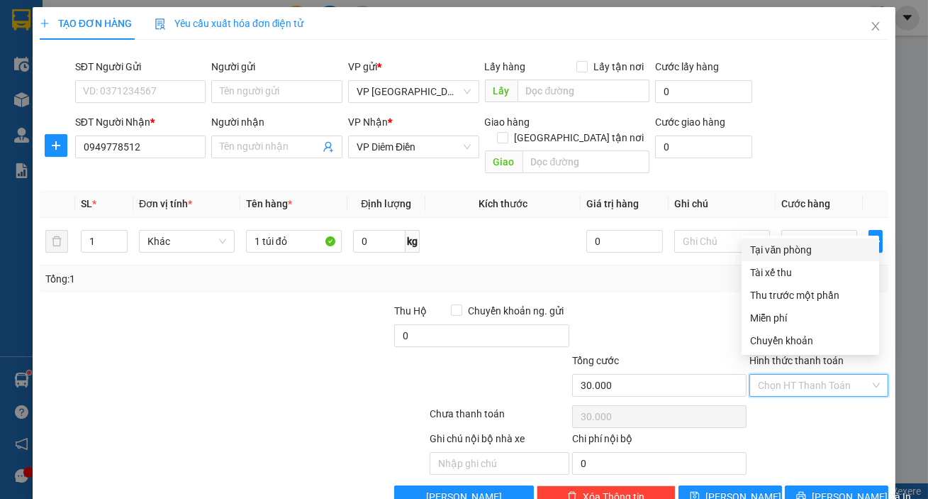
click at [805, 242] on div "Tại văn phòng" at bounding box center [810, 250] width 121 height 16
type input "0"
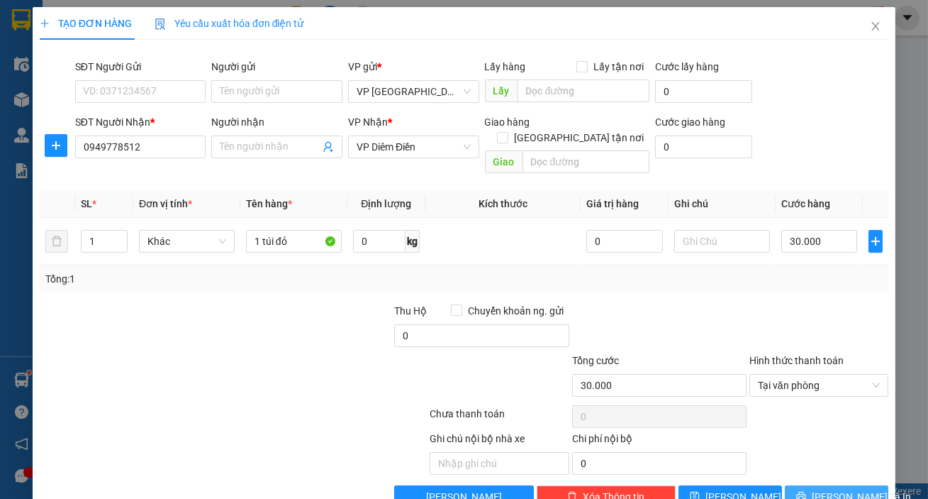
click at [834, 489] on span "[PERSON_NAME] và In" at bounding box center [861, 497] width 99 height 16
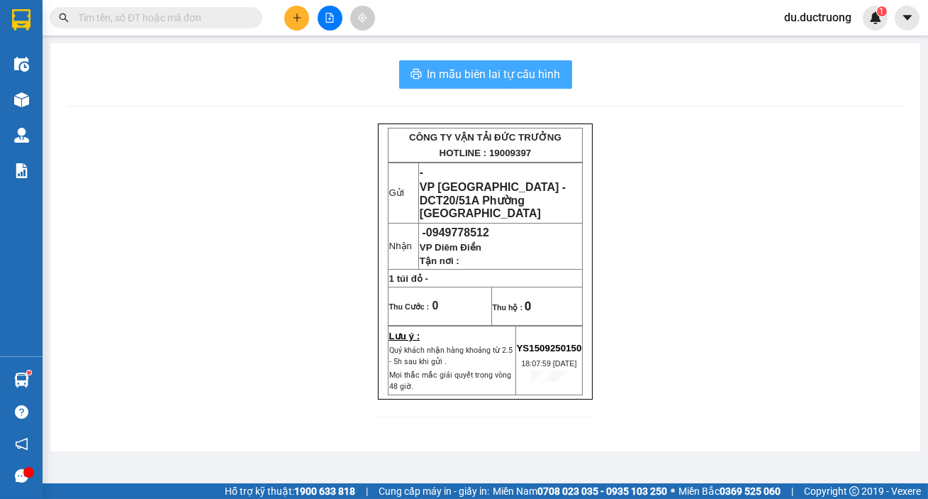
click at [530, 72] on span "In mẫu biên lai tự cấu hình" at bounding box center [494, 74] width 133 height 18
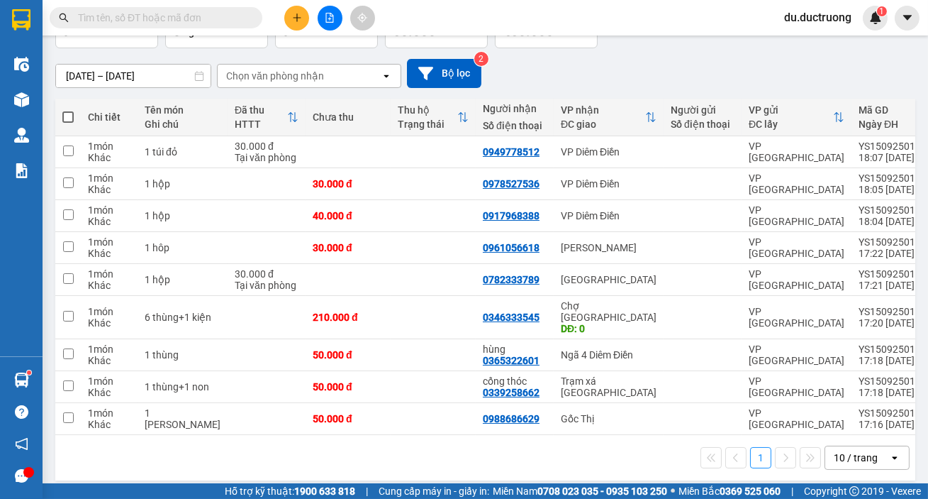
scroll to position [104, 0]
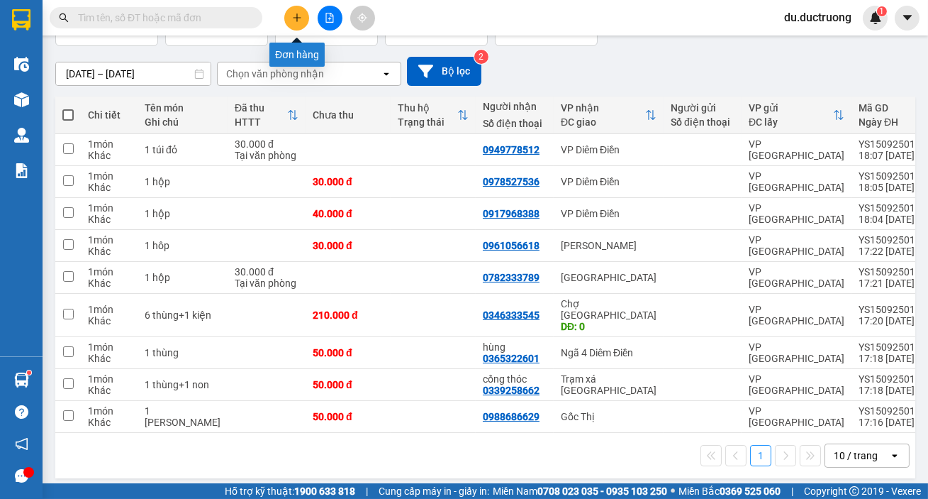
click at [298, 20] on icon "plus" at bounding box center [297, 18] width 10 height 10
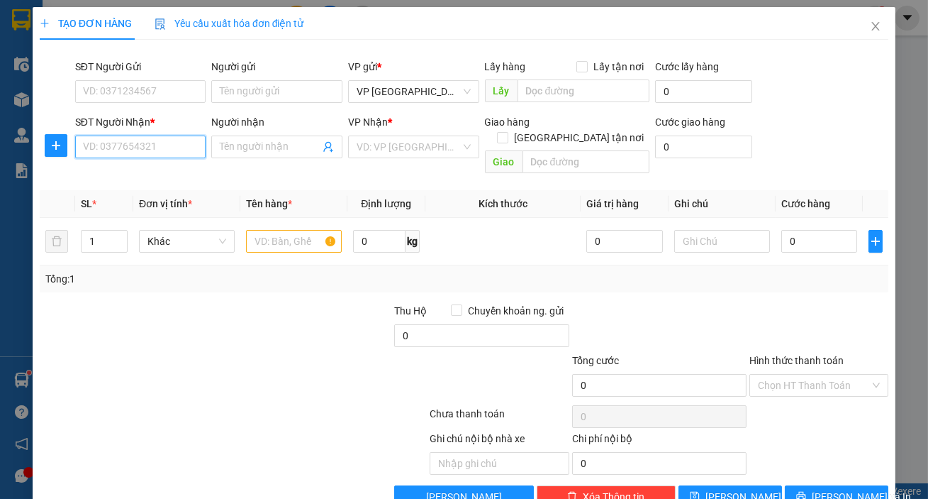
click at [151, 141] on input "SĐT Người Nhận *" at bounding box center [140, 146] width 131 height 23
type input "0355471610"
click at [390, 152] on input "search" at bounding box center [409, 146] width 104 height 21
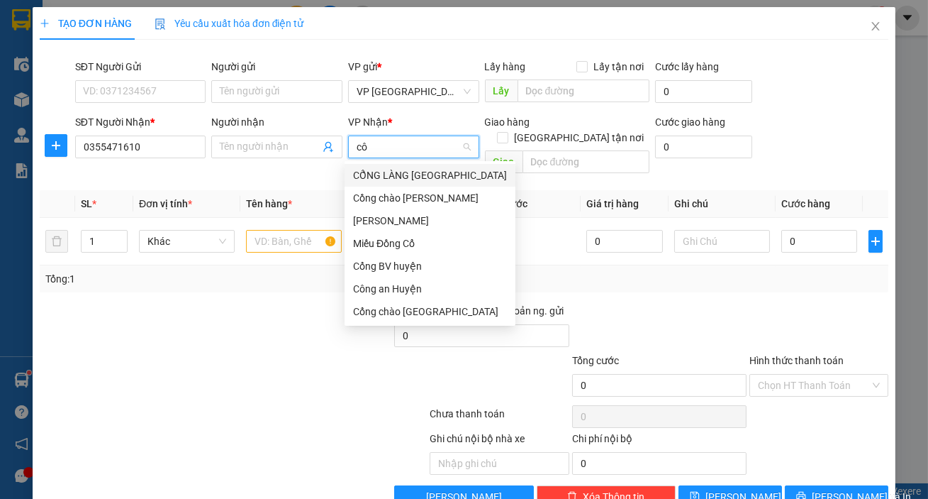
type input "cổ"
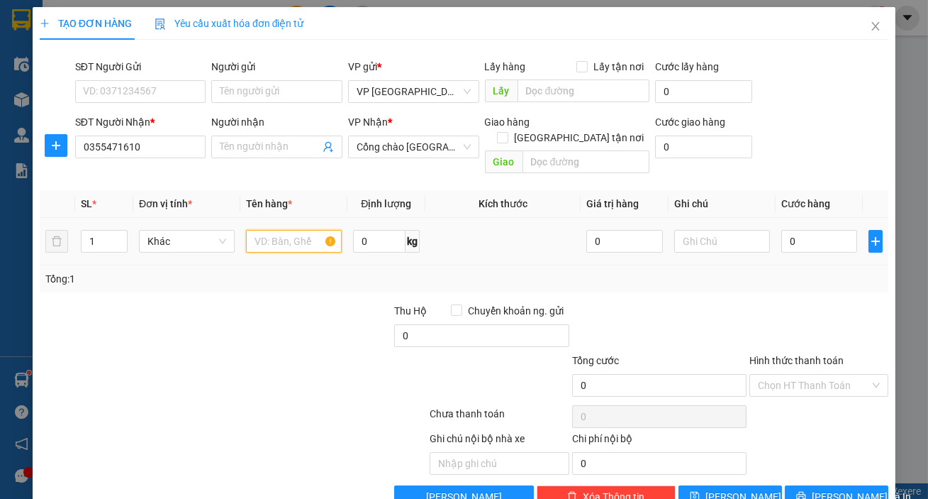
click at [276, 230] on input "text" at bounding box center [294, 241] width 96 height 23
type input "2"
type input "1 hộp"
click at [801, 230] on input "0" at bounding box center [820, 241] width 77 height 23
type input "003"
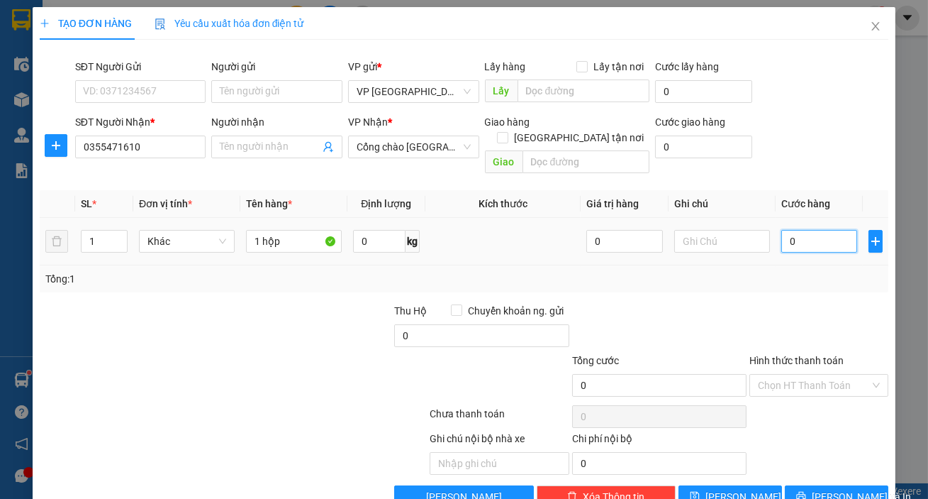
type input "3"
type input "0.030"
type input "30"
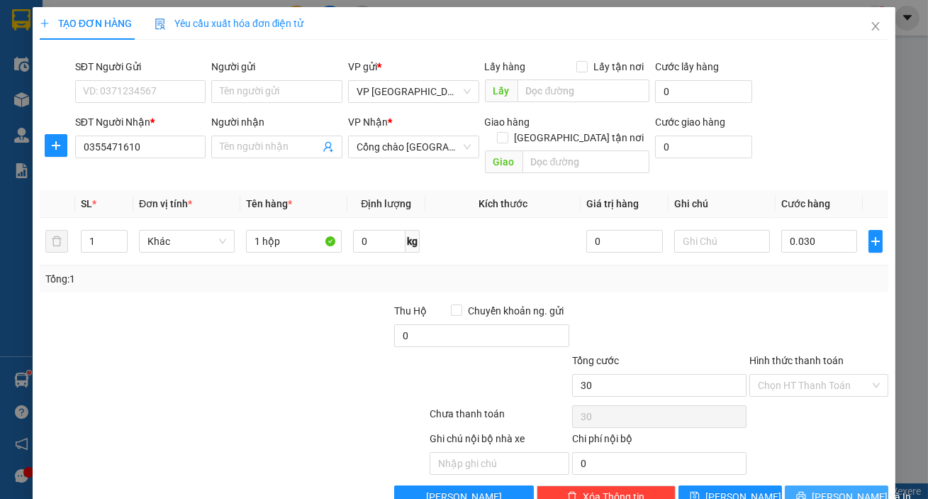
type input "30.000"
click at [822, 468] on div "Transit Pickup Surcharge Ids Transit Deliver Surcharge Ids Transit Deliver Surc…" at bounding box center [464, 279] width 849 height 457
click at [839, 489] on span "[PERSON_NAME] và In" at bounding box center [861, 497] width 99 height 16
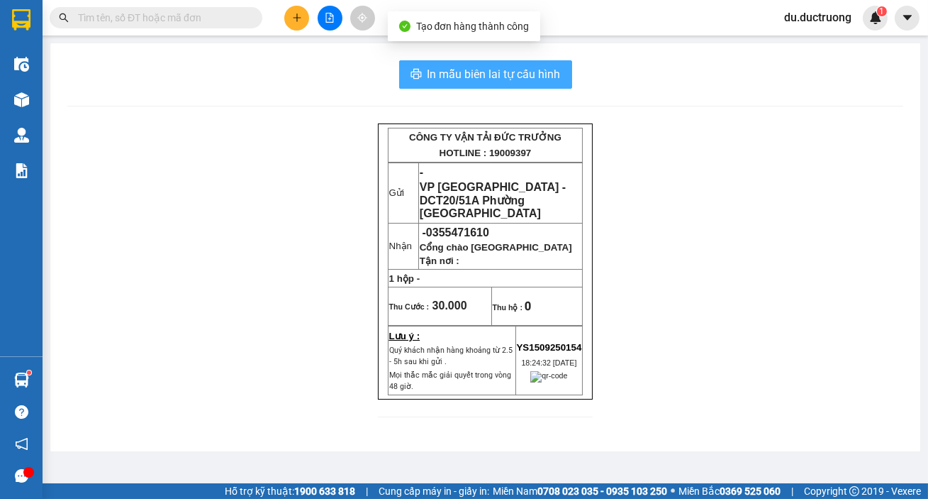
click at [418, 66] on button "In mẫu biên lai tự cấu hình" at bounding box center [485, 74] width 173 height 28
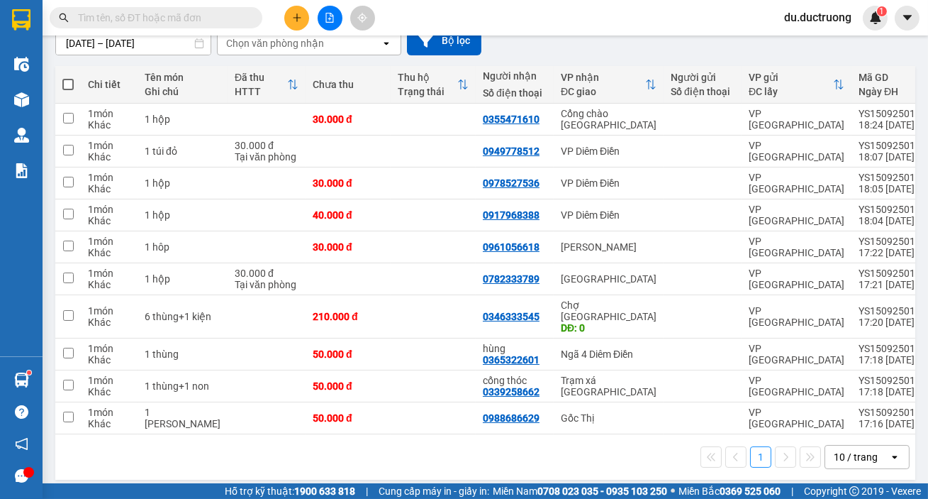
scroll to position [135, 0]
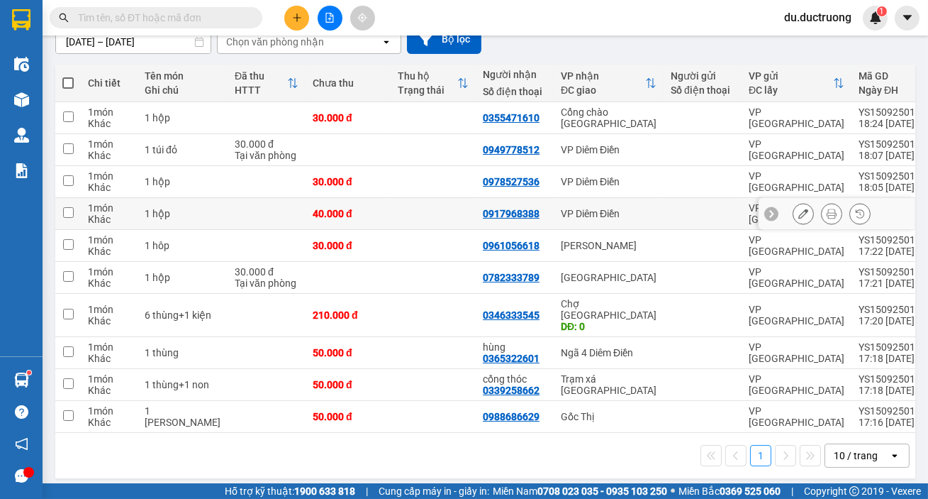
click at [827, 209] on icon at bounding box center [832, 213] width 10 height 10
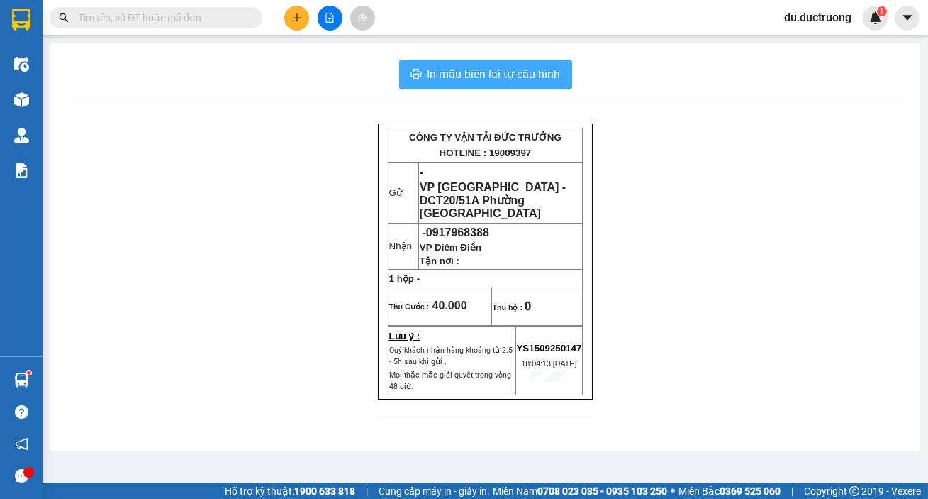
click at [508, 66] on span "In mẫu biên lai tự cấu hình" at bounding box center [494, 74] width 133 height 18
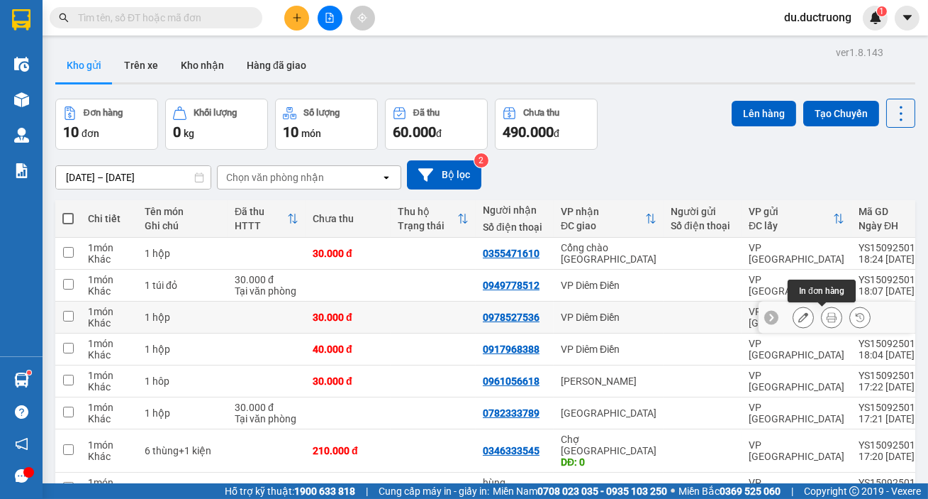
click at [822, 318] on button at bounding box center [832, 317] width 20 height 25
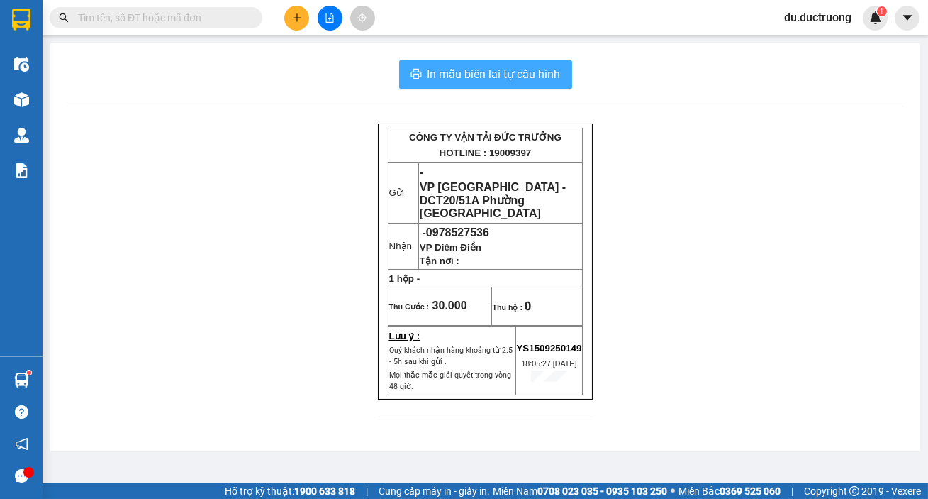
drag, startPoint x: 477, startPoint y: 74, endPoint x: 554, endPoint y: 133, distance: 97.0
click at [479, 74] on span "In mẫu biên lai tự cấu hình" at bounding box center [494, 74] width 133 height 18
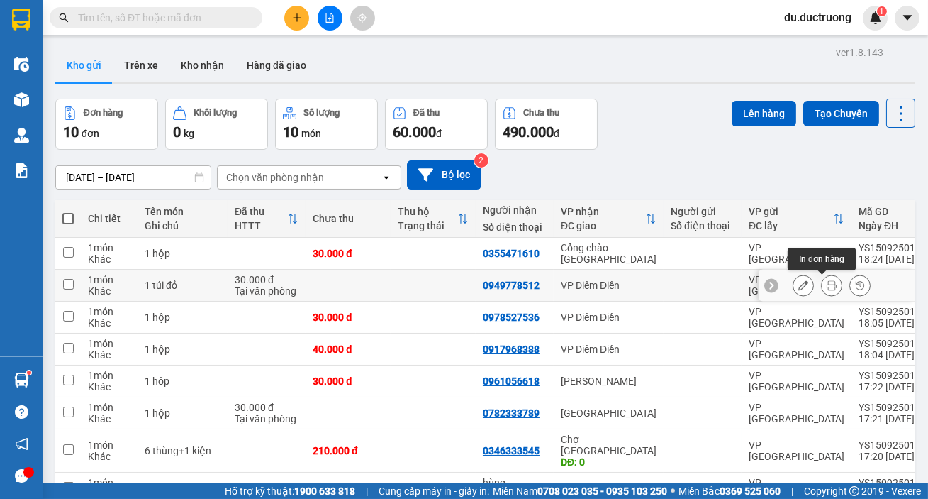
click at [827, 287] on icon at bounding box center [832, 285] width 10 height 10
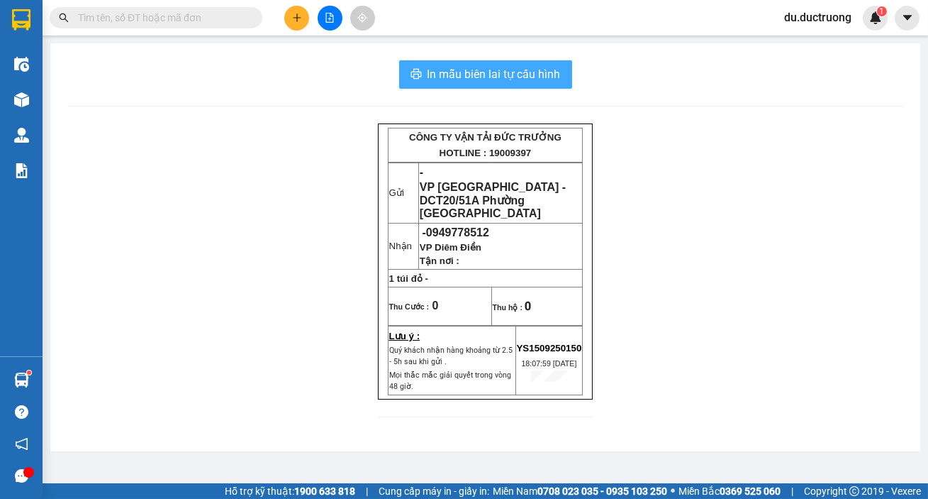
click at [521, 71] on span "In mẫu biên lai tự cấu hình" at bounding box center [494, 74] width 133 height 18
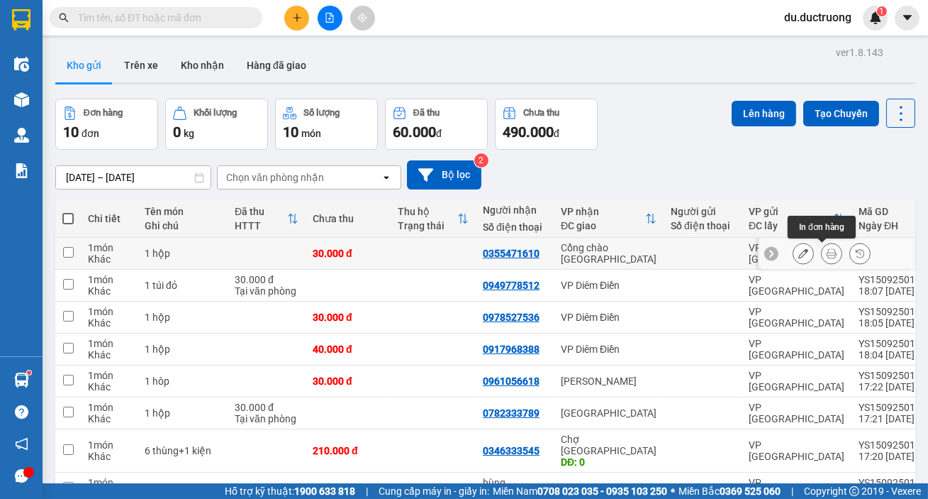
click at [830, 258] on button at bounding box center [832, 253] width 20 height 25
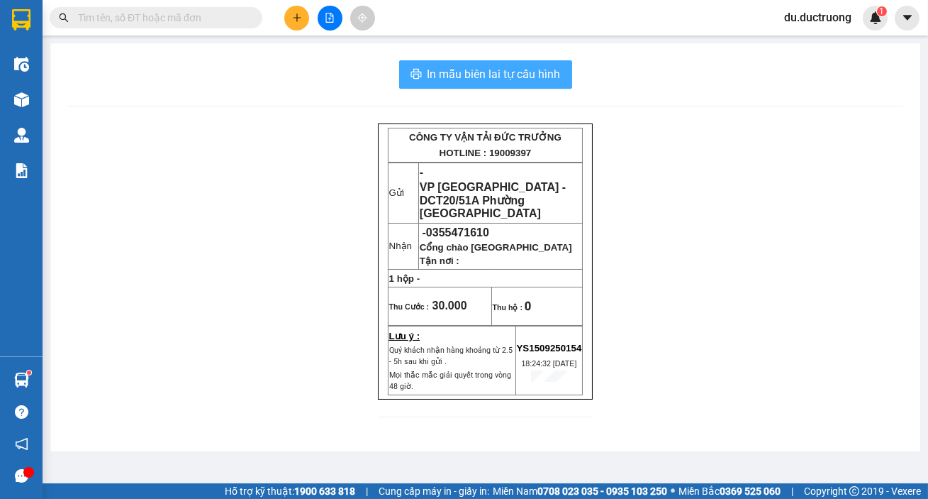
drag, startPoint x: 495, startPoint y: 69, endPoint x: 591, endPoint y: 168, distance: 137.9
click at [494, 70] on span "In mẫu biên lai tự cấu hình" at bounding box center [494, 74] width 133 height 18
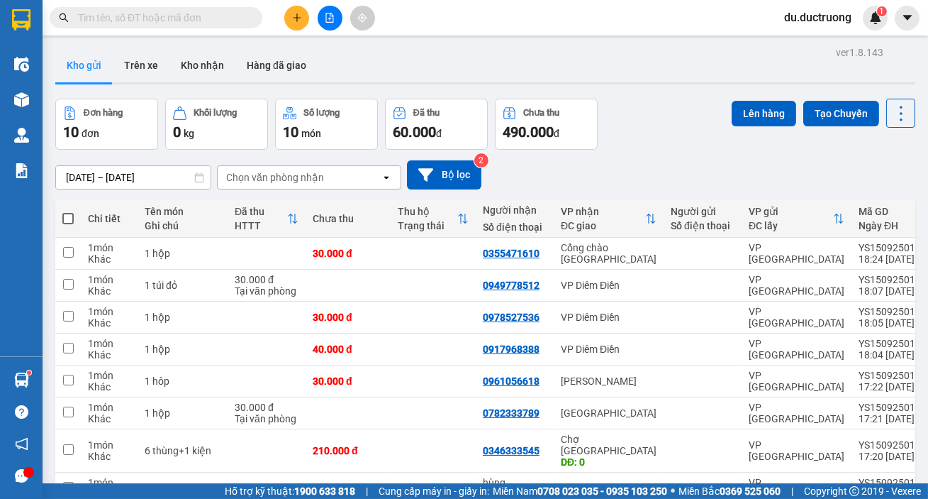
click at [289, 7] on button at bounding box center [296, 18] width 25 height 25
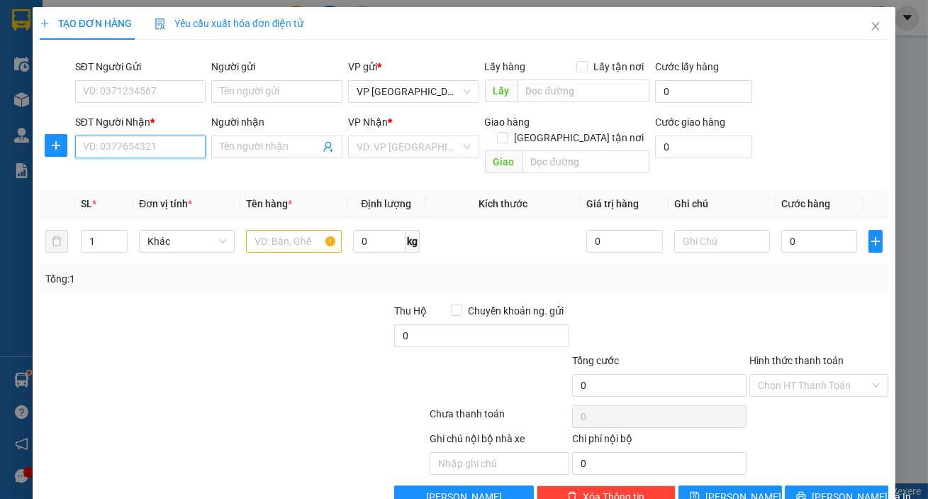
click at [148, 155] on input "SĐT Người Nhận *" at bounding box center [140, 146] width 131 height 23
click at [152, 169] on div "0901001388 - 0908878355" at bounding box center [143, 175] width 121 height 16
type input "0901001388"
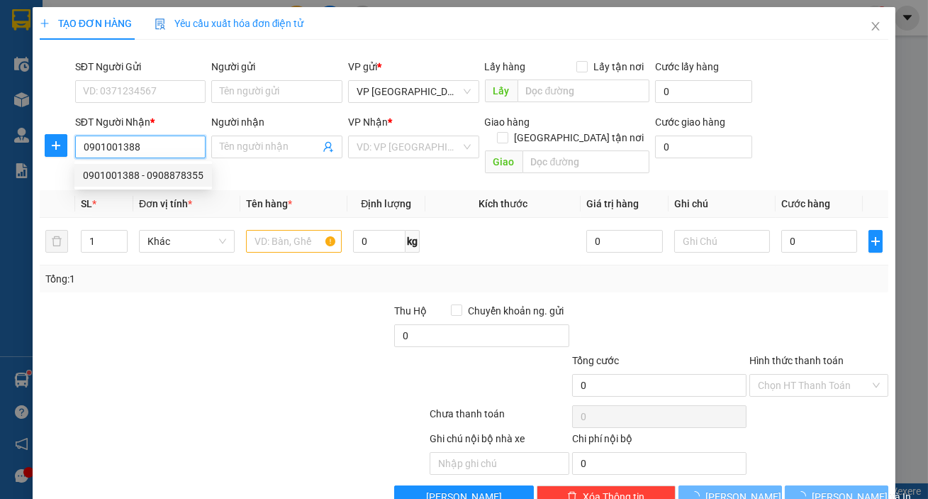
type input "0908878355"
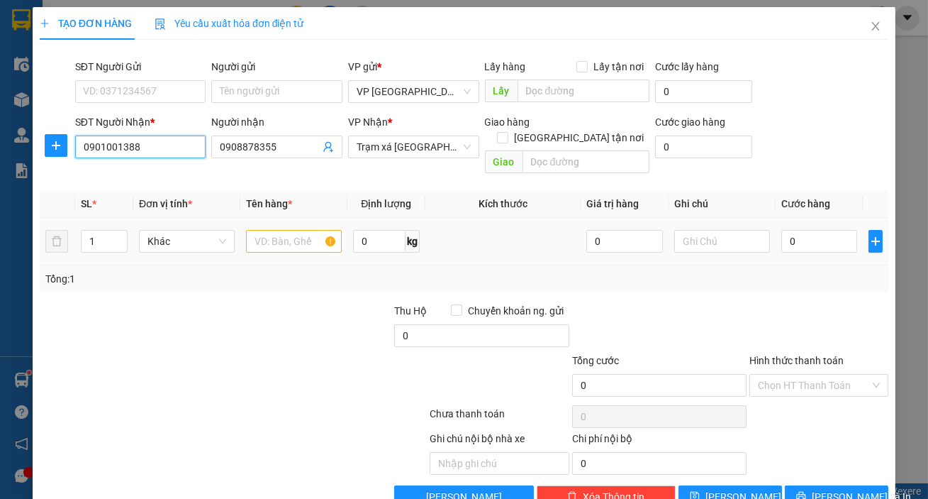
type input "0901001388"
click at [287, 230] on input "text" at bounding box center [294, 241] width 96 height 23
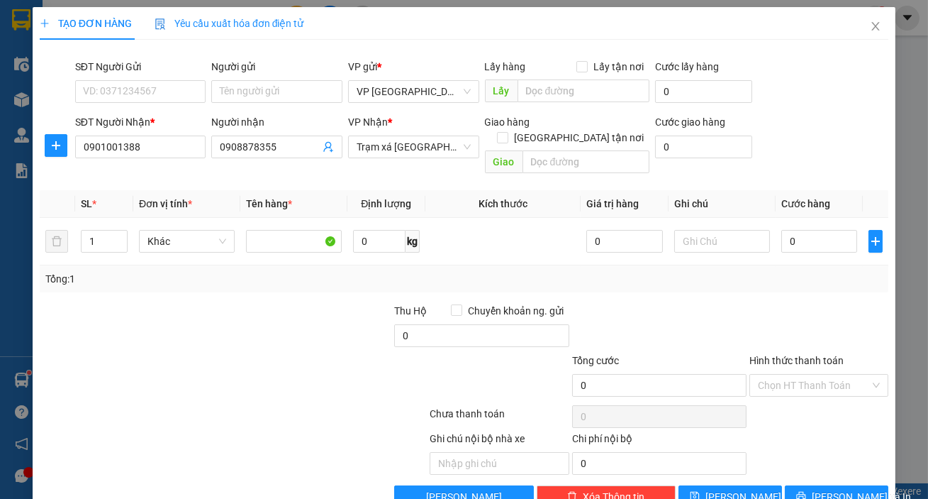
click at [722, 303] on div at bounding box center [659, 328] width 177 height 50
click at [291, 230] on input "text" at bounding box center [294, 241] width 96 height 23
type input "1 bọc vẢI"
click at [778, 241] on td "0" at bounding box center [820, 242] width 88 height 48
click at [801, 227] on div "0" at bounding box center [820, 241] width 77 height 28
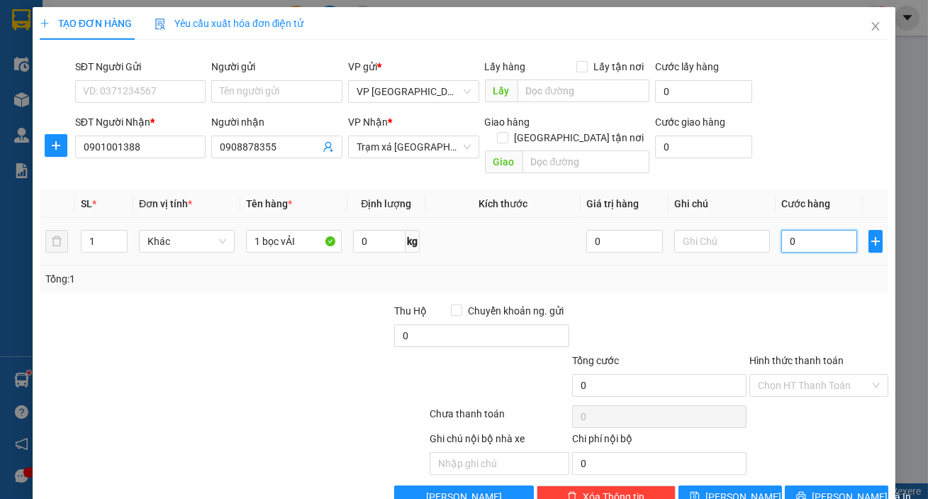
type input "003"
type input "3"
type input "0.030"
type input "30"
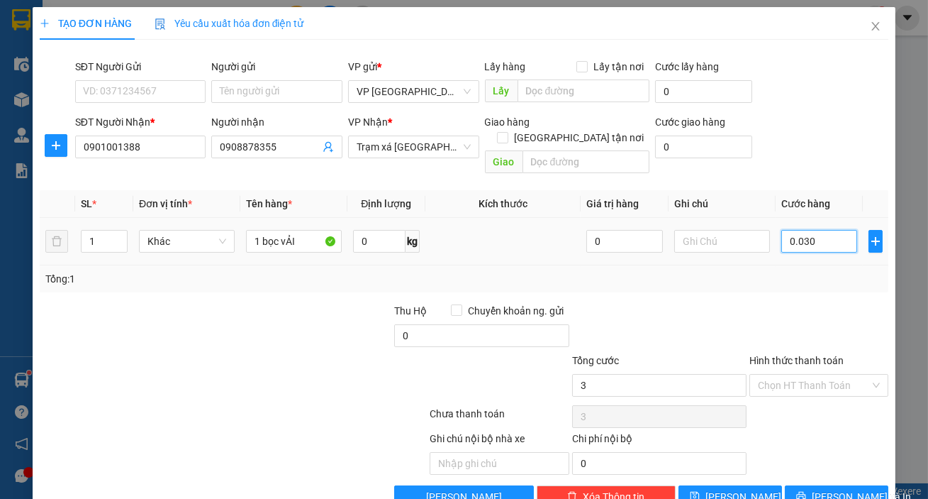
type input "30"
type input "30.000"
click at [798, 374] on input "Hình thức thanh toán" at bounding box center [814, 384] width 112 height 21
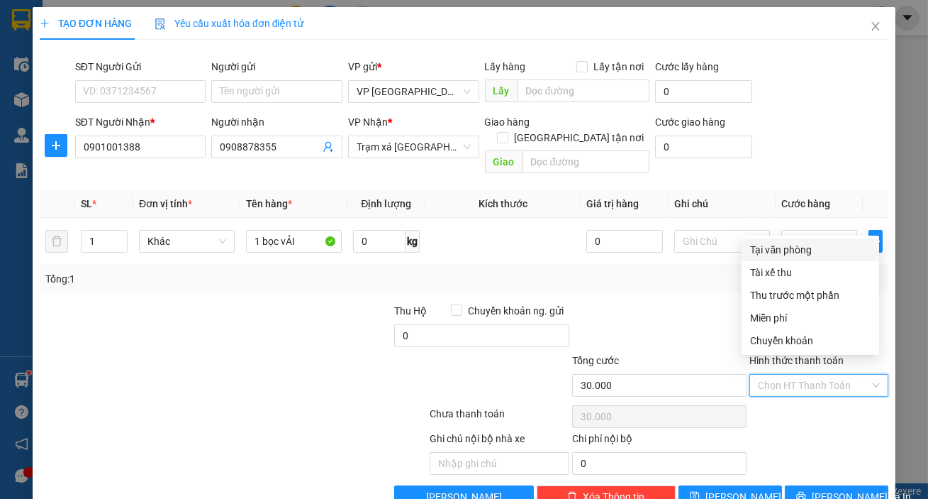
click at [779, 242] on div "Tại văn phòng" at bounding box center [810, 250] width 121 height 16
type input "0"
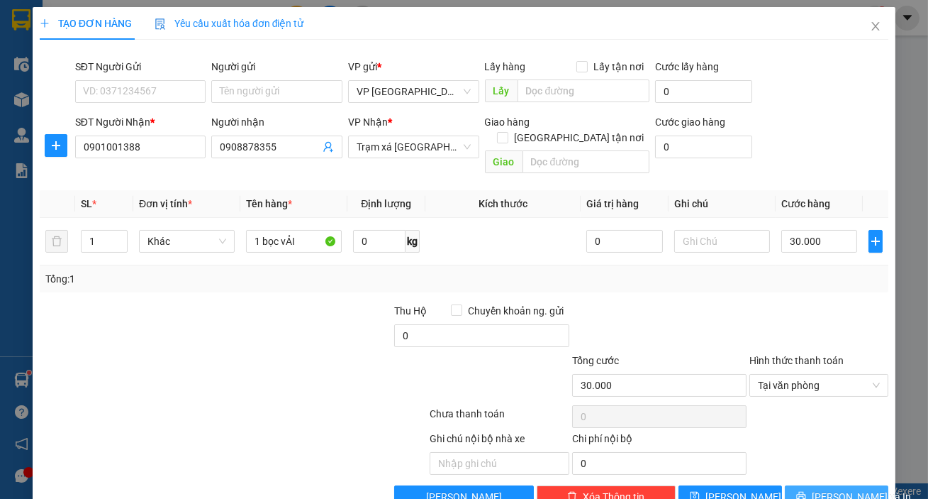
click at [833, 489] on span "[PERSON_NAME] và In" at bounding box center [861, 497] width 99 height 16
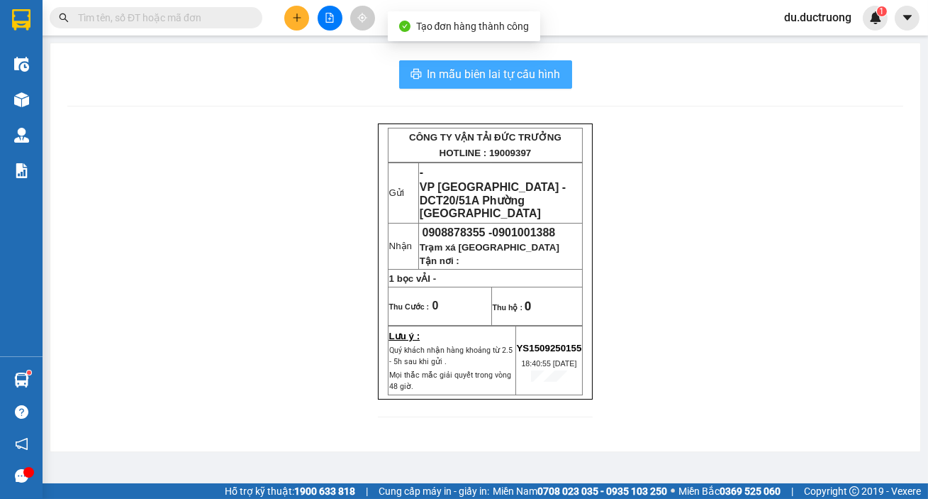
click at [531, 69] on span "In mẫu biên lai tự cấu hình" at bounding box center [494, 74] width 133 height 18
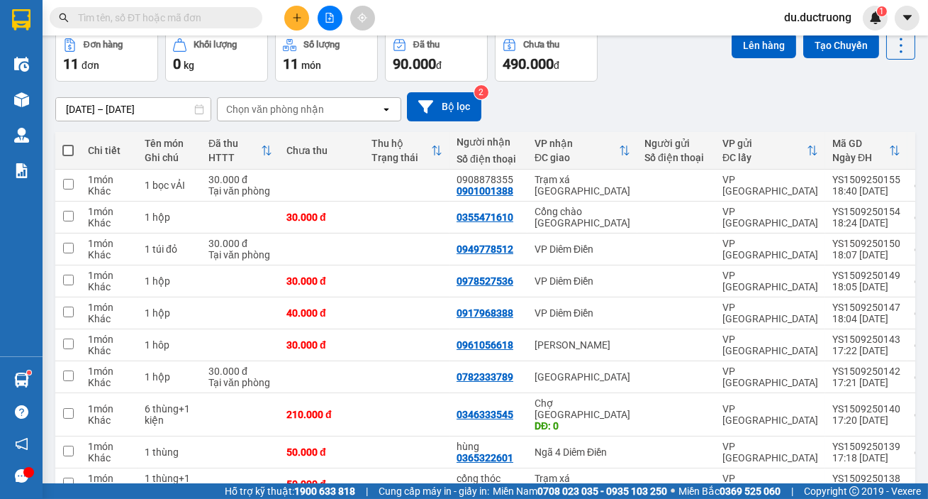
scroll to position [67, 0]
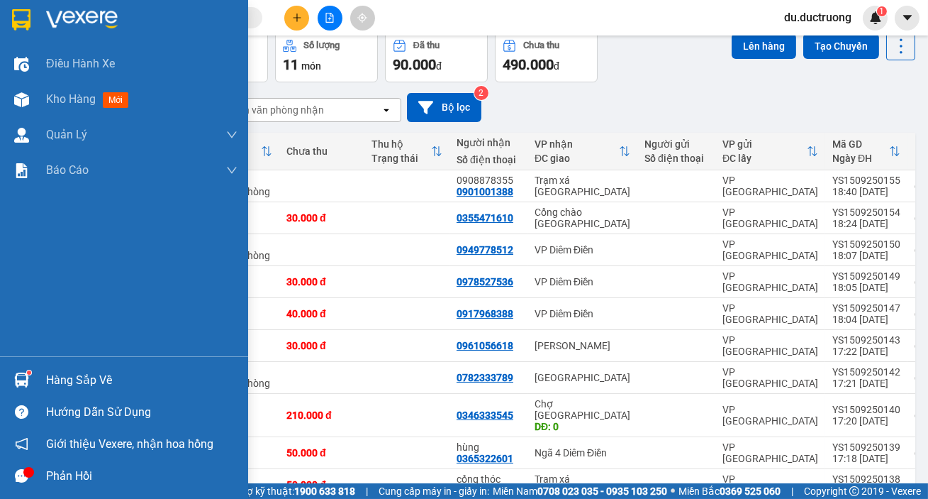
click at [21, 15] on img at bounding box center [21, 19] width 18 height 21
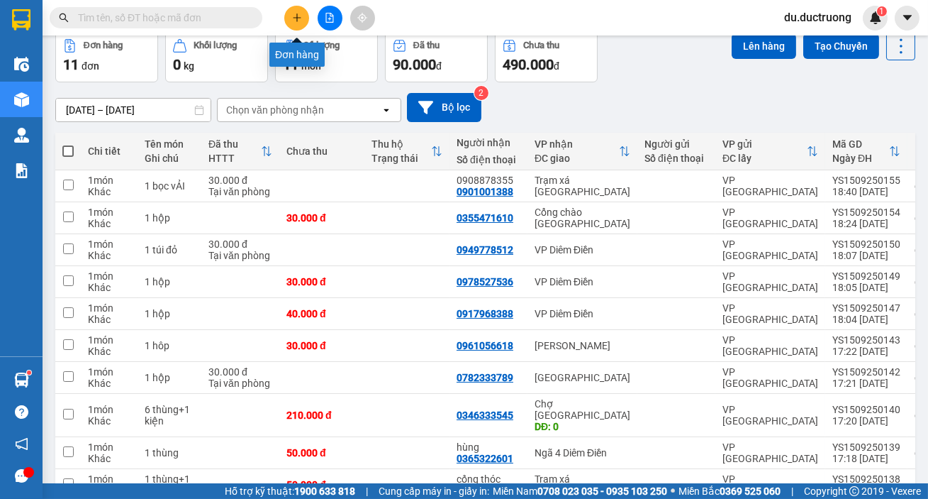
click at [300, 21] on icon "plus" at bounding box center [297, 18] width 10 height 10
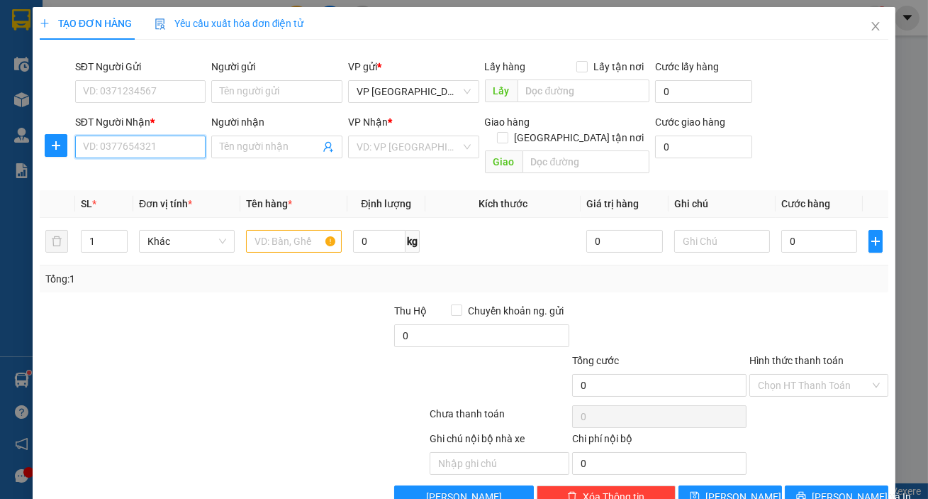
click at [145, 143] on input "SĐT Người Nhận *" at bounding box center [140, 146] width 131 height 23
type input "0358291323"
click at [408, 150] on input "search" at bounding box center [409, 146] width 104 height 21
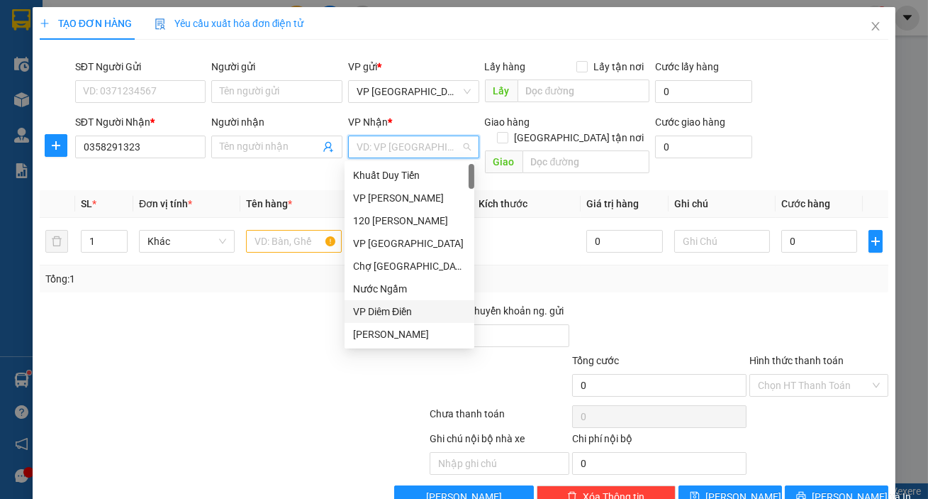
drag, startPoint x: 381, startPoint y: 312, endPoint x: 382, endPoint y: 304, distance: 7.9
click at [382, 312] on div "VP Diêm Điền" at bounding box center [409, 312] width 113 height 16
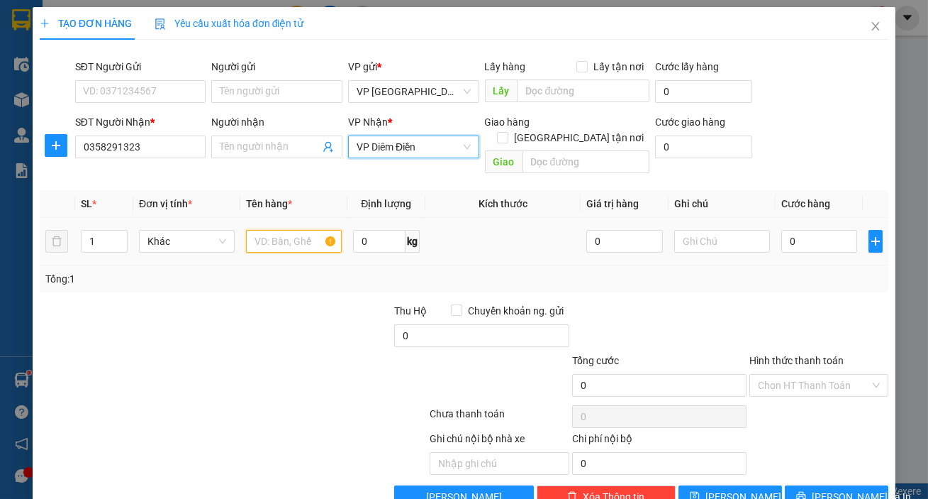
click at [296, 230] on input "text" at bounding box center [294, 241] width 96 height 23
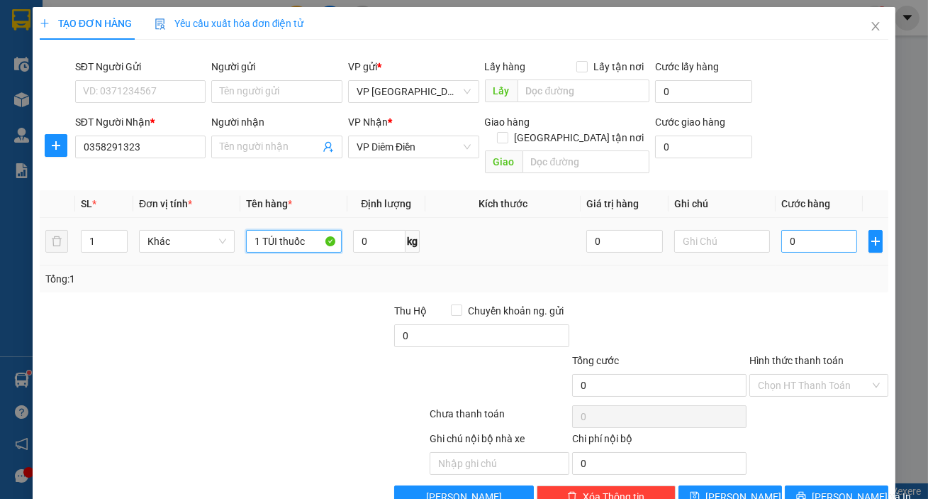
type input "1 TÚI thuốc"
click at [827, 235] on input "0" at bounding box center [820, 241] width 77 height 23
type input "003"
type input "3"
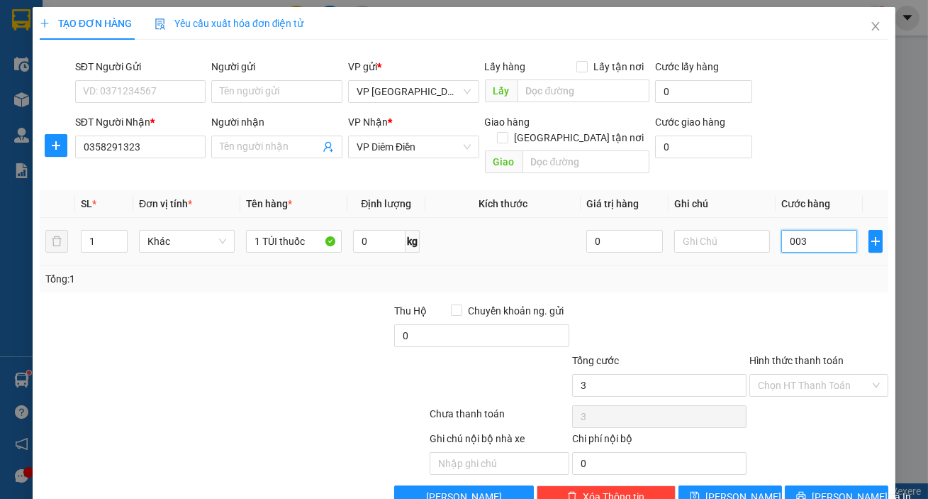
type input "0.030"
type input "30"
type input "30.000"
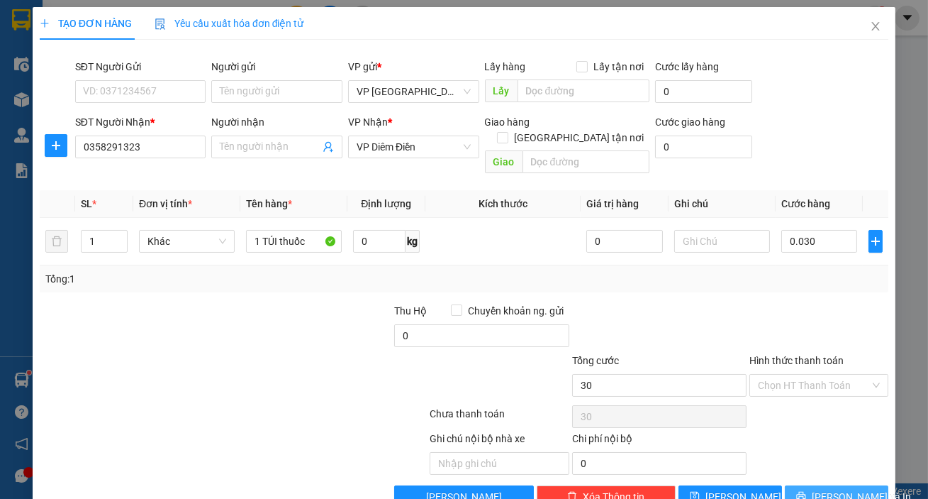
type input "30.000"
click at [831, 489] on span "[PERSON_NAME] và In" at bounding box center [861, 497] width 99 height 16
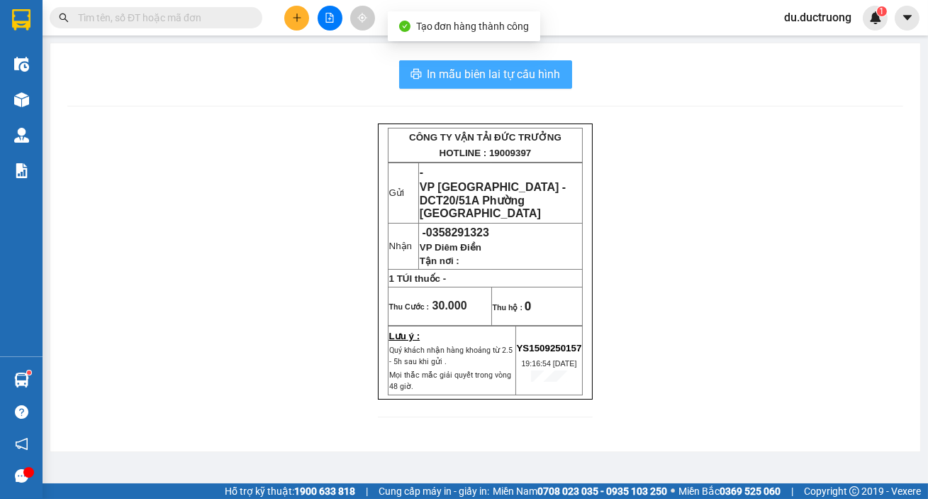
click at [503, 71] on span "In mẫu biên lai tự cấu hình" at bounding box center [494, 74] width 133 height 18
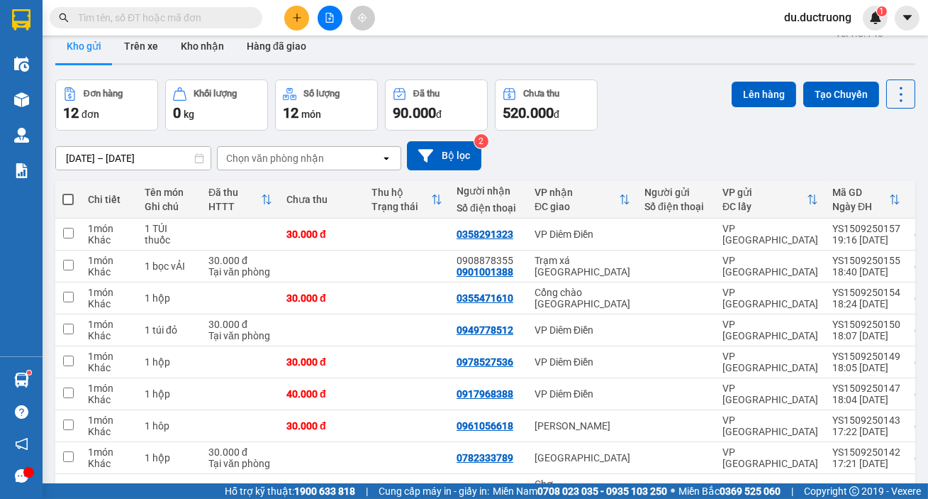
scroll to position [21, 0]
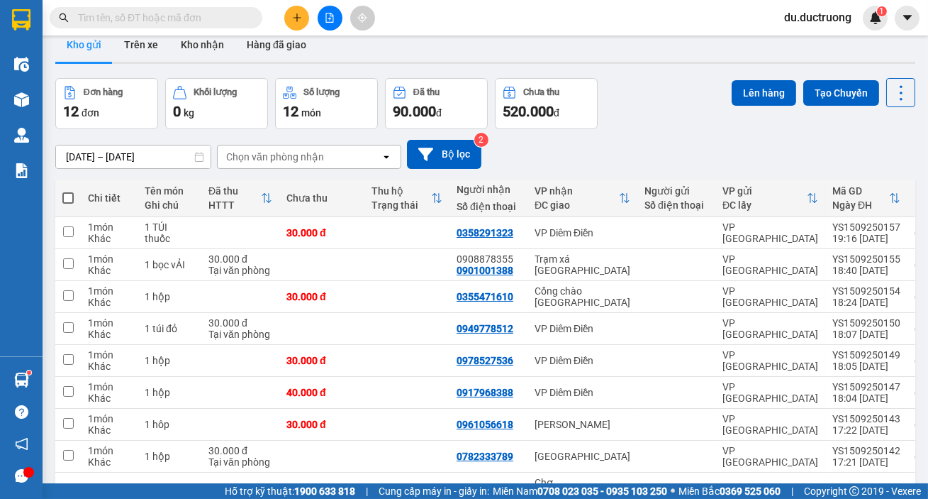
click at [71, 189] on th at bounding box center [68, 198] width 26 height 38
click at [67, 199] on span at bounding box center [67, 197] width 11 height 11
click at [68, 191] on input "checkbox" at bounding box center [68, 191] width 0 height 0
checkbox input "true"
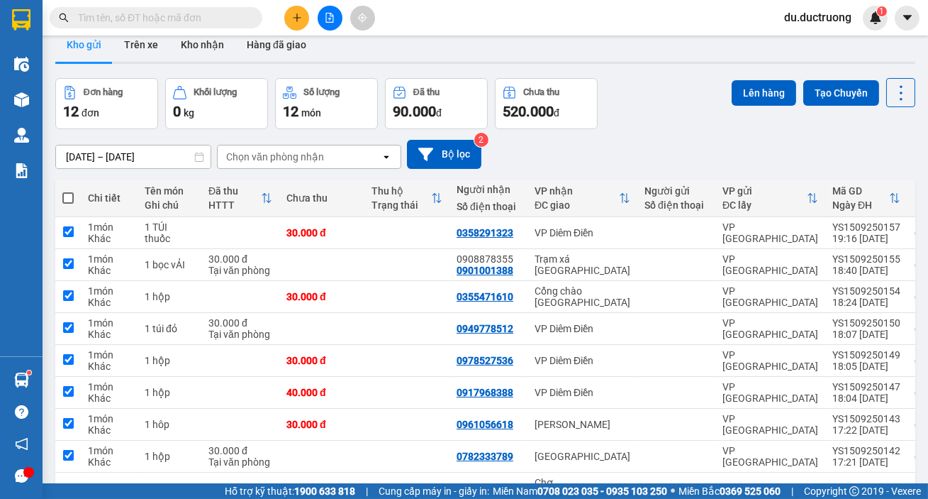
checkbox input "true"
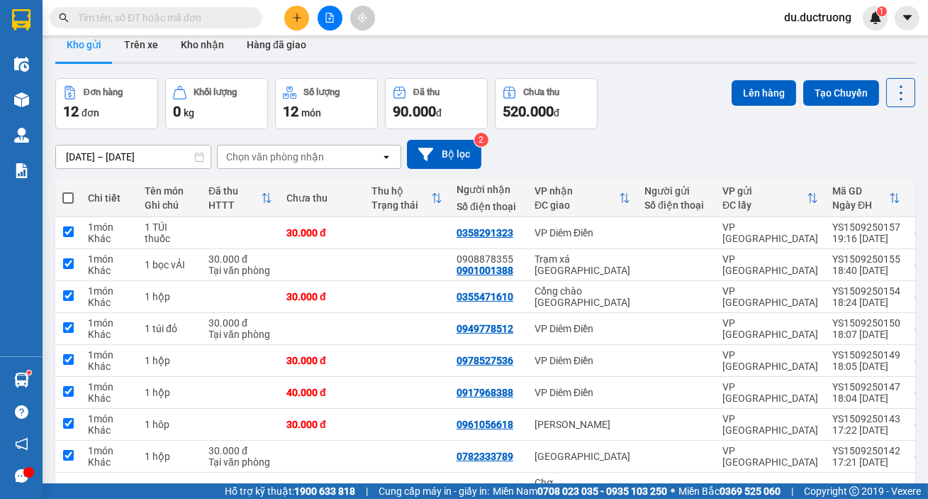
checkbox input "true"
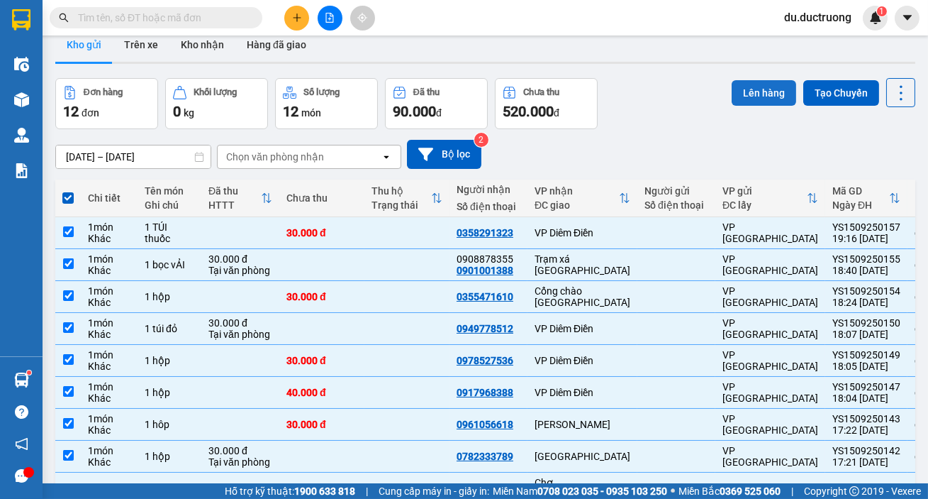
click at [759, 94] on button "Lên hàng" at bounding box center [764, 93] width 65 height 26
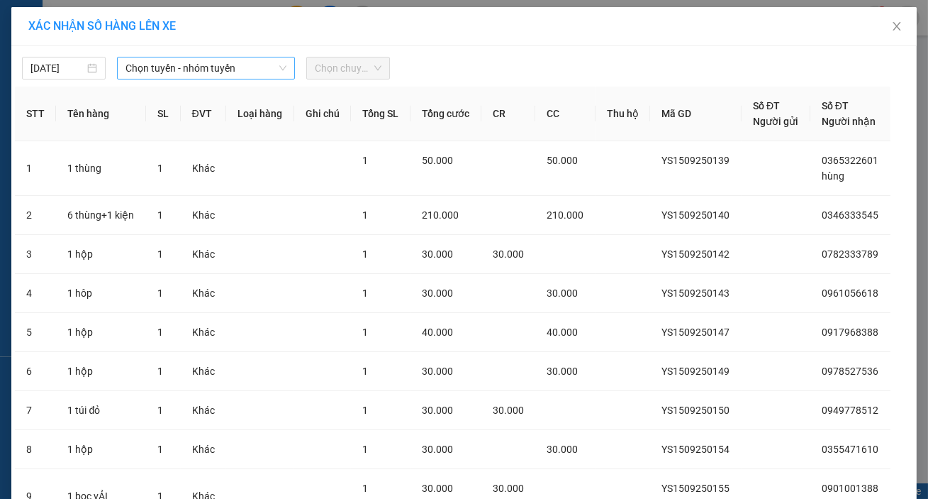
click at [230, 72] on span "Chọn tuyến - nhóm tuyến" at bounding box center [206, 67] width 161 height 21
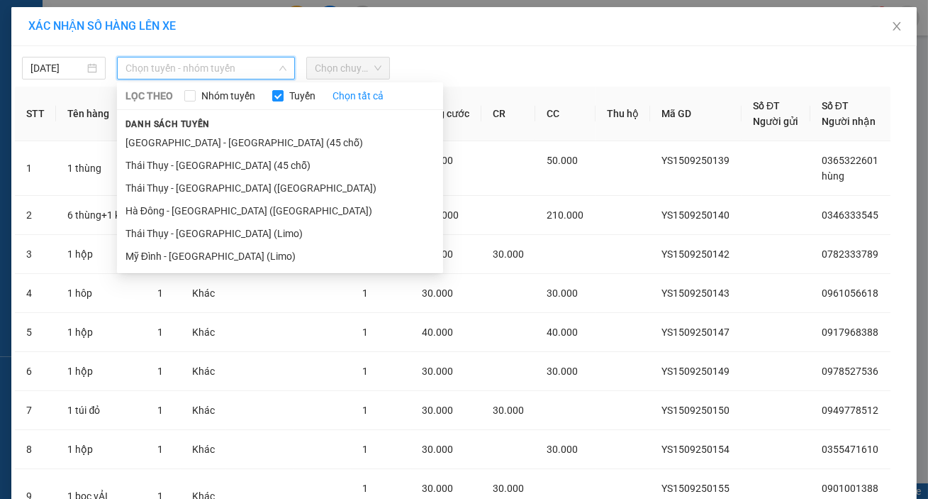
drag, startPoint x: 208, startPoint y: 135, endPoint x: 296, endPoint y: 63, distance: 113.4
click at [208, 135] on li "[GEOGRAPHIC_DATA] - [GEOGRAPHIC_DATA] (45 chỗ)" at bounding box center [280, 142] width 326 height 23
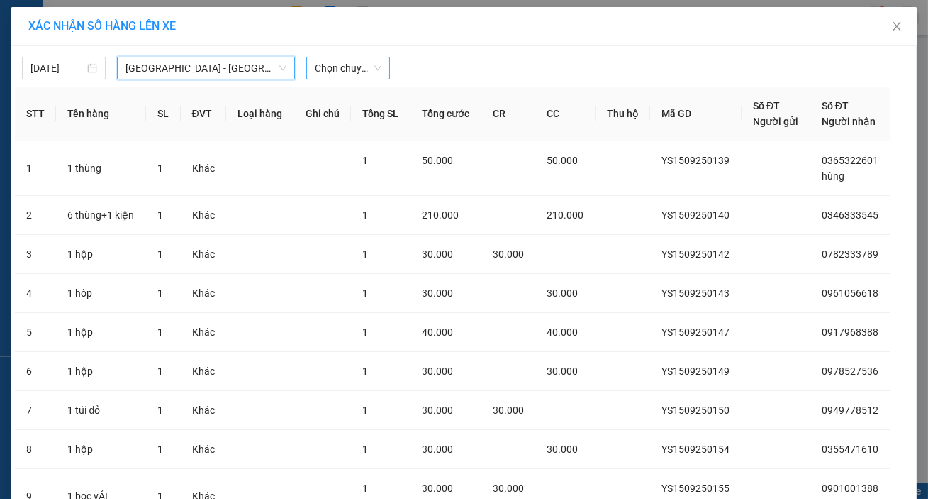
click at [344, 63] on span "Chọn chuyến" at bounding box center [348, 67] width 67 height 21
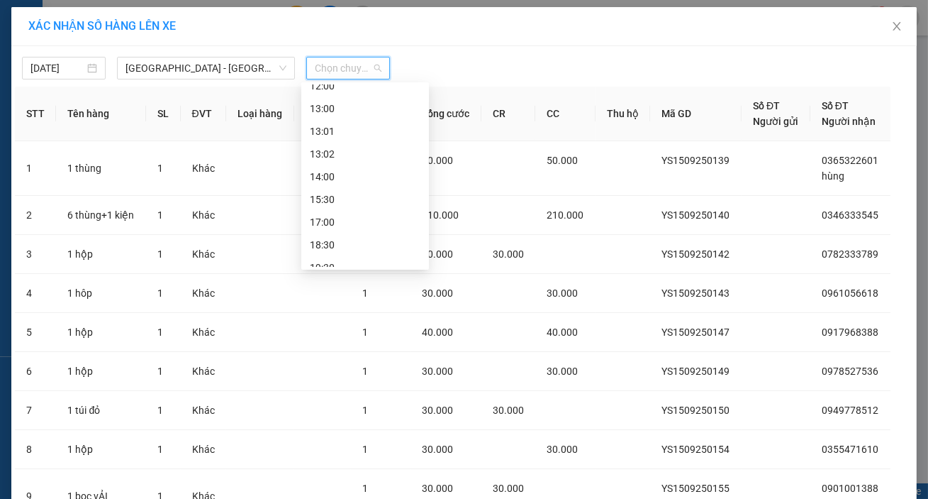
scroll to position [204, 0]
click at [347, 210] on div "18:30" at bounding box center [365, 211] width 111 height 16
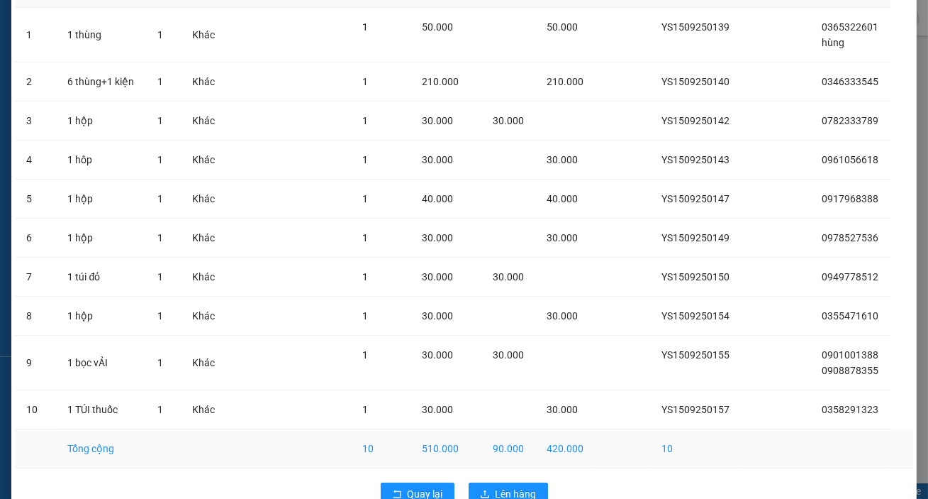
scroll to position [175, 0]
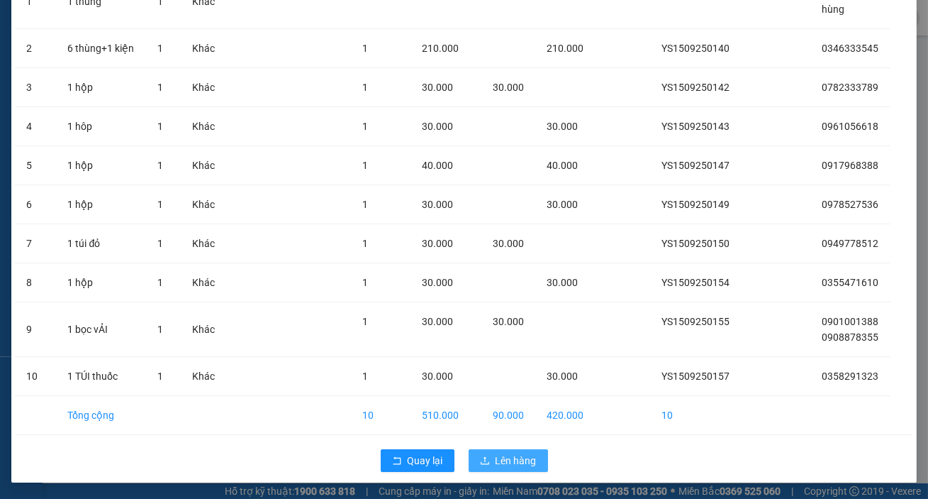
click at [499, 452] on span "Lên hàng" at bounding box center [516, 460] width 41 height 16
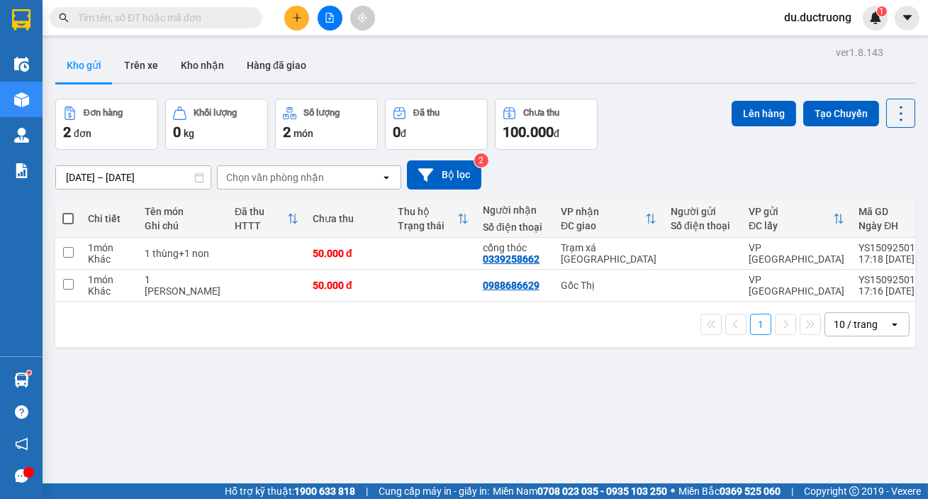
click at [62, 213] on th at bounding box center [68, 219] width 26 height 38
click at [73, 214] on label at bounding box center [67, 218] width 11 height 14
click at [68, 211] on input "checkbox" at bounding box center [68, 211] width 0 height 0
checkbox input "true"
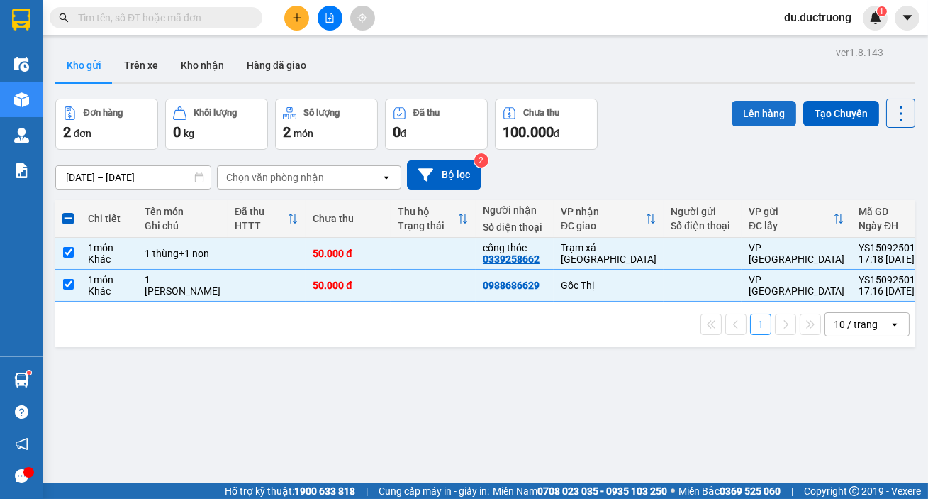
click at [738, 115] on button "Lên hàng" at bounding box center [764, 114] width 65 height 26
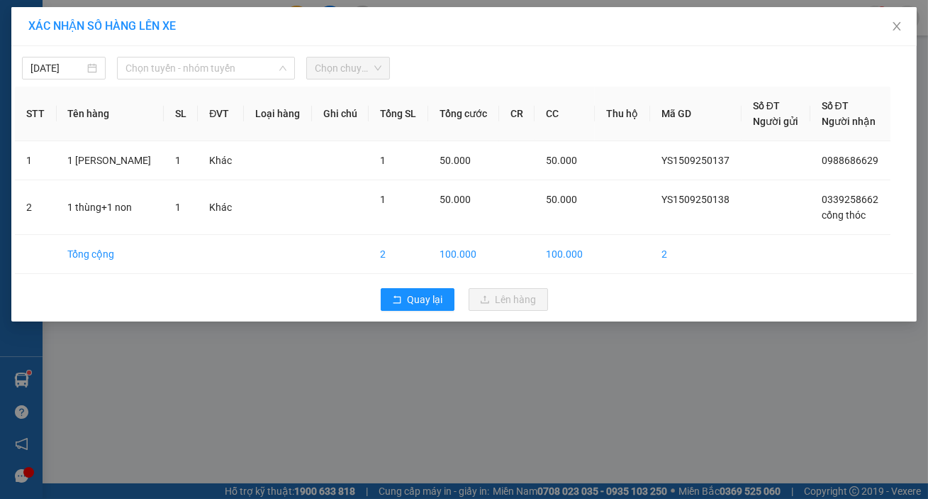
drag, startPoint x: 256, startPoint y: 67, endPoint x: 260, endPoint y: 82, distance: 15.3
click at [255, 67] on span "Chọn tuyến - nhóm tuyến" at bounding box center [206, 67] width 161 height 21
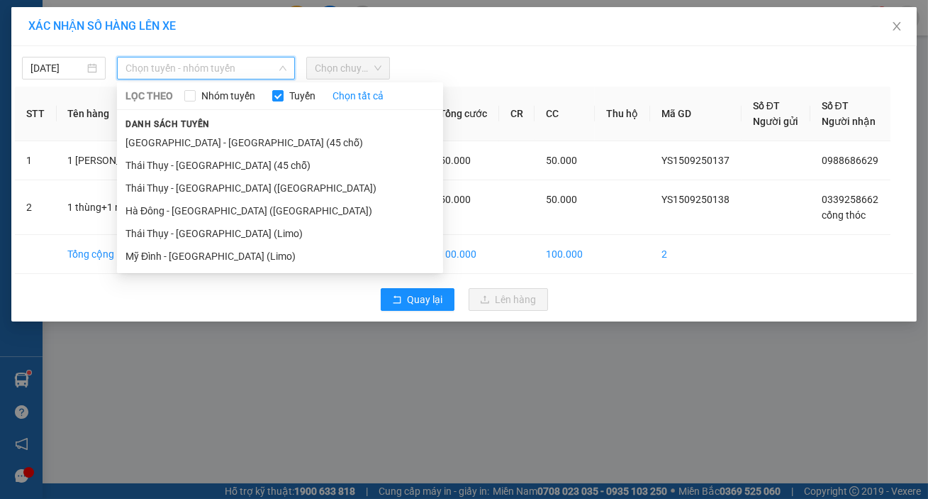
drag, startPoint x: 231, startPoint y: 142, endPoint x: 274, endPoint y: 113, distance: 51.5
click at [231, 141] on li "[GEOGRAPHIC_DATA] - [GEOGRAPHIC_DATA] (45 chỗ)" at bounding box center [280, 142] width 326 height 23
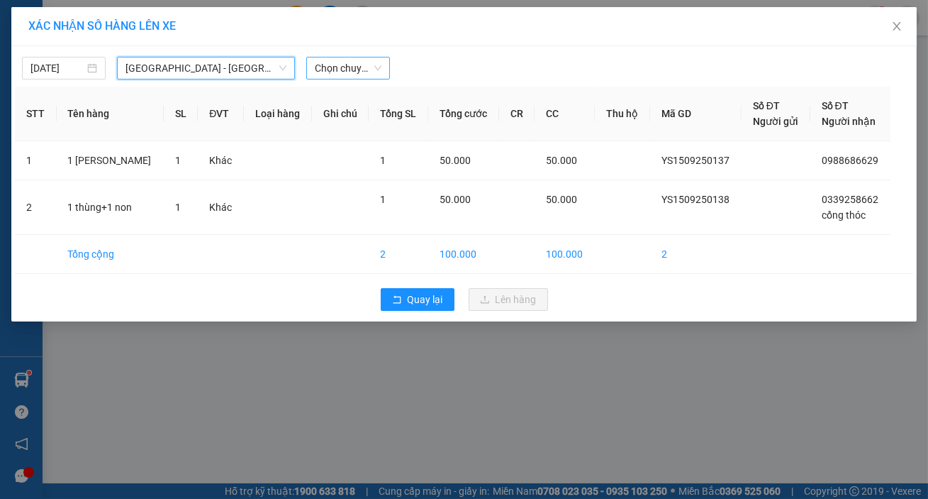
click at [332, 67] on span "Chọn chuyến" at bounding box center [348, 67] width 67 height 21
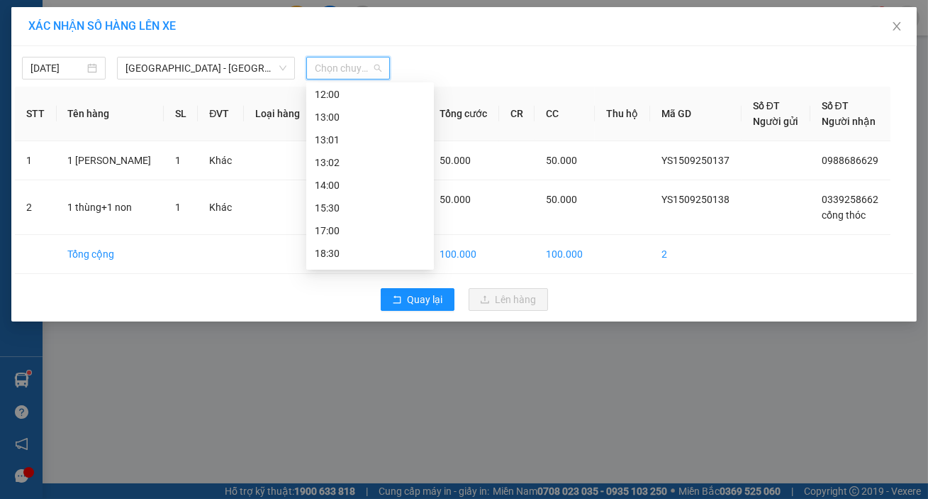
scroll to position [167, 0]
click at [358, 230] on div "17:00" at bounding box center [370, 224] width 111 height 16
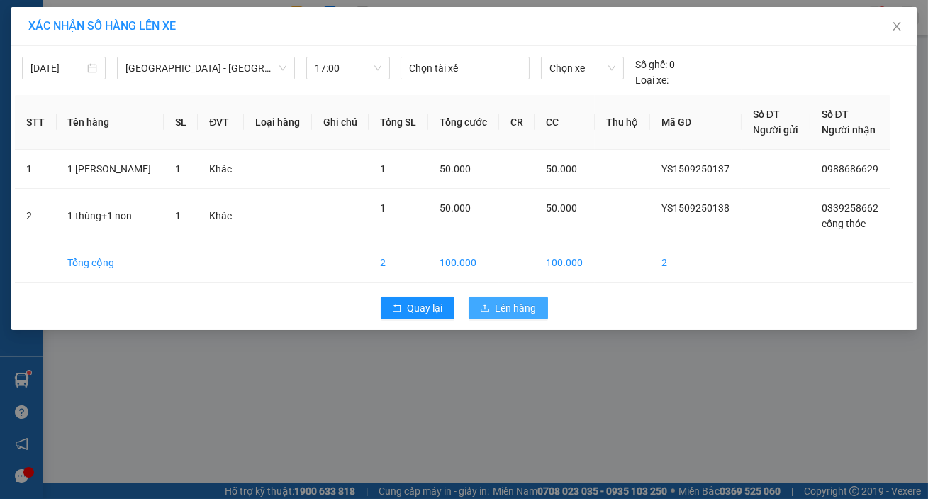
click at [510, 305] on span "Lên hàng" at bounding box center [516, 308] width 41 height 16
